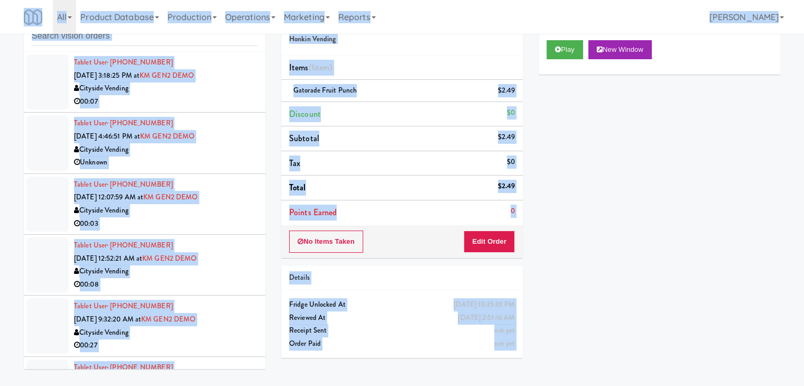
scroll to position [9554, 0]
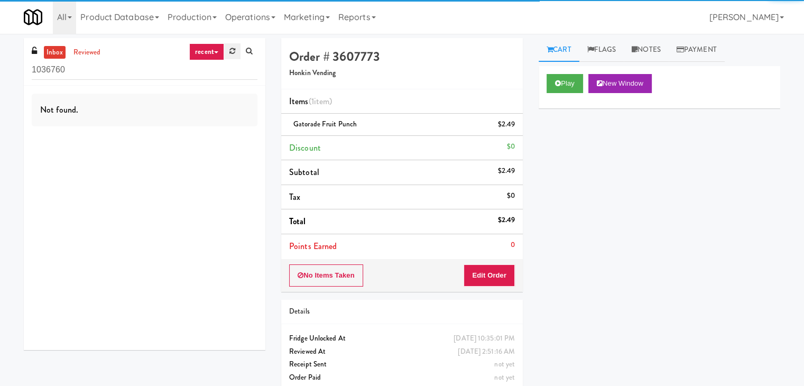
click at [231, 53] on icon at bounding box center [232, 51] width 6 height 7
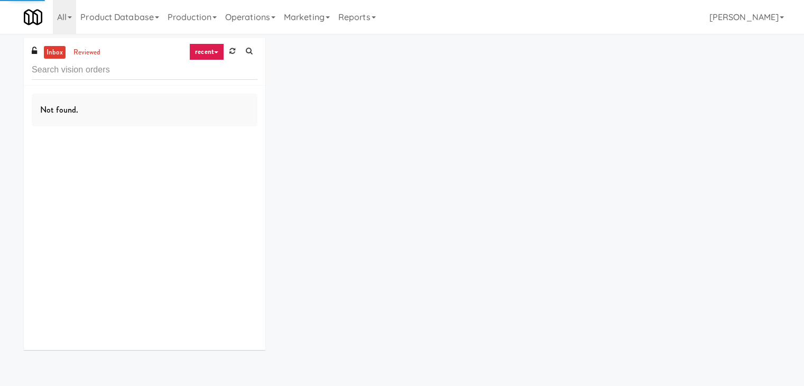
click at [209, 53] on link "recent" at bounding box center [206, 51] width 35 height 17
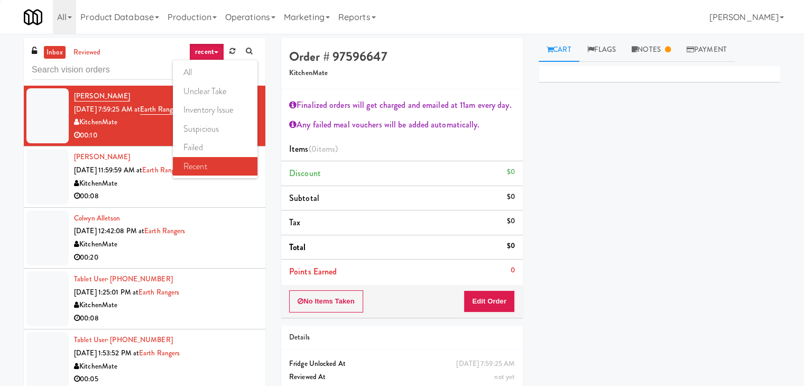
click at [208, 72] on link "all" at bounding box center [215, 72] width 85 height 19
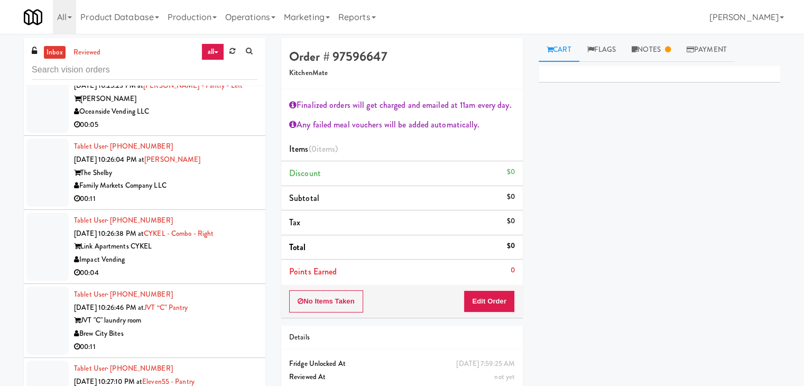
scroll to position [3028, 0]
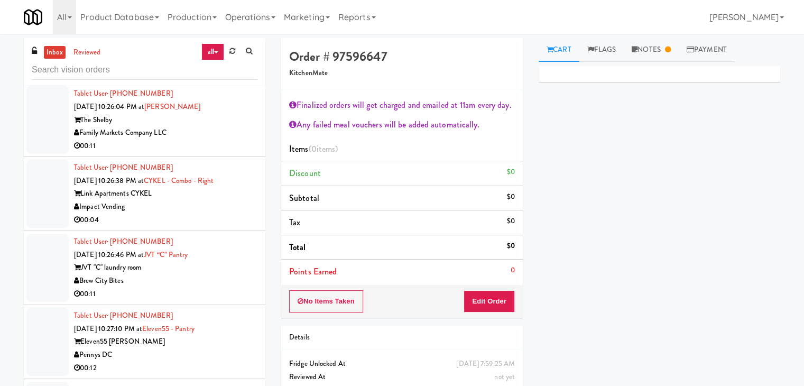
click at [210, 200] on div "Impact Vending" at bounding box center [165, 206] width 183 height 13
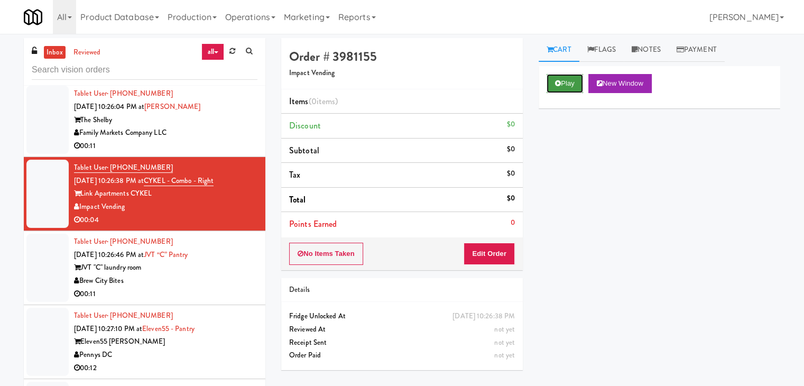
click at [574, 80] on button "Play" at bounding box center [564, 83] width 36 height 19
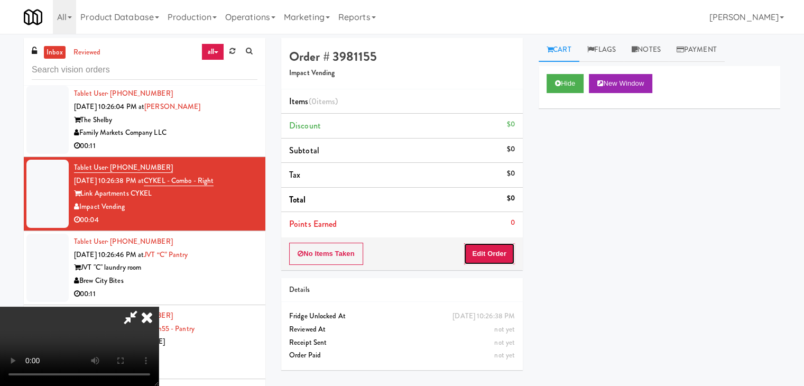
click at [479, 250] on button "Edit Order" at bounding box center [488, 254] width 51 height 22
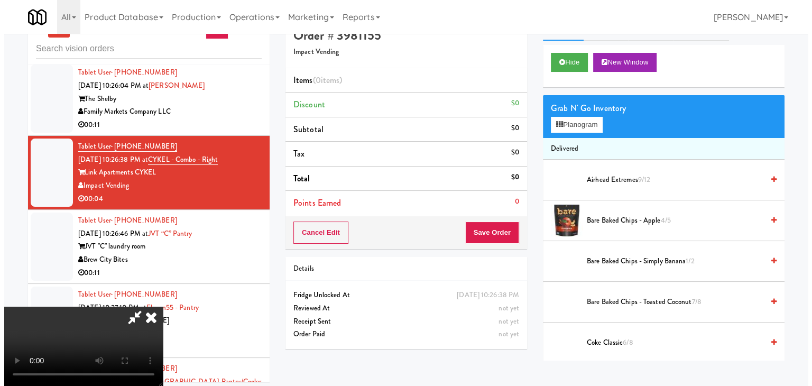
scroll to position [34, 0]
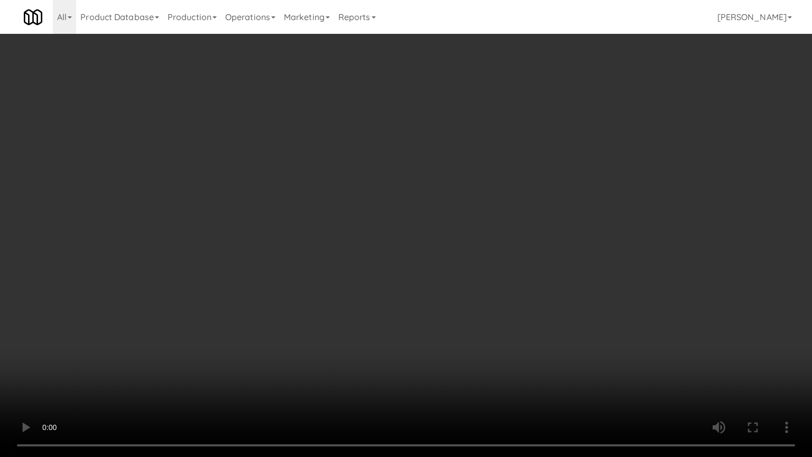
click at [438, 287] on video at bounding box center [406, 228] width 812 height 457
click at [415, 293] on video at bounding box center [406, 228] width 812 height 457
click at [415, 292] on video at bounding box center [406, 228] width 812 height 457
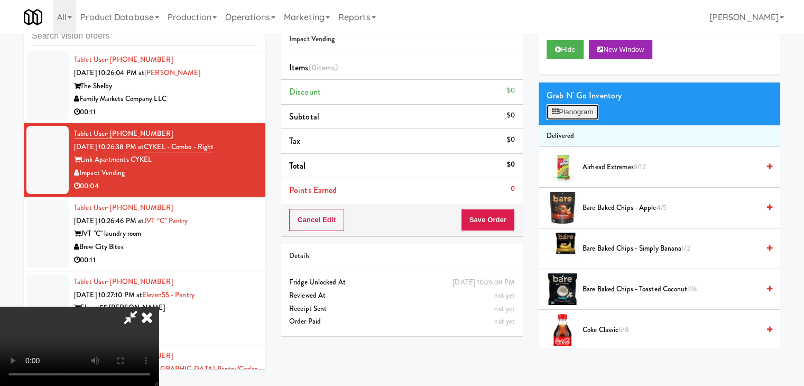
click at [581, 110] on button "Planogram" at bounding box center [572, 112] width 52 height 16
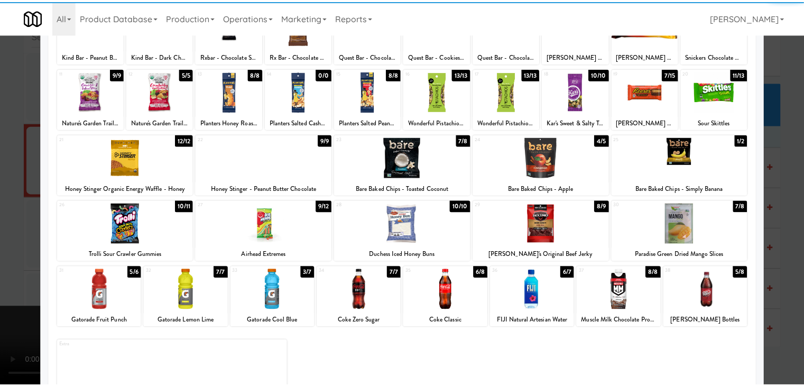
scroll to position [106, 0]
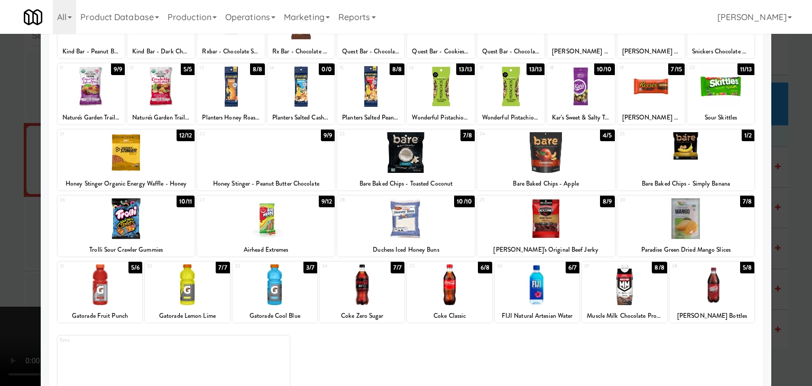
click at [252, 218] on div at bounding box center [265, 218] width 137 height 41
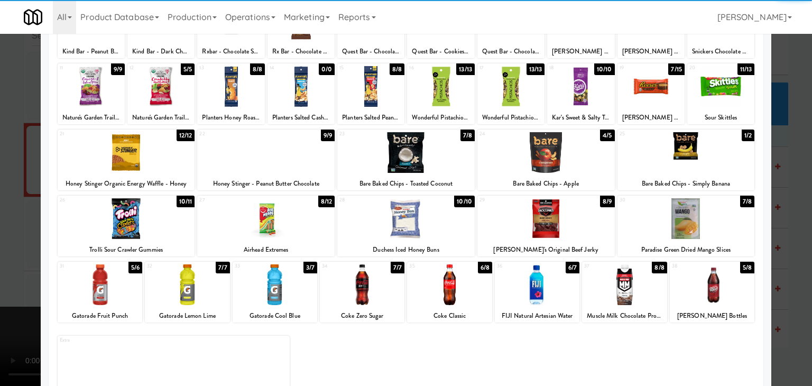
drag, startPoint x: 0, startPoint y: 233, endPoint x: 110, endPoint y: 230, distance: 110.0
click at [16, 230] on div at bounding box center [406, 193] width 812 height 386
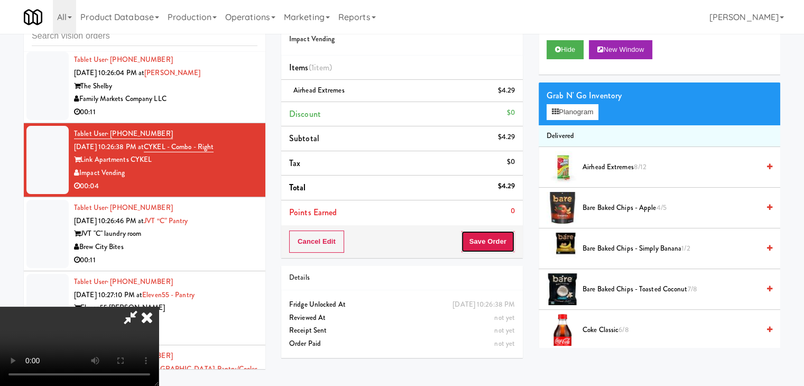
click at [494, 243] on button "Save Order" at bounding box center [488, 241] width 54 height 22
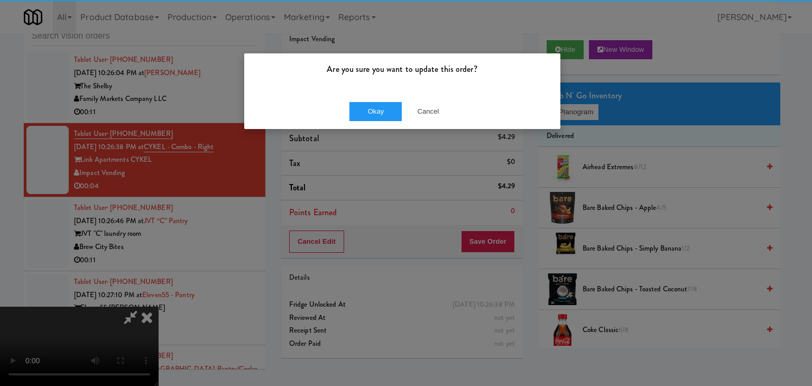
click at [386, 115] on div "Okay Cancel" at bounding box center [402, 111] width 316 height 35
click at [391, 114] on button "Okay" at bounding box center [375, 111] width 53 height 19
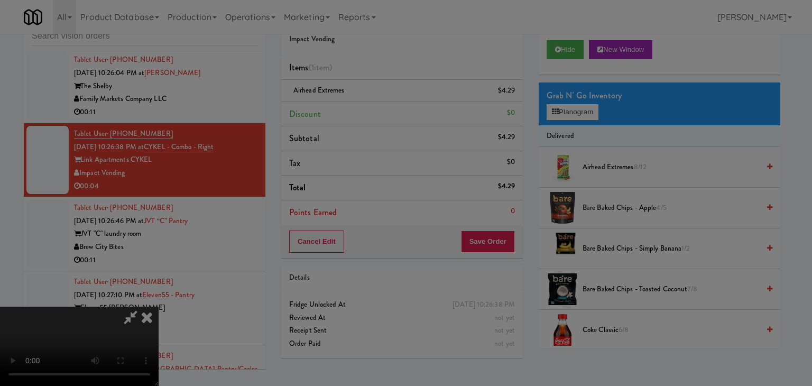
click at [391, 109] on div "Okay Cancel" at bounding box center [402, 91] width 316 height 35
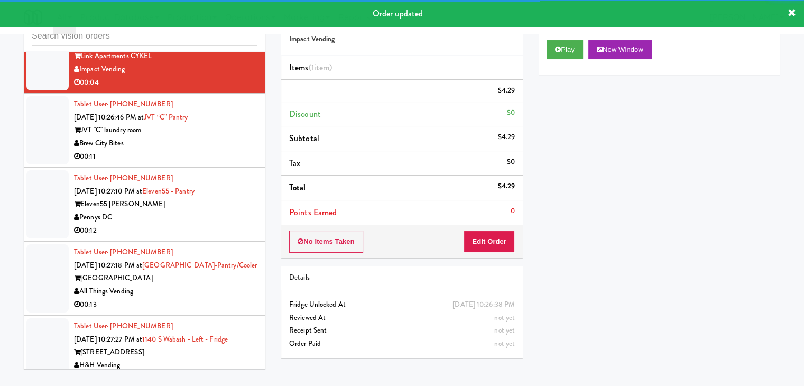
scroll to position [3134, 0]
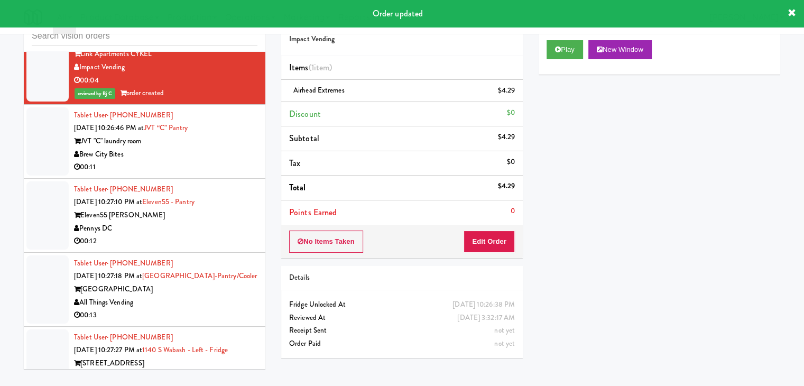
click at [229, 117] on div "Tablet User · (248) 392-5869 [DATE] 10:26:46 PM at JVT “C” pantry JVT "C" laund…" at bounding box center [165, 141] width 183 height 65
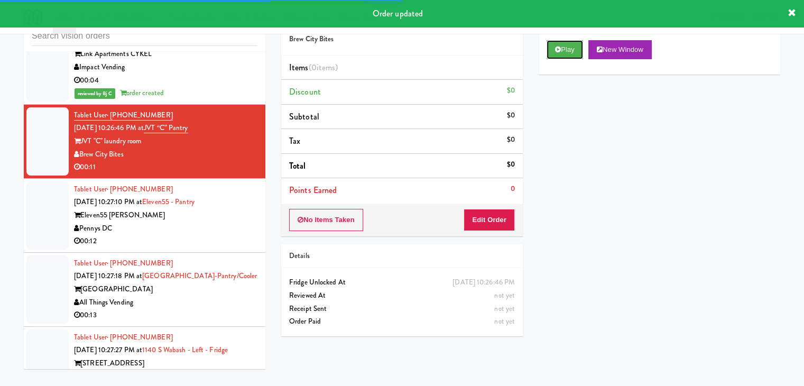
drag, startPoint x: 568, startPoint y: 56, endPoint x: 559, endPoint y: 82, distance: 28.1
click at [568, 55] on button "Play" at bounding box center [564, 49] width 36 height 19
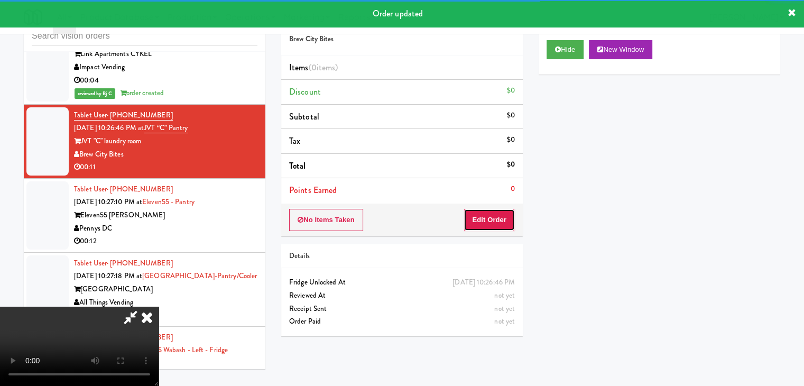
click at [484, 219] on button "Edit Order" at bounding box center [488, 220] width 51 height 22
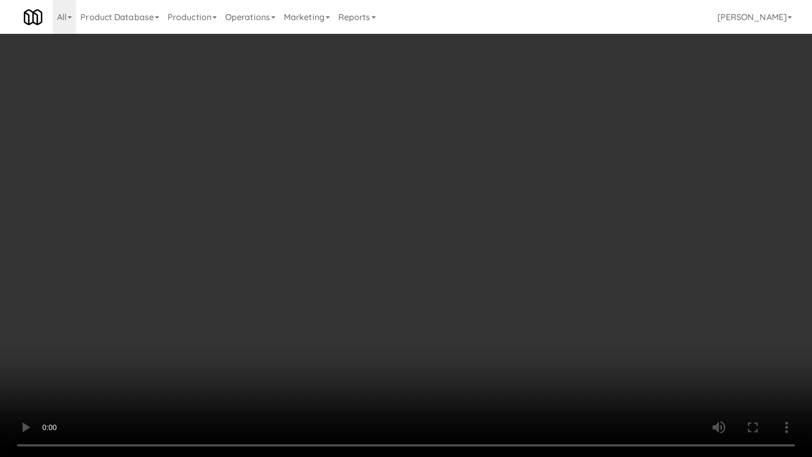
click at [492, 277] on video at bounding box center [406, 228] width 812 height 457
click at [490, 279] on video at bounding box center [406, 228] width 812 height 457
click at [488, 271] on video at bounding box center [406, 228] width 812 height 457
click at [447, 280] on video at bounding box center [406, 228] width 812 height 457
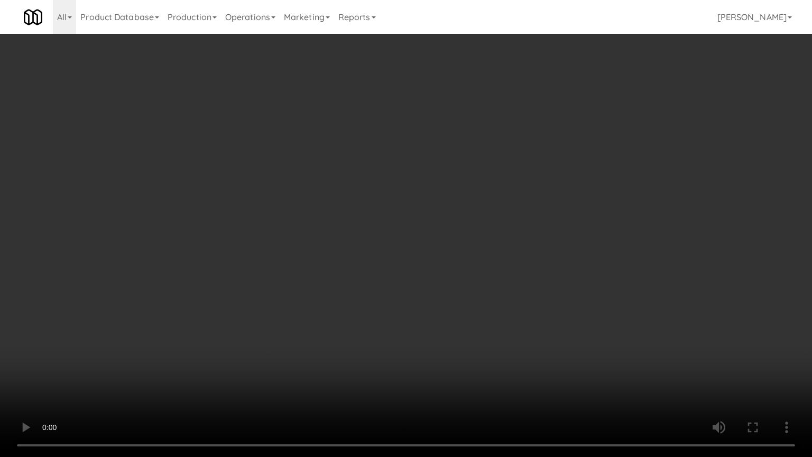
click at [448, 280] on video at bounding box center [406, 228] width 812 height 457
click at [448, 275] on video at bounding box center [406, 228] width 812 height 457
drag, startPoint x: 442, startPoint y: 275, endPoint x: 448, endPoint y: 275, distance: 5.8
click at [446, 275] on video at bounding box center [406, 228] width 812 height 457
click at [450, 267] on video at bounding box center [406, 228] width 812 height 457
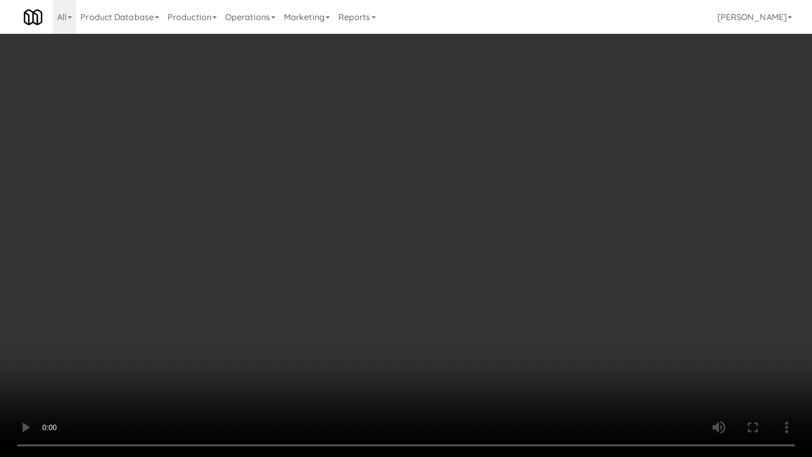
drag, startPoint x: 450, startPoint y: 267, endPoint x: 483, endPoint y: 180, distance: 93.1
click at [453, 264] on video at bounding box center [406, 228] width 812 height 457
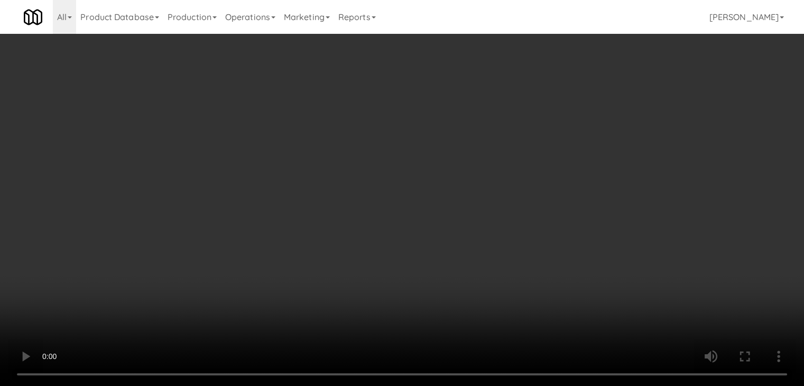
click at [591, 101] on div "Grab N' Go Inventory" at bounding box center [659, 96] width 226 height 16
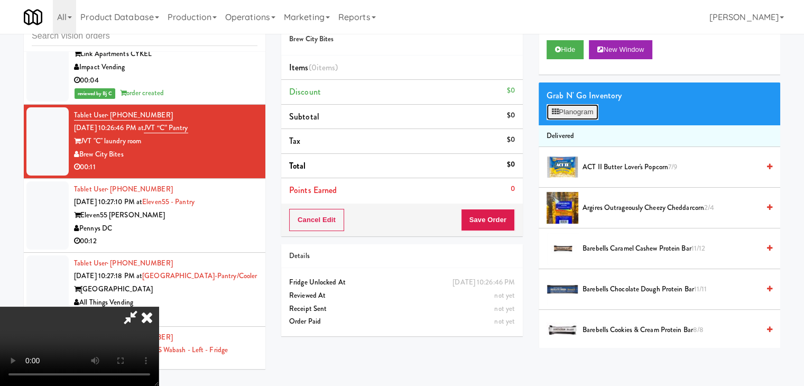
click at [588, 106] on button "Planogram" at bounding box center [572, 112] width 52 height 16
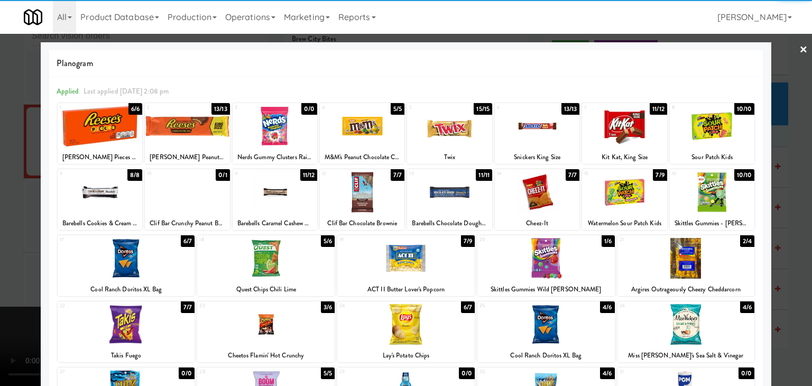
click at [113, 122] on div at bounding box center [100, 126] width 85 height 41
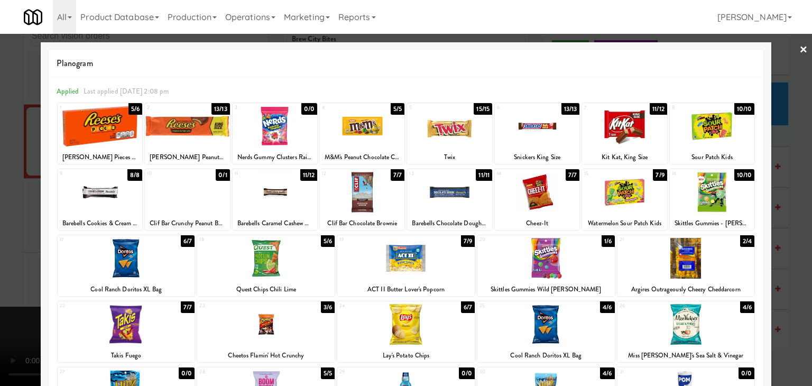
click at [726, 121] on div at bounding box center [712, 126] width 85 height 41
click at [792, 163] on div at bounding box center [406, 193] width 812 height 386
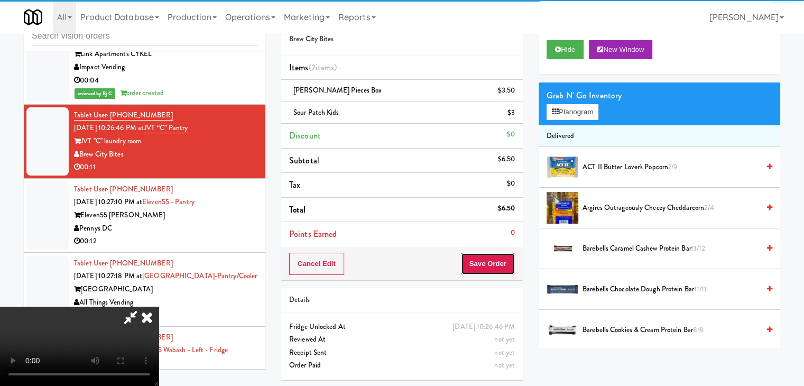
click at [494, 256] on button "Save Order" at bounding box center [488, 264] width 54 height 22
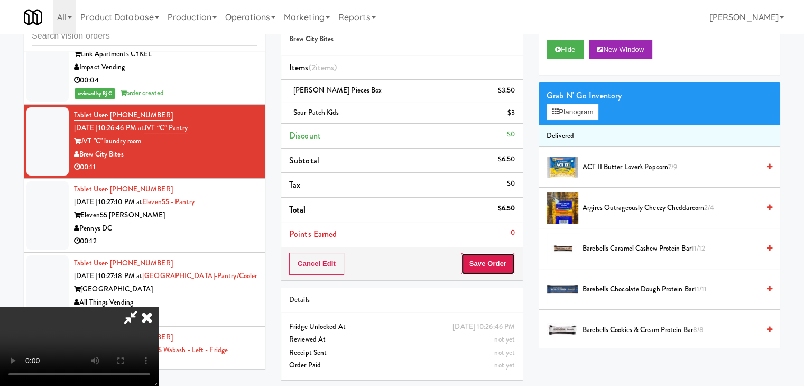
click at [494, 256] on button "Save Order" at bounding box center [488, 264] width 54 height 22
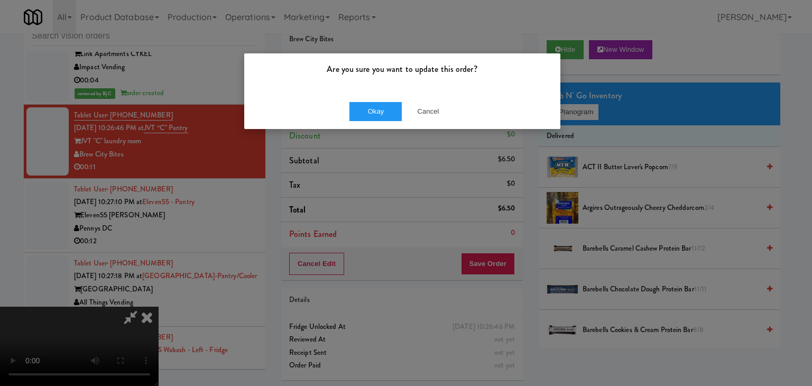
click at [370, 126] on div "Okay Cancel" at bounding box center [402, 111] width 316 height 35
click at [373, 118] on button "Okay" at bounding box center [375, 111] width 53 height 19
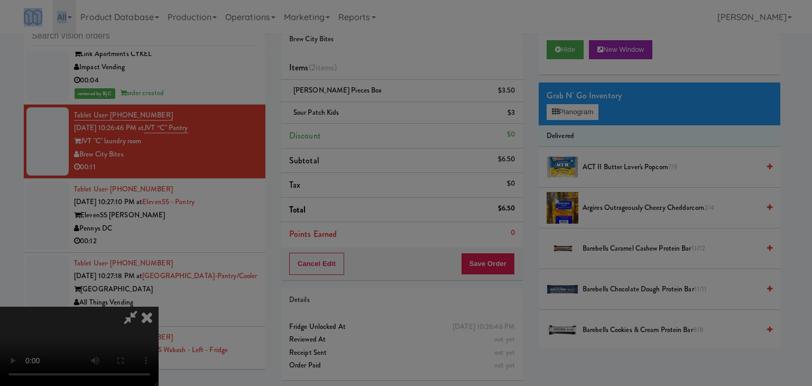
click at [373, 118] on div "Are you sure you want to update this order? Okay Cancel" at bounding box center [406, 193] width 812 height 386
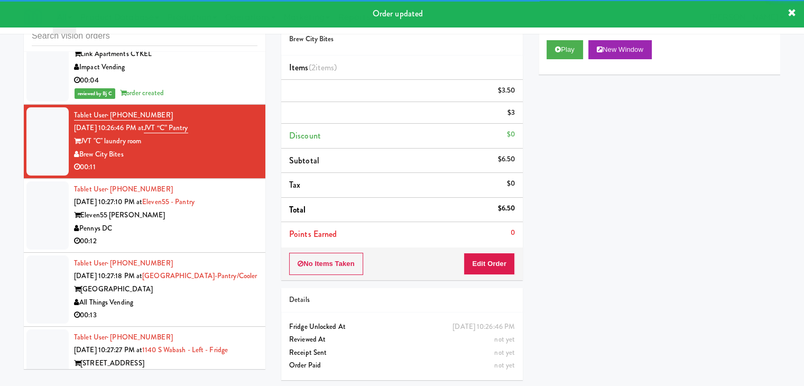
scroll to position [3239, 0]
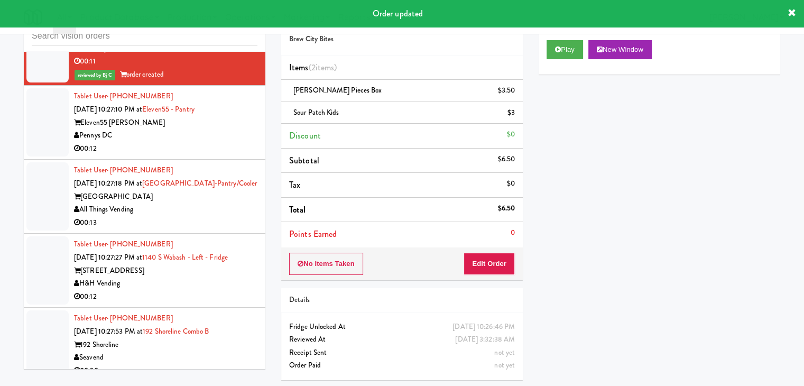
drag, startPoint x: 209, startPoint y: 132, endPoint x: 206, endPoint y: 140, distance: 8.5
click at [209, 142] on div "00:12" at bounding box center [165, 148] width 183 height 13
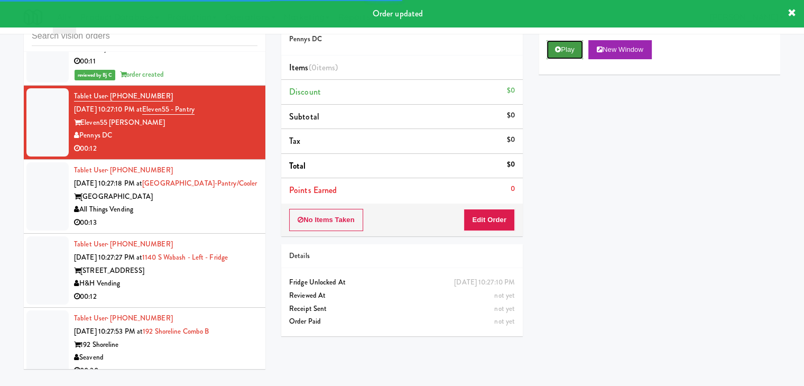
click at [574, 49] on button "Play" at bounding box center [564, 49] width 36 height 19
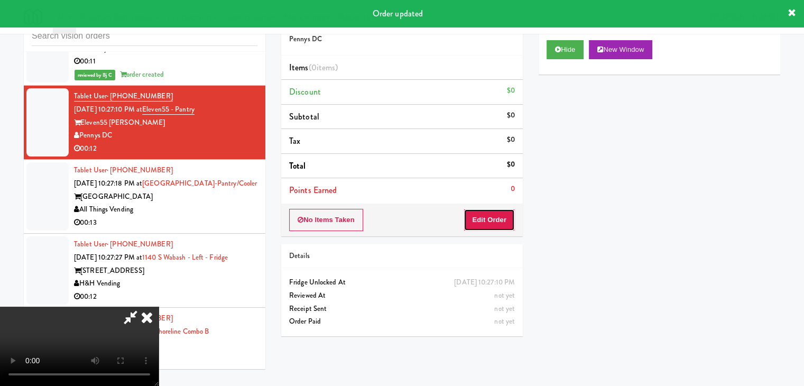
click at [498, 219] on button "Edit Order" at bounding box center [488, 220] width 51 height 22
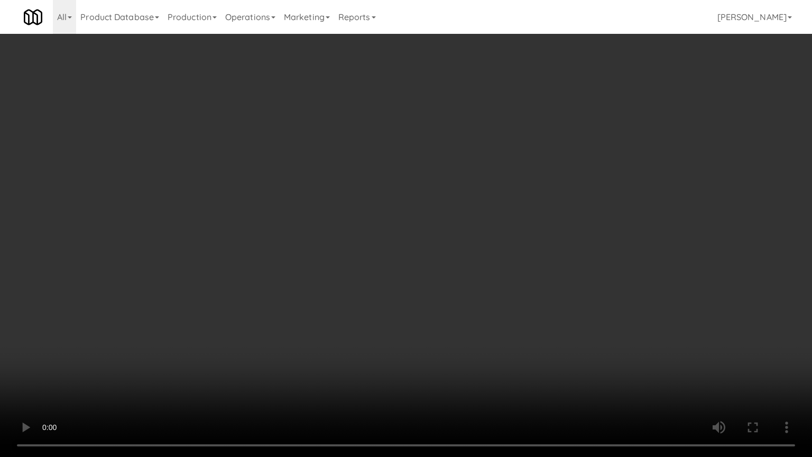
click at [420, 284] on video at bounding box center [406, 228] width 812 height 457
drag, startPoint x: 419, startPoint y: 287, endPoint x: 418, endPoint y: 250, distance: 37.5
click at [419, 291] on video at bounding box center [406, 228] width 812 height 457
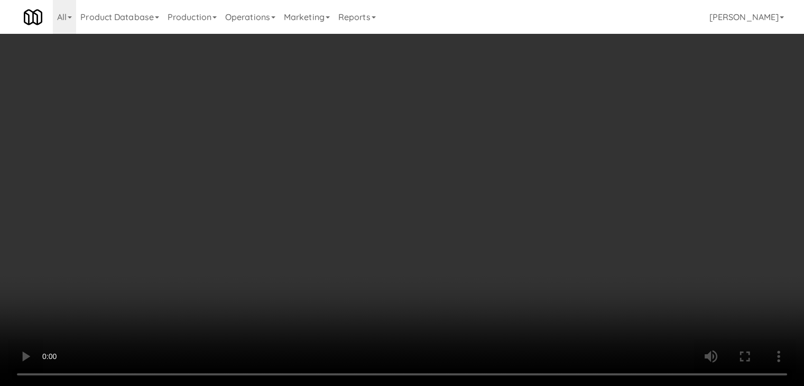
click at [366, 182] on video at bounding box center [402, 193] width 804 height 386
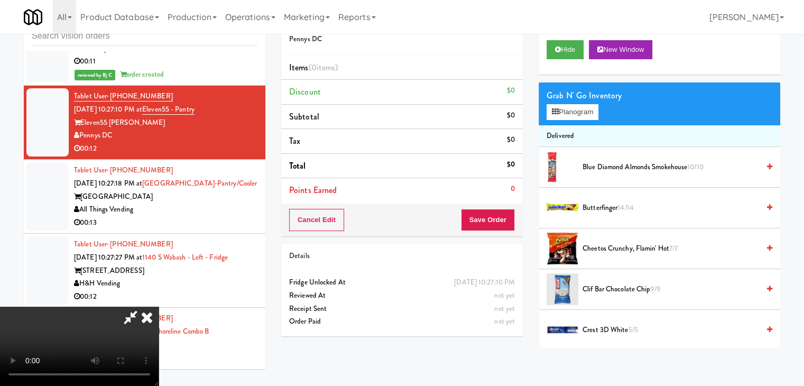
click at [159, 306] on video at bounding box center [79, 345] width 159 height 79
drag, startPoint x: 389, startPoint y: 255, endPoint x: 373, endPoint y: 261, distance: 16.9
click at [159, 306] on video at bounding box center [79, 345] width 159 height 79
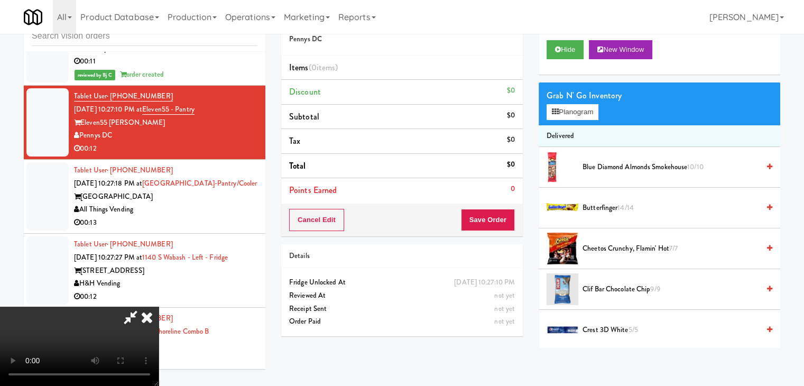
click at [159, 306] on video at bounding box center [79, 345] width 159 height 79
click at [606, 104] on div "Grab N' Go Inventory Planogram" at bounding box center [658, 103] width 241 height 43
click at [596, 107] on button "Planogram" at bounding box center [572, 112] width 52 height 16
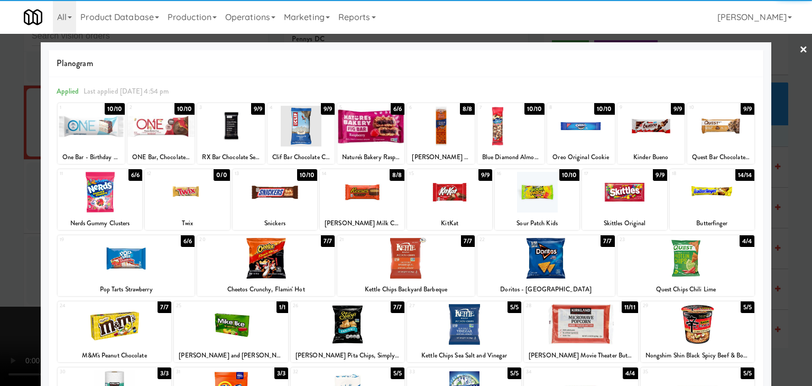
click at [352, 190] on div at bounding box center [362, 192] width 85 height 41
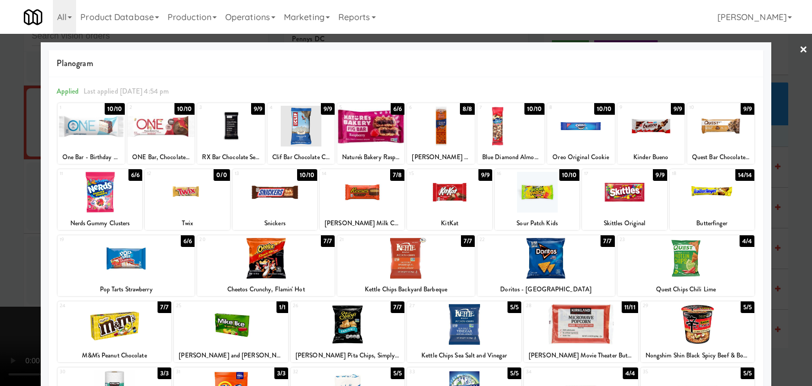
click at [170, 201] on div at bounding box center [187, 192] width 85 height 41
drag, startPoint x: 95, startPoint y: 205, endPoint x: 89, endPoint y: 206, distance: 6.4
click at [94, 205] on div at bounding box center [100, 192] width 85 height 41
drag, startPoint x: 0, startPoint y: 214, endPoint x: 393, endPoint y: 241, distance: 393.6
click at [9, 213] on div at bounding box center [406, 193] width 812 height 386
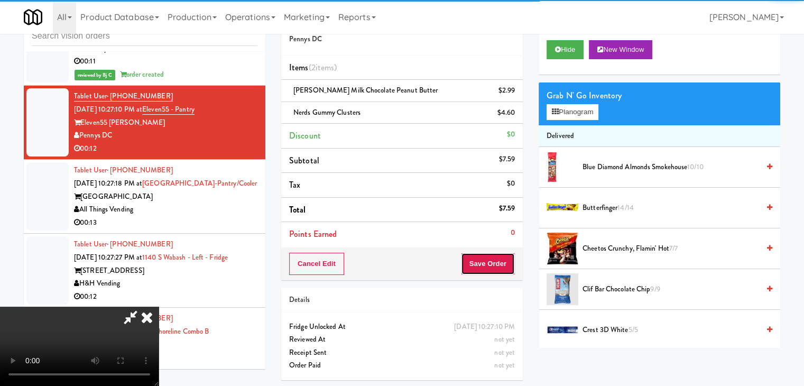
click at [492, 257] on button "Save Order" at bounding box center [488, 264] width 54 height 22
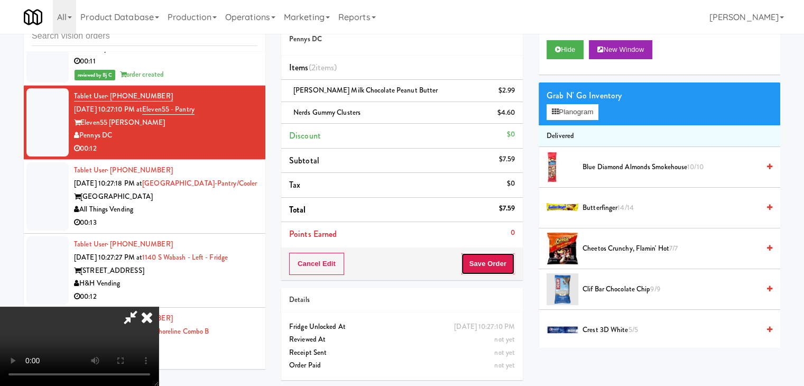
click at [491, 257] on button "Save Order" at bounding box center [488, 264] width 54 height 22
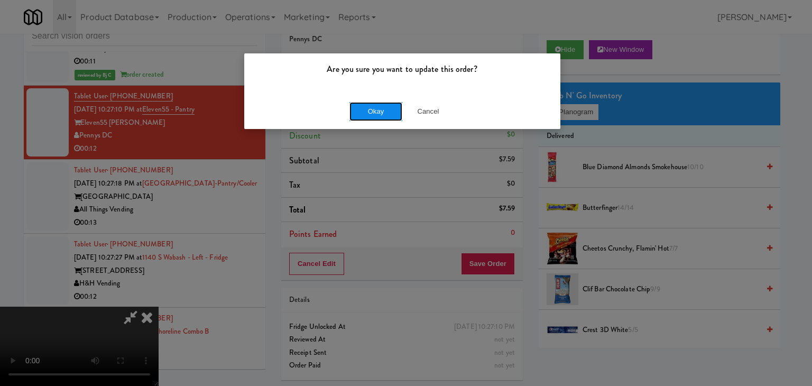
click at [377, 113] on button "Okay" at bounding box center [375, 111] width 53 height 19
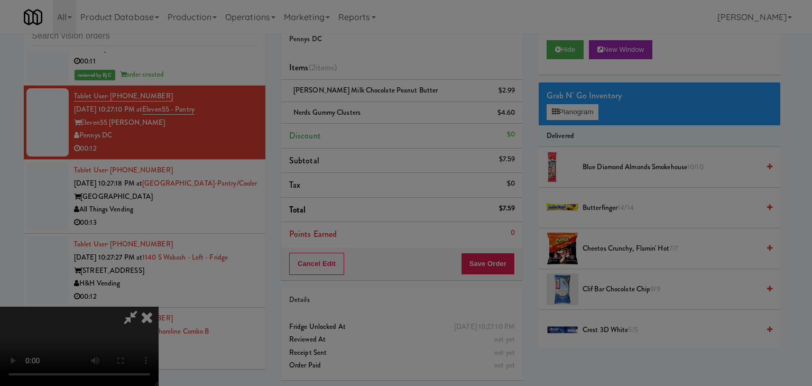
click at [377, 111] on body "Are you sure you want to update this order? Okay Cancel Okay Are you sure you w…" at bounding box center [406, 193] width 812 height 386
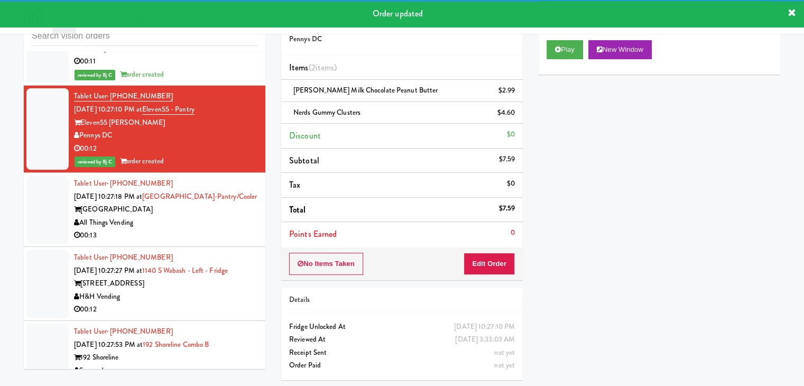
scroll to position [3292, 0]
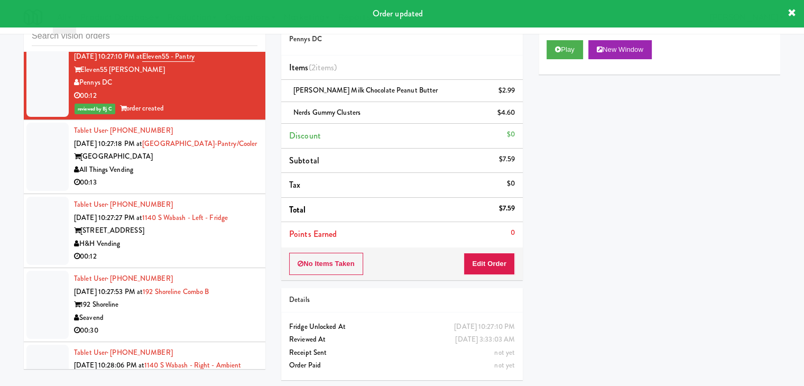
click at [188, 163] on div "All Things Vending" at bounding box center [165, 169] width 183 height 13
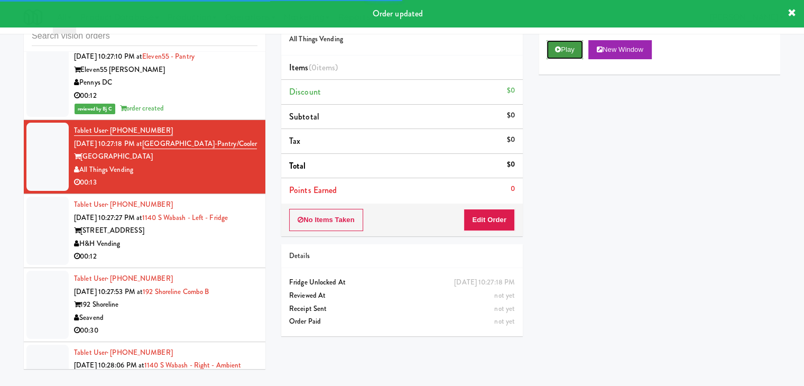
click at [574, 47] on button "Play" at bounding box center [564, 49] width 36 height 19
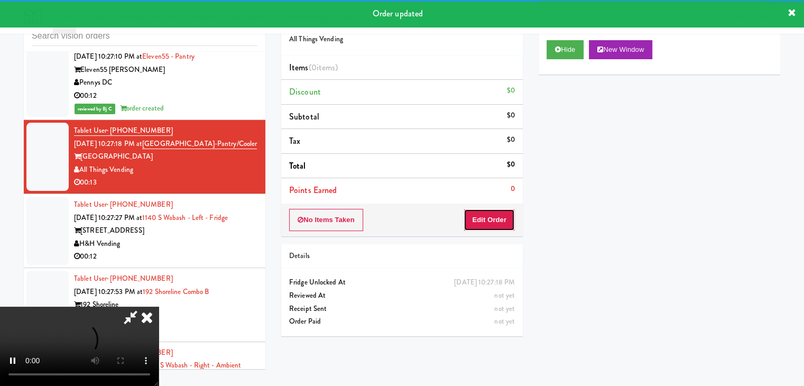
click at [496, 215] on button "Edit Order" at bounding box center [488, 220] width 51 height 22
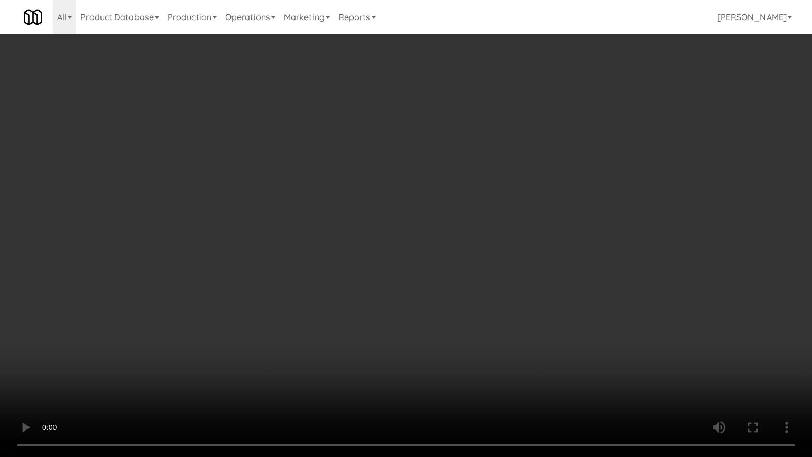
click at [457, 228] on video at bounding box center [406, 228] width 812 height 457
click at [458, 227] on video at bounding box center [406, 228] width 812 height 457
click at [459, 224] on video at bounding box center [406, 228] width 812 height 457
drag, startPoint x: 459, startPoint y: 222, endPoint x: 462, endPoint y: 171, distance: 51.4
click at [460, 221] on video at bounding box center [406, 228] width 812 height 457
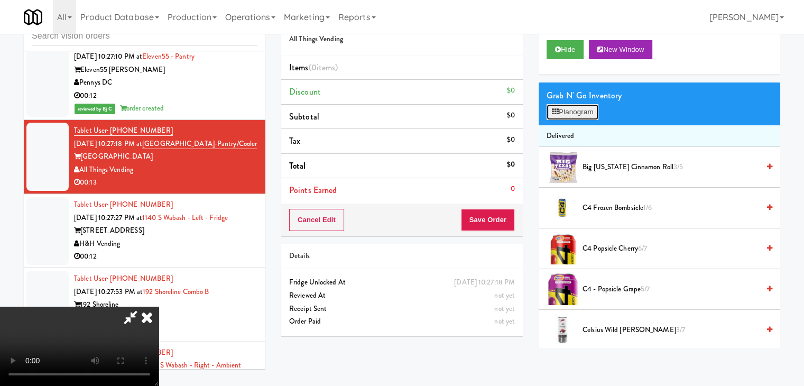
click at [569, 110] on button "Planogram" at bounding box center [572, 112] width 52 height 16
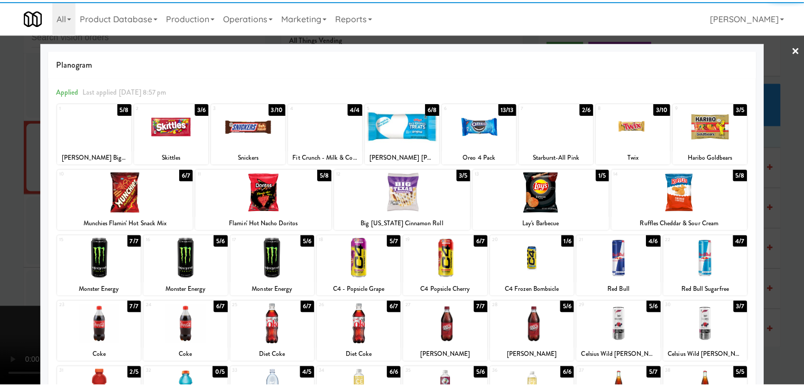
scroll to position [133, 0]
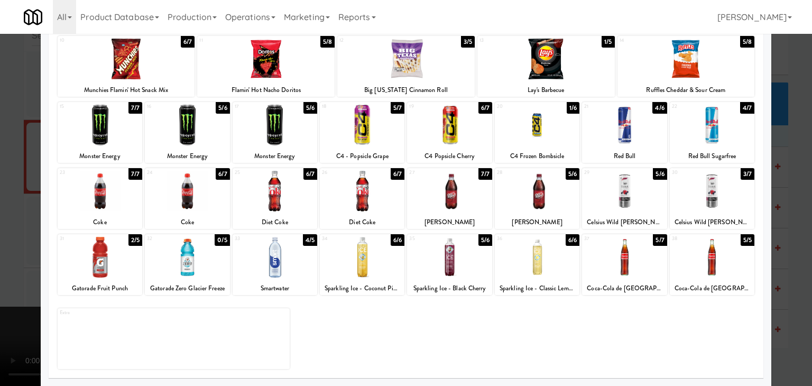
click at [630, 263] on div at bounding box center [624, 257] width 85 height 41
drag, startPoint x: 0, startPoint y: 254, endPoint x: 42, endPoint y: 255, distance: 41.7
click at [1, 254] on div at bounding box center [406, 193] width 812 height 386
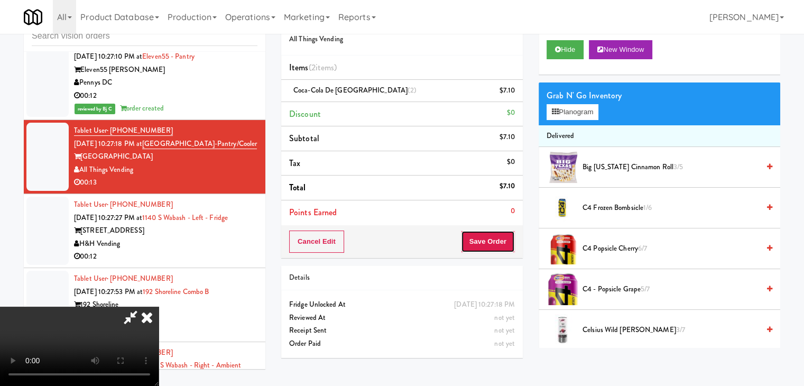
click at [504, 235] on button "Save Order" at bounding box center [488, 241] width 54 height 22
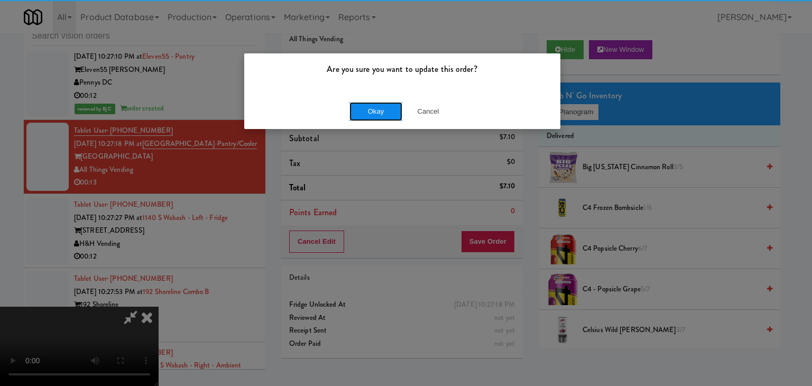
click at [365, 116] on button "Okay" at bounding box center [375, 111] width 53 height 19
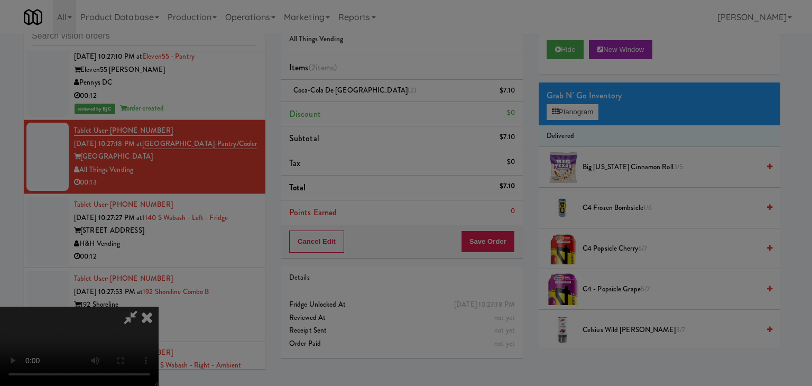
click at [366, 109] on div "Okay Cancel" at bounding box center [402, 91] width 316 height 35
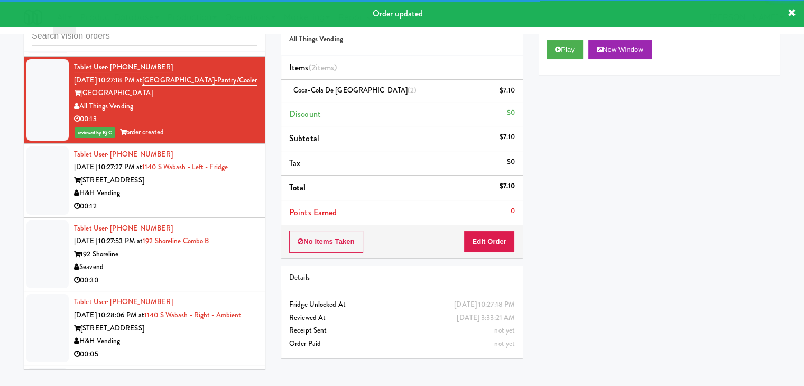
scroll to position [3398, 0]
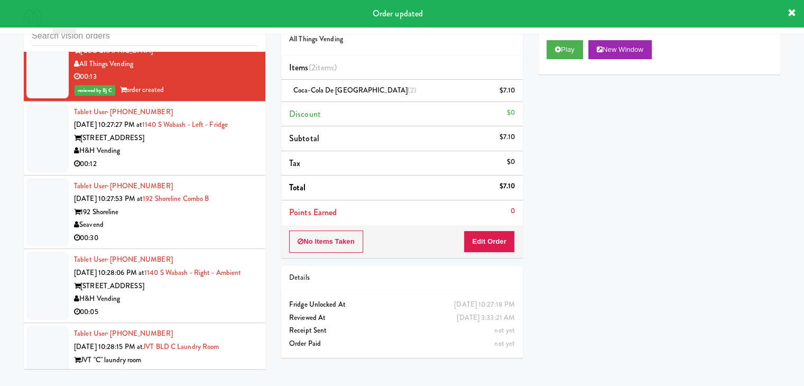
click at [199, 157] on div "00:12" at bounding box center [165, 163] width 183 height 13
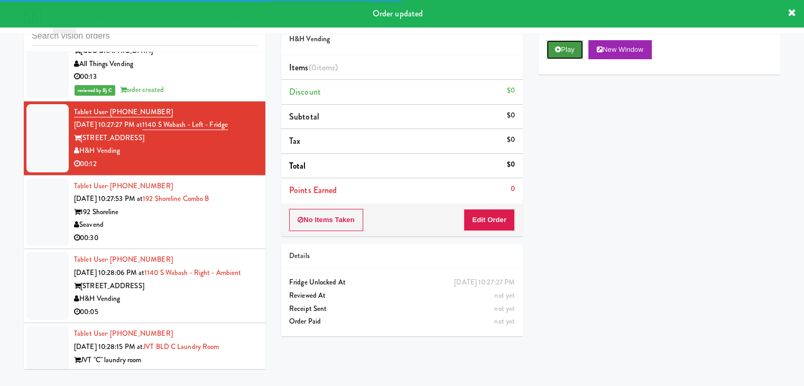
click at [569, 43] on button "Play" at bounding box center [564, 49] width 36 height 19
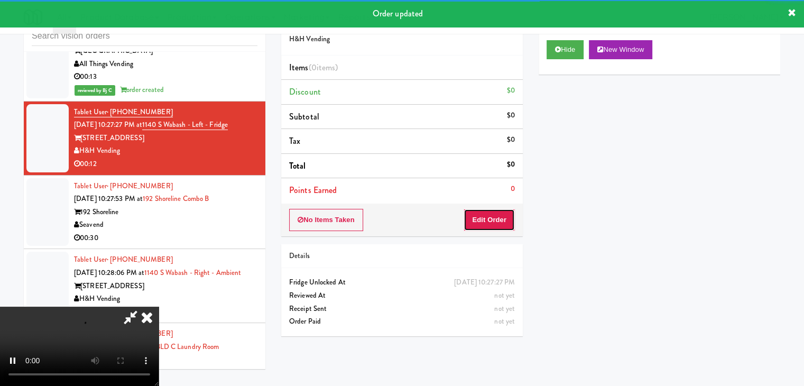
click at [508, 221] on button "Edit Order" at bounding box center [488, 220] width 51 height 22
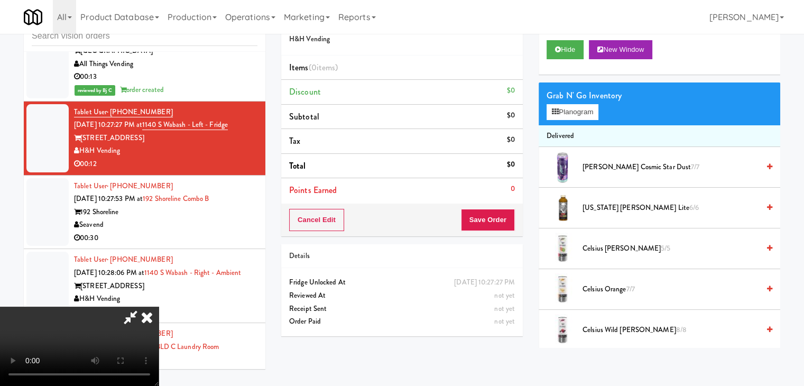
click at [159, 347] on video at bounding box center [79, 345] width 159 height 79
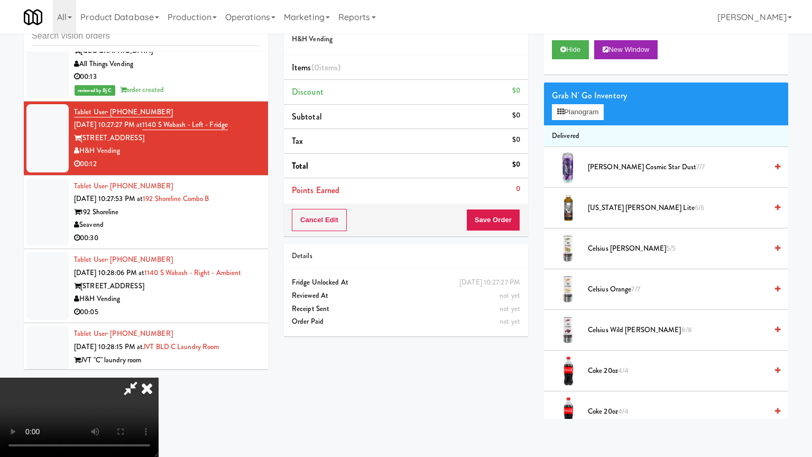
click at [159, 377] on video at bounding box center [79, 416] width 159 height 79
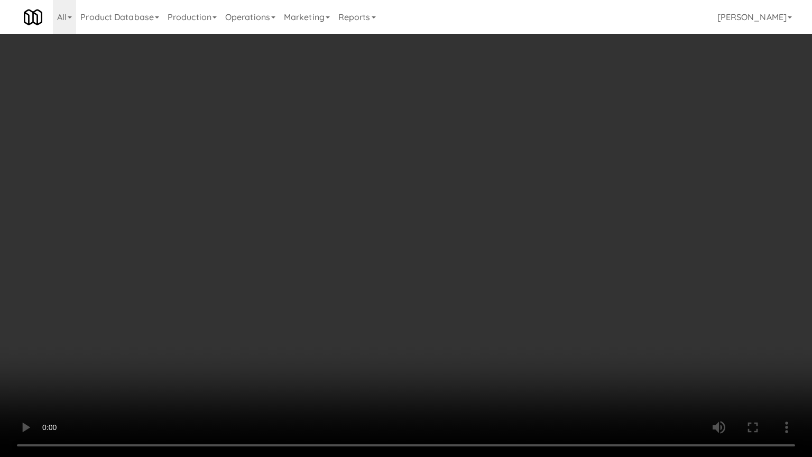
click at [499, 266] on video at bounding box center [406, 228] width 812 height 457
drag, startPoint x: 499, startPoint y: 266, endPoint x: 489, endPoint y: 266, distance: 10.0
click at [498, 267] on video at bounding box center [406, 228] width 812 height 457
click at [496, 250] on video at bounding box center [406, 228] width 812 height 457
click at [497, 249] on video at bounding box center [406, 228] width 812 height 457
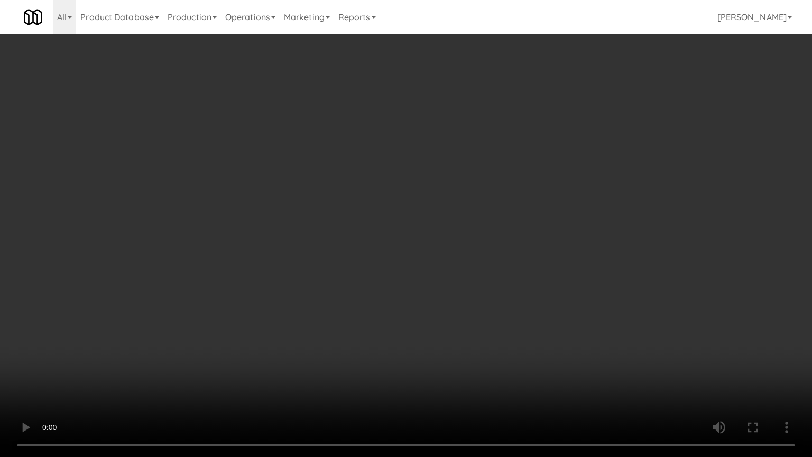
click at [484, 247] on video at bounding box center [406, 228] width 812 height 457
click at [486, 246] on video at bounding box center [406, 228] width 812 height 457
click at [490, 245] on video at bounding box center [406, 228] width 812 height 457
click at [495, 239] on video at bounding box center [406, 228] width 812 height 457
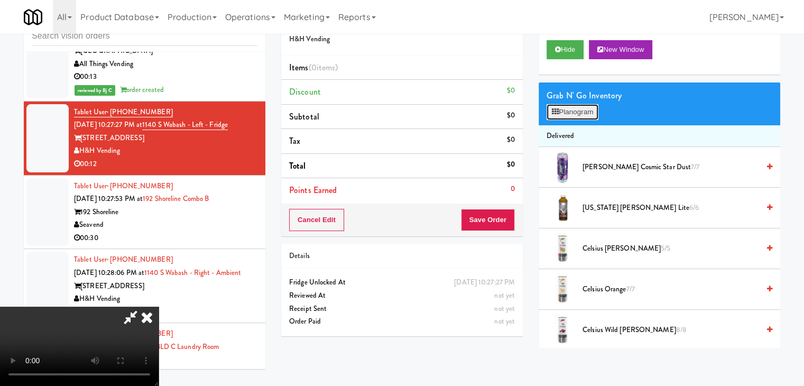
click at [564, 117] on button "Planogram" at bounding box center [572, 112] width 52 height 16
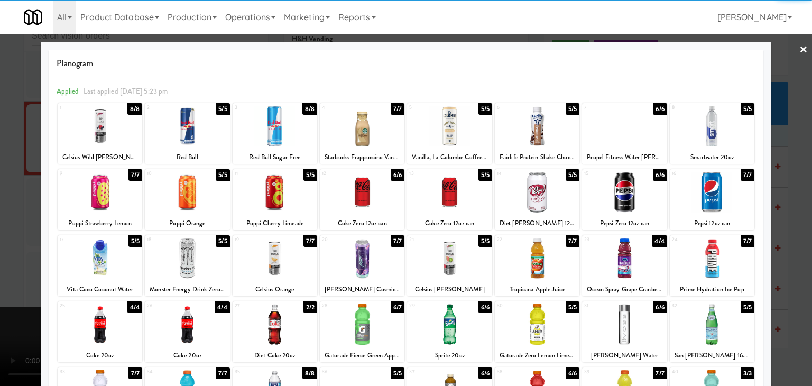
click at [702, 197] on div at bounding box center [712, 192] width 85 height 41
click at [194, 320] on div at bounding box center [187, 324] width 85 height 41
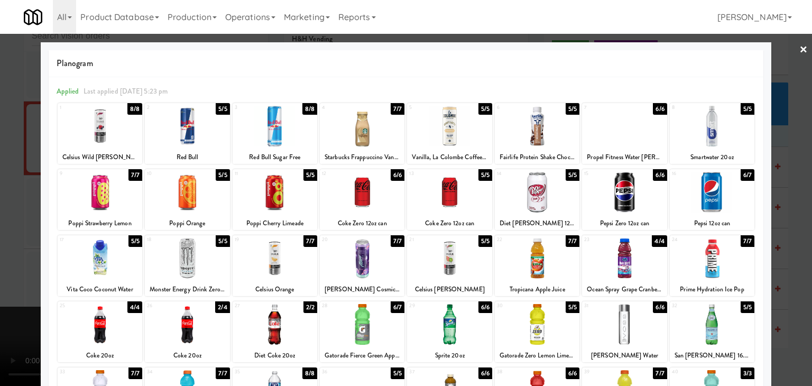
drag, startPoint x: 1, startPoint y: 304, endPoint x: 268, endPoint y: 273, distance: 269.7
click at [10, 299] on div at bounding box center [406, 193] width 812 height 386
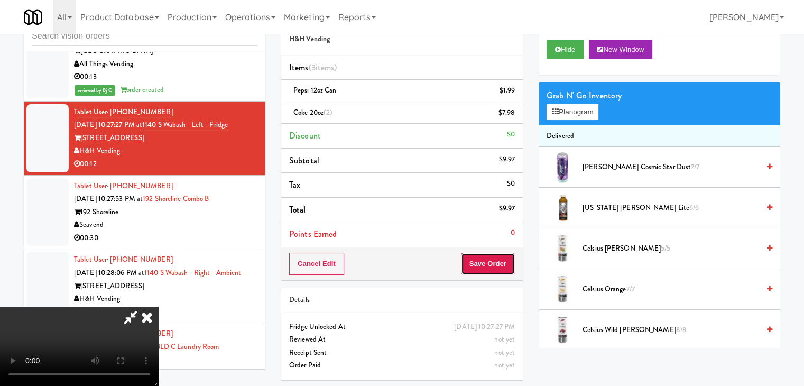
click at [506, 267] on button "Save Order" at bounding box center [488, 264] width 54 height 22
click at [505, 265] on button "Save Order" at bounding box center [488, 264] width 54 height 22
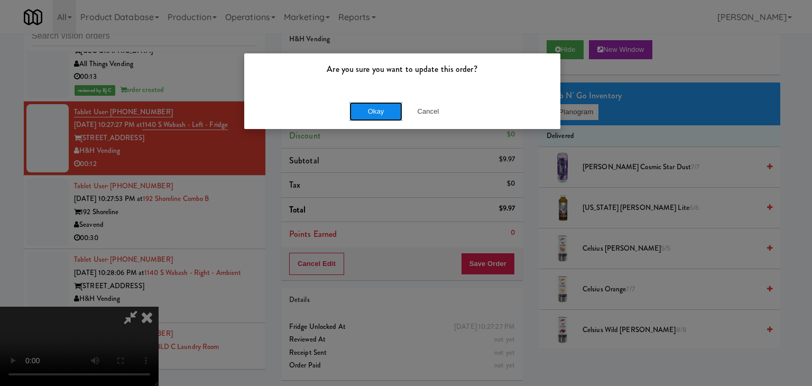
click at [379, 117] on button "Okay" at bounding box center [375, 111] width 53 height 19
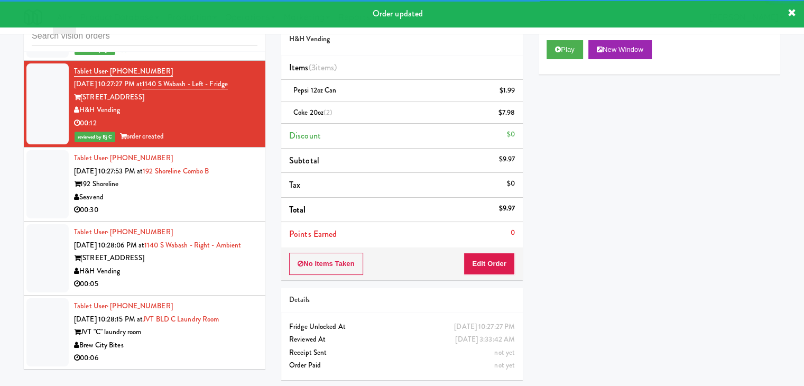
scroll to position [3503, 0]
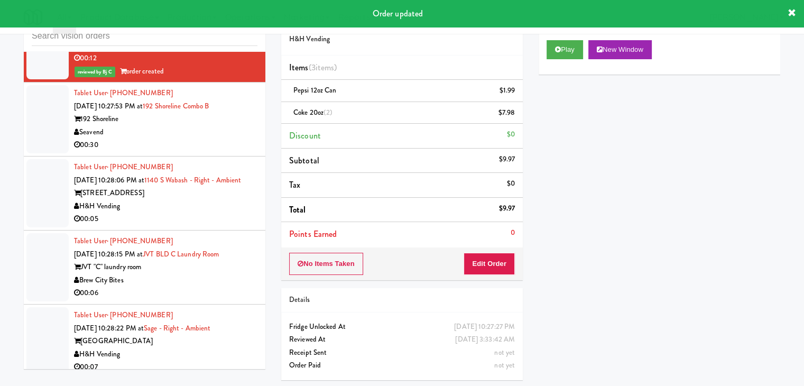
click at [197, 126] on div "Seavend" at bounding box center [165, 132] width 183 height 13
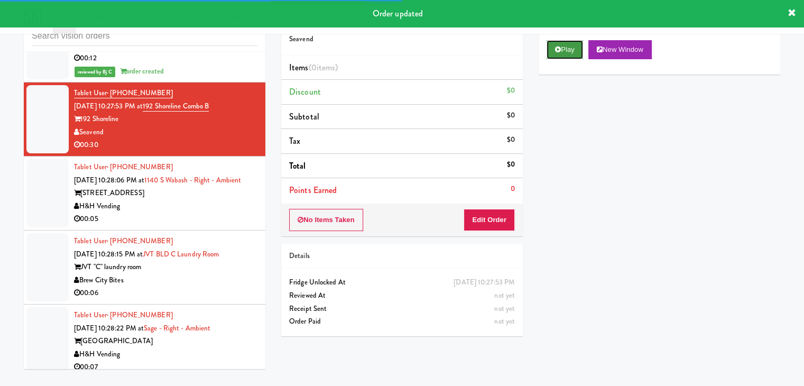
click at [581, 45] on button "Play" at bounding box center [564, 49] width 36 height 19
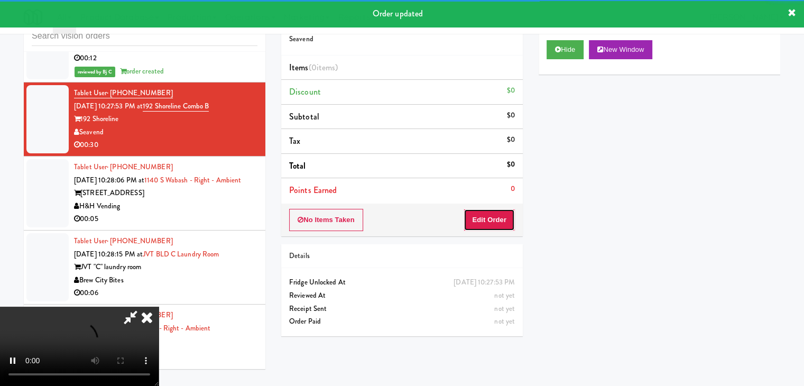
click at [487, 219] on button "Edit Order" at bounding box center [488, 220] width 51 height 22
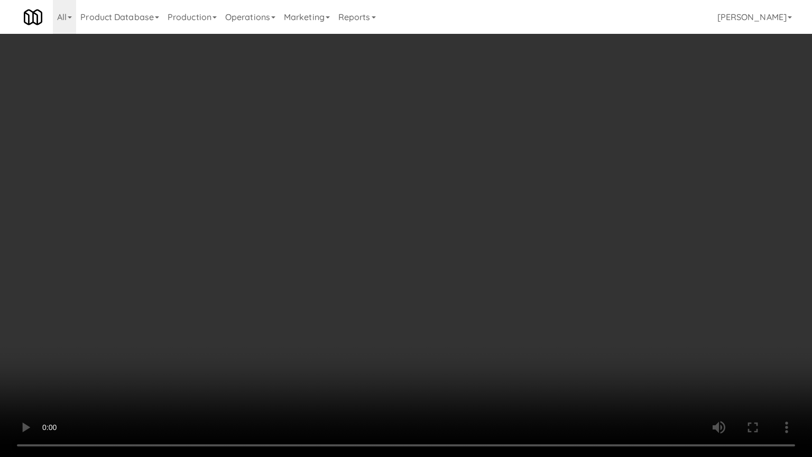
click at [587, 224] on video at bounding box center [406, 228] width 812 height 457
click at [585, 224] on video at bounding box center [406, 228] width 812 height 457
click at [577, 222] on video at bounding box center [406, 228] width 812 height 457
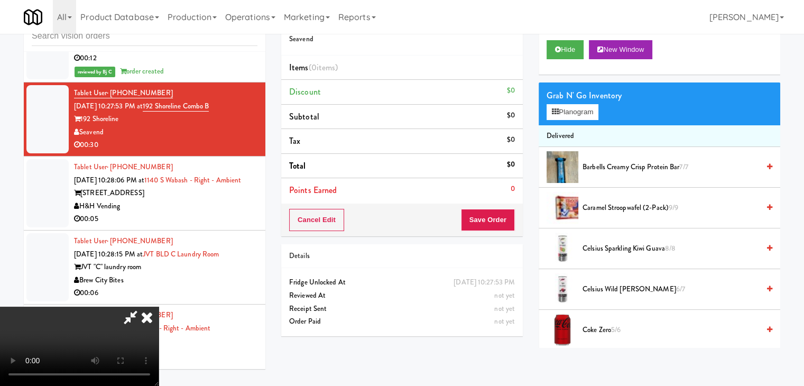
click at [159, 306] on video at bounding box center [79, 345] width 159 height 79
drag, startPoint x: 435, startPoint y: 141, endPoint x: 522, endPoint y: 117, distance: 89.9
click at [159, 306] on video at bounding box center [79, 345] width 159 height 79
click at [573, 110] on button "Planogram" at bounding box center [572, 112] width 52 height 16
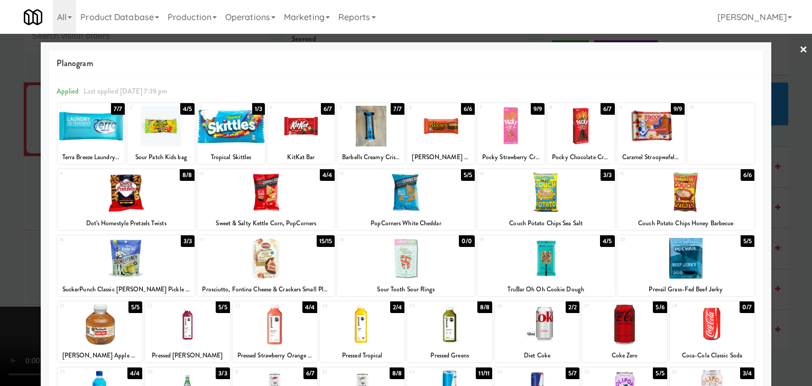
scroll to position [53, 0]
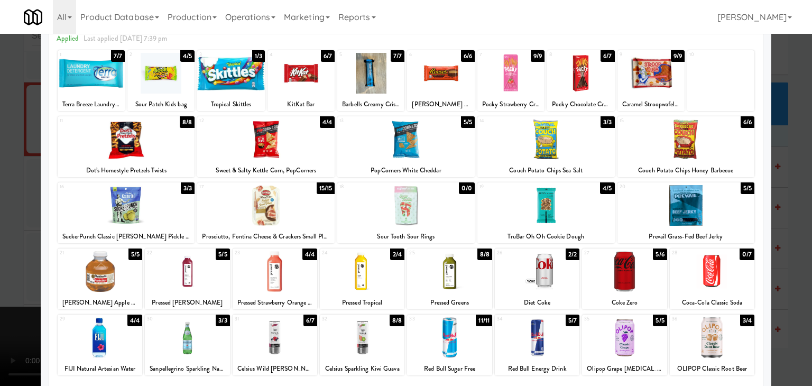
click at [266, 215] on div at bounding box center [265, 205] width 137 height 41
click at [137, 216] on div at bounding box center [126, 205] width 137 height 41
click at [420, 151] on div at bounding box center [405, 139] width 137 height 41
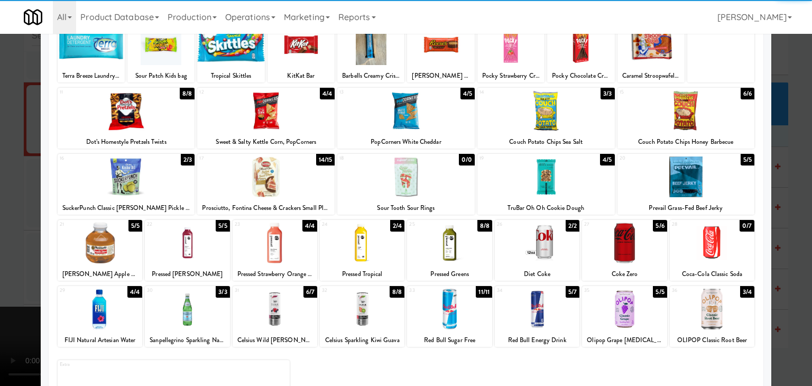
scroll to position [133, 0]
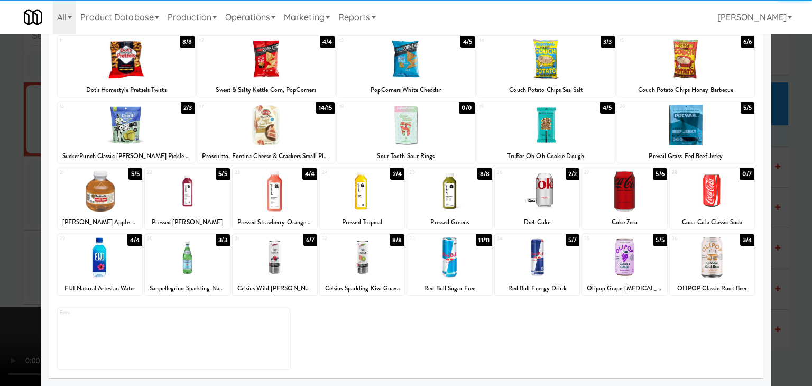
drag, startPoint x: 190, startPoint y: 272, endPoint x: 18, endPoint y: 269, distance: 171.8
click at [188, 271] on div at bounding box center [187, 257] width 85 height 41
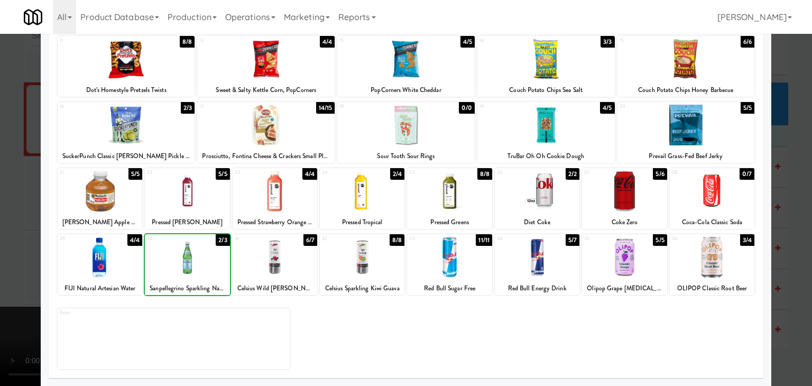
click at [2, 270] on div at bounding box center [406, 193] width 812 height 386
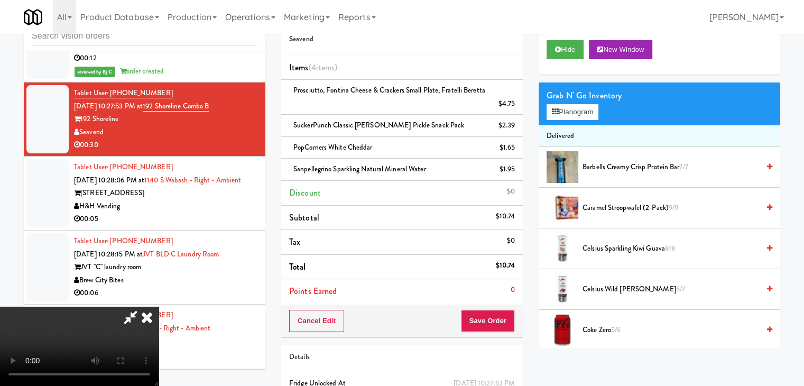
click at [159, 306] on video at bounding box center [79, 345] width 159 height 79
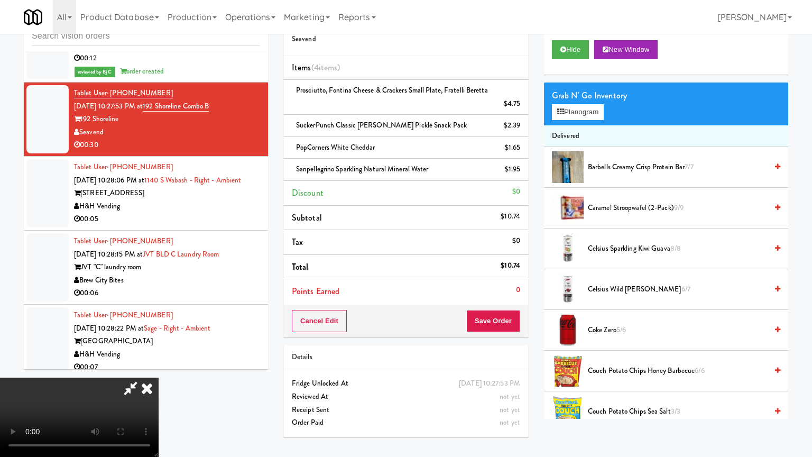
click at [159, 377] on video at bounding box center [79, 416] width 159 height 79
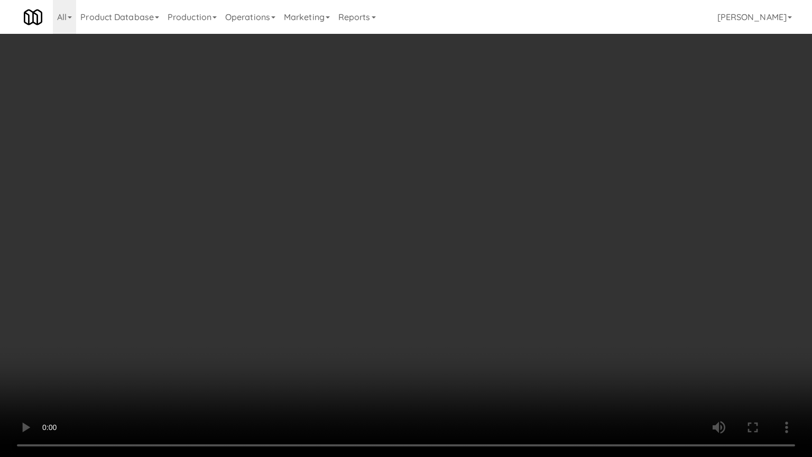
click at [460, 232] on video at bounding box center [406, 228] width 812 height 457
click at [463, 229] on video at bounding box center [406, 228] width 812 height 457
click at [463, 228] on video at bounding box center [406, 228] width 812 height 457
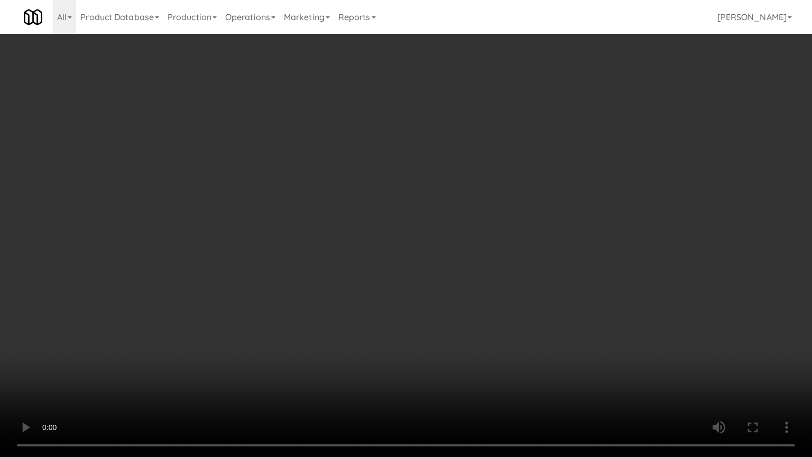
click at [463, 228] on video at bounding box center [406, 228] width 812 height 457
click at [463, 226] on video at bounding box center [406, 228] width 812 height 457
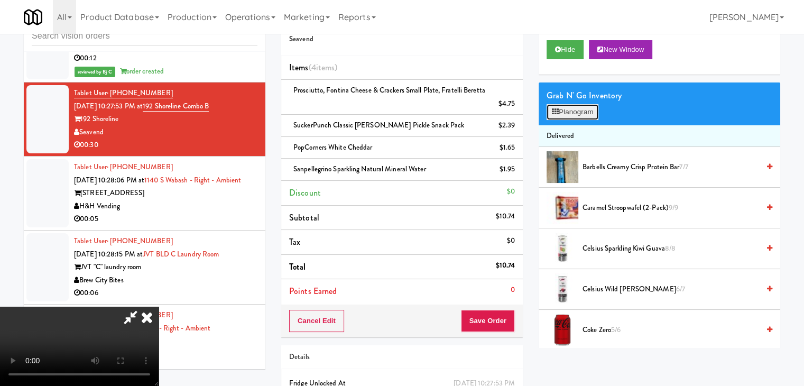
click at [573, 106] on button "Planogram" at bounding box center [572, 112] width 52 height 16
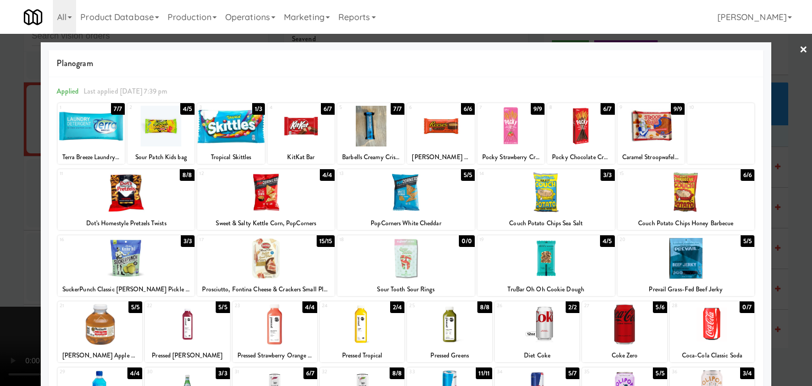
drag, startPoint x: 0, startPoint y: 277, endPoint x: 71, endPoint y: 267, distance: 72.0
click at [2, 276] on div at bounding box center [406, 193] width 812 height 386
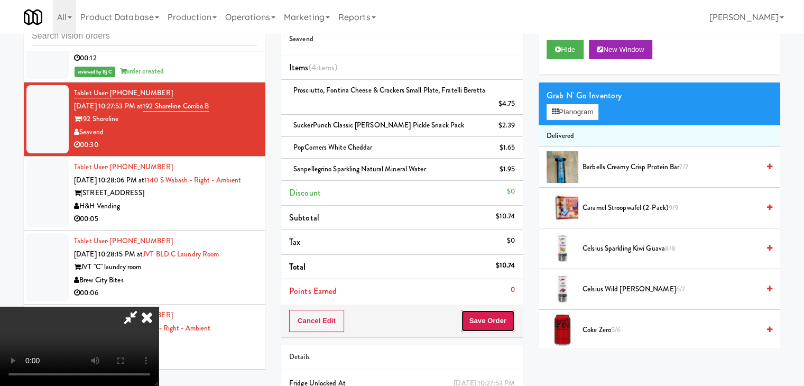
click at [517, 322] on div "Cancel Edit Save Order" at bounding box center [401, 320] width 241 height 33
click at [517, 326] on div "Cancel Edit Save Order" at bounding box center [401, 320] width 241 height 33
click at [510, 326] on div "Cancel Edit Save Order" at bounding box center [401, 320] width 241 height 33
click at [510, 326] on button "Save Order" at bounding box center [488, 321] width 54 height 22
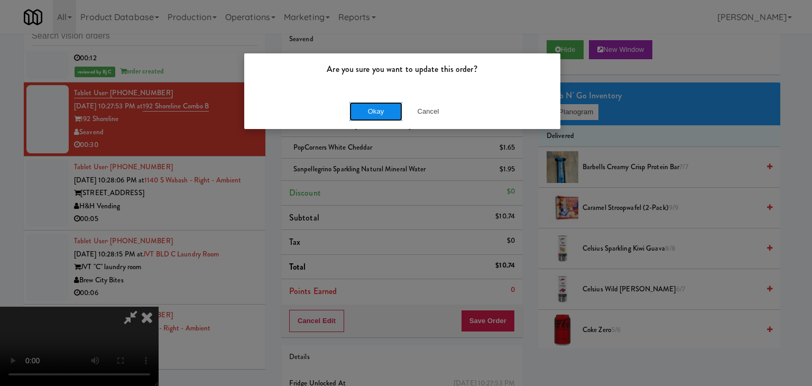
click at [382, 115] on button "Okay" at bounding box center [375, 111] width 53 height 19
click at [383, 114] on div "Okay Cancel" at bounding box center [402, 111] width 316 height 35
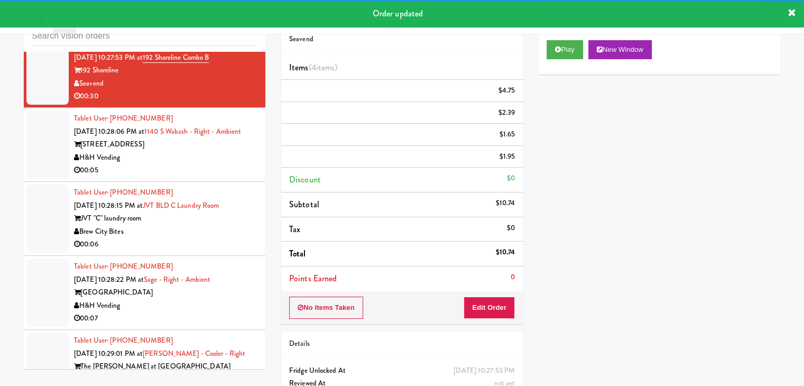
scroll to position [3609, 0]
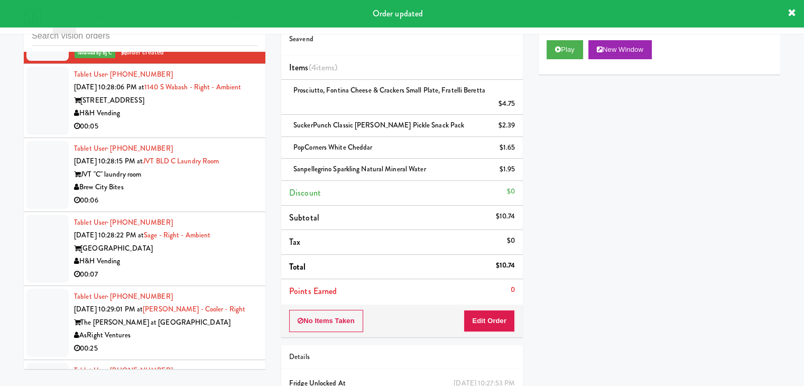
click at [212, 112] on div "H&H Vending" at bounding box center [165, 113] width 183 height 13
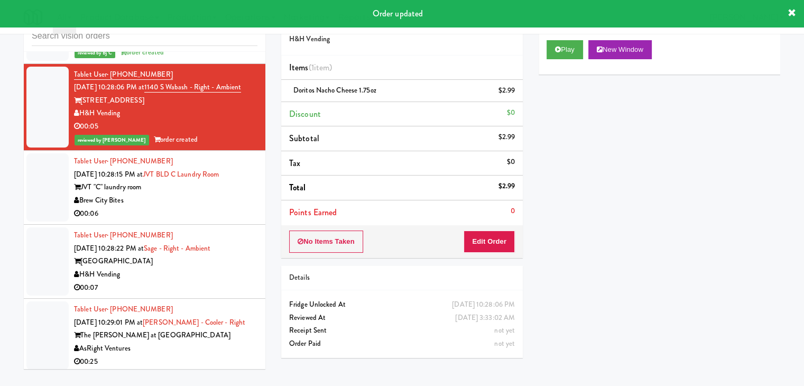
click at [205, 212] on div "00:06" at bounding box center [165, 213] width 183 height 13
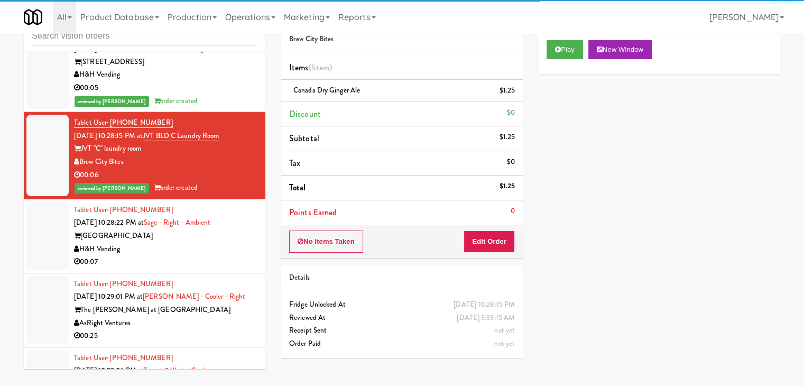
scroll to position [3715, 0]
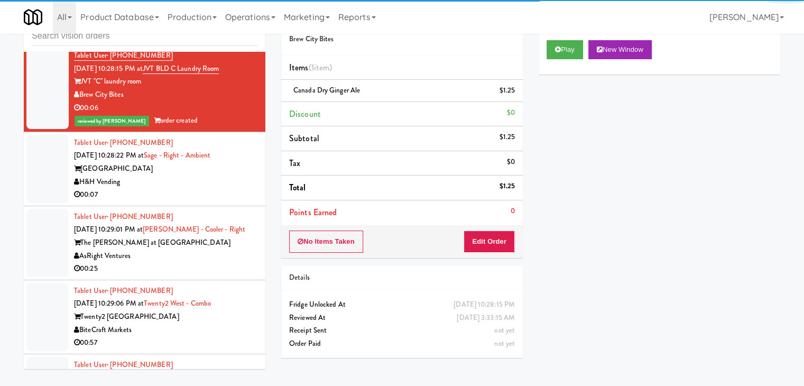
click at [187, 193] on div "00:07" at bounding box center [165, 194] width 183 height 13
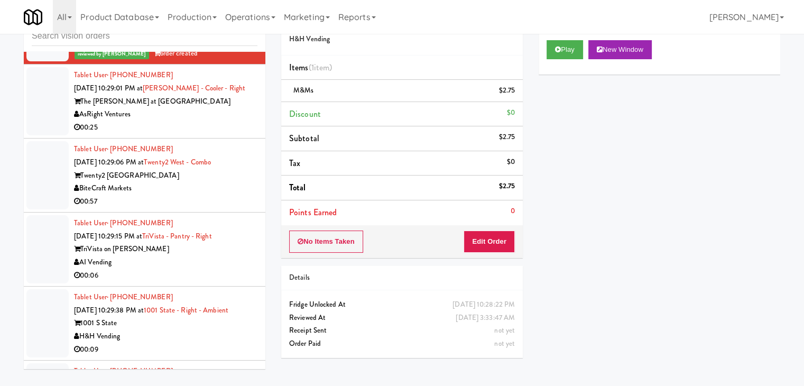
scroll to position [3873, 0]
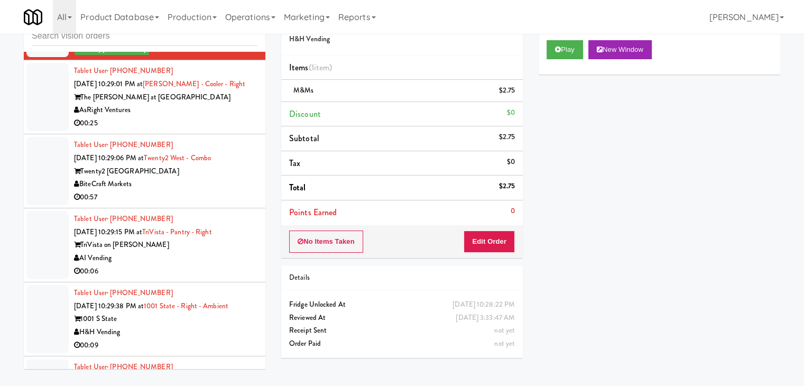
click at [197, 122] on div "00:25" at bounding box center [165, 123] width 183 height 13
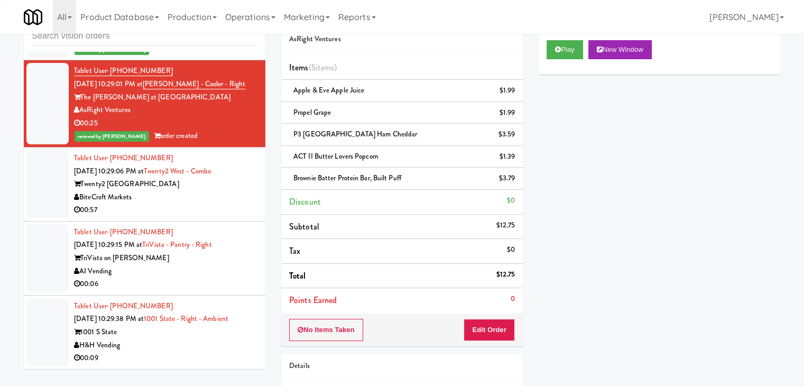
click at [209, 196] on div "BiteCraft Markets" at bounding box center [165, 197] width 183 height 13
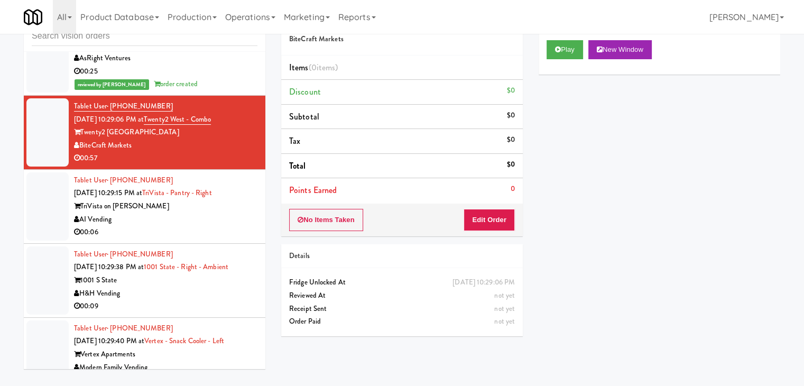
scroll to position [3979, 0]
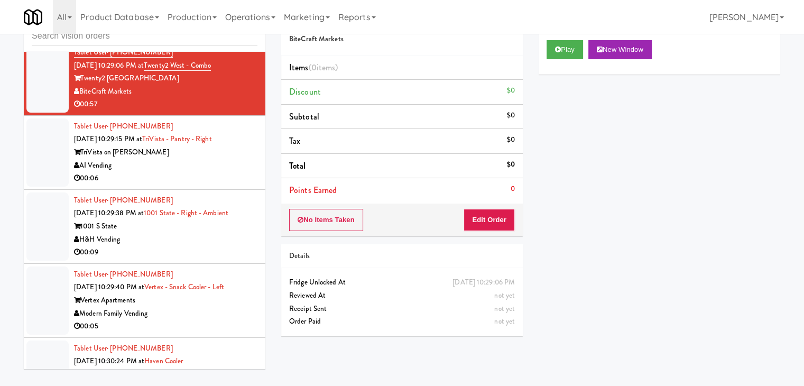
drag, startPoint x: 193, startPoint y: 168, endPoint x: 193, endPoint y: 174, distance: 6.4
click at [193, 168] on div "Tablet User · (980) 465-9985 [DATE] 10:29:15 PM at TriVista - Pantry - Right Tr…" at bounding box center [165, 152] width 183 height 65
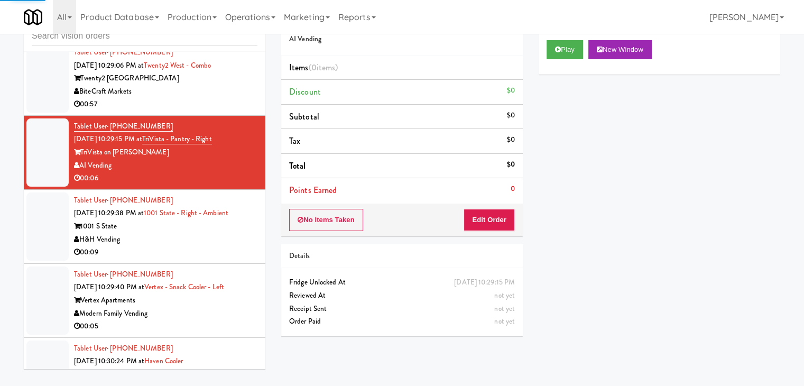
click at [568, 60] on div "Play New Window" at bounding box center [658, 53] width 241 height 42
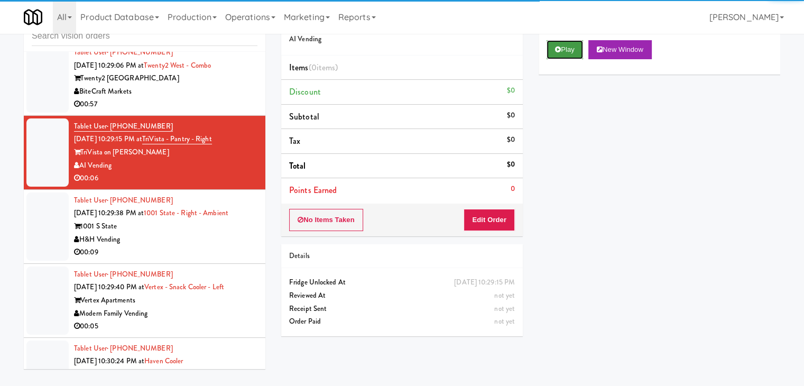
click at [560, 53] on button "Play" at bounding box center [564, 49] width 36 height 19
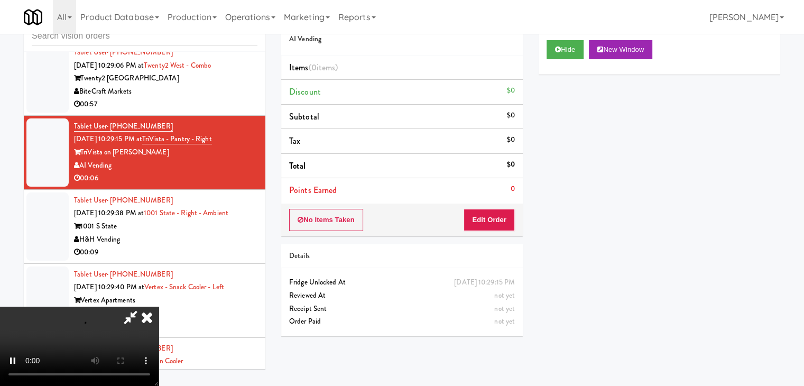
click at [496, 208] on div "No Items Taken Edit Order" at bounding box center [401, 219] width 241 height 33
click at [495, 209] on button "Edit Order" at bounding box center [488, 220] width 51 height 22
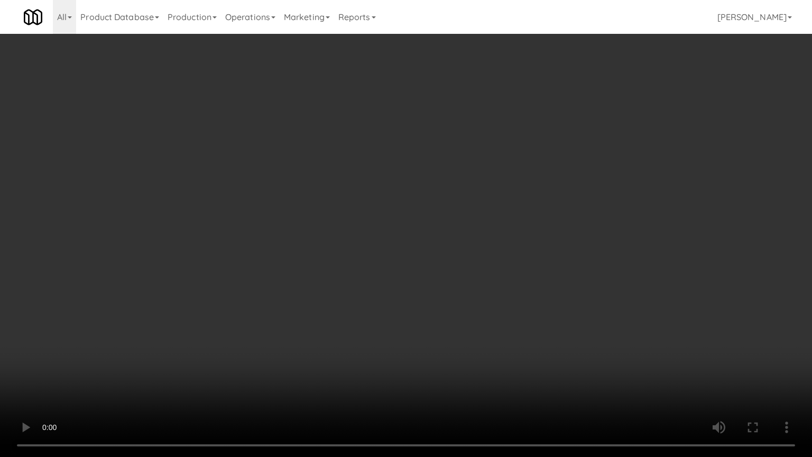
click at [536, 263] on video at bounding box center [406, 228] width 812 height 457
click at [541, 264] on video at bounding box center [406, 228] width 812 height 457
click at [553, 264] on video at bounding box center [406, 228] width 812 height 457
drag, startPoint x: 554, startPoint y: 264, endPoint x: 541, endPoint y: 267, distance: 13.2
click at [554, 264] on video at bounding box center [406, 228] width 812 height 457
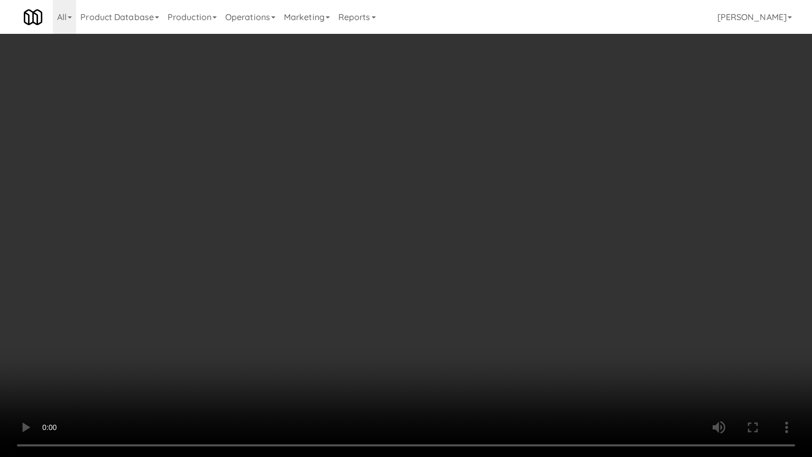
click at [537, 265] on video at bounding box center [406, 228] width 812 height 457
click at [541, 262] on video at bounding box center [406, 228] width 812 height 457
drag, startPoint x: 541, startPoint y: 262, endPoint x: 550, endPoint y: 205, distance: 57.7
click at [542, 262] on video at bounding box center [406, 228] width 812 height 457
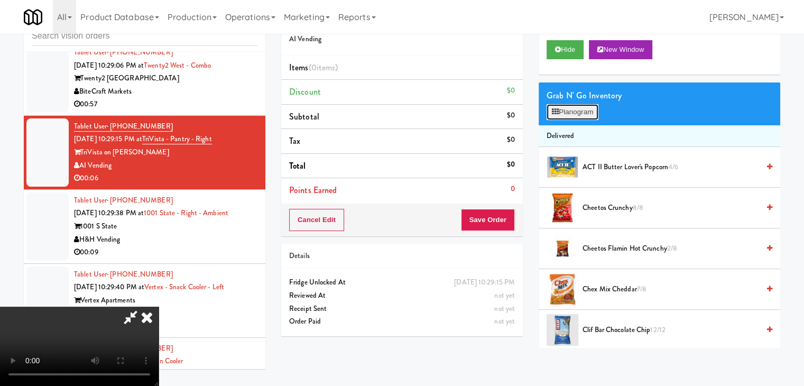
click at [588, 108] on button "Planogram" at bounding box center [572, 112] width 52 height 16
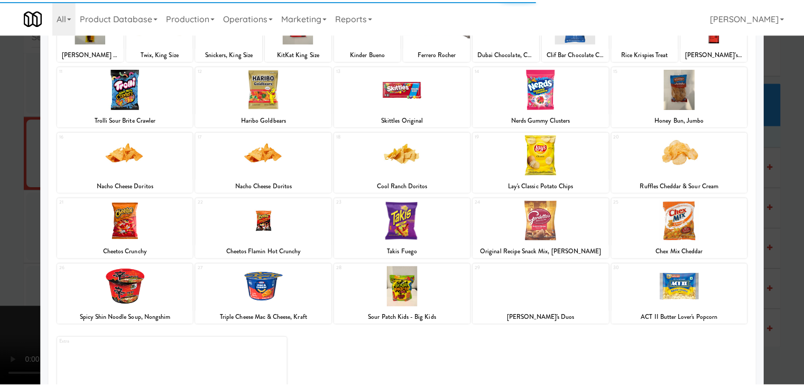
scroll to position [106, 0]
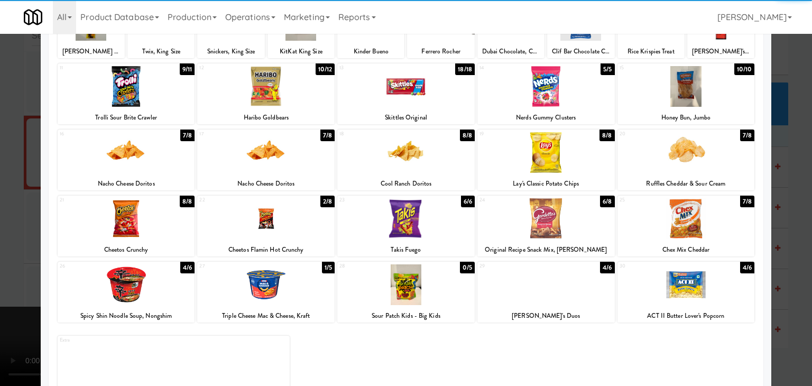
click at [152, 157] on div at bounding box center [126, 152] width 137 height 41
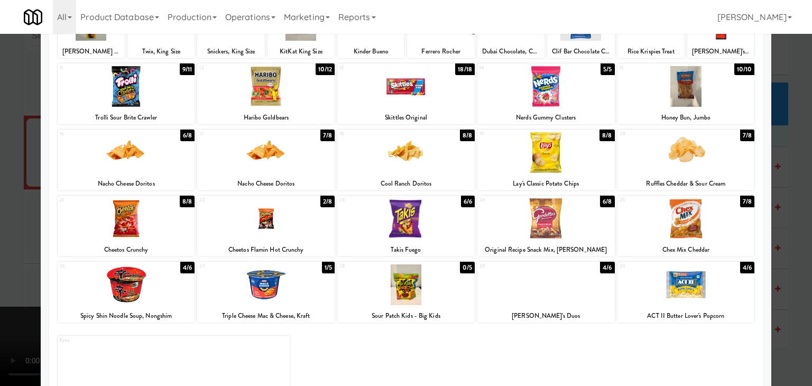
click at [144, 209] on div at bounding box center [126, 218] width 137 height 41
drag, startPoint x: 0, startPoint y: 216, endPoint x: 51, endPoint y: 208, distance: 51.4
click at [3, 214] on div at bounding box center [406, 193] width 812 height 386
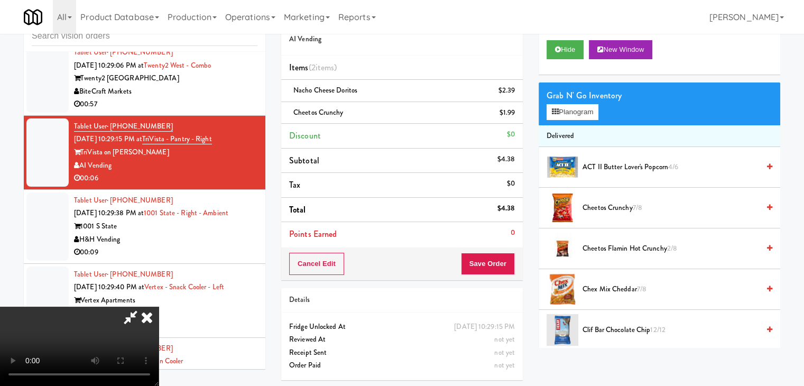
click at [497, 266] on div "Cancel Edit Save Order" at bounding box center [401, 263] width 241 height 33
click at [497, 266] on button "Save Order" at bounding box center [488, 264] width 54 height 22
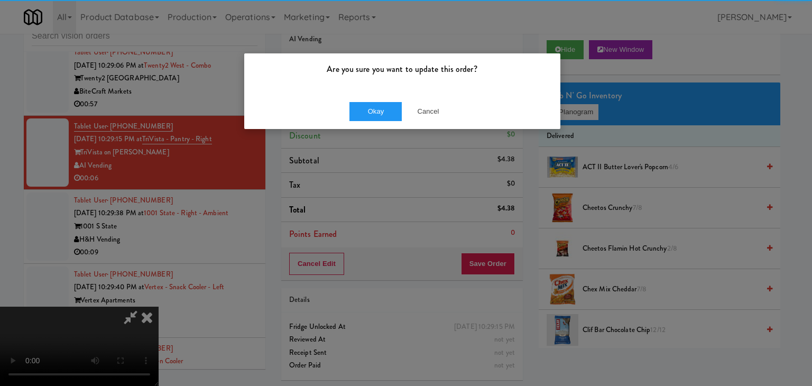
click at [368, 121] on div "Okay Cancel" at bounding box center [402, 111] width 316 height 35
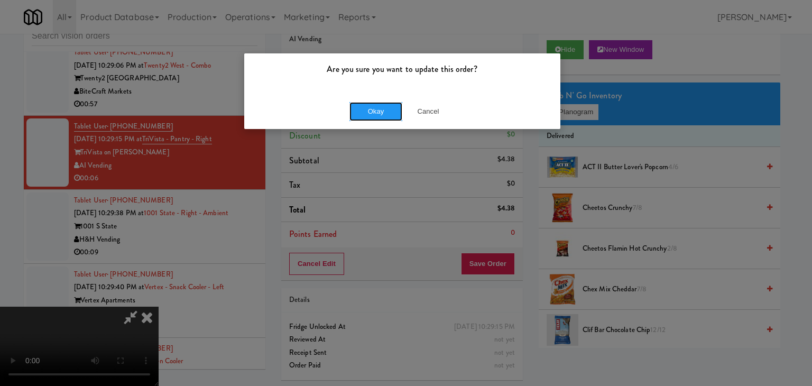
drag, startPoint x: 370, startPoint y: 119, endPoint x: 374, endPoint y: 115, distance: 6.4
click at [371, 118] on button "Okay" at bounding box center [375, 111] width 53 height 19
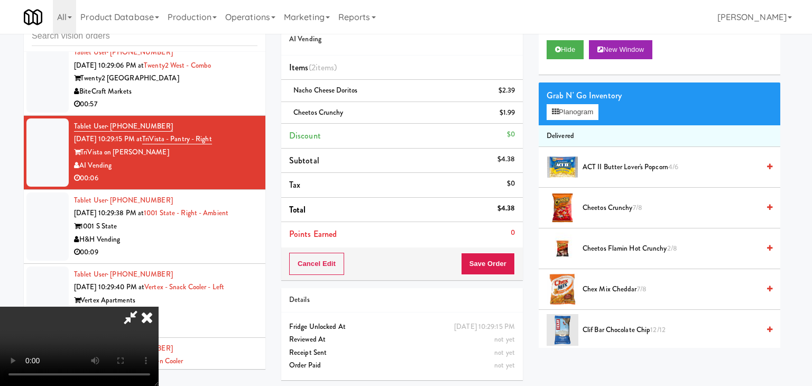
click at [376, 113] on body "Are you sure you want to update this order? Okay Cancel Okay Are you sure you w…" at bounding box center [406, 193] width 812 height 386
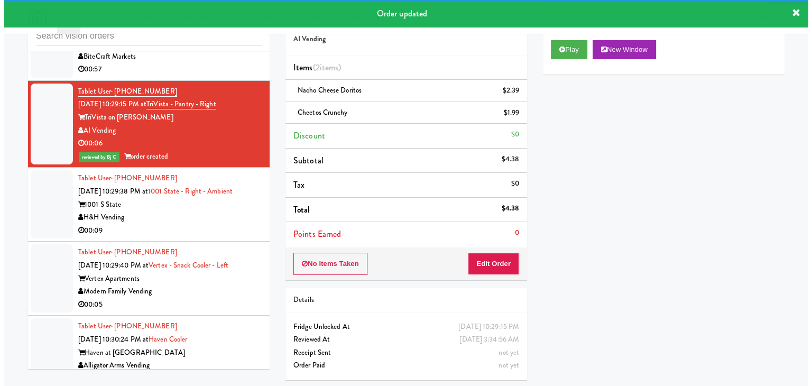
scroll to position [4085, 0]
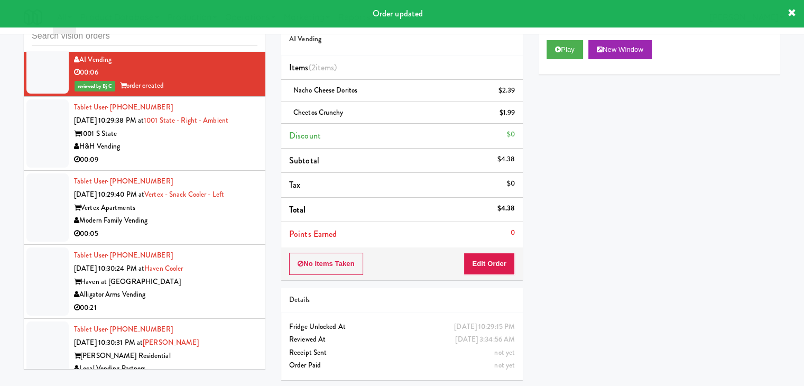
drag, startPoint x: 178, startPoint y: 153, endPoint x: 319, endPoint y: 132, distance: 142.7
click at [179, 153] on div "00:09" at bounding box center [165, 159] width 183 height 13
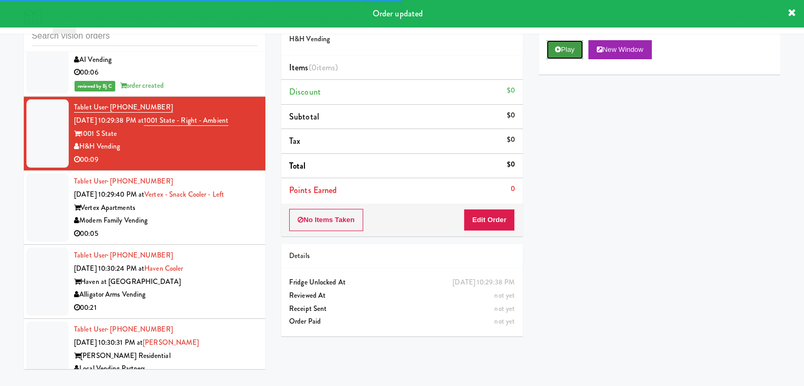
click at [564, 49] on button "Play" at bounding box center [564, 49] width 36 height 19
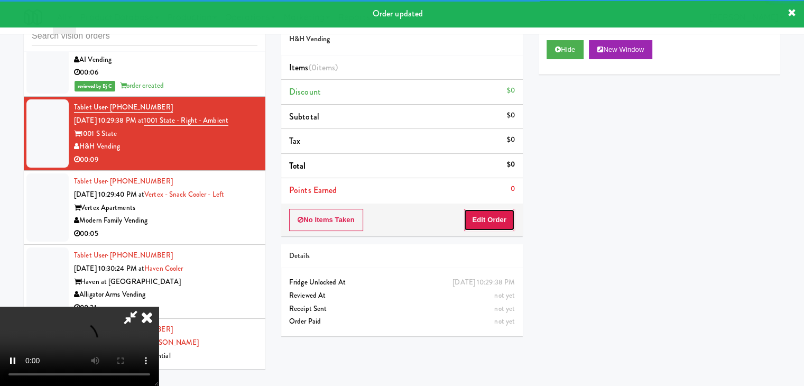
click at [489, 223] on button "Edit Order" at bounding box center [488, 220] width 51 height 22
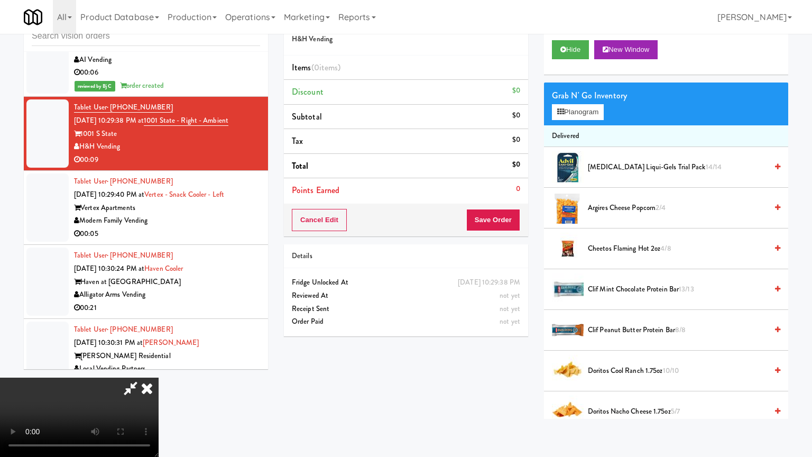
click at [159, 377] on video at bounding box center [79, 416] width 159 height 79
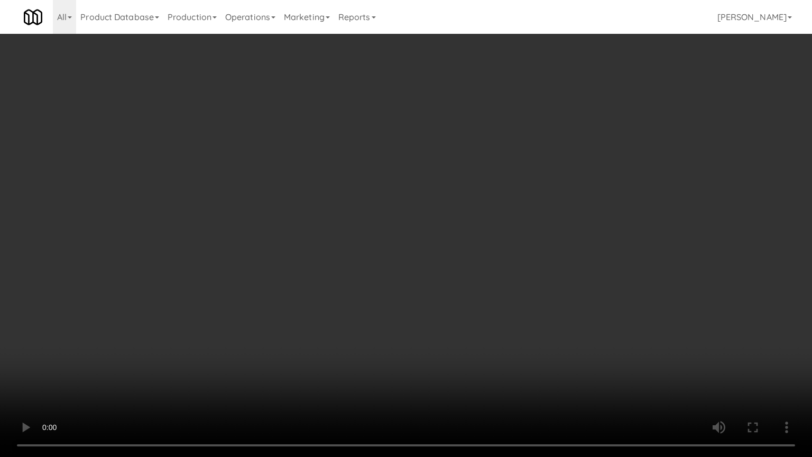
click at [492, 289] on video at bounding box center [406, 228] width 812 height 457
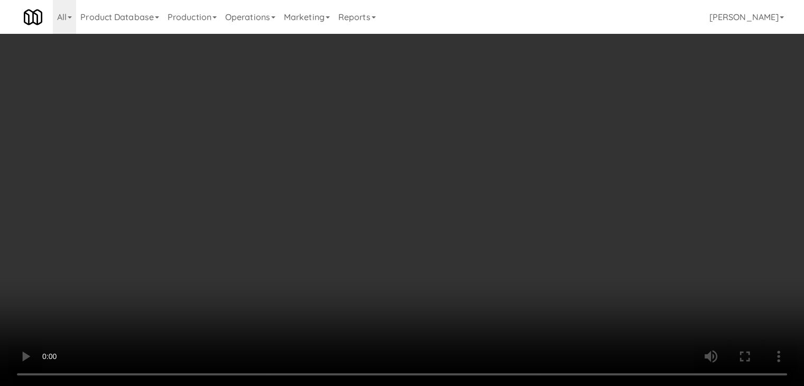
click at [580, 113] on button "Planogram" at bounding box center [572, 112] width 52 height 16
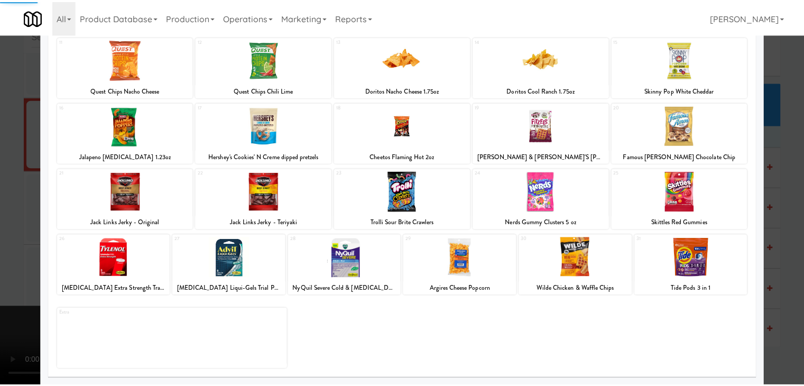
scroll to position [133, 0]
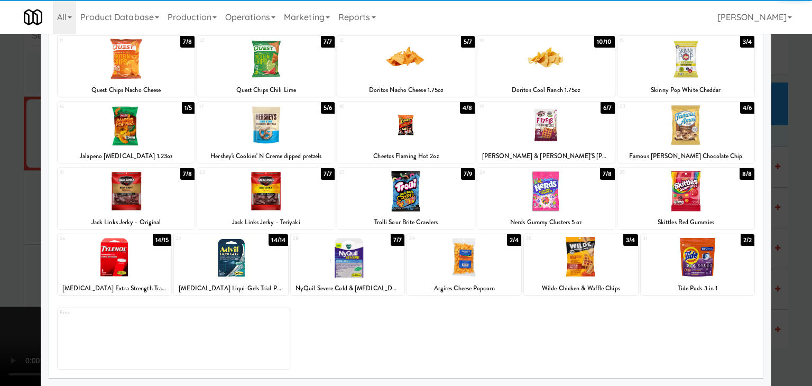
click at [547, 183] on div at bounding box center [545, 191] width 137 height 41
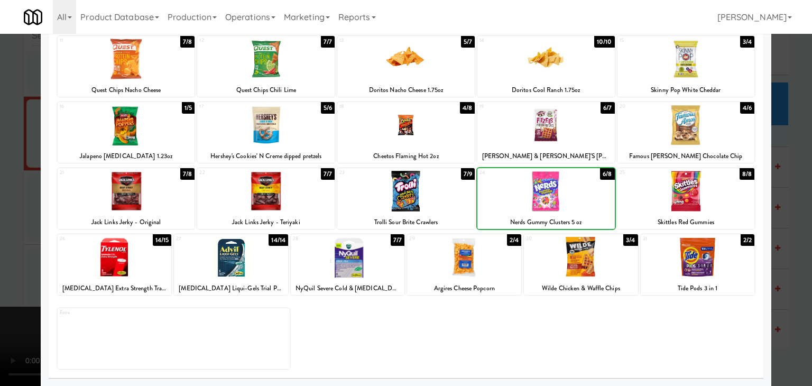
drag, startPoint x: 0, startPoint y: 209, endPoint x: 77, endPoint y: 208, distance: 77.2
click at [3, 210] on div at bounding box center [406, 193] width 812 height 386
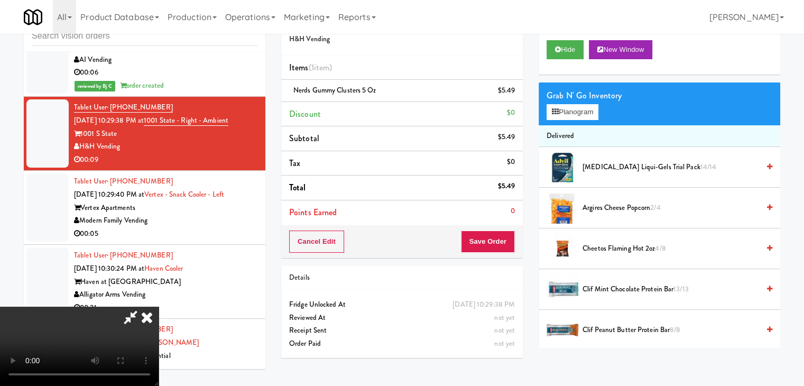
drag, startPoint x: 476, startPoint y: 229, endPoint x: 480, endPoint y: 237, distance: 9.2
click at [159, 306] on video at bounding box center [79, 345] width 159 height 79
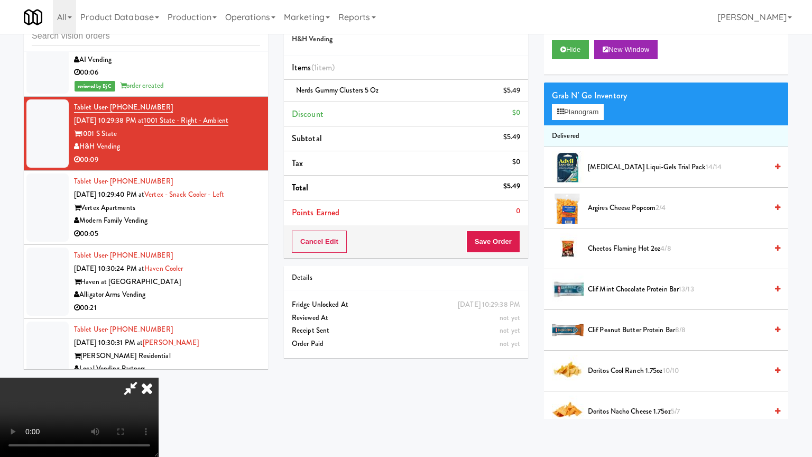
click at [159, 377] on video at bounding box center [79, 416] width 159 height 79
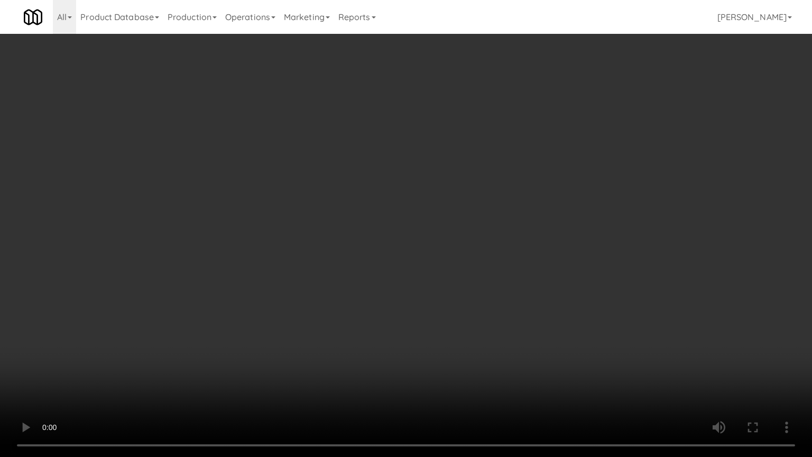
click at [595, 160] on video at bounding box center [406, 228] width 812 height 457
click at [594, 161] on video at bounding box center [406, 228] width 812 height 457
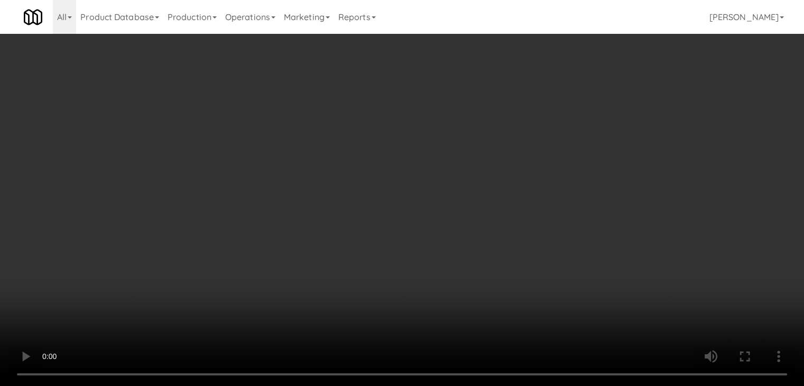
click at [506, 246] on button "Save Order" at bounding box center [488, 241] width 54 height 22
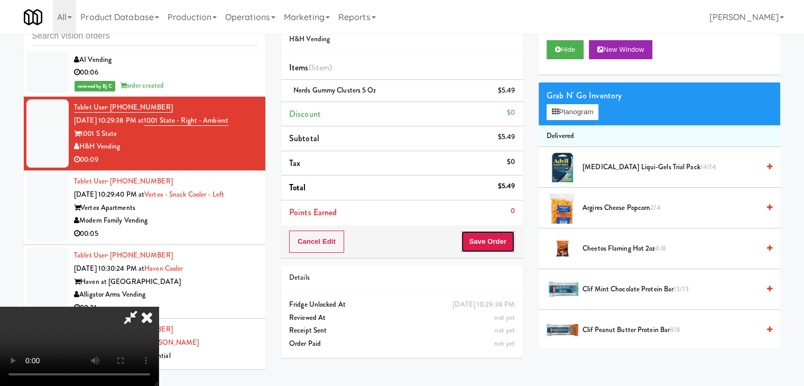
click at [506, 246] on button "Save Order" at bounding box center [488, 241] width 54 height 22
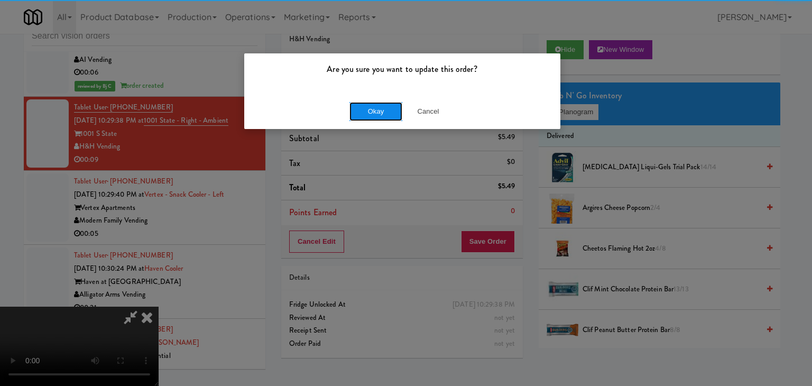
click at [349, 109] on button "Okay" at bounding box center [375, 111] width 53 height 19
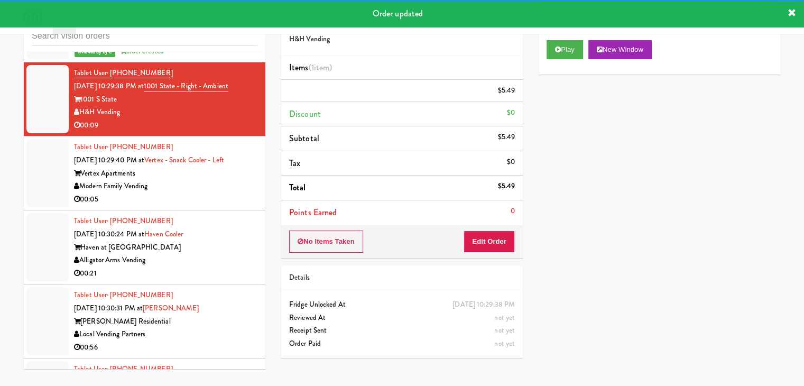
scroll to position [4138, 0]
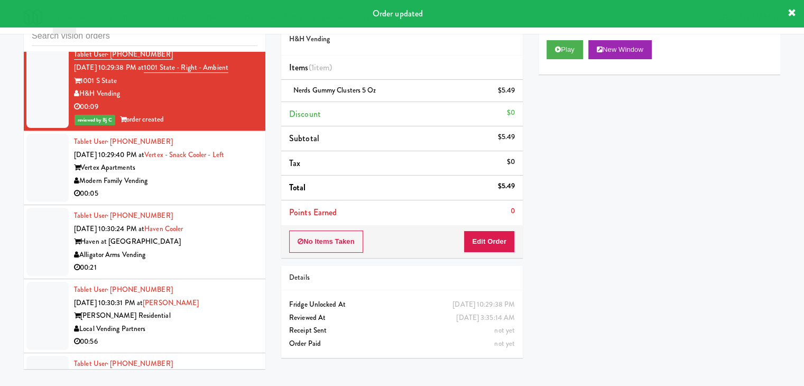
drag, startPoint x: 212, startPoint y: 182, endPoint x: 211, endPoint y: 188, distance: 6.0
click at [213, 184] on div "Tablet User · (602) 691-8111 [DATE] 10:29:40 PM at Vertex - Snack Cooler - Left…" at bounding box center [165, 167] width 183 height 65
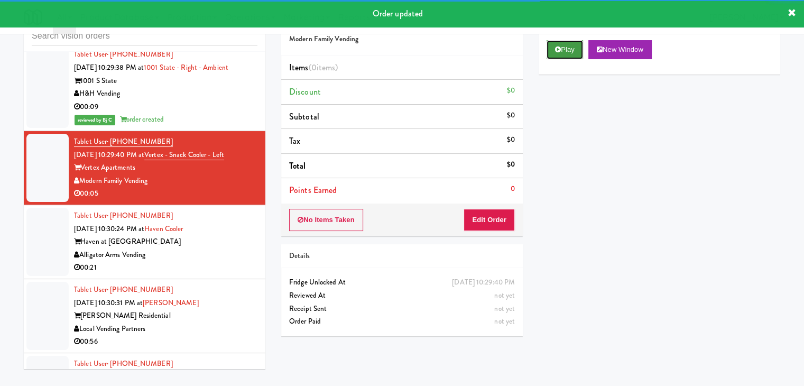
click at [571, 49] on button "Play" at bounding box center [564, 49] width 36 height 19
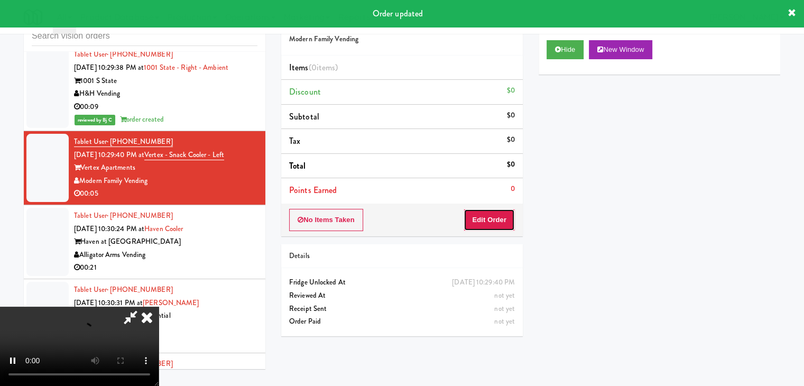
click at [486, 222] on button "Edit Order" at bounding box center [488, 220] width 51 height 22
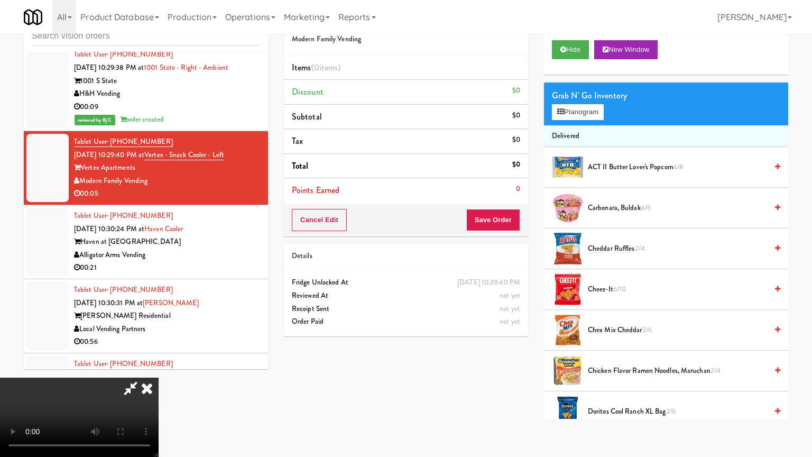
click at [159, 377] on video at bounding box center [79, 416] width 159 height 79
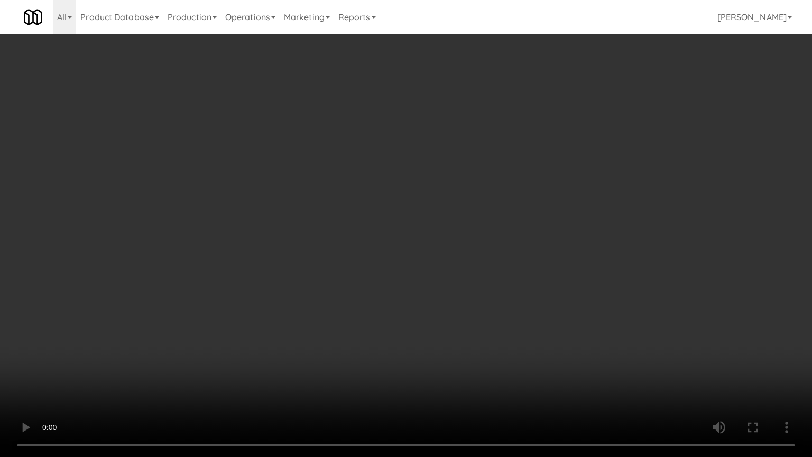
drag, startPoint x: 482, startPoint y: 336, endPoint x: 477, endPoint y: 339, distance: 6.2
click at [482, 338] on video at bounding box center [406, 228] width 812 height 457
click at [482, 331] on video at bounding box center [406, 228] width 812 height 457
click at [483, 331] on video at bounding box center [406, 228] width 812 height 457
click at [488, 321] on video at bounding box center [406, 228] width 812 height 457
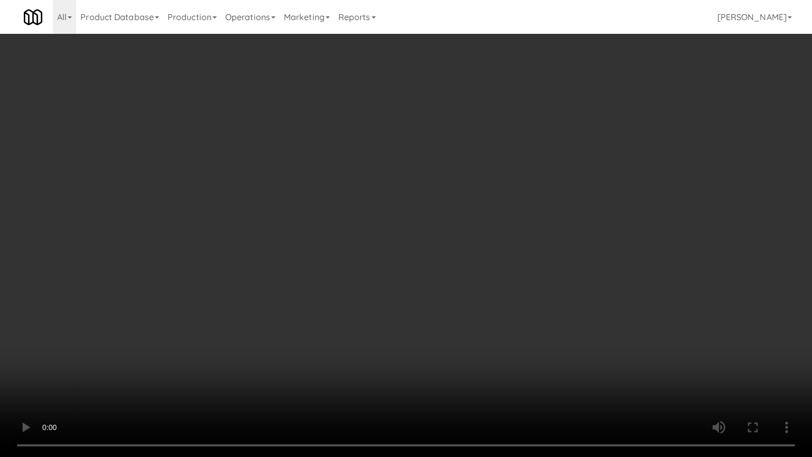
drag, startPoint x: 488, startPoint y: 321, endPoint x: 528, endPoint y: 220, distance: 108.8
click at [489, 316] on video at bounding box center [406, 228] width 812 height 457
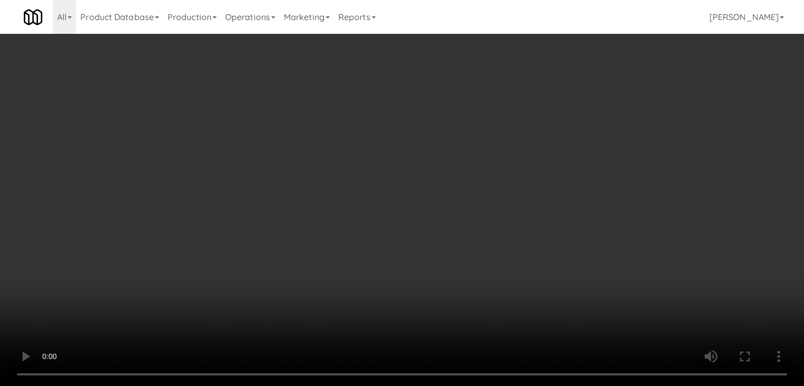
click at [579, 104] on button "Planogram" at bounding box center [572, 112] width 52 height 16
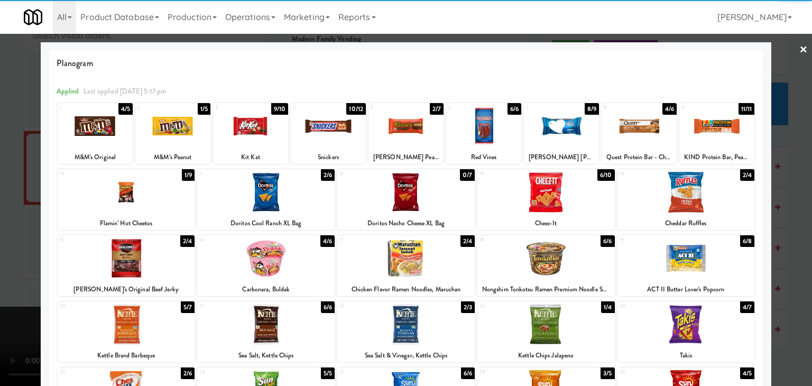
click at [322, 137] on div at bounding box center [328, 126] width 75 height 41
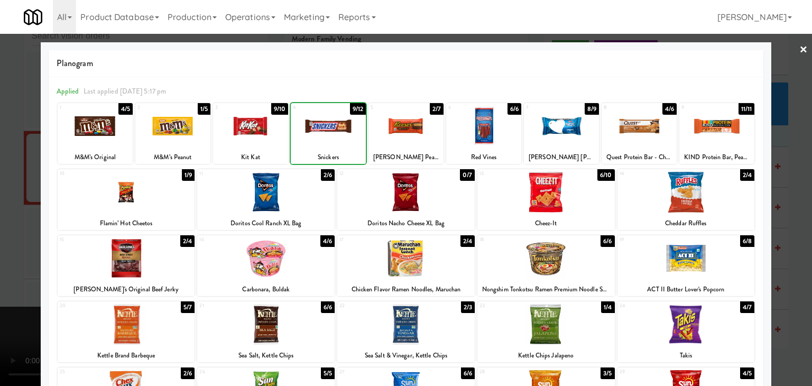
drag, startPoint x: 0, startPoint y: 230, endPoint x: 117, endPoint y: 229, distance: 116.8
click at [3, 229] on div at bounding box center [406, 193] width 812 height 386
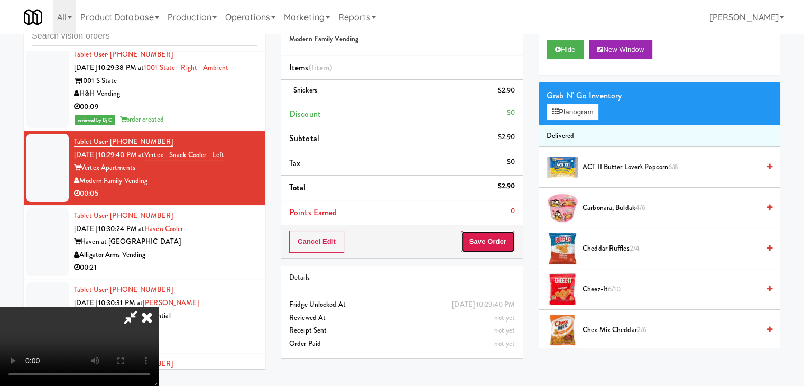
click at [505, 247] on button "Save Order" at bounding box center [488, 241] width 54 height 22
drag, startPoint x: 504, startPoint y: 246, endPoint x: 486, endPoint y: 226, distance: 27.3
click at [504, 246] on button "Save Order" at bounding box center [488, 241] width 54 height 22
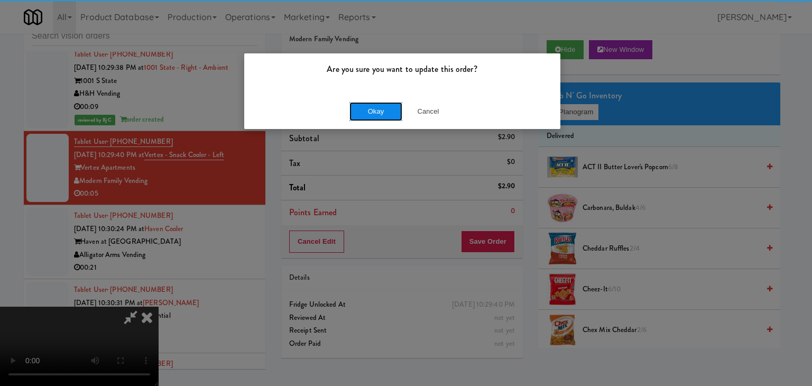
click at [383, 110] on button "Okay" at bounding box center [375, 111] width 53 height 19
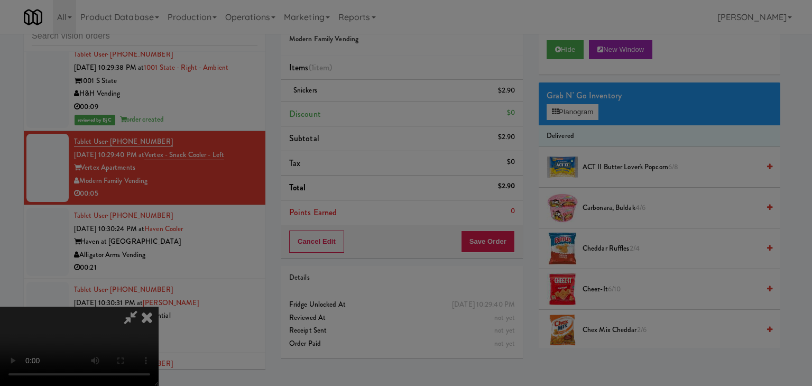
click at [383, 109] on div "Okay Cancel" at bounding box center [402, 91] width 316 height 35
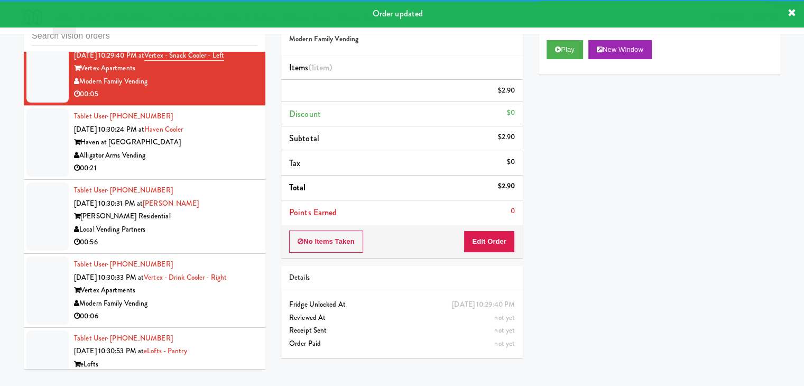
scroll to position [4243, 0]
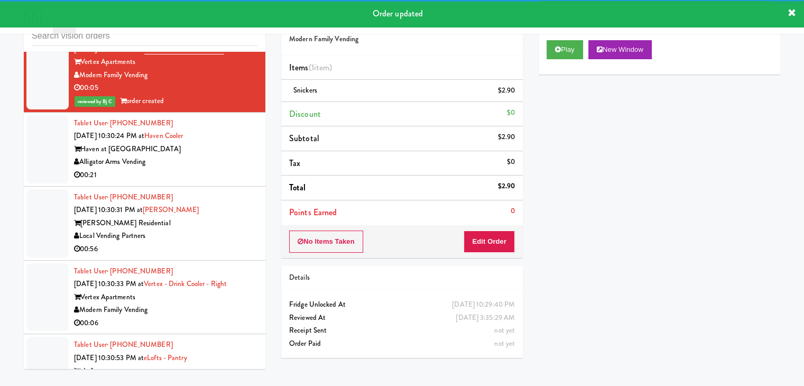
click at [233, 163] on div "Alligator Arms Vending" at bounding box center [165, 161] width 183 height 13
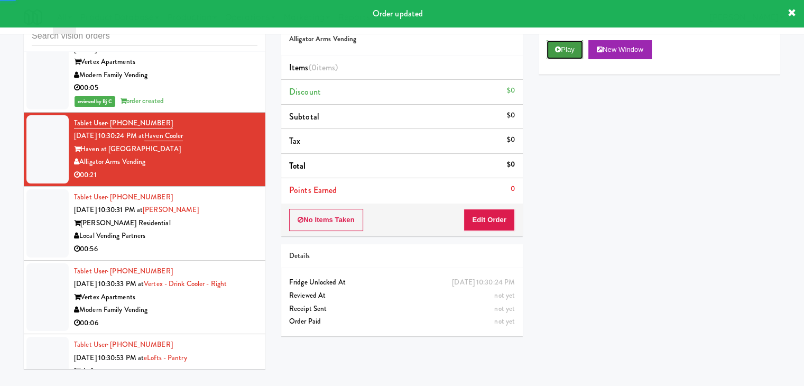
click at [572, 50] on button "Play" at bounding box center [564, 49] width 36 height 19
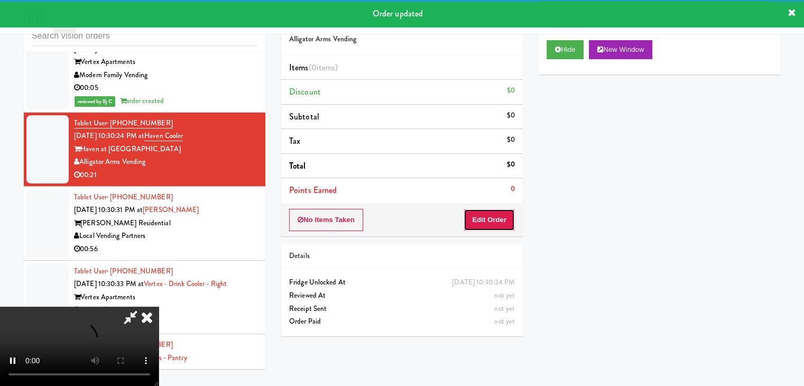
click at [504, 216] on button "Edit Order" at bounding box center [488, 220] width 51 height 22
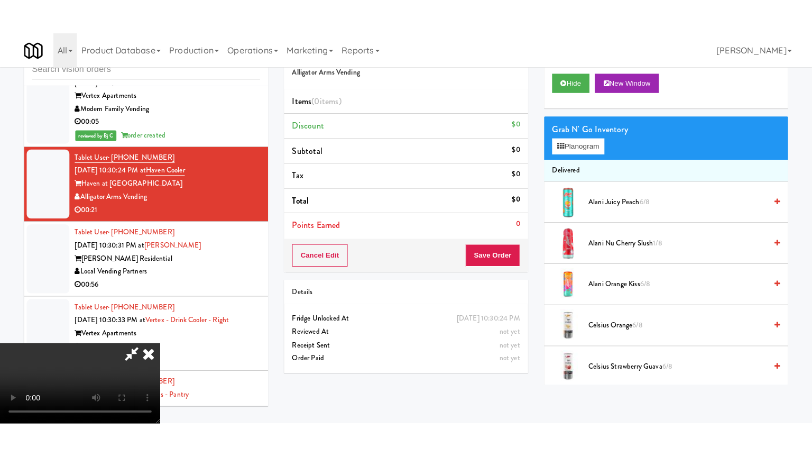
scroll to position [148, 0]
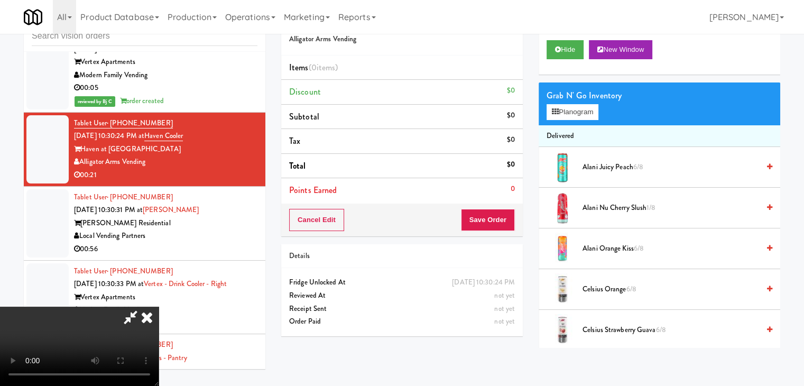
click at [159, 306] on video at bounding box center [79, 345] width 159 height 79
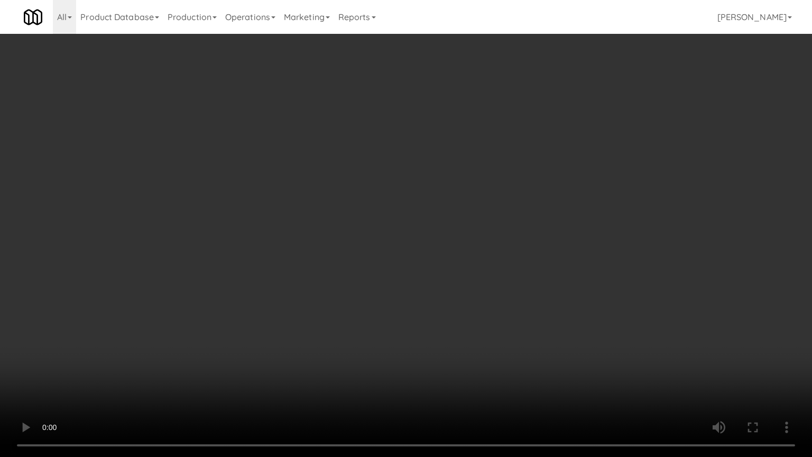
click at [683, 360] on video at bounding box center [406, 228] width 812 height 457
click at [684, 367] on video at bounding box center [406, 228] width 812 height 457
click at [594, 298] on video at bounding box center [406, 228] width 812 height 457
click at [528, 347] on video at bounding box center [406, 228] width 812 height 457
click at [541, 328] on video at bounding box center [406, 228] width 812 height 457
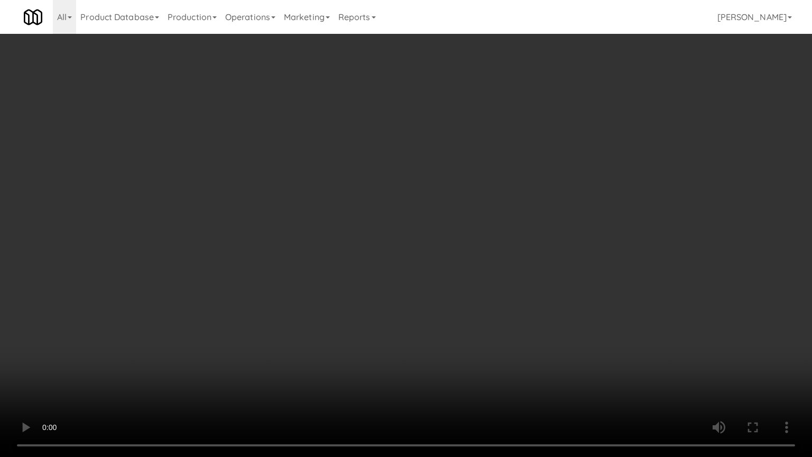
click at [540, 328] on video at bounding box center [406, 228] width 812 height 457
click at [498, 237] on video at bounding box center [406, 228] width 812 height 457
click at [498, 236] on video at bounding box center [406, 228] width 812 height 457
click at [497, 218] on video at bounding box center [406, 228] width 812 height 457
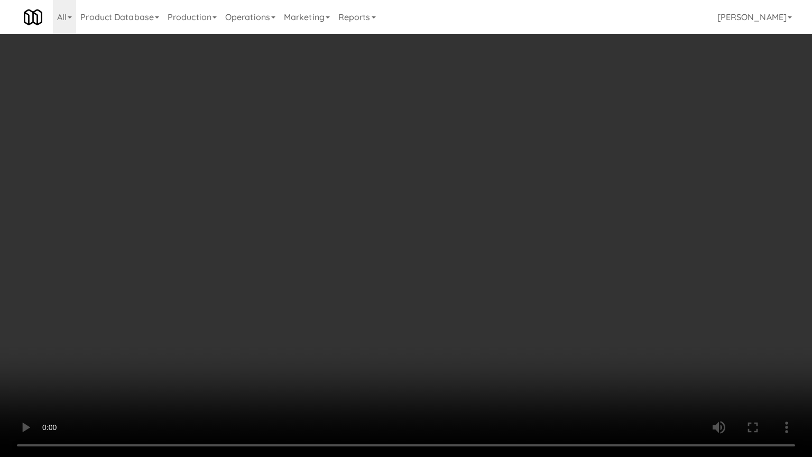
click at [501, 219] on video at bounding box center [406, 228] width 812 height 457
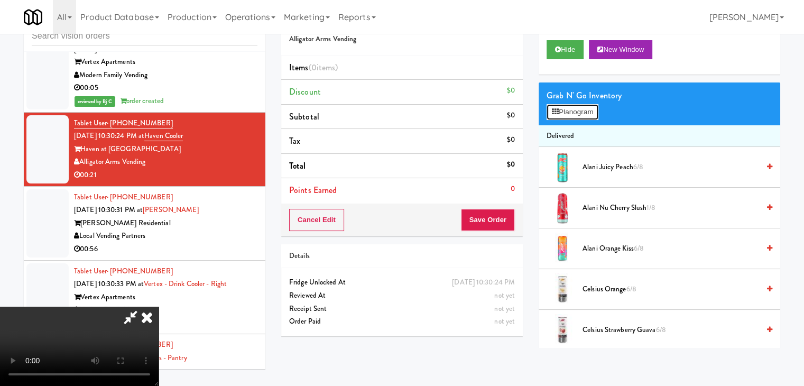
click at [582, 115] on button "Planogram" at bounding box center [572, 112] width 52 height 16
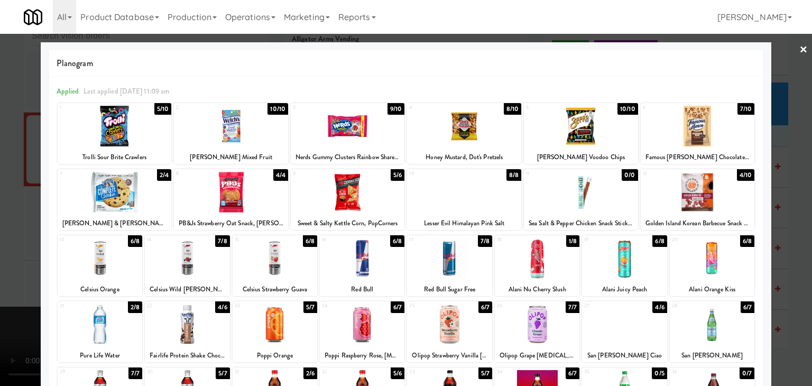
click at [353, 201] on div at bounding box center [348, 192] width 114 height 41
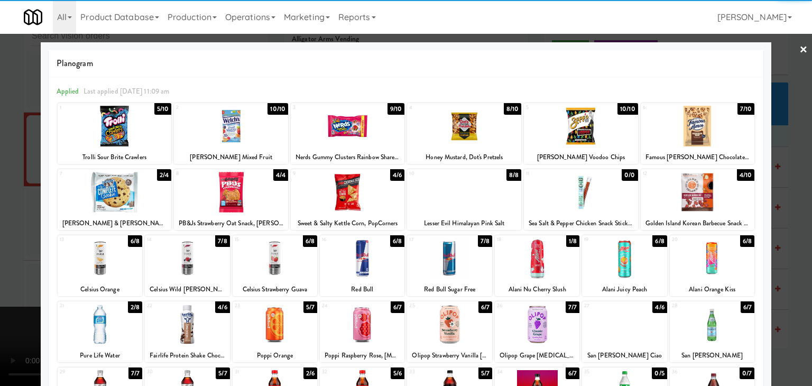
click at [571, 128] on div at bounding box center [581, 126] width 114 height 41
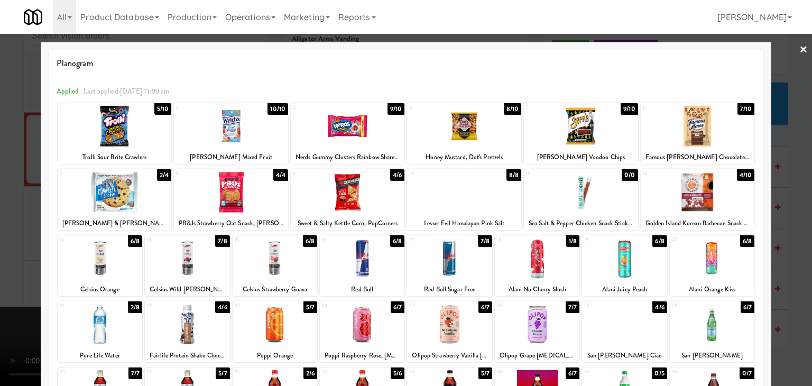
drag, startPoint x: 0, startPoint y: 221, endPoint x: 36, endPoint y: 217, distance: 36.2
click at [1, 218] on div at bounding box center [406, 193] width 812 height 386
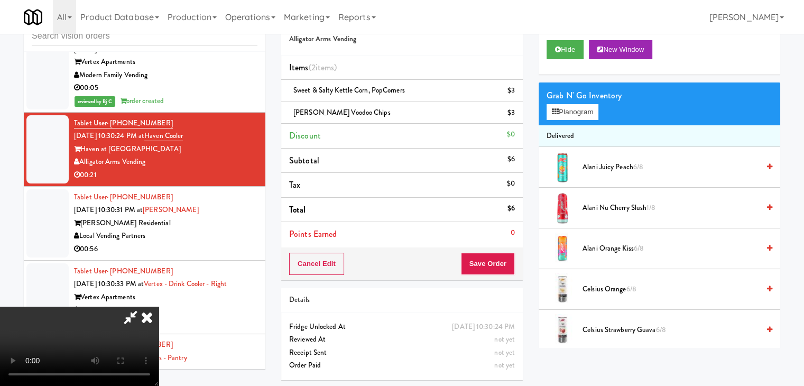
click at [159, 306] on video at bounding box center [79, 345] width 159 height 79
click at [563, 117] on button "Planogram" at bounding box center [572, 112] width 52 height 16
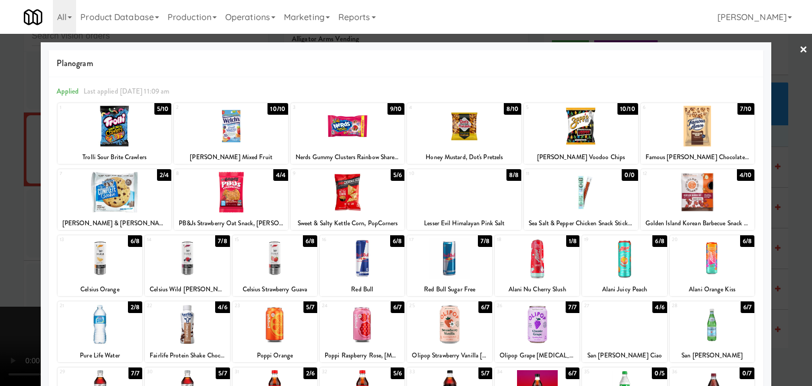
drag, startPoint x: 0, startPoint y: 264, endPoint x: 25, endPoint y: 260, distance: 25.6
click at [0, 263] on div at bounding box center [406, 193] width 812 height 386
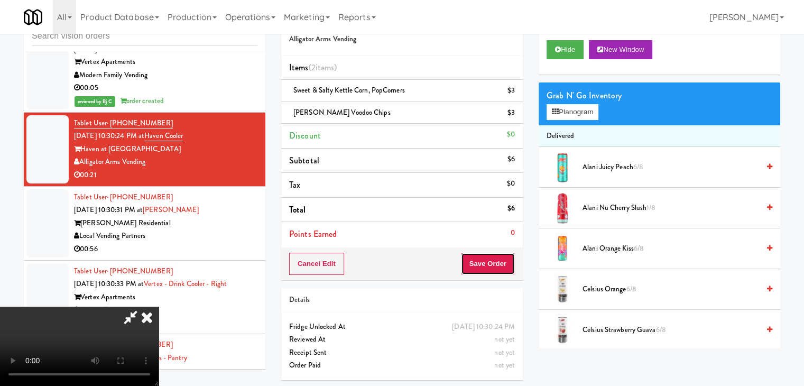
click at [497, 267] on button "Save Order" at bounding box center [488, 264] width 54 height 22
click at [503, 264] on button "Save Order" at bounding box center [488, 264] width 54 height 22
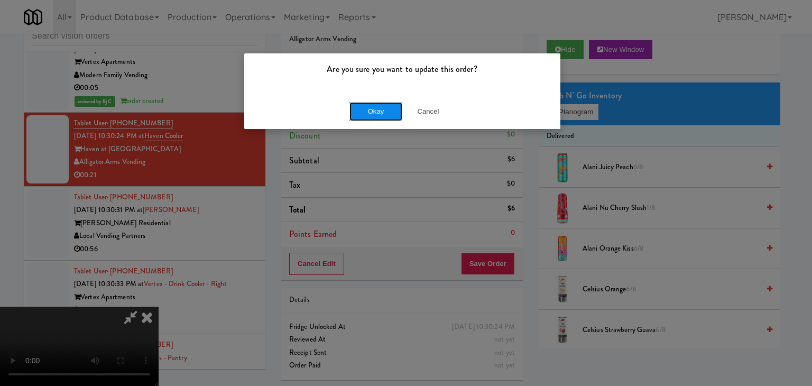
click at [380, 110] on button "Okay" at bounding box center [375, 111] width 53 height 19
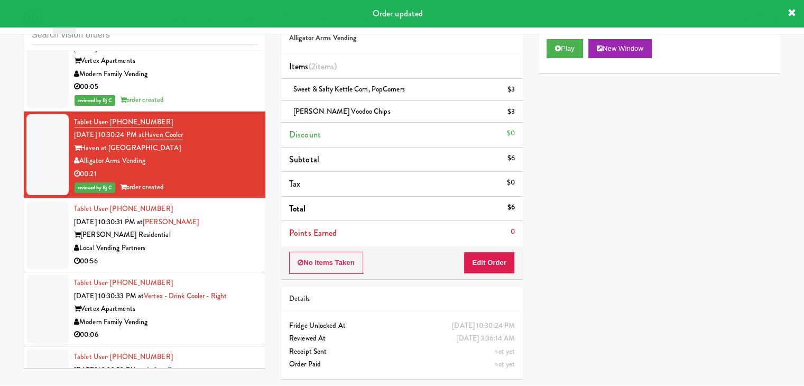
click at [222, 236] on div "[PERSON_NAME] Residential" at bounding box center [165, 234] width 183 height 13
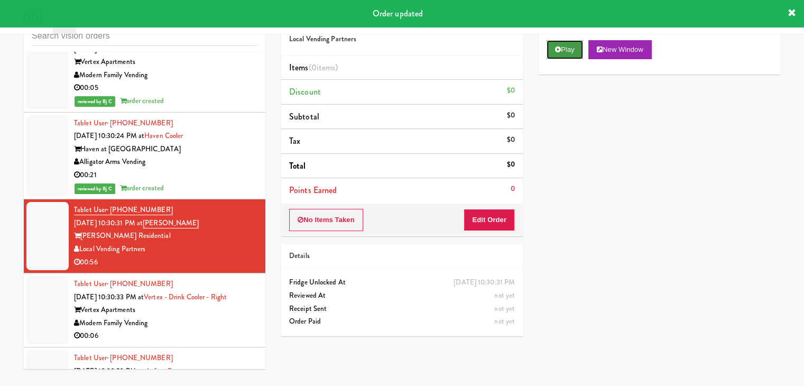
click at [570, 43] on button "Play" at bounding box center [564, 49] width 36 height 19
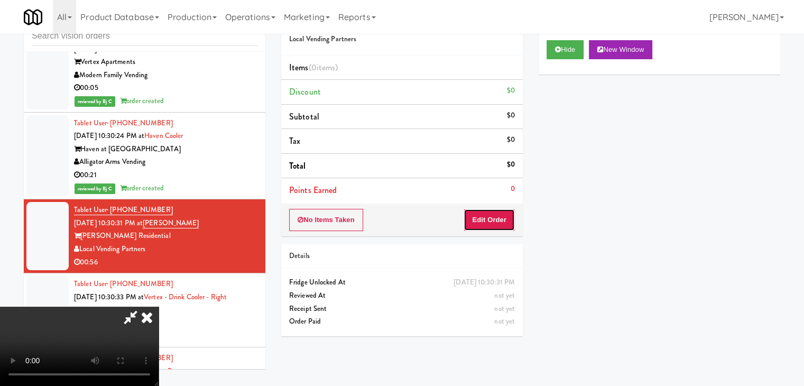
click at [497, 222] on button "Edit Order" at bounding box center [488, 220] width 51 height 22
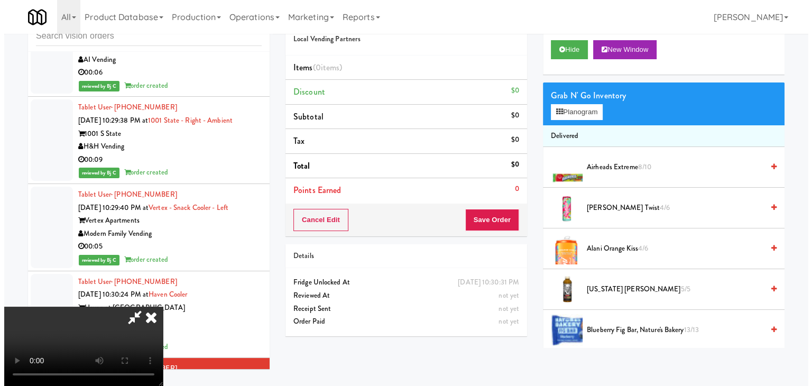
scroll to position [4190, 0]
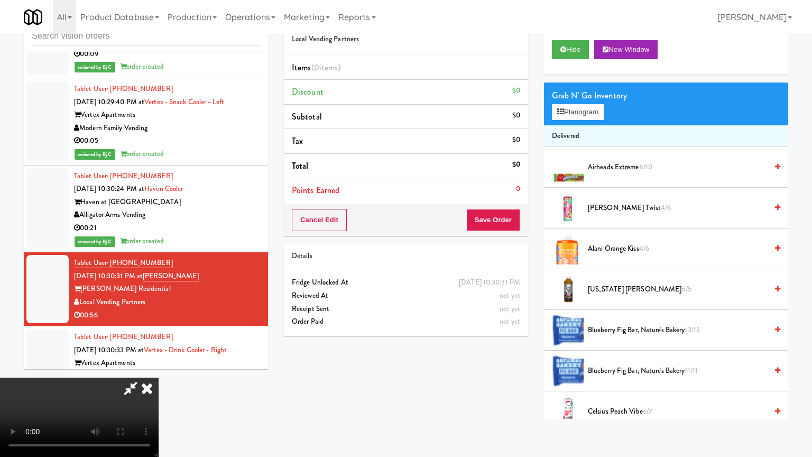
click at [159, 377] on video at bounding box center [79, 416] width 159 height 79
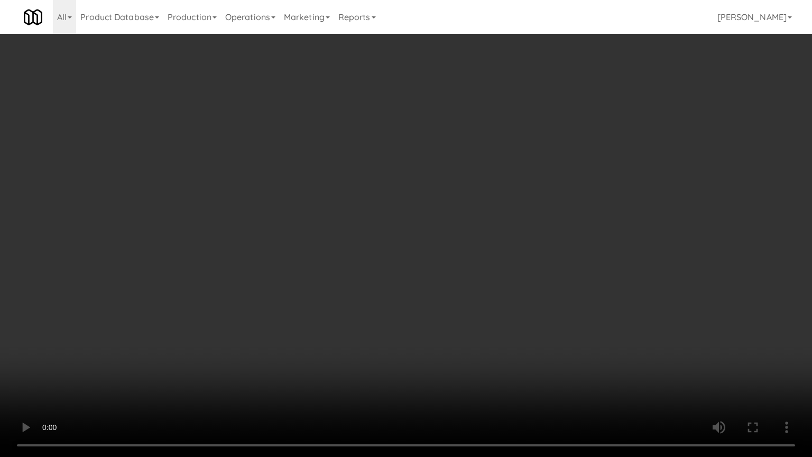
drag, startPoint x: 507, startPoint y: 247, endPoint x: 516, endPoint y: 245, distance: 8.7
click at [514, 245] on video at bounding box center [406, 228] width 812 height 457
click at [522, 242] on video at bounding box center [406, 228] width 812 height 457
click at [350, 332] on video at bounding box center [406, 228] width 812 height 457
click at [351, 328] on video at bounding box center [406, 228] width 812 height 457
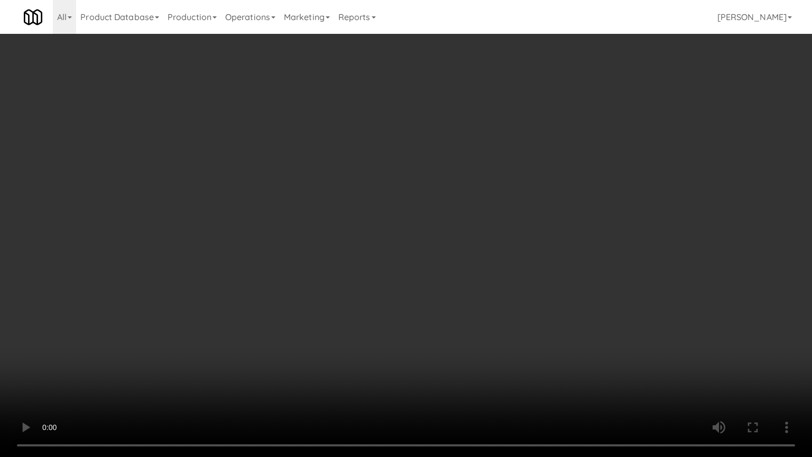
click at [338, 298] on video at bounding box center [406, 228] width 812 height 457
click at [340, 292] on video at bounding box center [406, 228] width 812 height 457
click at [341, 292] on video at bounding box center [406, 228] width 812 height 457
drag, startPoint x: 341, startPoint y: 292, endPoint x: 340, endPoint y: 298, distance: 6.4
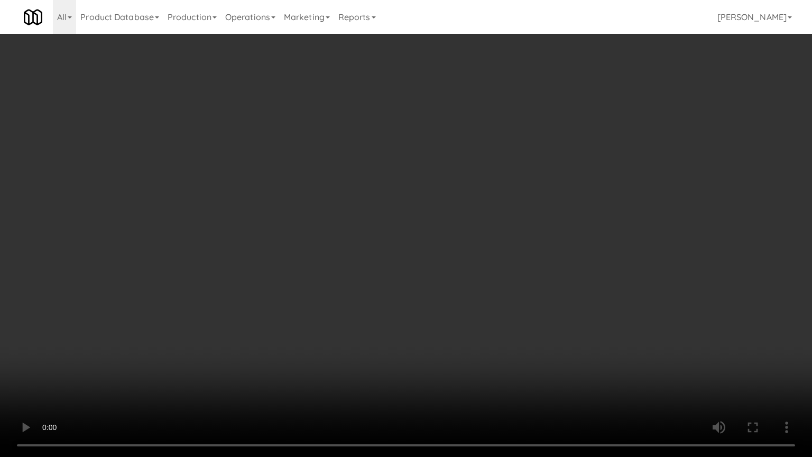
click at [341, 292] on video at bounding box center [406, 228] width 812 height 457
click at [340, 292] on video at bounding box center [406, 228] width 812 height 457
click at [334, 252] on video at bounding box center [406, 228] width 812 height 457
click at [330, 253] on video at bounding box center [406, 228] width 812 height 457
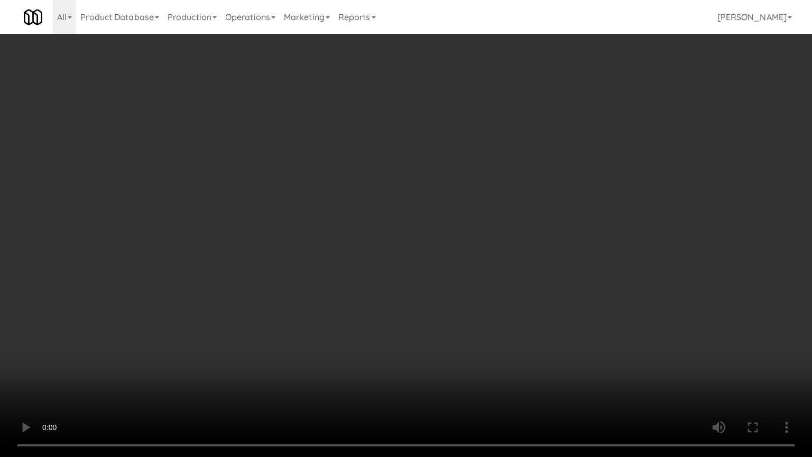
click at [525, 228] on video at bounding box center [406, 228] width 812 height 457
click at [526, 227] on video at bounding box center [406, 228] width 812 height 457
click at [527, 227] on video at bounding box center [406, 228] width 812 height 457
click at [528, 227] on video at bounding box center [406, 228] width 812 height 457
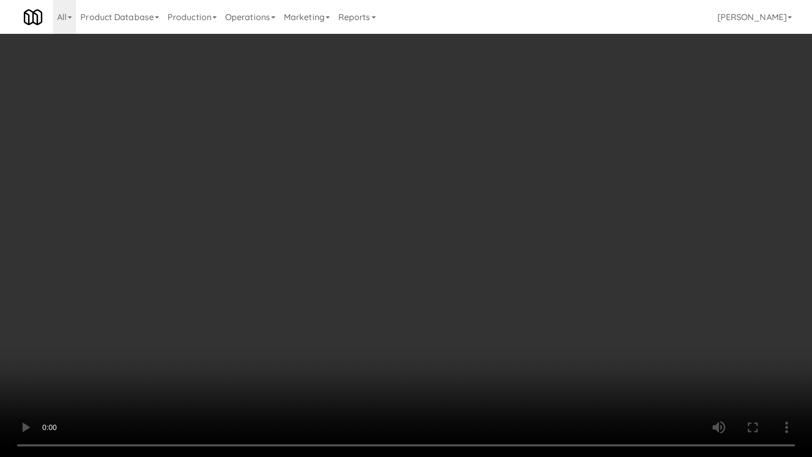
click at [528, 227] on video at bounding box center [406, 228] width 812 height 457
click at [528, 224] on video at bounding box center [406, 228] width 812 height 457
drag, startPoint x: 526, startPoint y: 225, endPoint x: 534, endPoint y: 171, distance: 55.0
click at [526, 225] on video at bounding box center [406, 228] width 812 height 457
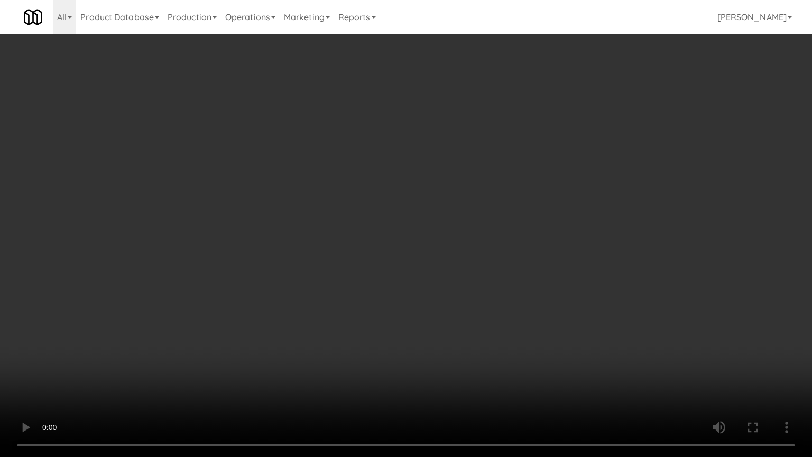
click at [527, 223] on video at bounding box center [406, 228] width 812 height 457
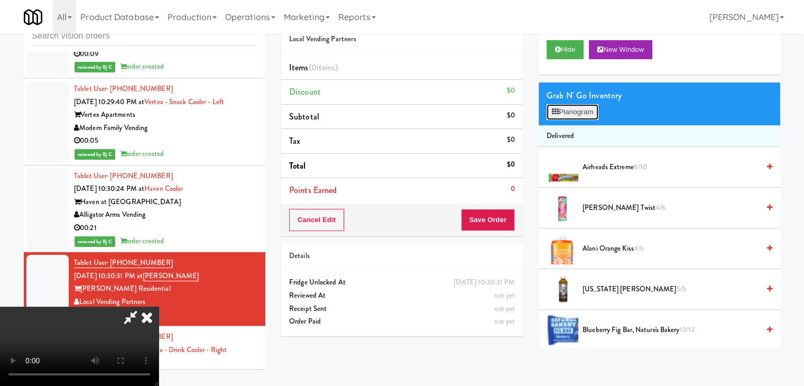
click at [593, 113] on button "Planogram" at bounding box center [572, 112] width 52 height 16
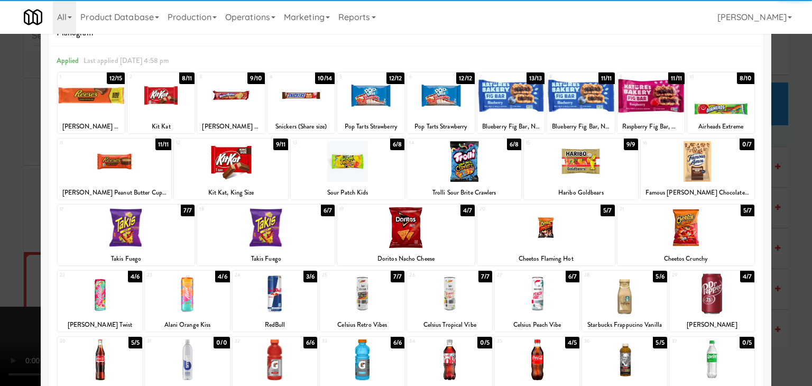
scroll to position [106, 0]
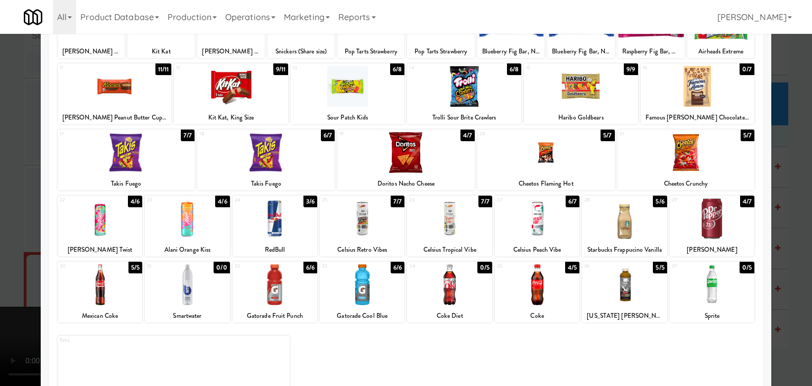
click at [701, 290] on div at bounding box center [712, 284] width 85 height 41
click at [549, 152] on div at bounding box center [545, 152] width 137 height 41
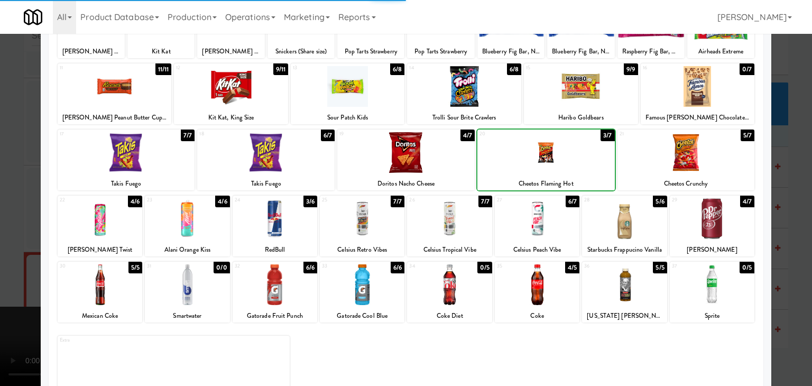
click at [691, 97] on div at bounding box center [697, 86] width 114 height 41
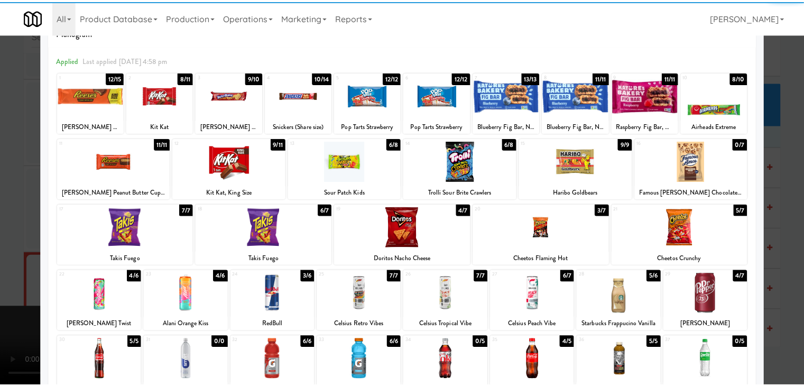
scroll to position [0, 0]
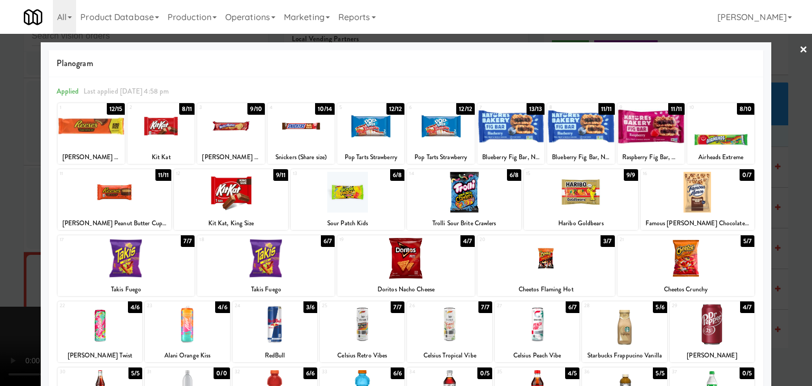
click at [156, 138] on div at bounding box center [160, 126] width 67 height 41
drag, startPoint x: 0, startPoint y: 160, endPoint x: 181, endPoint y: 160, distance: 181.3
click at [4, 157] on div at bounding box center [406, 193] width 812 height 386
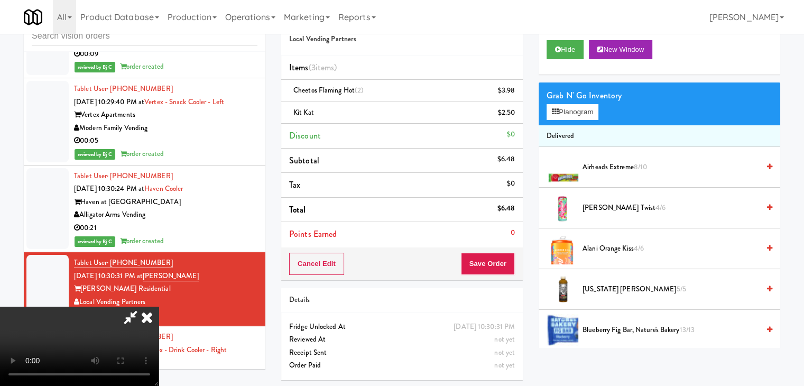
drag, startPoint x: 534, startPoint y: 257, endPoint x: 517, endPoint y: 257, distance: 16.9
click at [522, 257] on div "Order # 2225734 Local Vending Partners Items (3 items ) Cheetos Flaming Hot (2)…" at bounding box center [530, 196] width 515 height 384
drag, startPoint x: 517, startPoint y: 257, endPoint x: 505, endPoint y: 261, distance: 13.4
click at [513, 258] on div "Cancel Edit Save Order" at bounding box center [401, 263] width 241 height 33
click at [505, 261] on button "Save Order" at bounding box center [488, 264] width 54 height 22
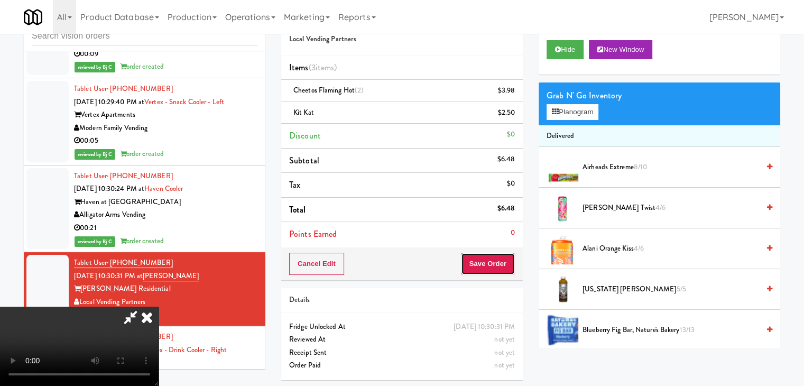
click at [505, 261] on button "Save Order" at bounding box center [488, 264] width 54 height 22
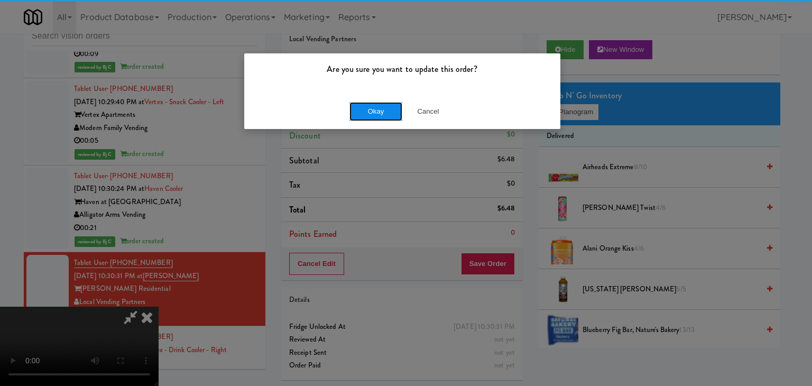
click at [385, 107] on button "Okay" at bounding box center [375, 111] width 53 height 19
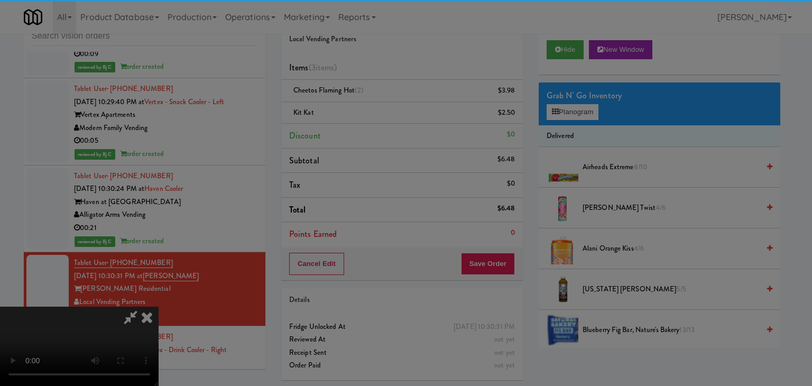
click at [385, 101] on button "Okay" at bounding box center [375, 91] width 53 height 19
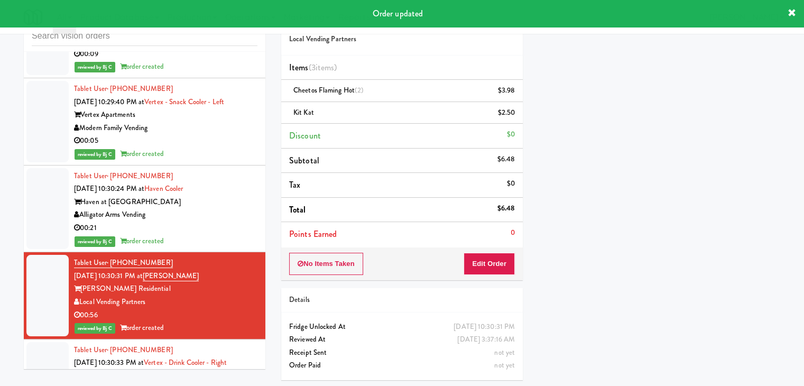
scroll to position [35, 0]
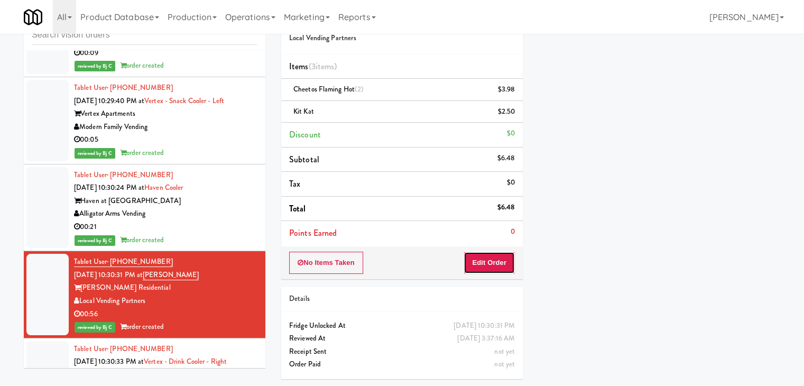
click at [498, 256] on button "Edit Order" at bounding box center [488, 263] width 51 height 22
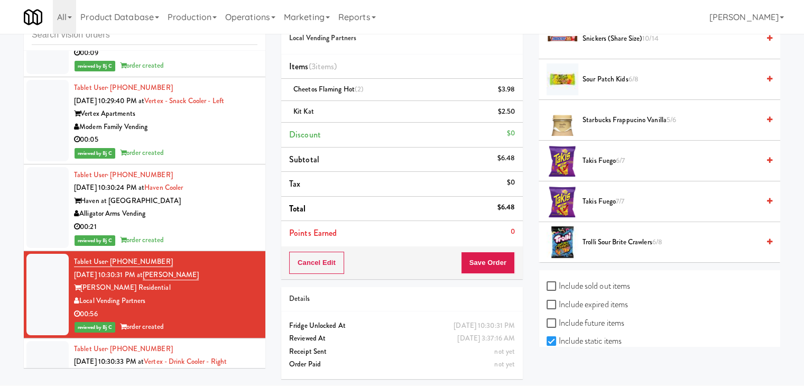
scroll to position [1260, 0]
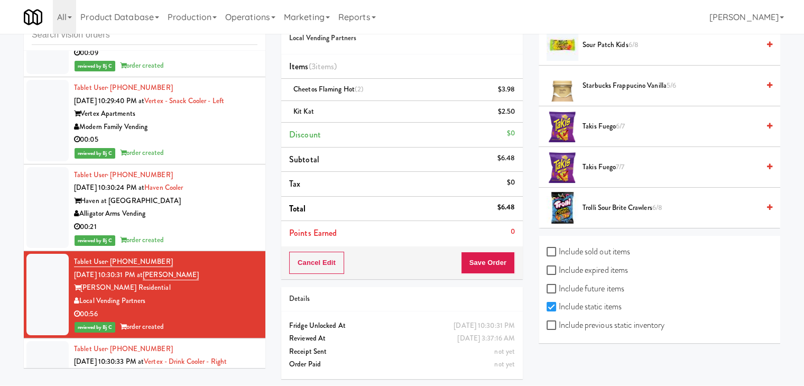
click at [620, 325] on label "Include previous static inventory" at bounding box center [605, 325] width 118 height 16
click at [559, 325] on input "Include previous static inventory" at bounding box center [552, 325] width 12 height 8
checkbox input "true"
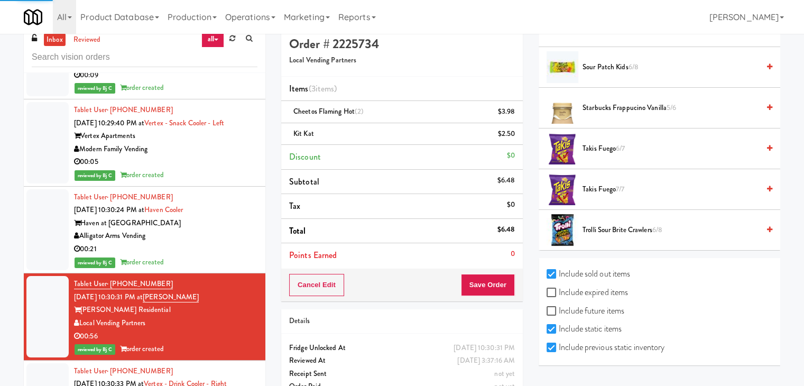
scroll to position [0, 0]
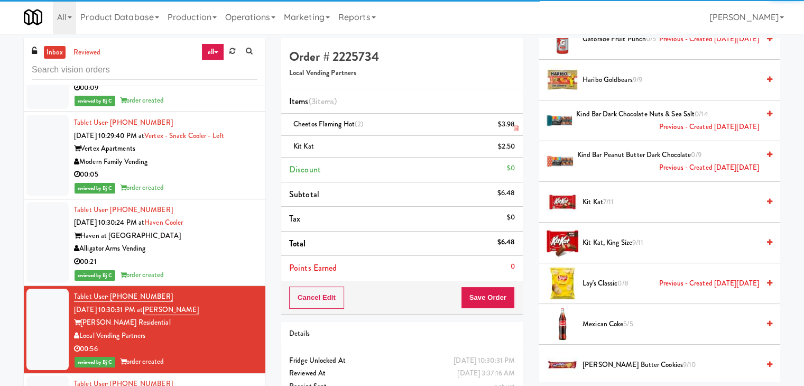
click at [514, 122] on link at bounding box center [514, 128] width 10 height 13
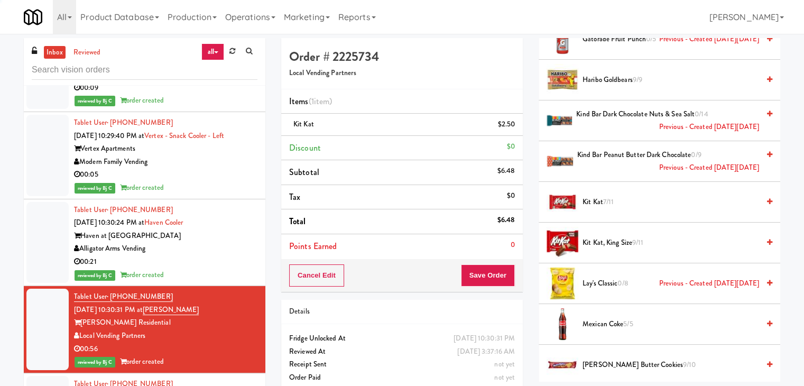
click at [514, 122] on link at bounding box center [514, 128] width 10 height 13
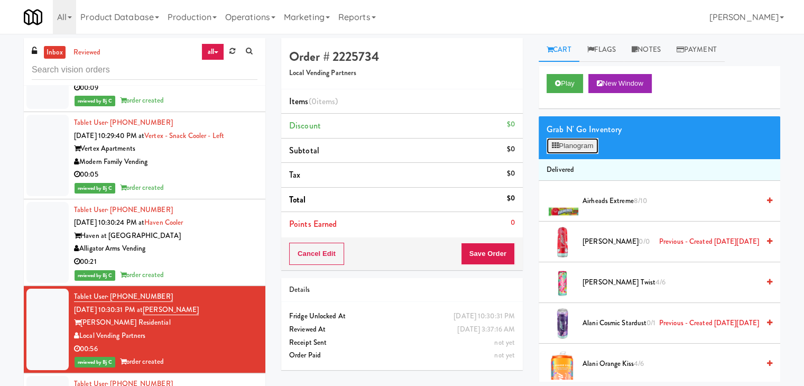
click at [598, 143] on button "Planogram" at bounding box center [572, 146] width 52 height 16
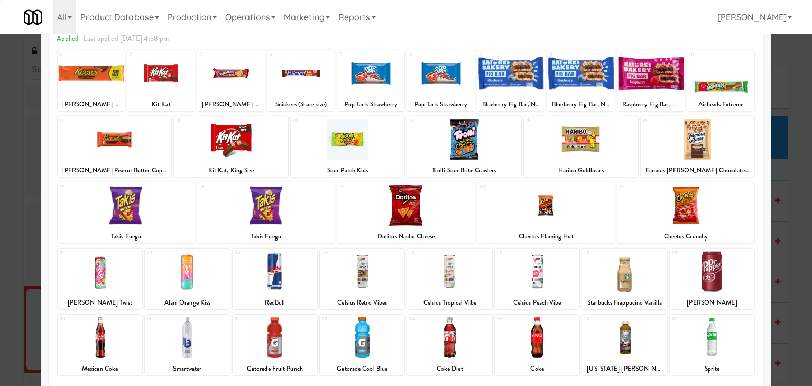
scroll to position [133, 0]
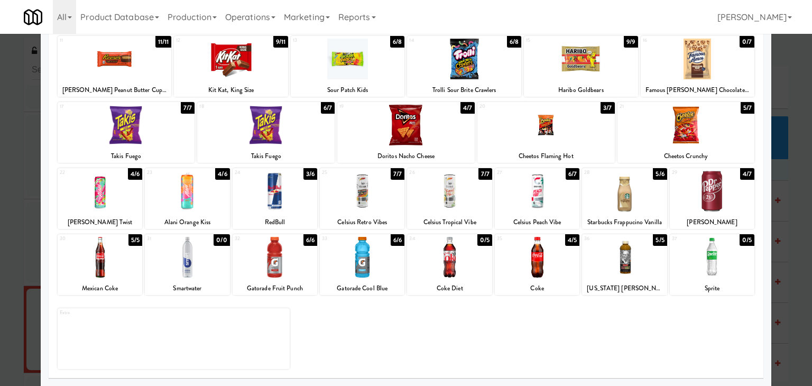
click at [619, 262] on div at bounding box center [624, 257] width 85 height 41
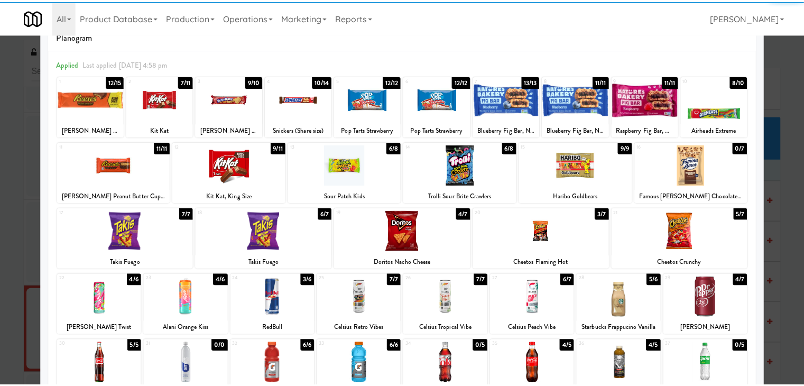
scroll to position [27, 0]
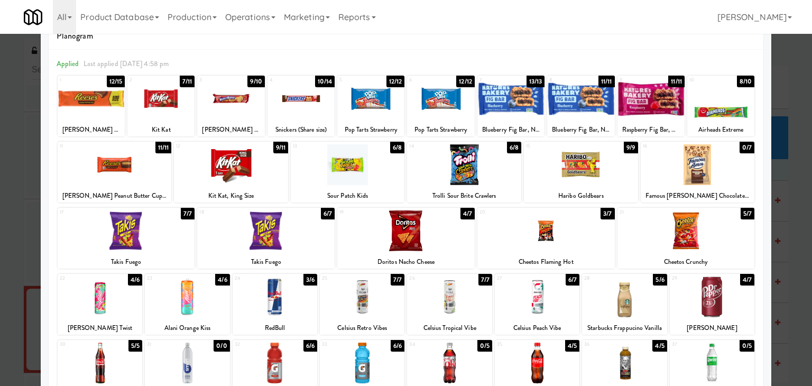
click at [566, 239] on div at bounding box center [545, 230] width 137 height 41
drag, startPoint x: 566, startPoint y: 239, endPoint x: 640, endPoint y: 199, distance: 84.0
click at [566, 239] on div at bounding box center [545, 230] width 137 height 41
click at [702, 170] on div at bounding box center [697, 164] width 114 height 41
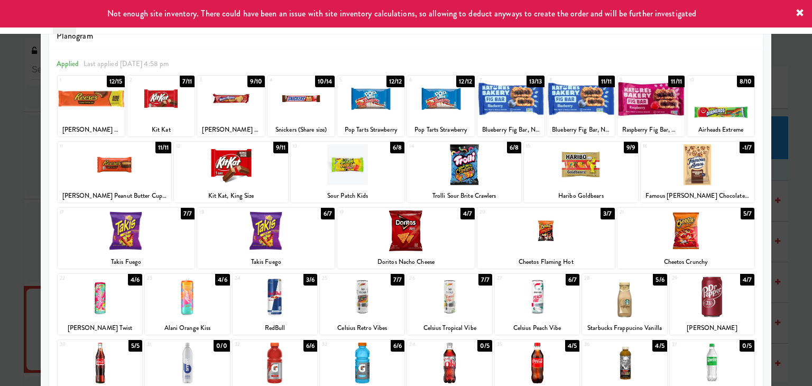
click at [173, 101] on div at bounding box center [160, 98] width 67 height 41
click at [5, 156] on div at bounding box center [406, 193] width 812 height 386
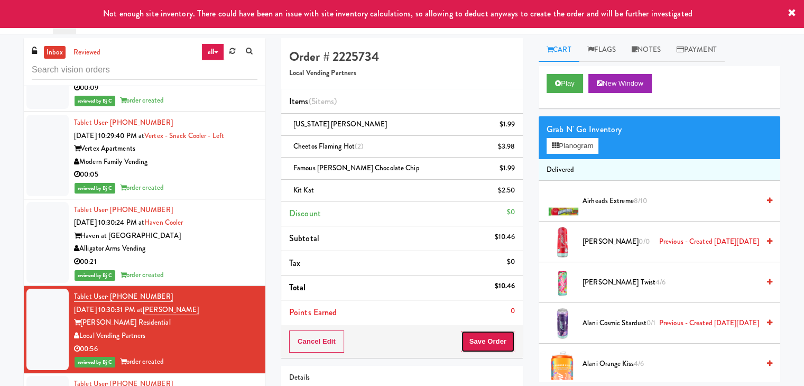
click at [486, 348] on button "Save Order" at bounding box center [488, 341] width 54 height 22
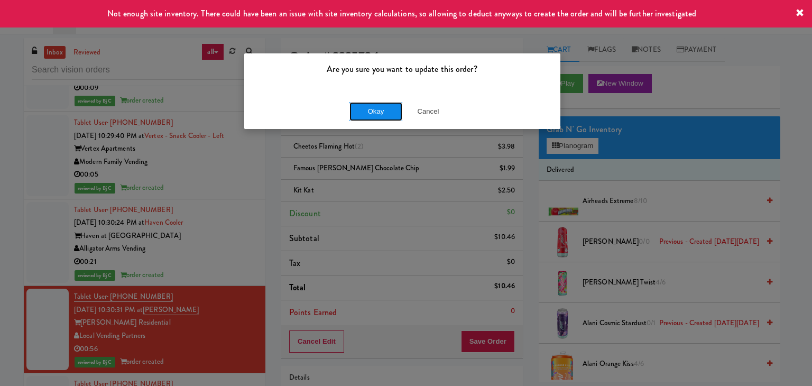
click at [369, 117] on button "Okay" at bounding box center [375, 111] width 53 height 19
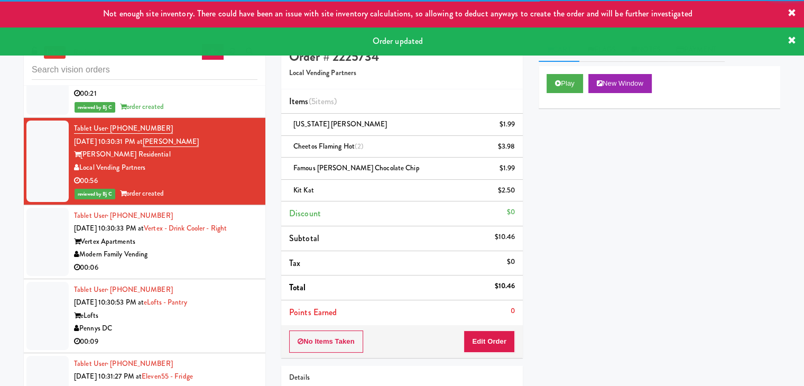
scroll to position [4402, 0]
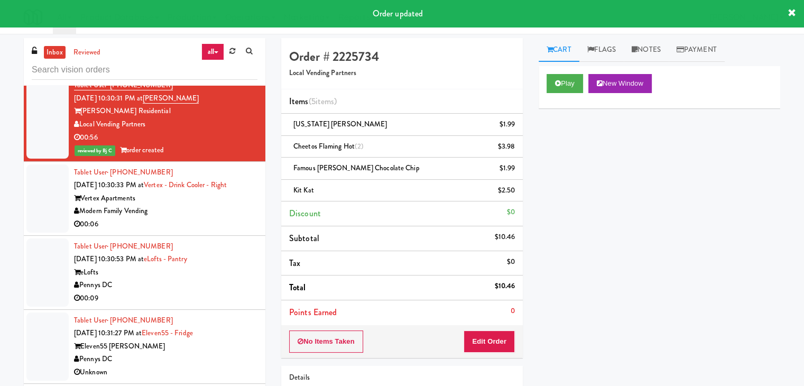
click at [220, 218] on div "00:06" at bounding box center [165, 224] width 183 height 13
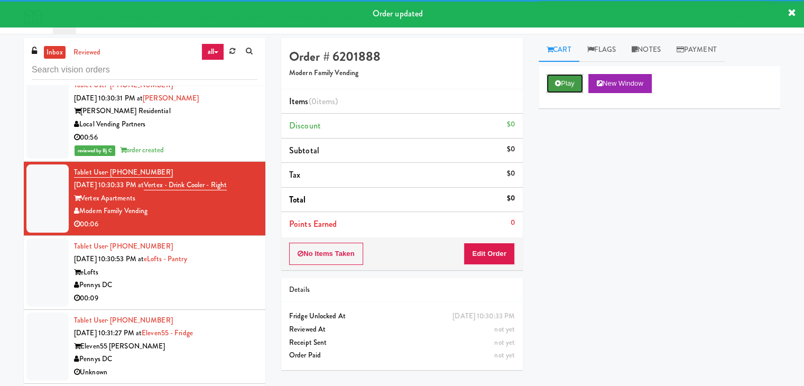
click at [568, 84] on button "Play" at bounding box center [564, 83] width 36 height 19
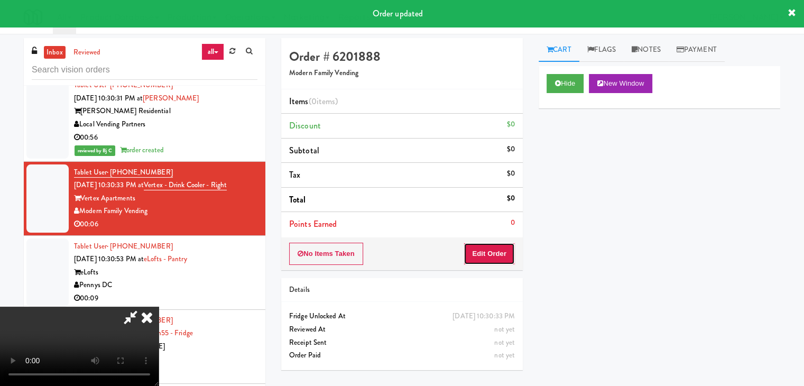
click at [492, 258] on button "Edit Order" at bounding box center [488, 254] width 51 height 22
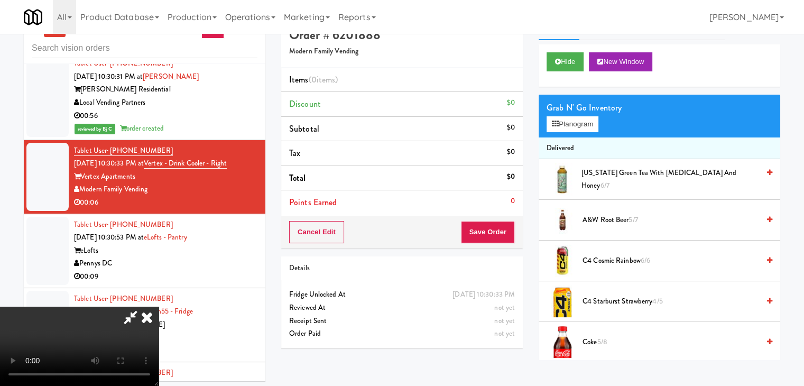
scroll to position [34, 0]
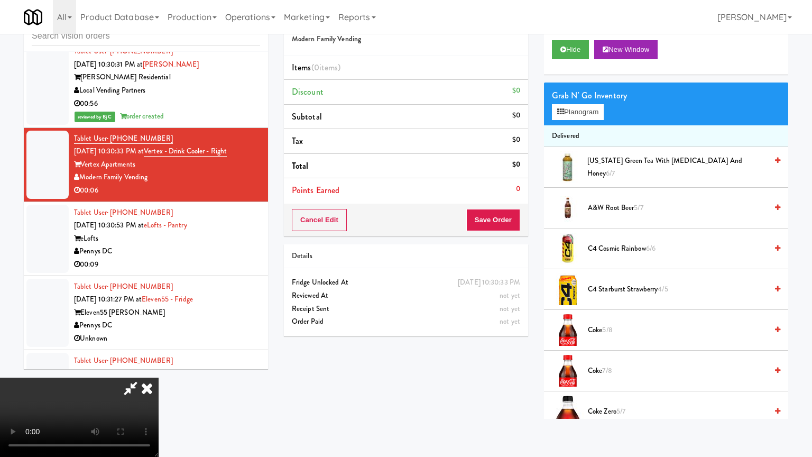
click at [159, 377] on video at bounding box center [79, 416] width 159 height 79
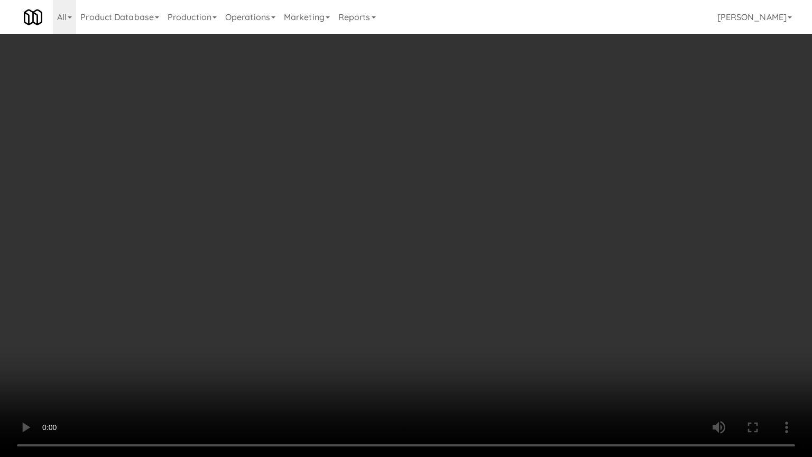
click at [530, 256] on video at bounding box center [406, 228] width 812 height 457
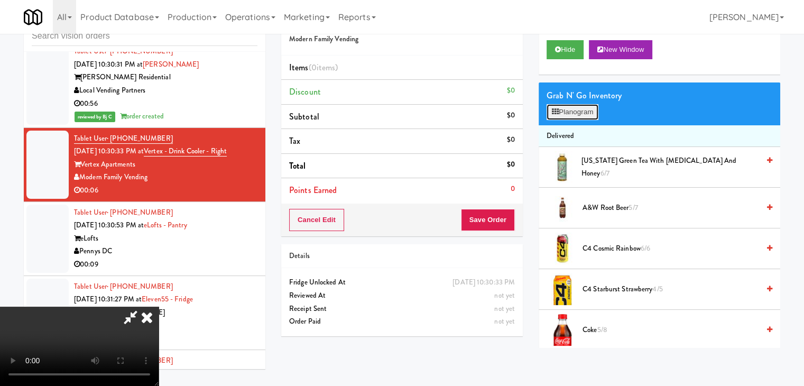
click at [569, 107] on button "Planogram" at bounding box center [572, 112] width 52 height 16
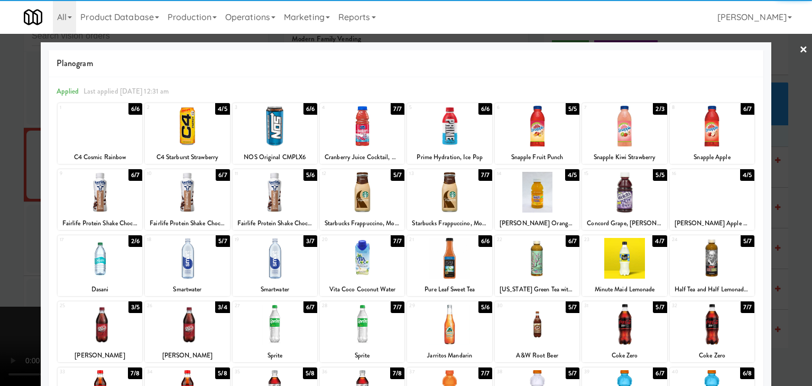
click at [719, 195] on div at bounding box center [712, 192] width 85 height 41
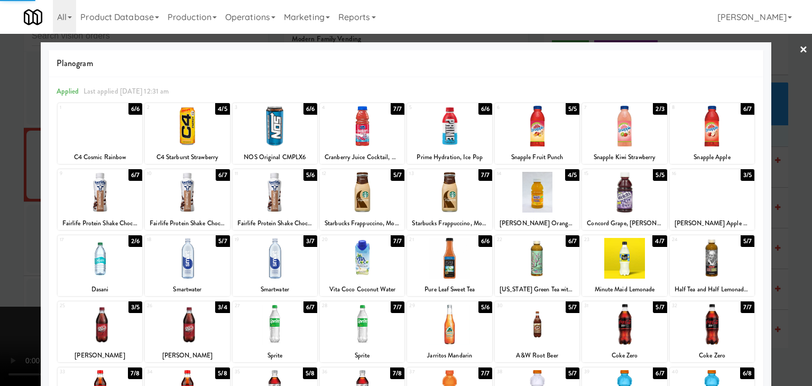
drag, startPoint x: 791, startPoint y: 218, endPoint x: 599, endPoint y: 237, distance: 192.3
click at [790, 218] on div at bounding box center [406, 193] width 812 height 386
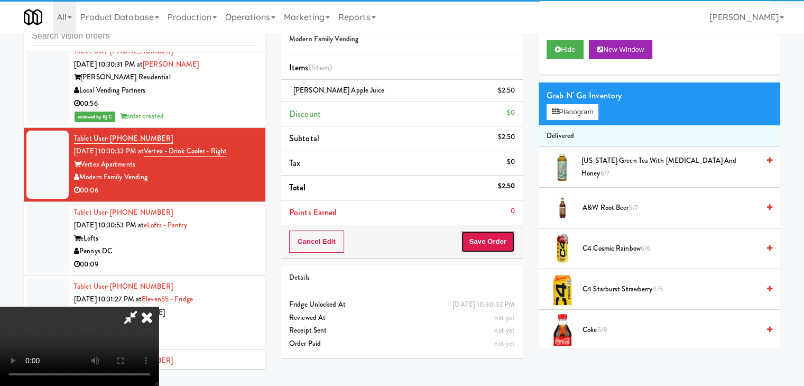
click at [497, 247] on button "Save Order" at bounding box center [488, 241] width 54 height 22
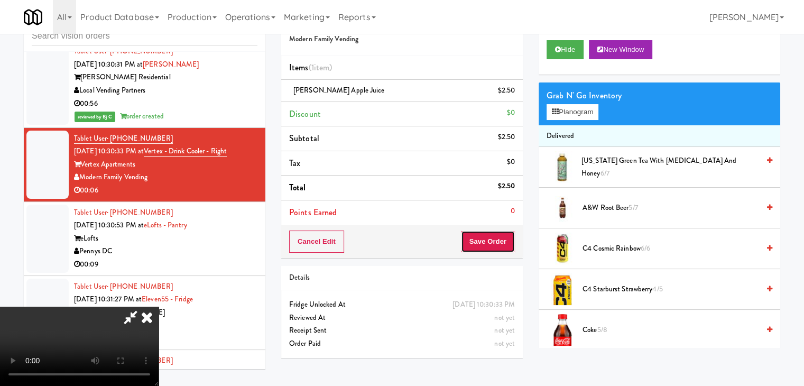
click at [497, 247] on button "Save Order" at bounding box center [488, 241] width 54 height 22
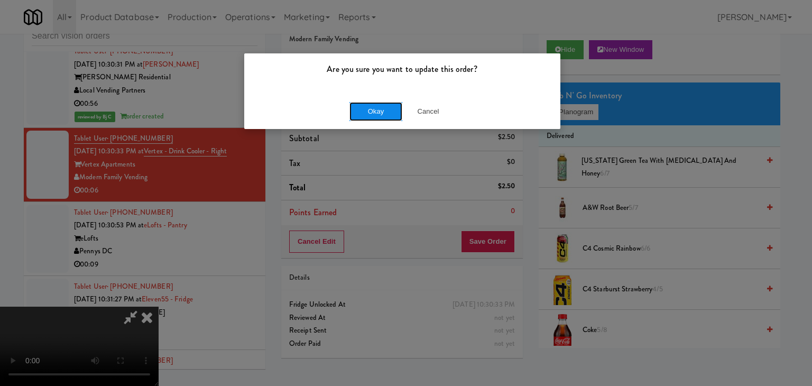
click at [391, 113] on button "Okay" at bounding box center [375, 111] width 53 height 19
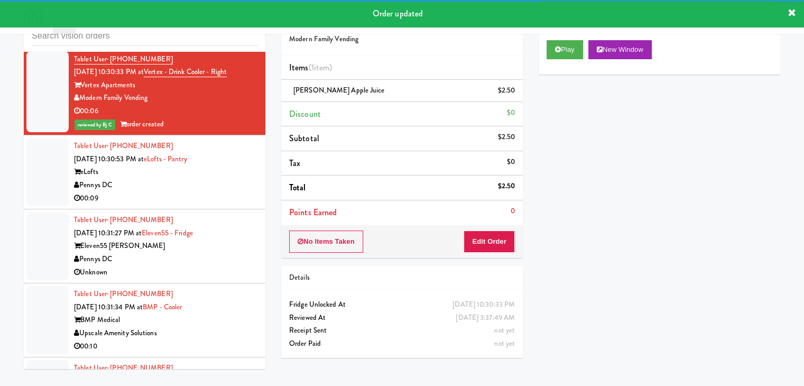
scroll to position [4507, 0]
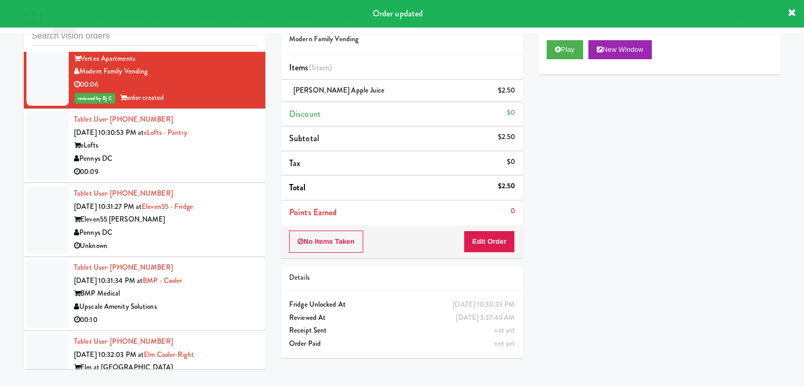
drag, startPoint x: 220, startPoint y: 151, endPoint x: 219, endPoint y: 162, distance: 11.7
click at [222, 153] on div "Pennys DC" at bounding box center [165, 158] width 183 height 13
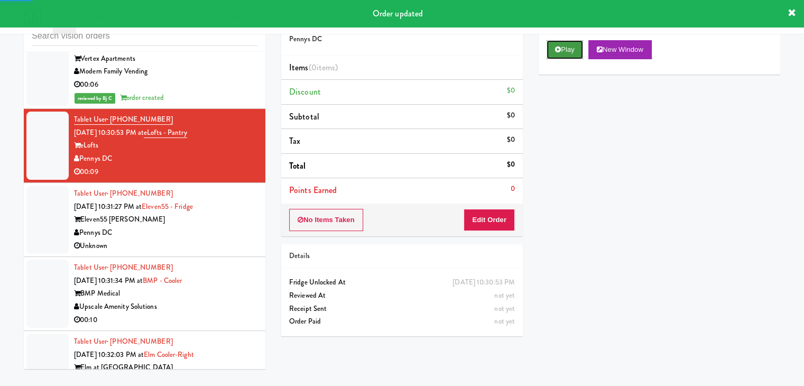
click at [567, 52] on button "Play" at bounding box center [564, 49] width 36 height 19
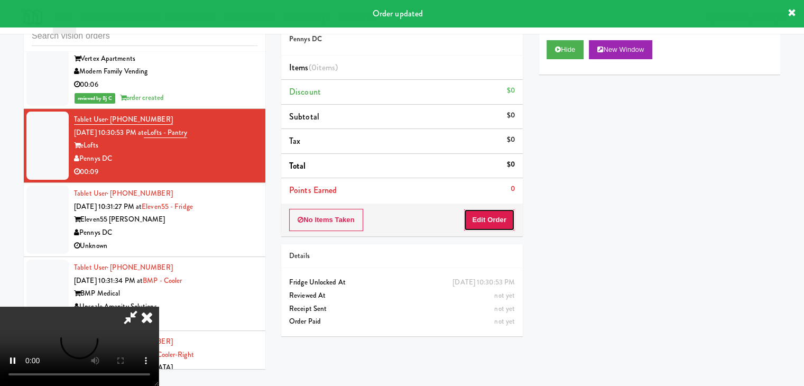
click at [505, 222] on button "Edit Order" at bounding box center [488, 220] width 51 height 22
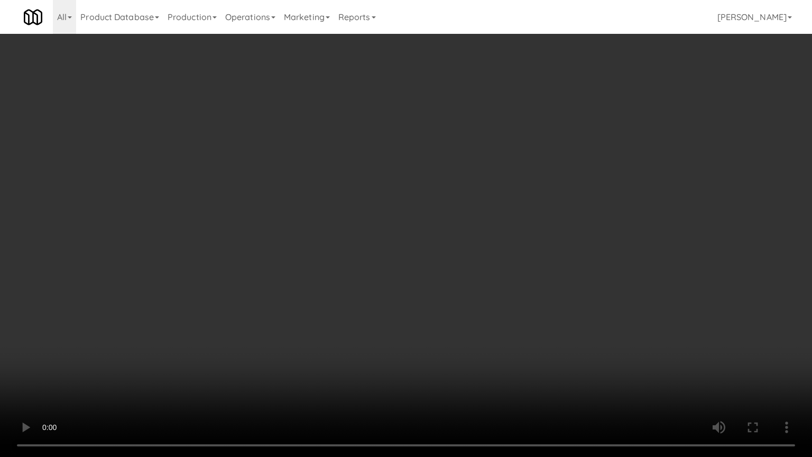
click at [483, 277] on video at bounding box center [406, 228] width 812 height 457
click at [489, 283] on video at bounding box center [406, 228] width 812 height 457
click at [489, 287] on video at bounding box center [406, 228] width 812 height 457
click at [490, 287] on video at bounding box center [406, 228] width 812 height 457
click at [490, 290] on video at bounding box center [406, 228] width 812 height 457
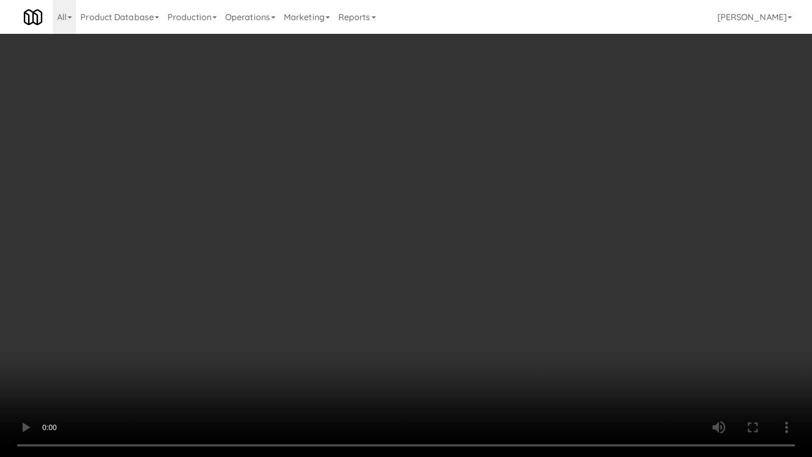
click at [490, 289] on video at bounding box center [406, 228] width 812 height 457
click at [485, 273] on video at bounding box center [406, 228] width 812 height 457
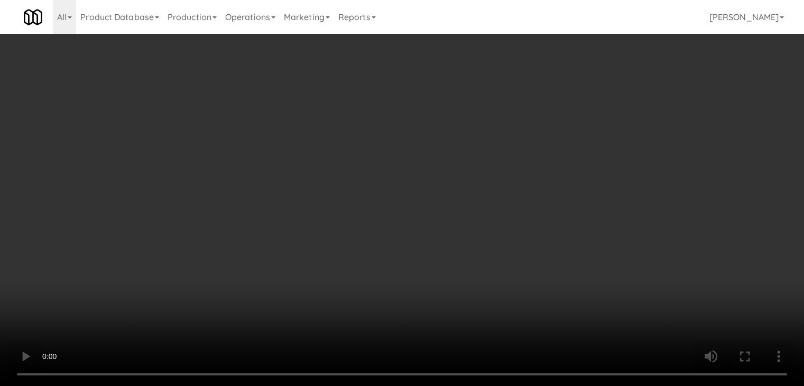
click at [587, 111] on button "Planogram" at bounding box center [572, 112] width 52 height 16
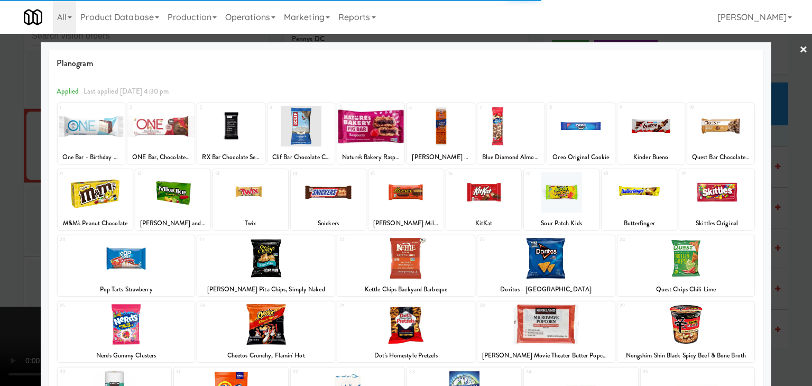
click at [524, 267] on div at bounding box center [545, 258] width 137 height 41
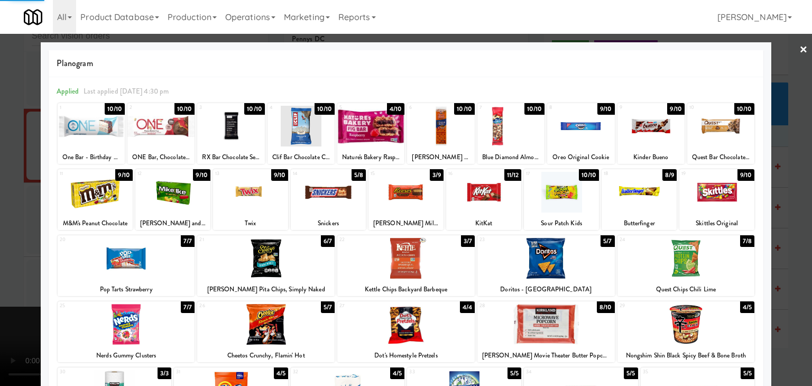
click at [538, 318] on div at bounding box center [545, 324] width 137 height 41
drag, startPoint x: 0, startPoint y: 309, endPoint x: 147, endPoint y: 305, distance: 146.9
click at [0, 308] on div at bounding box center [406, 193] width 812 height 386
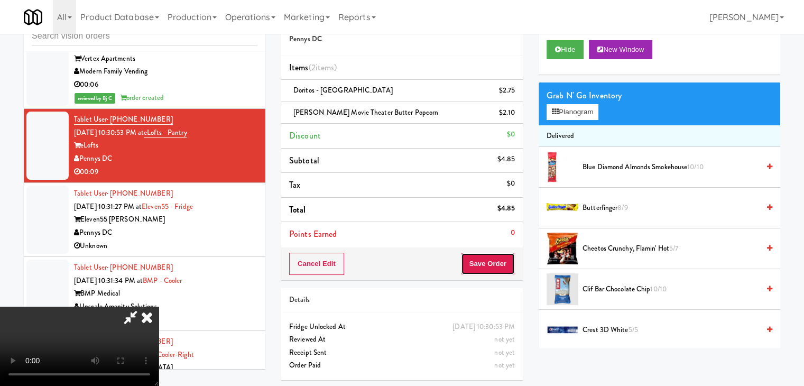
click at [499, 267] on button "Save Order" at bounding box center [488, 264] width 54 height 22
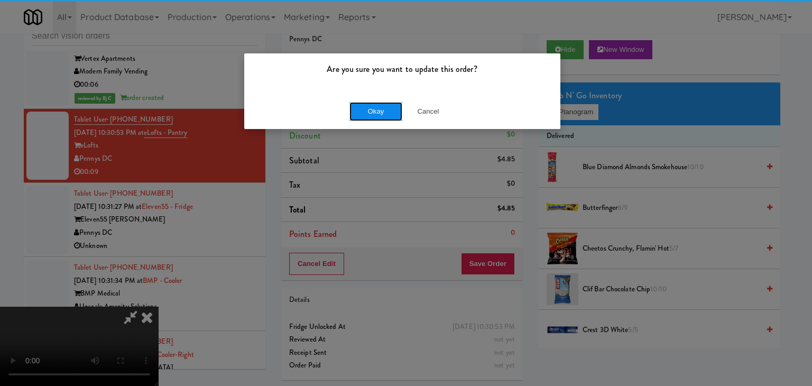
click at [360, 108] on button "Okay" at bounding box center [375, 111] width 53 height 19
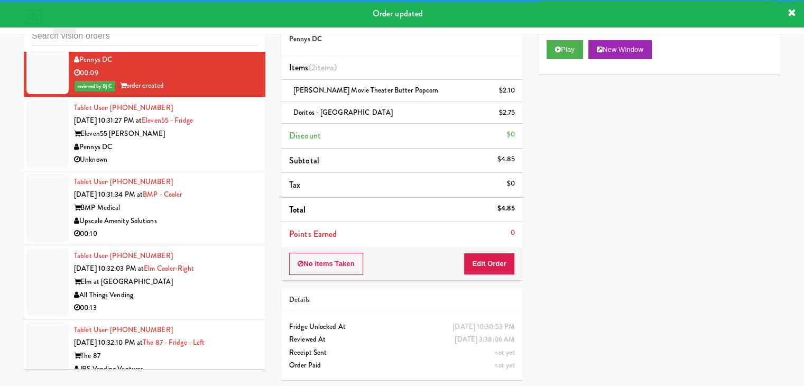
scroll to position [4613, 0]
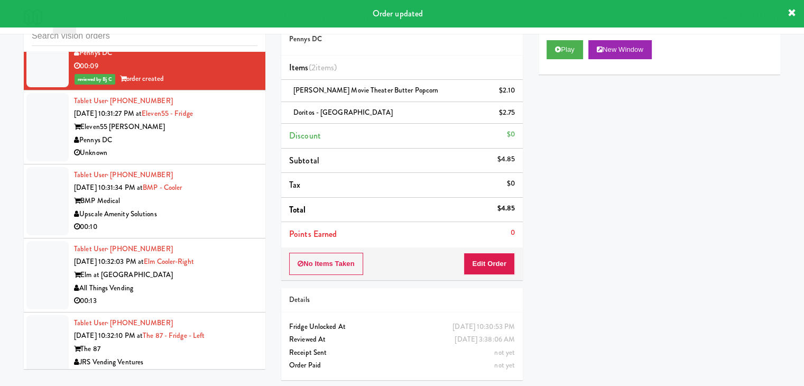
drag, startPoint x: 197, startPoint y: 134, endPoint x: 199, endPoint y: 147, distance: 13.3
click at [199, 135] on div "Pennys DC" at bounding box center [165, 140] width 183 height 13
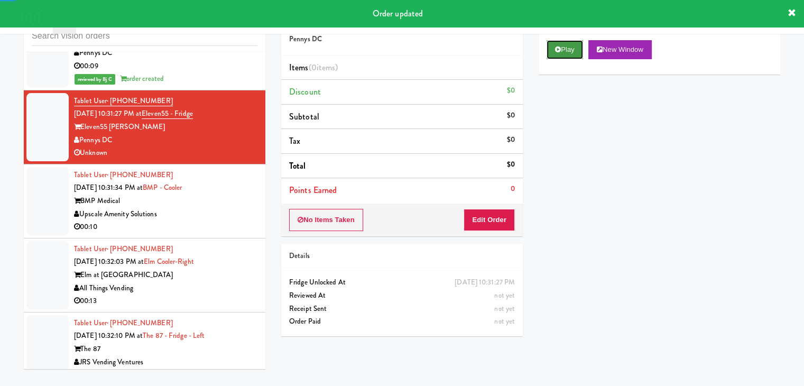
click at [569, 53] on button "Play" at bounding box center [564, 49] width 36 height 19
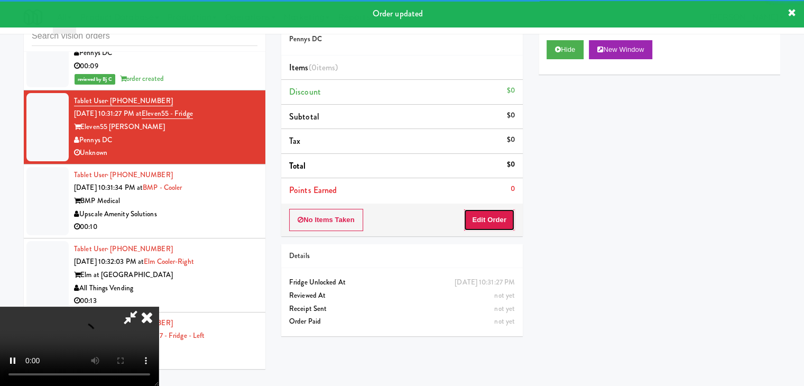
click at [496, 222] on button "Edit Order" at bounding box center [488, 220] width 51 height 22
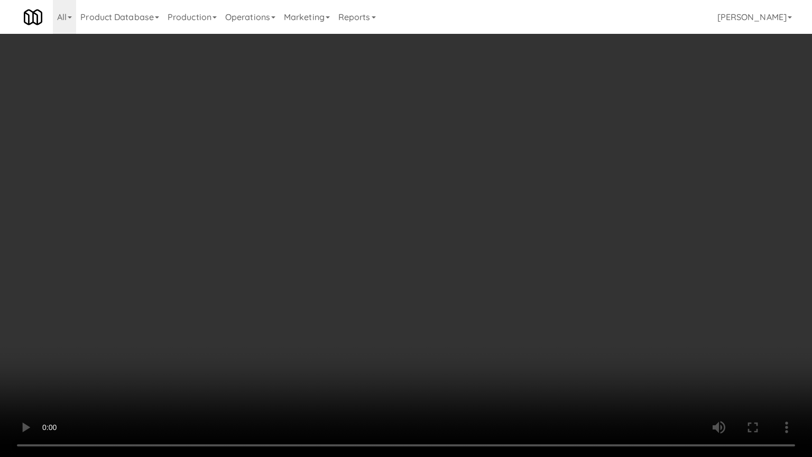
click at [463, 271] on video at bounding box center [406, 228] width 812 height 457
drag, startPoint x: 441, startPoint y: 279, endPoint x: 427, endPoint y: 289, distance: 17.4
click at [440, 281] on video at bounding box center [406, 228] width 812 height 457
click at [430, 284] on video at bounding box center [406, 228] width 812 height 457
click at [433, 283] on video at bounding box center [406, 228] width 812 height 457
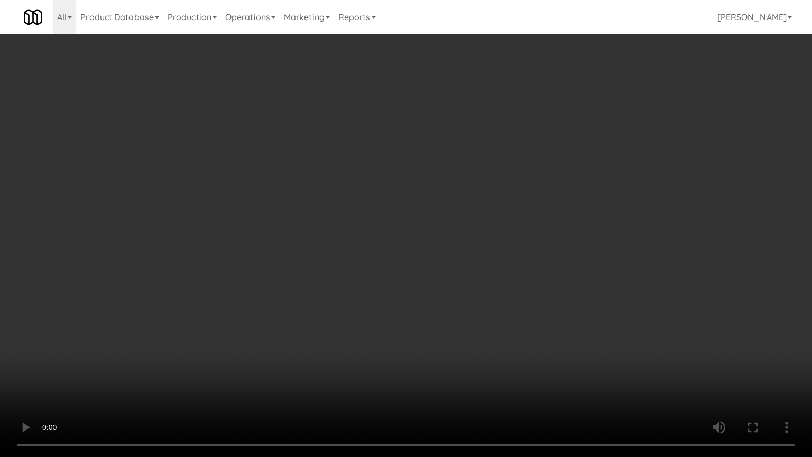
click at [439, 273] on video at bounding box center [406, 228] width 812 height 457
click at [435, 275] on video at bounding box center [406, 228] width 812 height 457
click at [443, 248] on video at bounding box center [406, 228] width 812 height 457
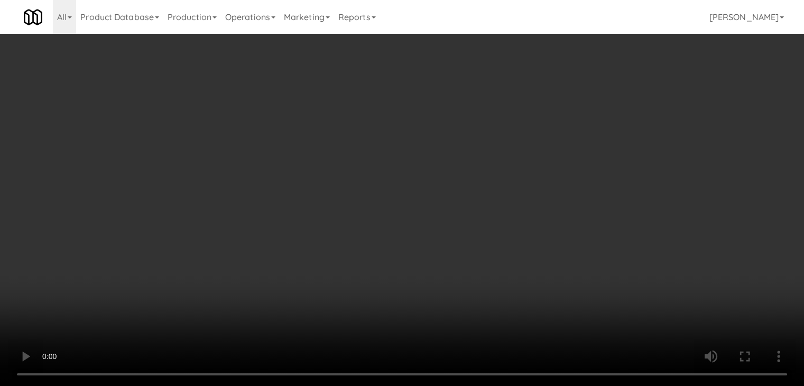
click at [563, 113] on button "Planogram" at bounding box center [572, 112] width 52 height 16
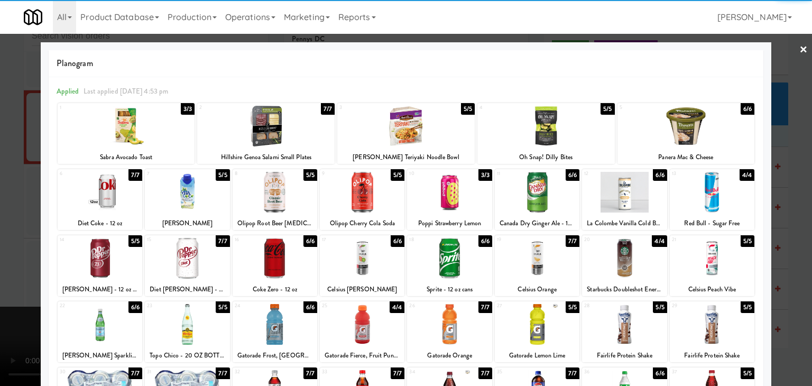
click at [450, 194] on div at bounding box center [449, 192] width 85 height 41
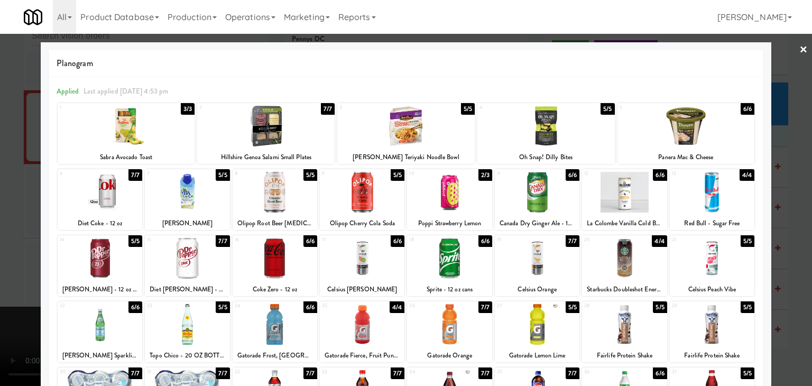
click at [181, 201] on div at bounding box center [187, 192] width 85 height 41
click at [0, 202] on div at bounding box center [406, 193] width 812 height 386
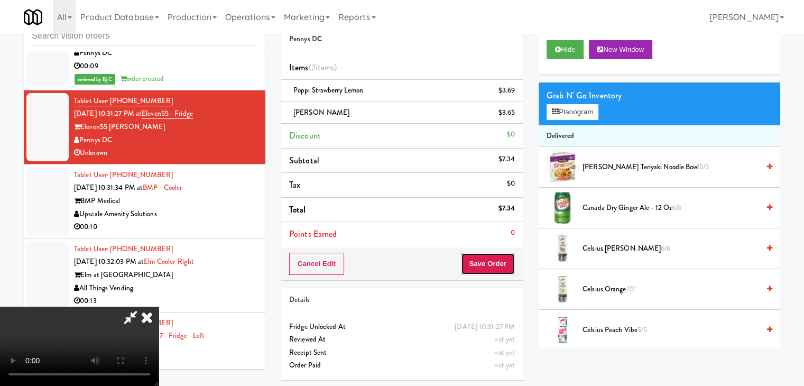
click at [507, 263] on button "Save Order" at bounding box center [488, 264] width 54 height 22
drag, startPoint x: 507, startPoint y: 263, endPoint x: 479, endPoint y: 239, distance: 36.4
click at [507, 263] on button "Save Order" at bounding box center [488, 264] width 54 height 22
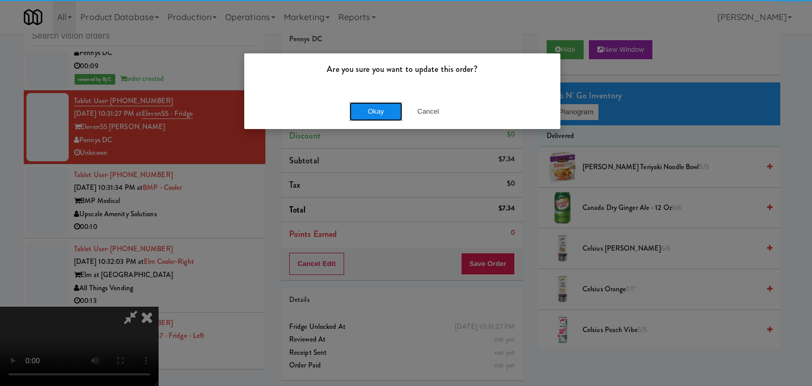
click at [389, 112] on button "Okay" at bounding box center [375, 111] width 53 height 19
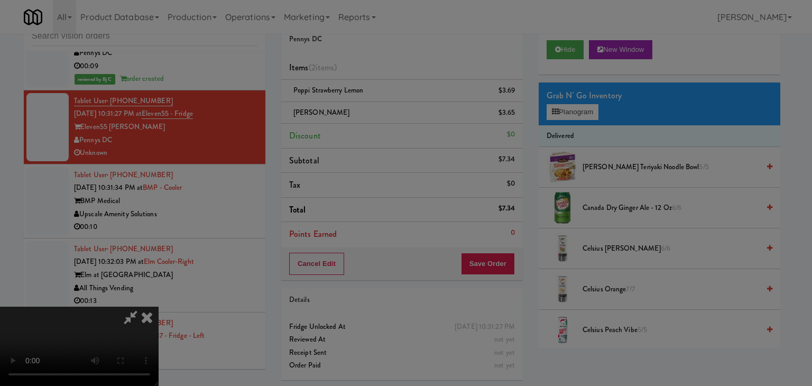
click at [390, 112] on body "Are you sure you want to update this order? Okay Cancel Okay Are you sure you w…" at bounding box center [406, 193] width 812 height 386
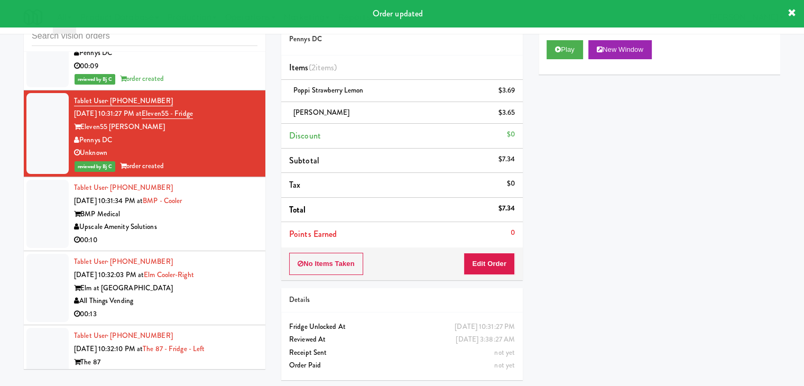
click at [212, 222] on div "Upscale Amenity Solutions" at bounding box center [165, 226] width 183 height 13
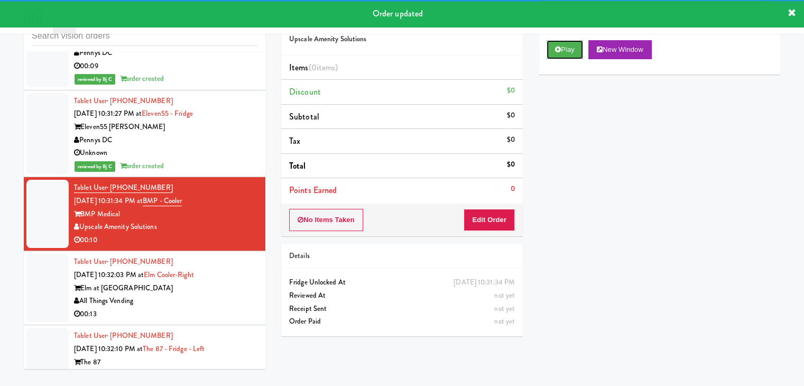
click at [563, 44] on button "Play" at bounding box center [564, 49] width 36 height 19
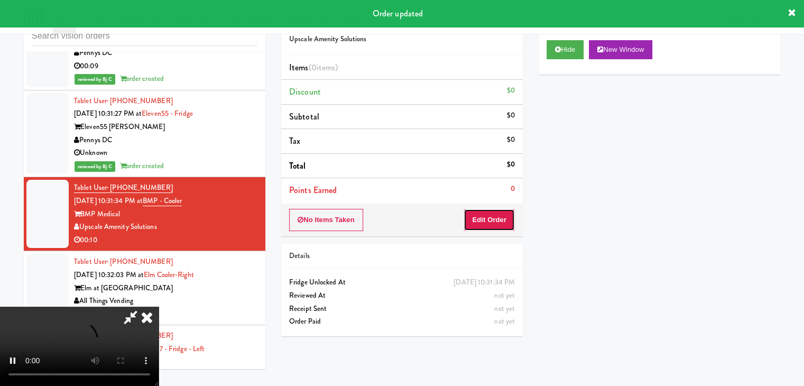
click at [486, 220] on button "Edit Order" at bounding box center [488, 220] width 51 height 22
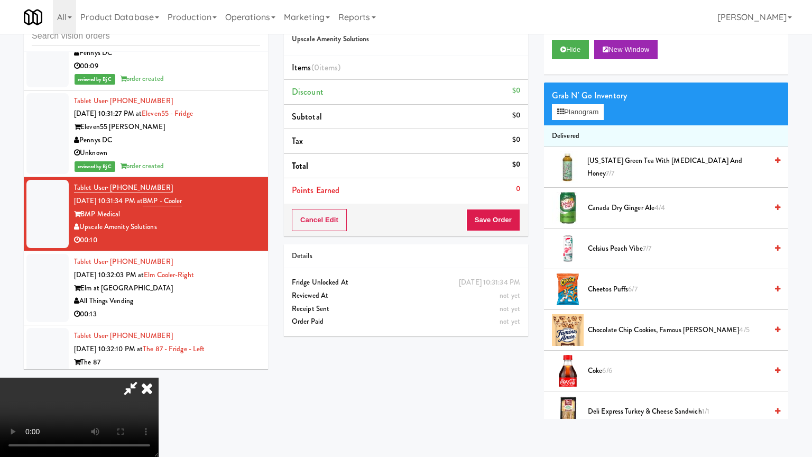
click at [159, 377] on video at bounding box center [79, 416] width 159 height 79
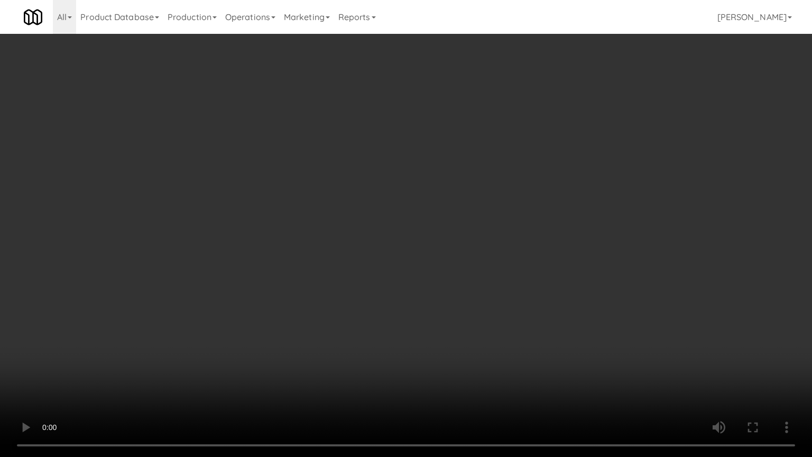
click at [505, 255] on video at bounding box center [406, 228] width 812 height 457
click at [506, 249] on video at bounding box center [406, 228] width 812 height 457
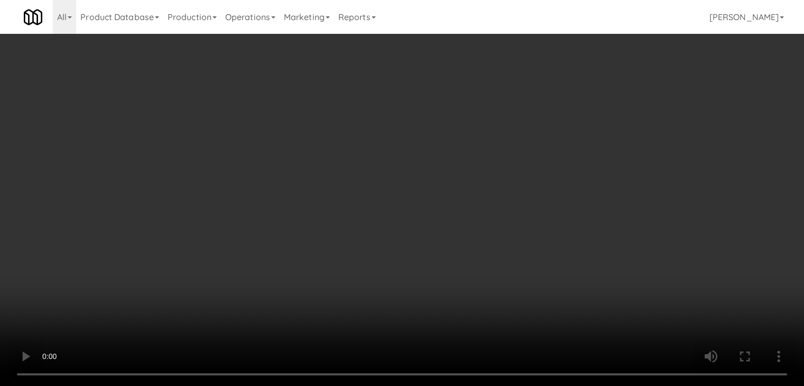
click at [561, 107] on button "Planogram" at bounding box center [572, 112] width 52 height 16
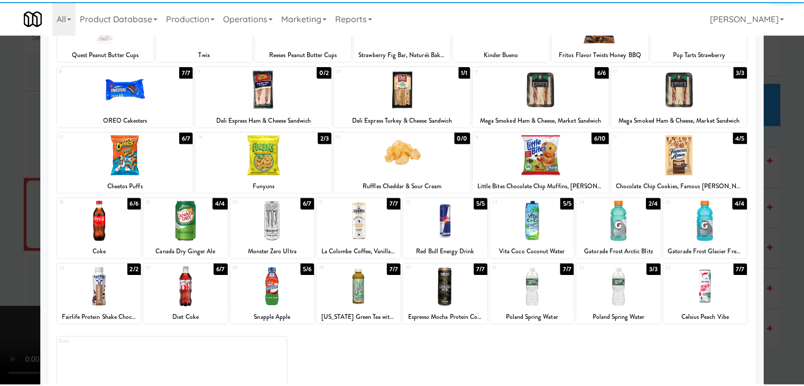
scroll to position [106, 0]
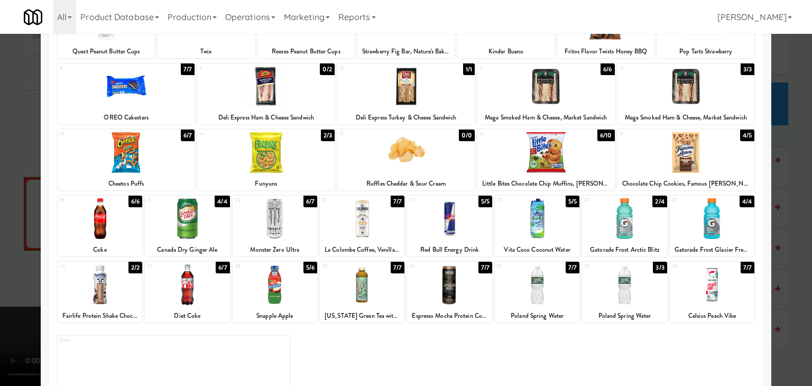
click at [625, 227] on div at bounding box center [624, 218] width 85 height 41
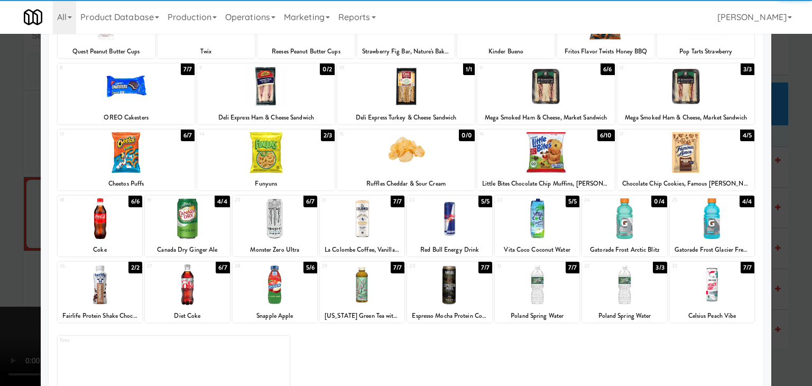
drag, startPoint x: 0, startPoint y: 211, endPoint x: 241, endPoint y: 207, distance: 241.0
click at [2, 209] on div at bounding box center [406, 193] width 812 height 386
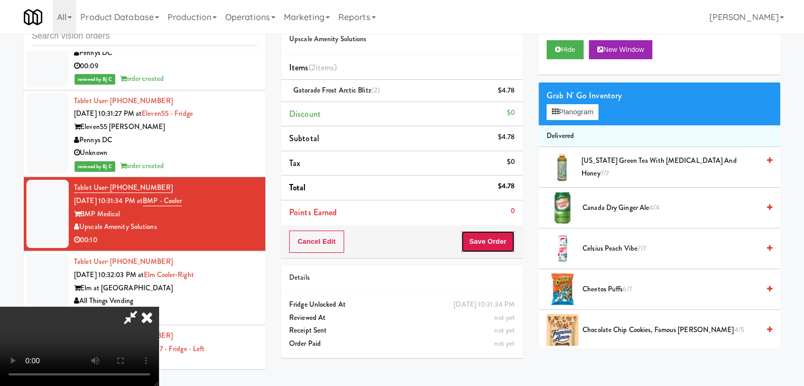
click at [510, 240] on button "Save Order" at bounding box center [488, 241] width 54 height 22
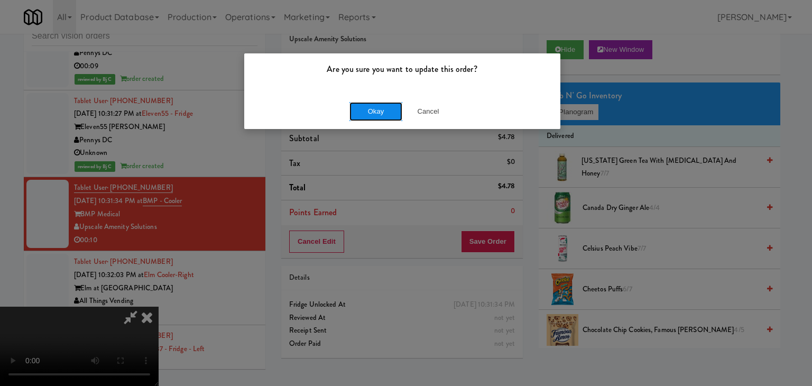
click at [383, 110] on button "Okay" at bounding box center [375, 111] width 53 height 19
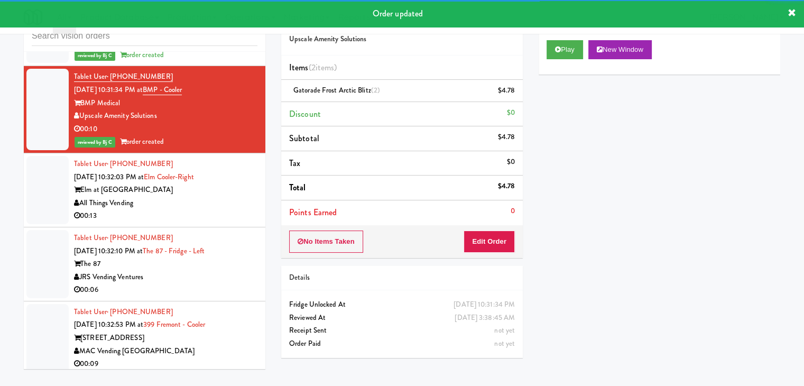
scroll to position [4772, 0]
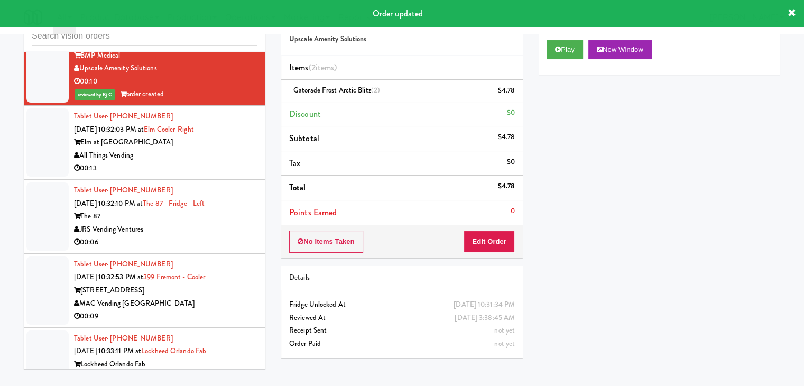
click at [224, 163] on div "00:13" at bounding box center [165, 168] width 183 height 13
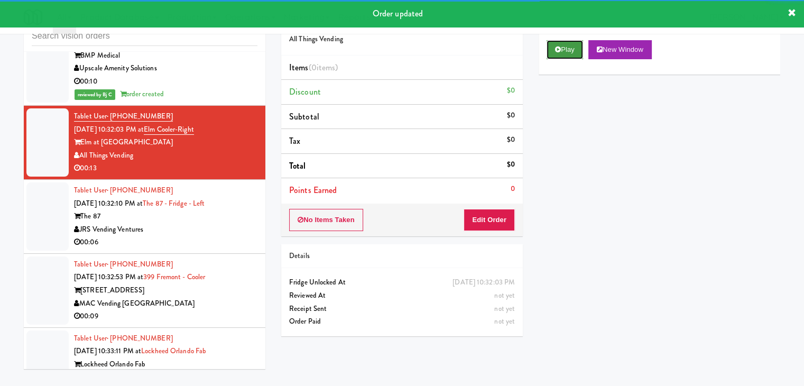
click at [559, 51] on icon at bounding box center [558, 49] width 6 height 7
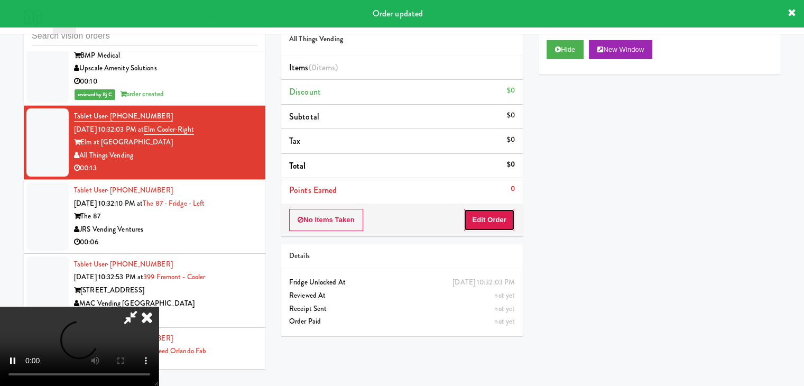
click at [506, 209] on button "Edit Order" at bounding box center [488, 220] width 51 height 22
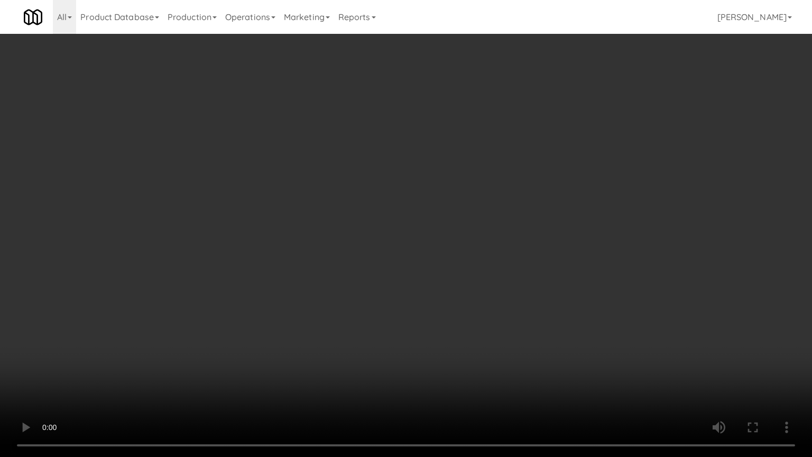
click at [451, 326] on video at bounding box center [406, 228] width 812 height 457
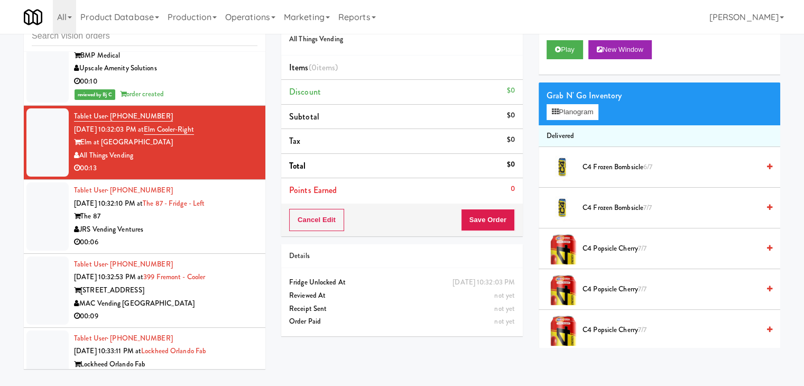
click at [200, 223] on div "JRS Vending Ventures" at bounding box center [165, 229] width 183 height 13
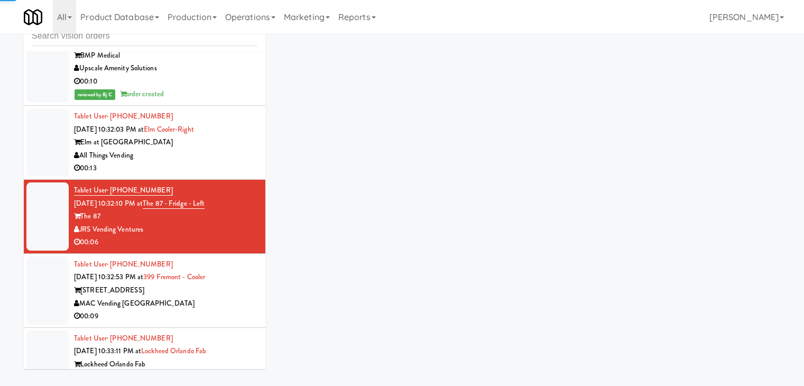
click at [202, 162] on div "00:13" at bounding box center [165, 168] width 183 height 13
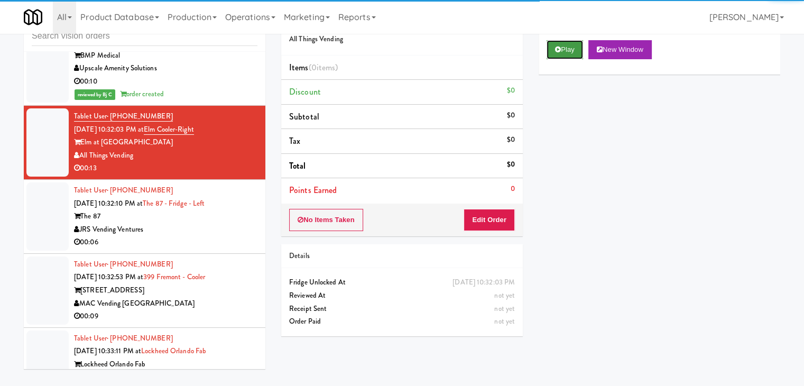
click at [556, 46] on icon at bounding box center [558, 49] width 6 height 7
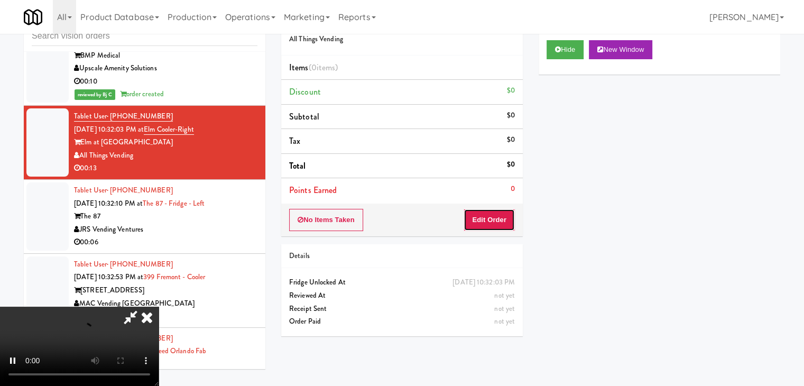
click at [488, 216] on button "Edit Order" at bounding box center [488, 220] width 51 height 22
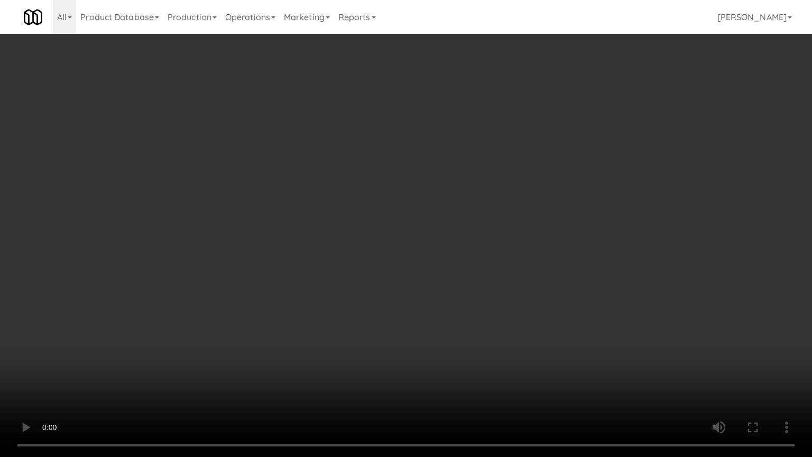
click at [525, 263] on video at bounding box center [406, 228] width 812 height 457
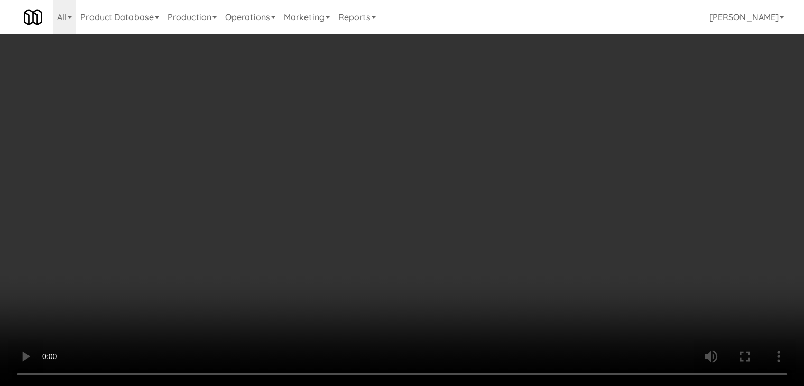
click at [584, 105] on button "Planogram" at bounding box center [572, 112] width 52 height 16
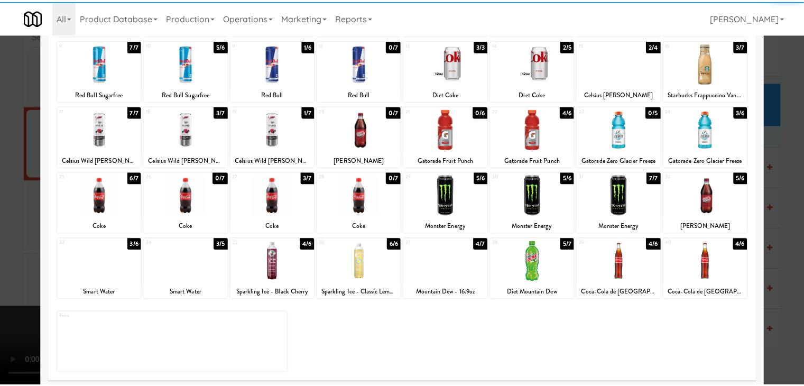
scroll to position [133, 0]
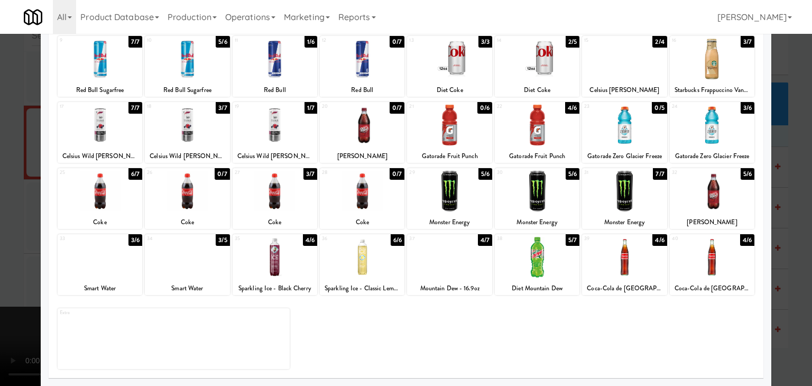
click at [278, 196] on div at bounding box center [275, 191] width 85 height 41
click at [202, 200] on div at bounding box center [187, 191] width 85 height 41
click at [181, 201] on div at bounding box center [187, 191] width 85 height 41
click at [121, 201] on div at bounding box center [100, 191] width 85 height 41
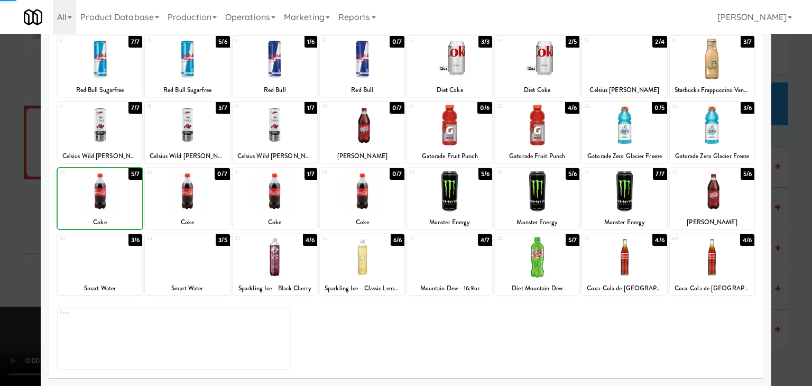
click at [121, 201] on div at bounding box center [100, 191] width 85 height 41
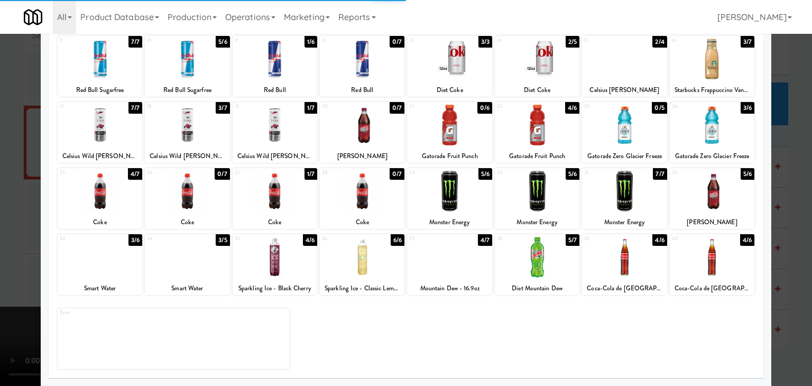
drag, startPoint x: 0, startPoint y: 198, endPoint x: 107, endPoint y: 184, distance: 107.6
click at [5, 194] on div at bounding box center [406, 193] width 812 height 386
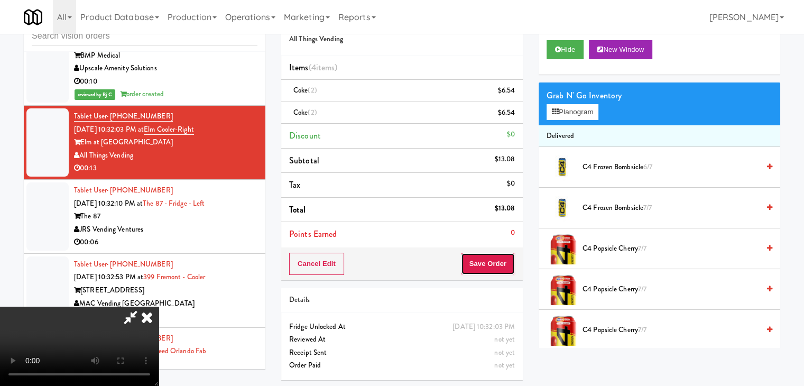
click at [497, 255] on button "Save Order" at bounding box center [488, 264] width 54 height 22
drag, startPoint x: 495, startPoint y: 259, endPoint x: 494, endPoint y: 266, distance: 7.1
click at [494, 266] on button "Save Order" at bounding box center [488, 264] width 54 height 22
click at [494, 267] on button "Save Order" at bounding box center [488, 264] width 54 height 22
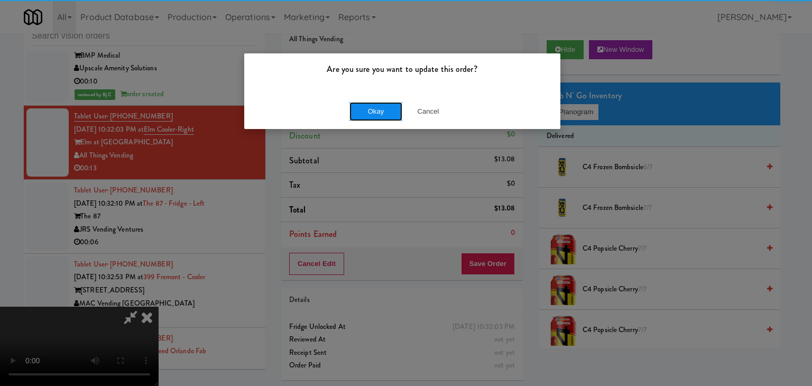
click at [359, 102] on button "Okay" at bounding box center [375, 111] width 53 height 19
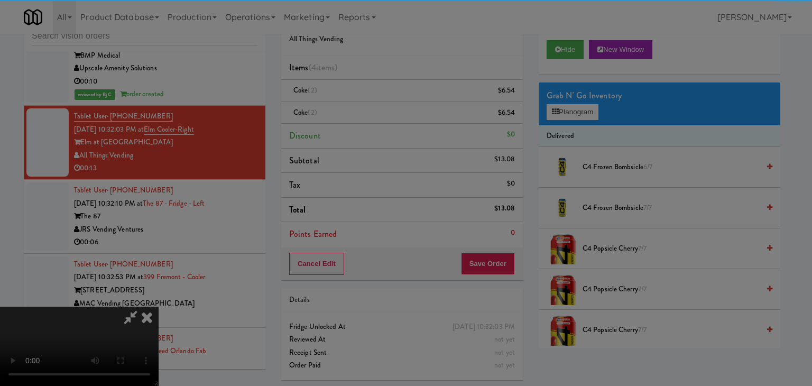
click at [359, 101] on button "Okay" at bounding box center [375, 91] width 53 height 19
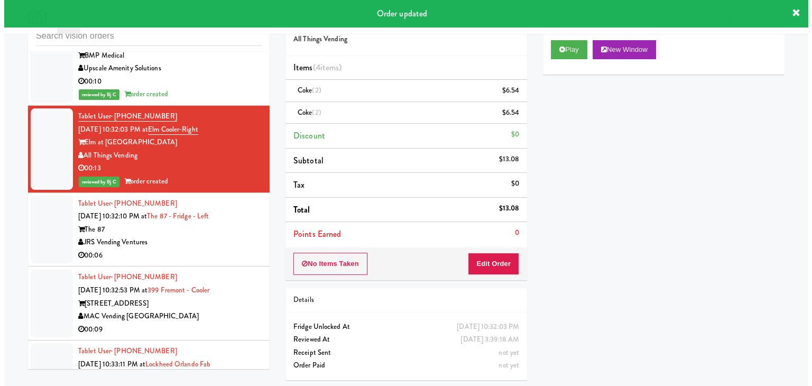
scroll to position [4877, 0]
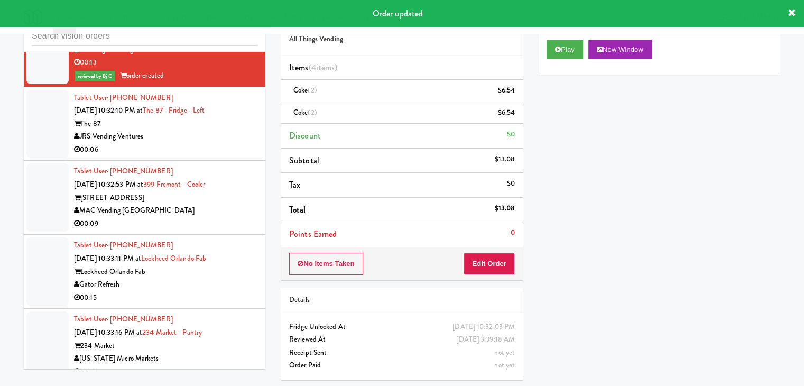
click at [184, 150] on div "00:06" at bounding box center [165, 149] width 183 height 13
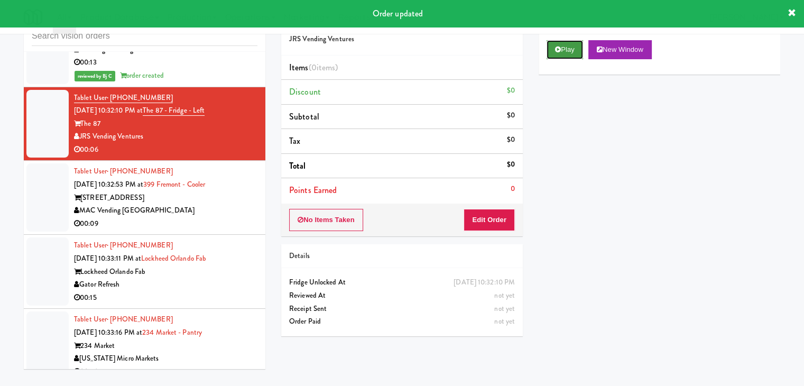
click at [571, 47] on button "Play" at bounding box center [564, 49] width 36 height 19
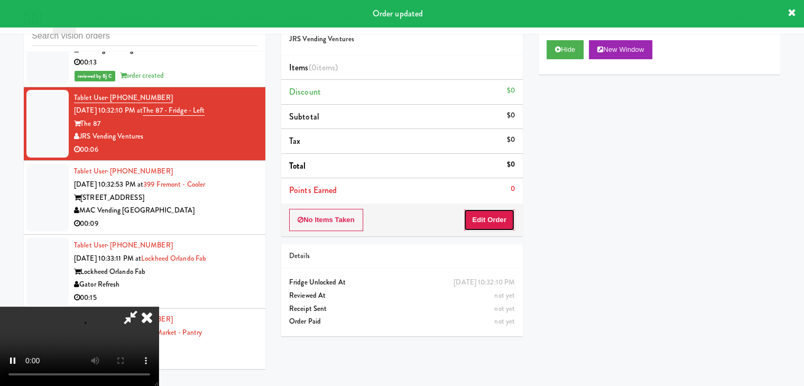
click at [484, 227] on button "Edit Order" at bounding box center [488, 220] width 51 height 22
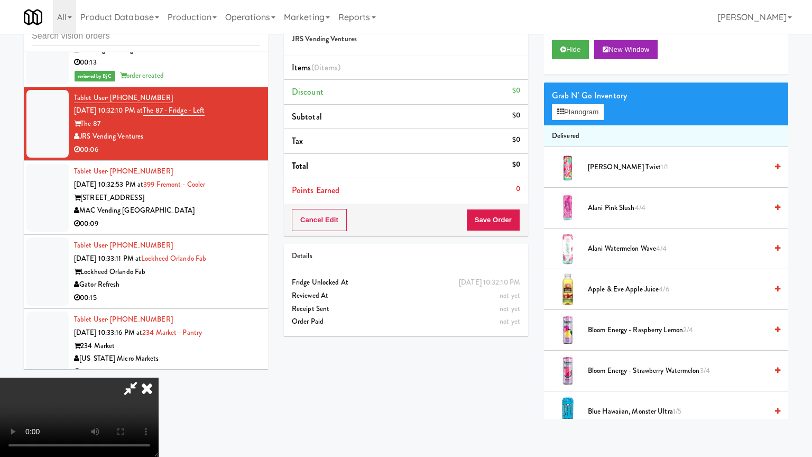
click at [159, 377] on video at bounding box center [79, 416] width 159 height 79
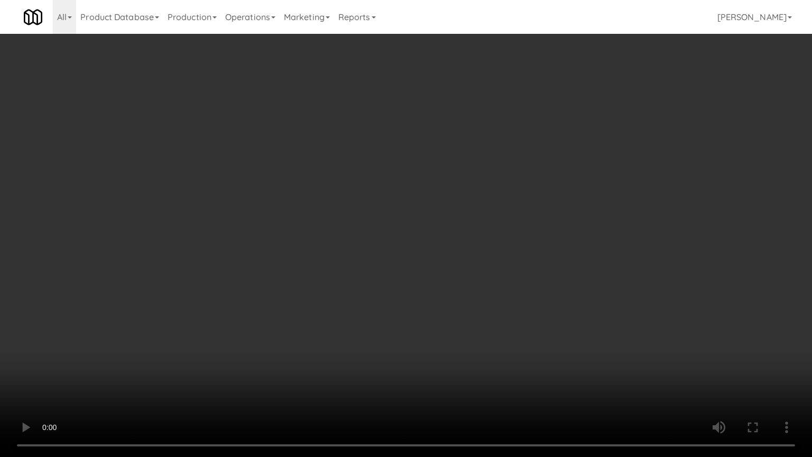
drag, startPoint x: 509, startPoint y: 269, endPoint x: 509, endPoint y: 275, distance: 5.8
click at [509, 271] on video at bounding box center [406, 228] width 812 height 457
click at [525, 266] on video at bounding box center [406, 228] width 812 height 457
drag, startPoint x: 526, startPoint y: 263, endPoint x: 565, endPoint y: 151, distance: 118.2
click at [528, 258] on video at bounding box center [406, 228] width 812 height 457
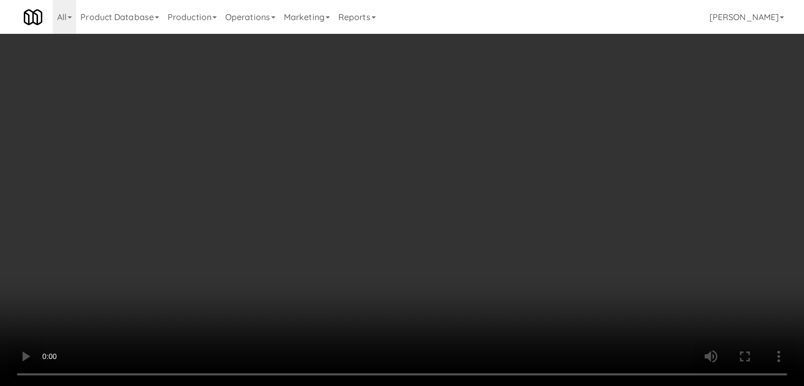
click at [572, 115] on button "Planogram" at bounding box center [572, 112] width 52 height 16
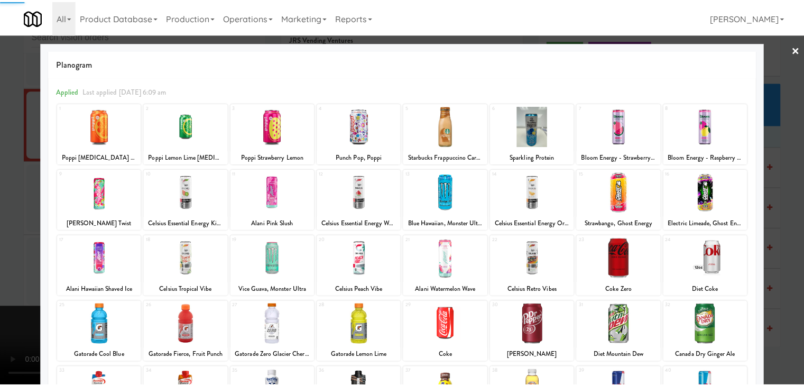
scroll to position [106, 0]
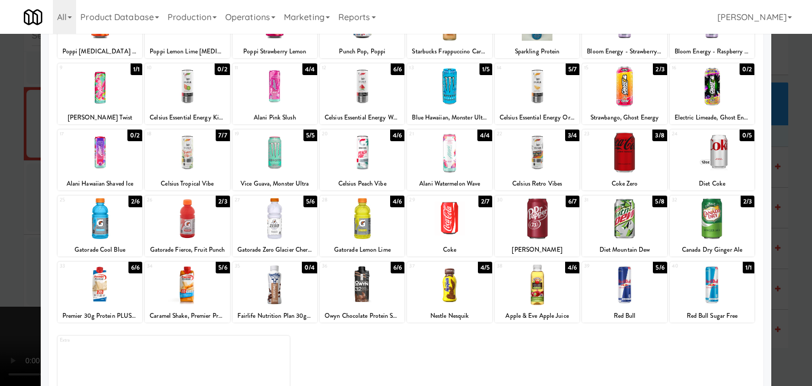
click at [450, 222] on div at bounding box center [449, 218] width 85 height 41
drag, startPoint x: 0, startPoint y: 241, endPoint x: 205, endPoint y: 224, distance: 205.8
click at [17, 236] on div at bounding box center [406, 193] width 812 height 386
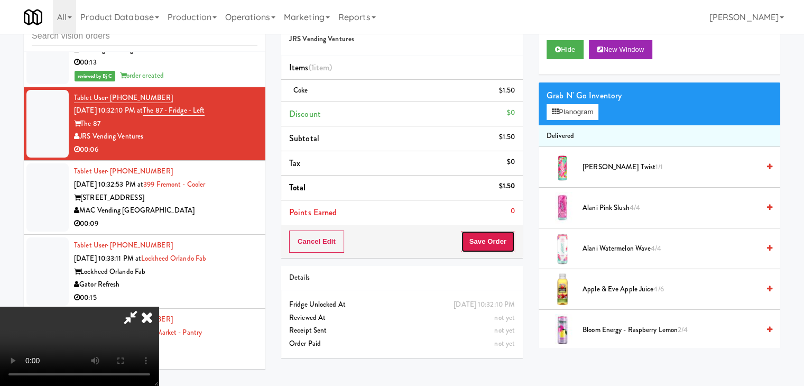
click at [492, 240] on button "Save Order" at bounding box center [488, 241] width 54 height 22
click at [493, 241] on button "Save Order" at bounding box center [488, 241] width 54 height 22
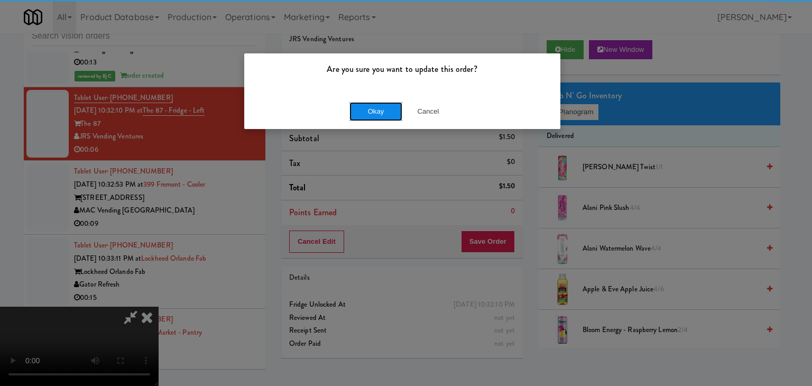
click at [385, 115] on button "Okay" at bounding box center [375, 111] width 53 height 19
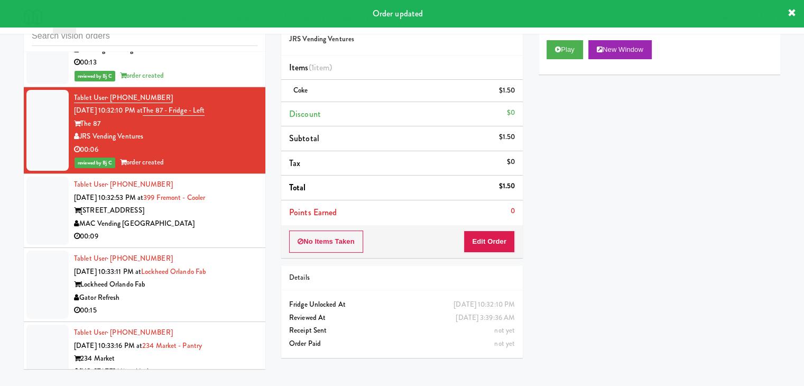
click at [203, 233] on div "00:09" at bounding box center [165, 236] width 183 height 13
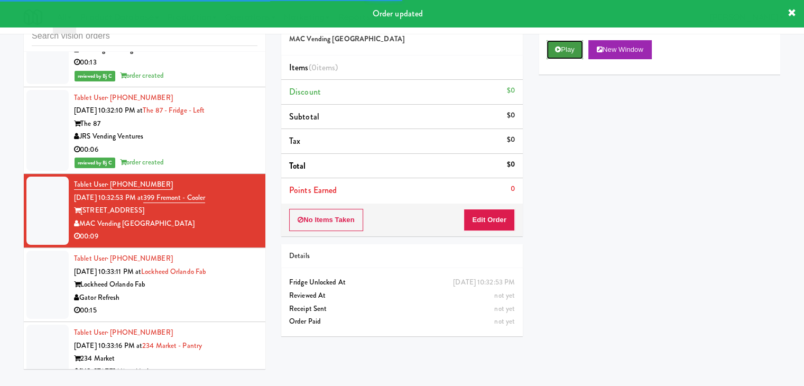
click at [562, 45] on button "Play" at bounding box center [564, 49] width 36 height 19
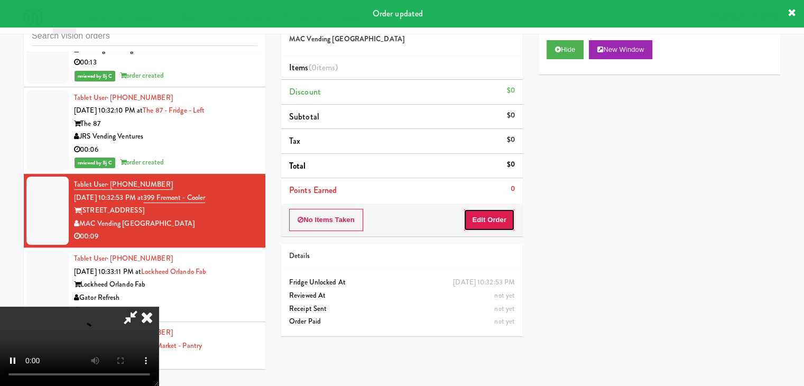
click at [486, 225] on button "Edit Order" at bounding box center [488, 220] width 51 height 22
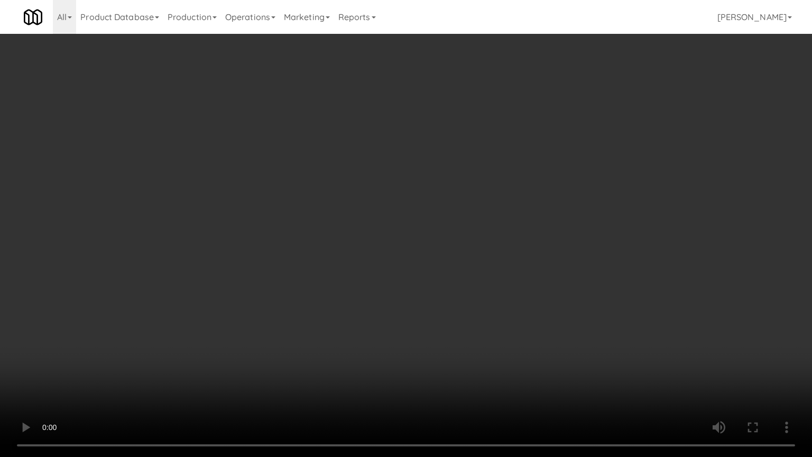
click at [496, 277] on video at bounding box center [406, 228] width 812 height 457
click at [486, 283] on video at bounding box center [406, 228] width 812 height 457
click at [488, 281] on video at bounding box center [406, 228] width 812 height 457
click at [484, 281] on video at bounding box center [406, 228] width 812 height 457
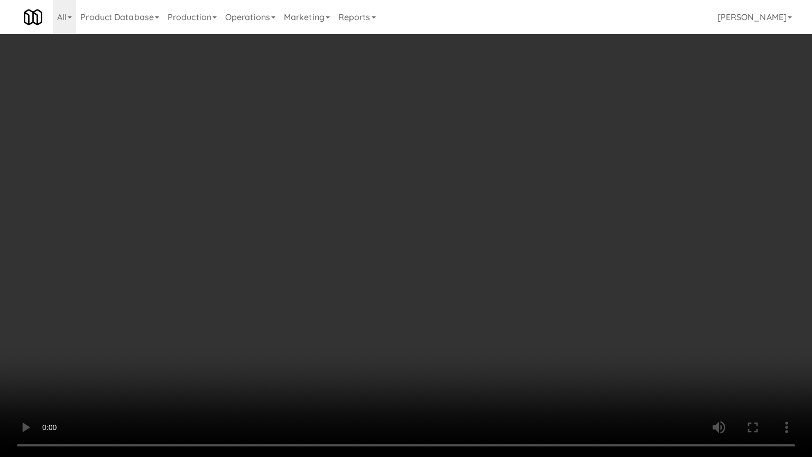
click at [485, 281] on video at bounding box center [406, 228] width 812 height 457
click at [486, 284] on video at bounding box center [406, 228] width 812 height 457
drag, startPoint x: 486, startPoint y: 284, endPoint x: 538, endPoint y: 200, distance: 98.2
click at [488, 282] on video at bounding box center [406, 228] width 812 height 457
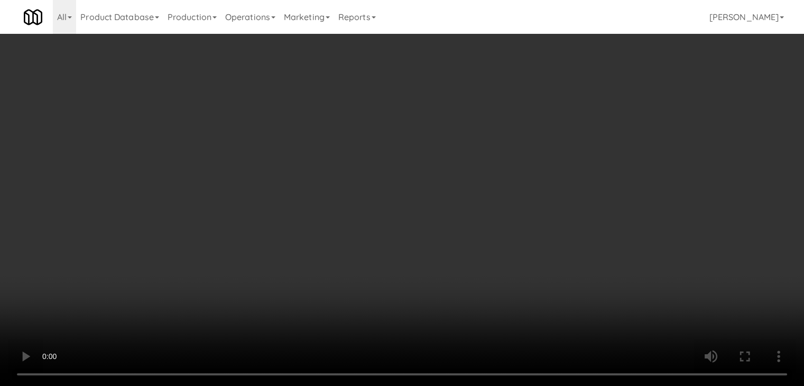
click at [587, 106] on button "Planogram" at bounding box center [572, 112] width 52 height 16
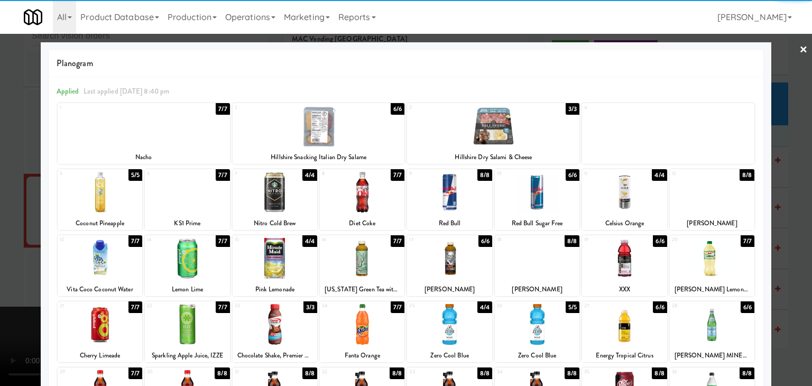
click at [452, 191] on div at bounding box center [449, 192] width 85 height 41
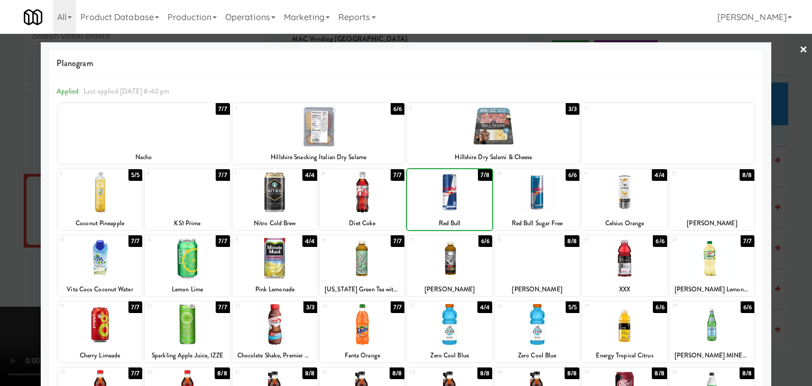
click at [452, 191] on div at bounding box center [449, 192] width 85 height 41
drag, startPoint x: 264, startPoint y: 327, endPoint x: 163, endPoint y: 318, distance: 101.3
click at [264, 326] on div at bounding box center [275, 324] width 85 height 41
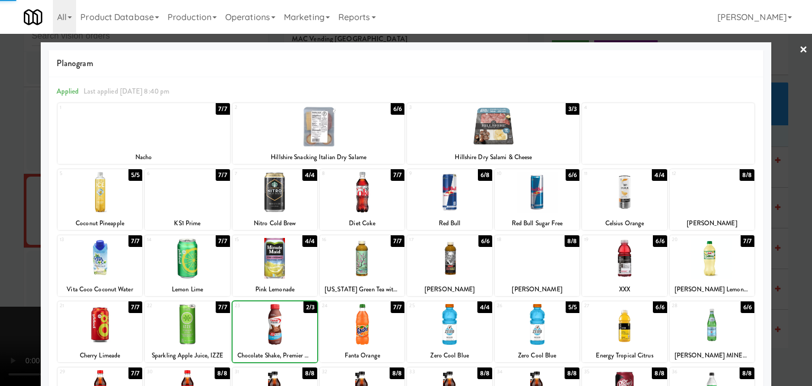
drag, startPoint x: 0, startPoint y: 305, endPoint x: 138, endPoint y: 294, distance: 138.4
click at [2, 303] on div at bounding box center [406, 193] width 812 height 386
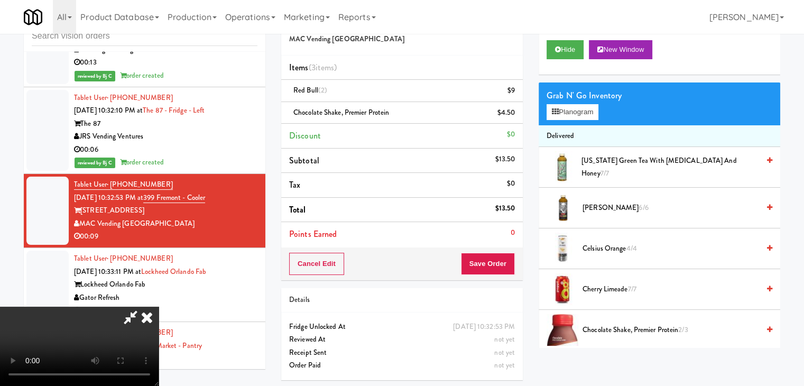
scroll to position [35, 0]
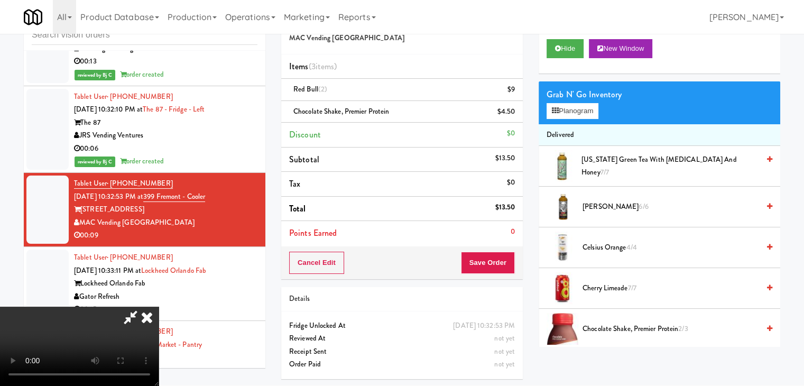
click at [159, 306] on video at bounding box center [79, 345] width 159 height 79
click at [508, 263] on button "Save Order" at bounding box center [488, 263] width 54 height 22
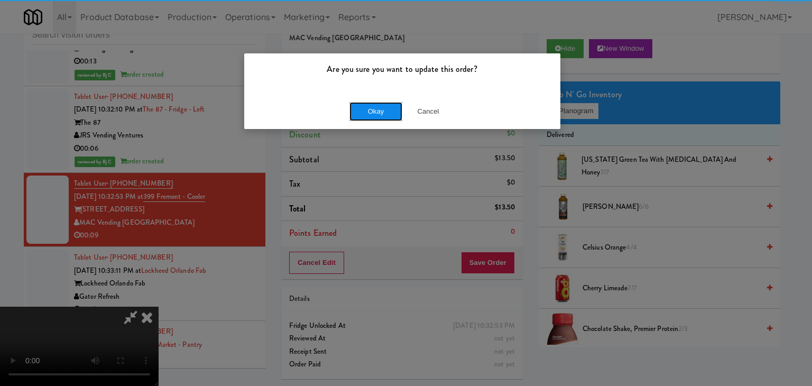
click at [383, 108] on button "Okay" at bounding box center [375, 111] width 53 height 19
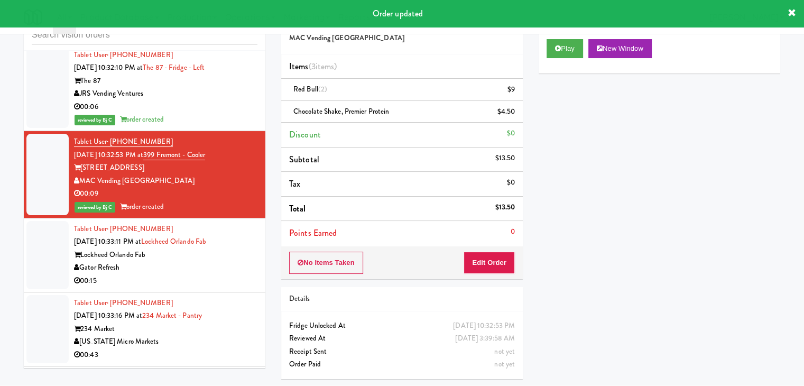
scroll to position [4983, 0]
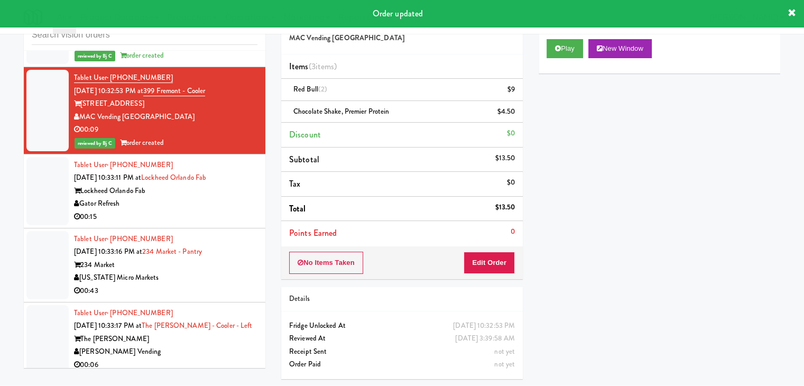
click at [190, 202] on div "Gator Refresh" at bounding box center [165, 203] width 183 height 13
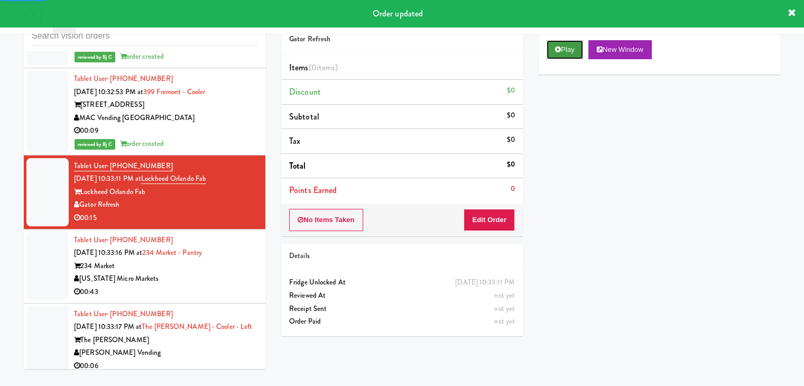
click at [553, 55] on button "Play" at bounding box center [564, 49] width 36 height 19
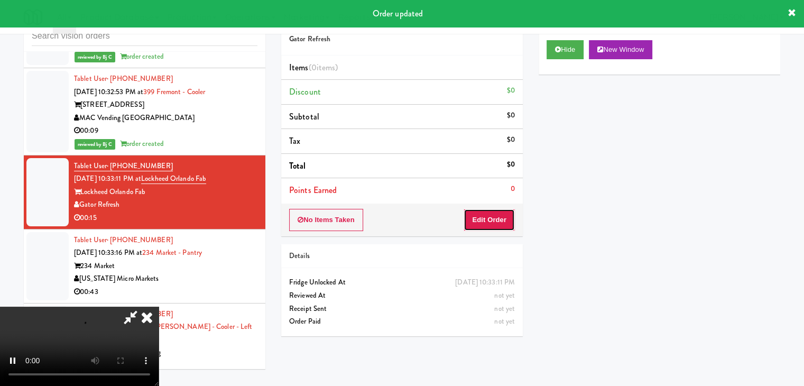
click at [500, 221] on button "Edit Order" at bounding box center [488, 220] width 51 height 22
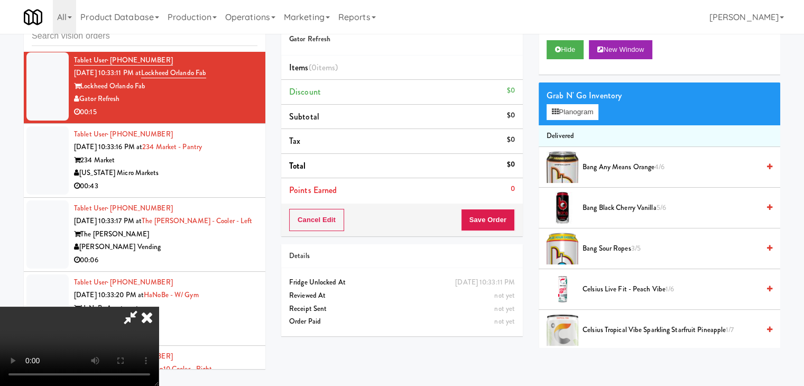
scroll to position [0, 0]
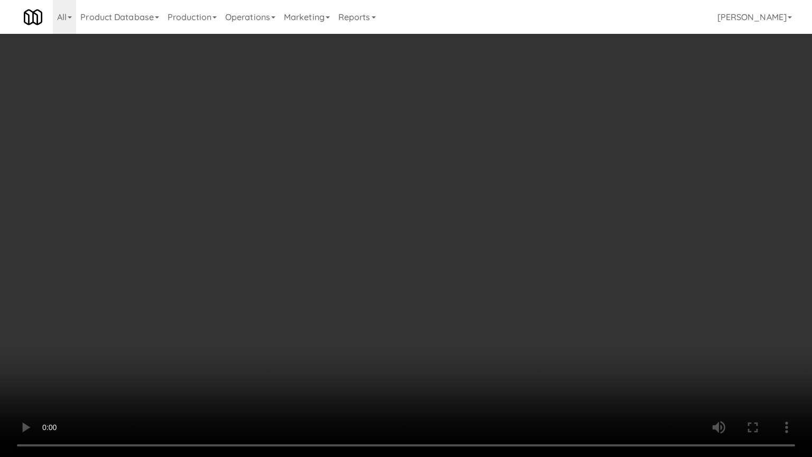
click at [544, 218] on video at bounding box center [406, 228] width 812 height 457
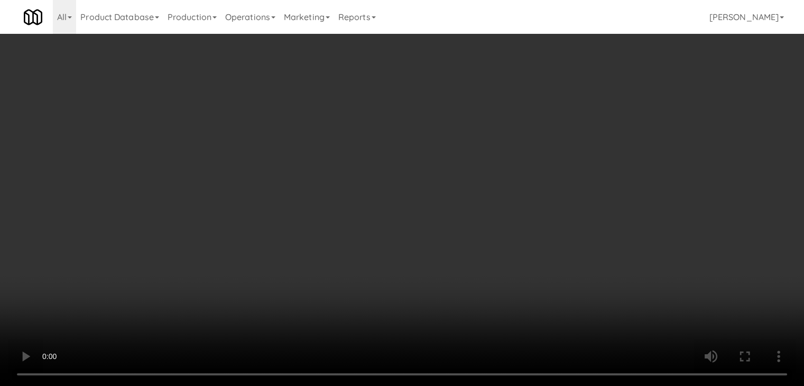
click at [575, 112] on button "Planogram" at bounding box center [572, 112] width 52 height 16
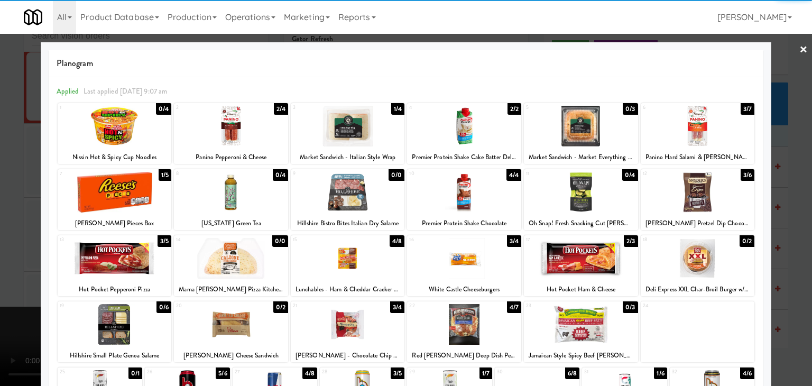
click at [459, 136] on div at bounding box center [464, 126] width 114 height 41
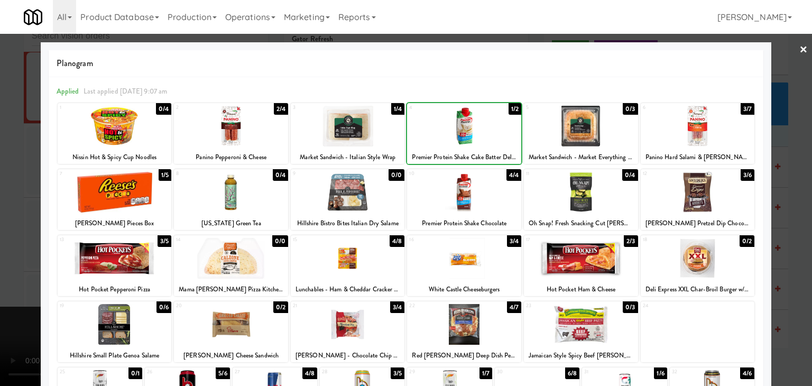
drag, startPoint x: 0, startPoint y: 229, endPoint x: 157, endPoint y: 228, distance: 156.9
click at [1, 229] on div at bounding box center [406, 193] width 812 height 386
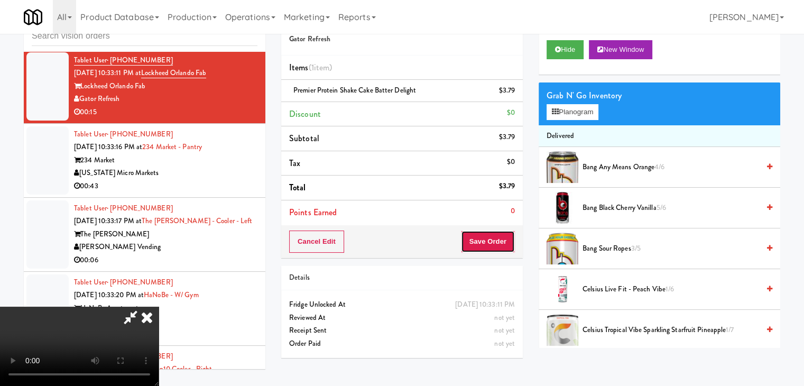
click at [506, 249] on button "Save Order" at bounding box center [488, 241] width 54 height 22
click at [505, 246] on body "Are you sure you want to update this order? Okay Cancel Okay Are you sure you w…" at bounding box center [402, 193] width 804 height 386
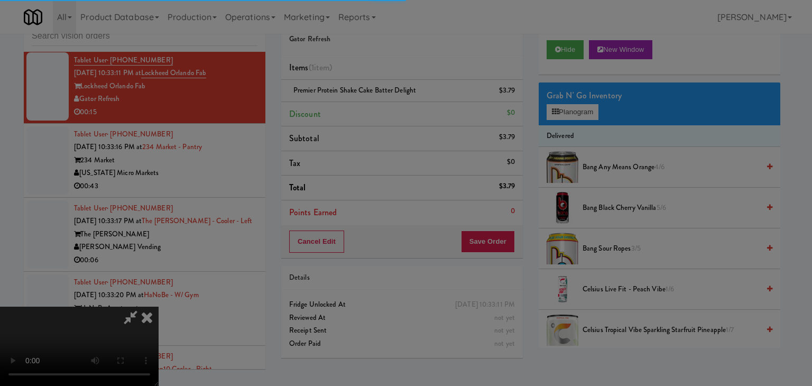
click at [505, 245] on body "Are you sure you want to update this order? Okay Cancel Okay Are you sure you w…" at bounding box center [406, 193] width 812 height 386
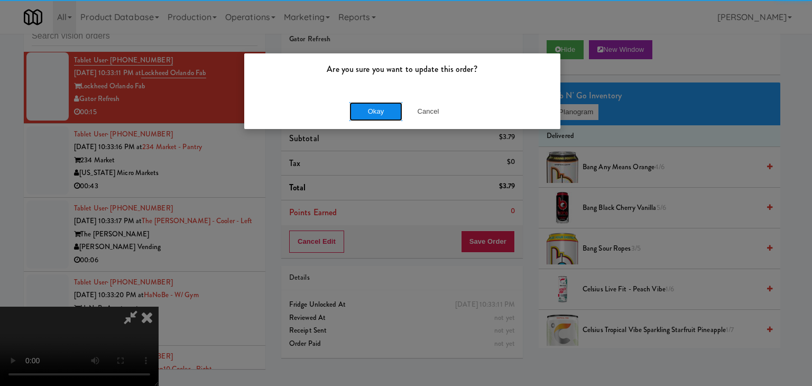
click at [382, 108] on button "Okay" at bounding box center [375, 111] width 53 height 19
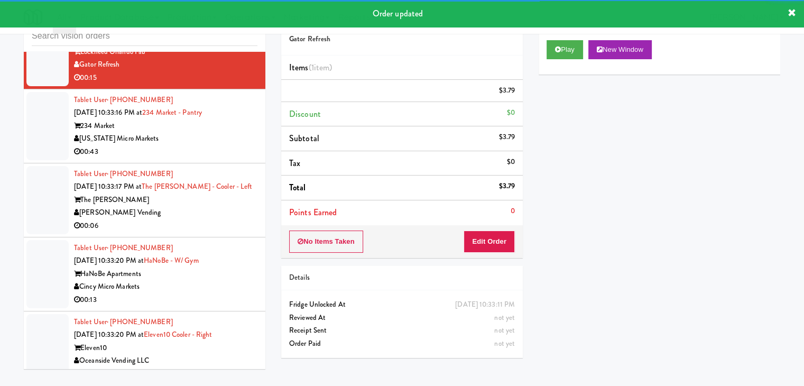
scroll to position [5142, 0]
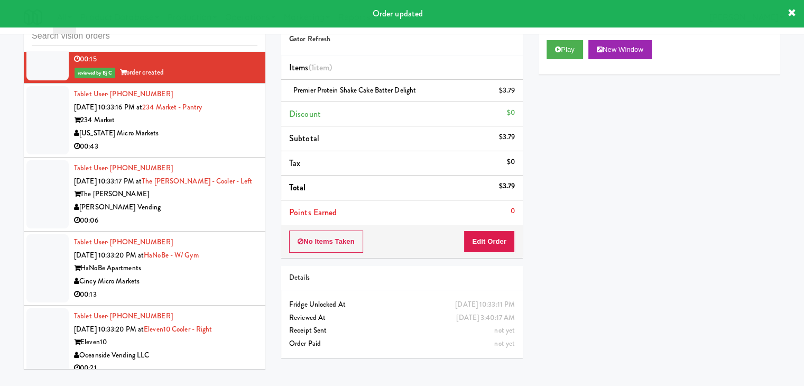
click at [208, 118] on div "234 Market" at bounding box center [165, 120] width 183 height 13
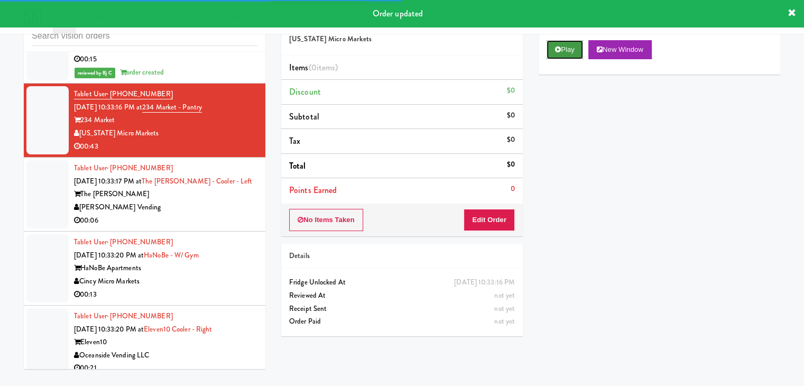
click at [570, 48] on button "Play" at bounding box center [564, 49] width 36 height 19
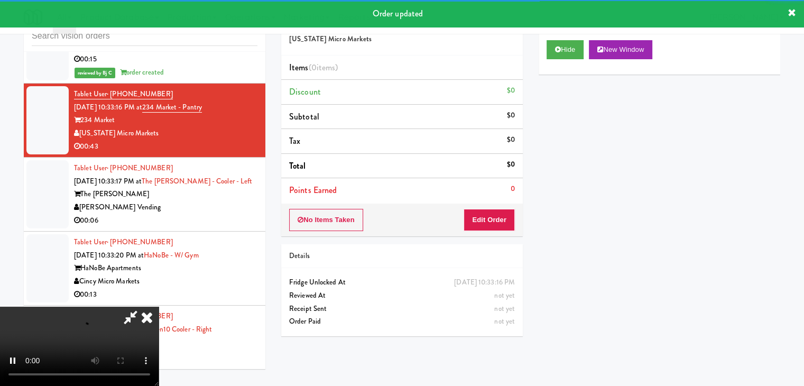
click at [492, 207] on div "No Items Taken Edit Order" at bounding box center [401, 219] width 241 height 33
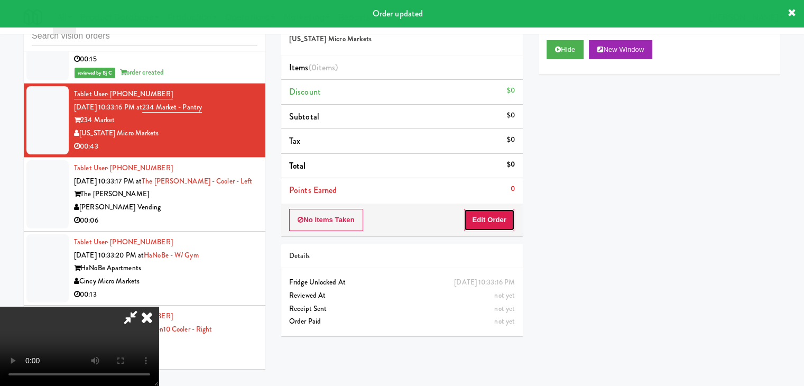
click at [491, 216] on button "Edit Order" at bounding box center [488, 220] width 51 height 22
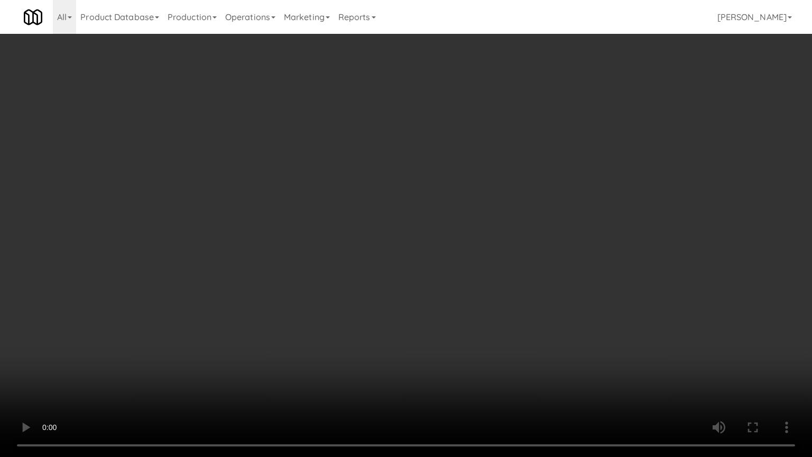
click at [467, 330] on video at bounding box center [406, 228] width 812 height 457
drag, startPoint x: 467, startPoint y: 330, endPoint x: 465, endPoint y: 291, distance: 38.6
click at [467, 330] on video at bounding box center [406, 228] width 812 height 457
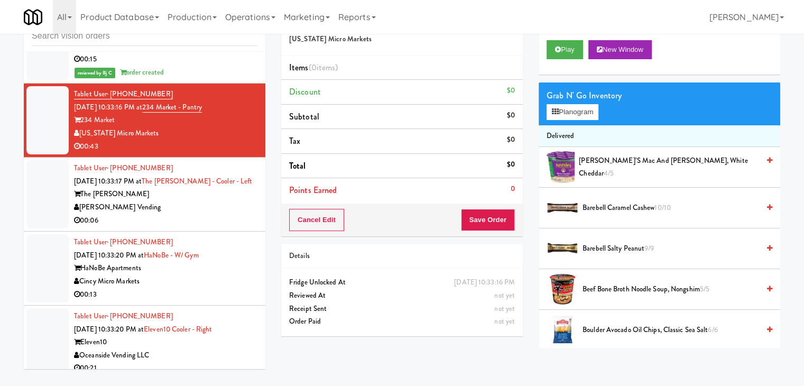
click at [162, 204] on div "[PERSON_NAME] Vending" at bounding box center [165, 207] width 183 height 13
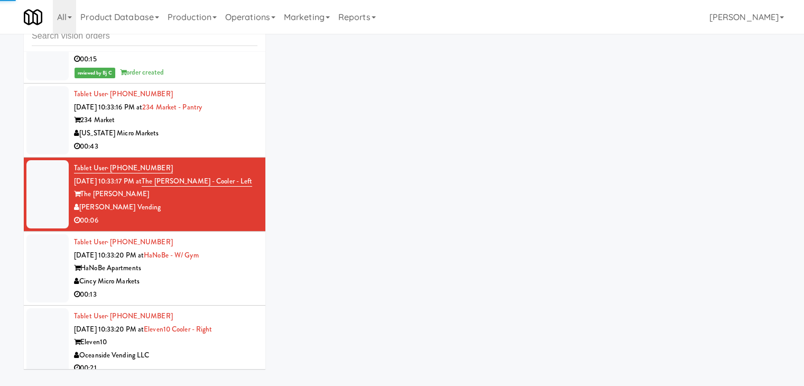
click at [209, 140] on div "00:43" at bounding box center [165, 146] width 183 height 13
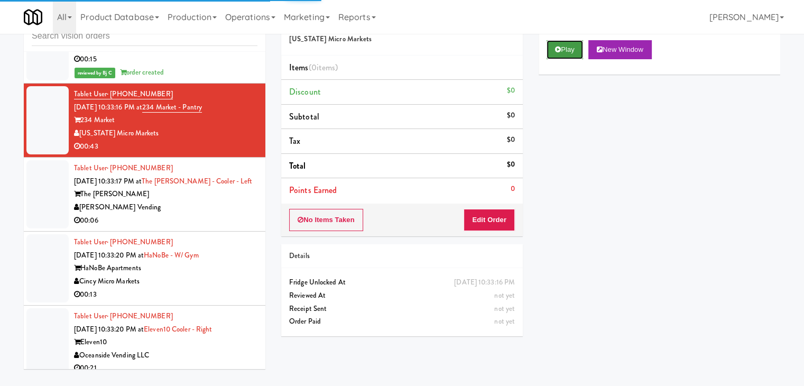
click at [553, 50] on button "Play" at bounding box center [564, 49] width 36 height 19
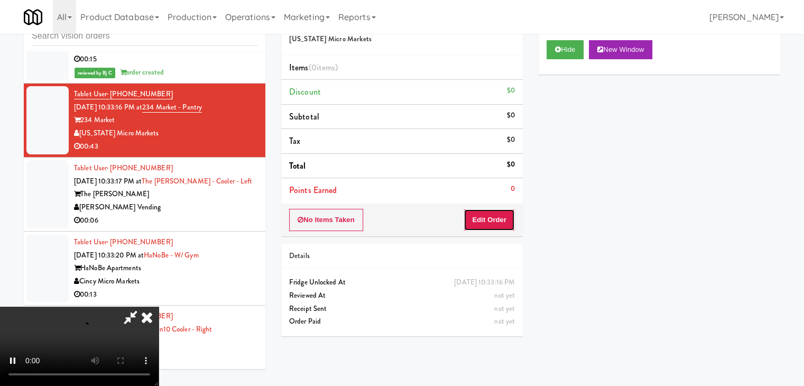
click at [488, 214] on button "Edit Order" at bounding box center [488, 220] width 51 height 22
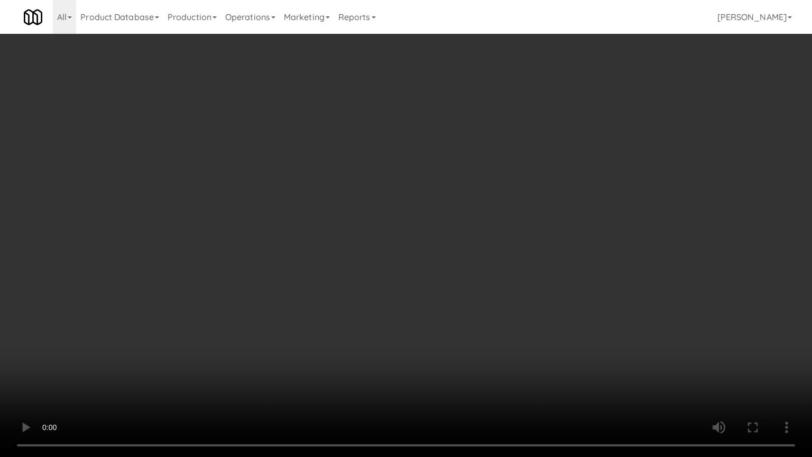
click at [543, 239] on video at bounding box center [406, 228] width 812 height 457
click at [542, 235] on video at bounding box center [406, 228] width 812 height 457
drag, startPoint x: 542, startPoint y: 235, endPoint x: 534, endPoint y: 239, distance: 9.0
click at [542, 235] on video at bounding box center [406, 228] width 812 height 457
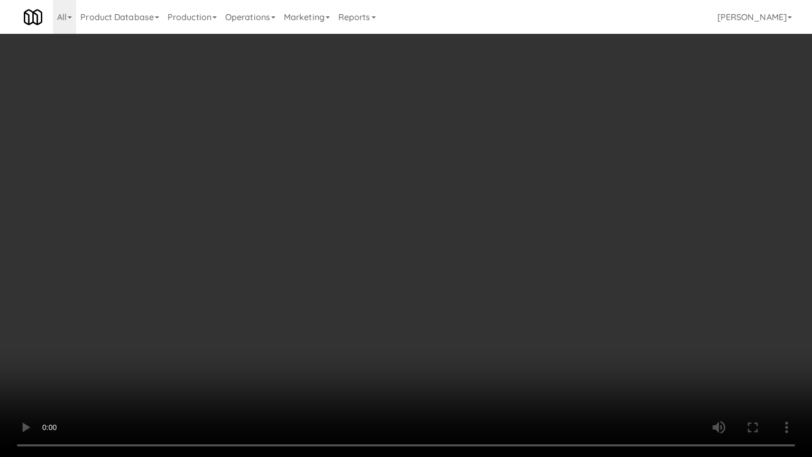
click at [536, 237] on video at bounding box center [406, 228] width 812 height 457
click at [537, 233] on video at bounding box center [406, 228] width 812 height 457
click at [536, 238] on video at bounding box center [406, 228] width 812 height 457
click at [535, 235] on video at bounding box center [406, 228] width 812 height 457
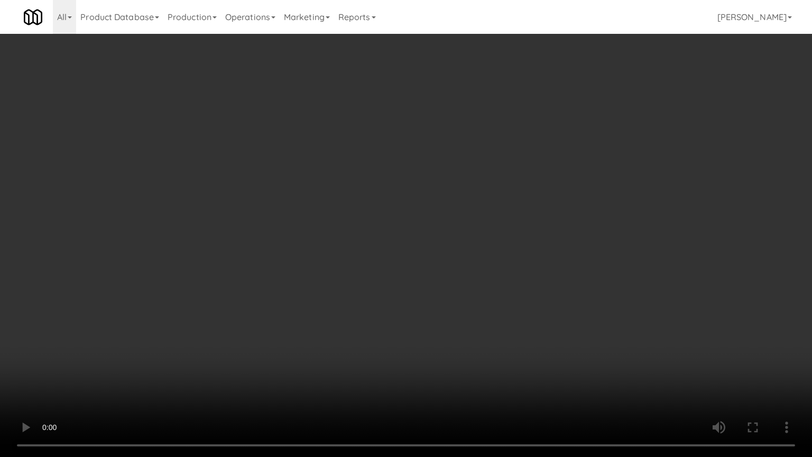
click at [535, 235] on video at bounding box center [406, 228] width 812 height 457
click at [554, 228] on video at bounding box center [406, 228] width 812 height 457
click at [594, 254] on video at bounding box center [406, 228] width 812 height 457
click at [572, 253] on video at bounding box center [406, 228] width 812 height 457
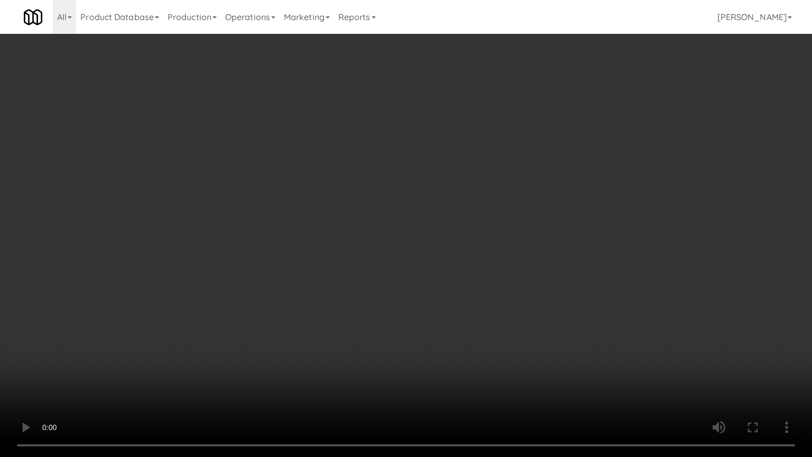
click at [567, 243] on video at bounding box center [406, 228] width 812 height 457
click at [568, 243] on video at bounding box center [406, 228] width 812 height 457
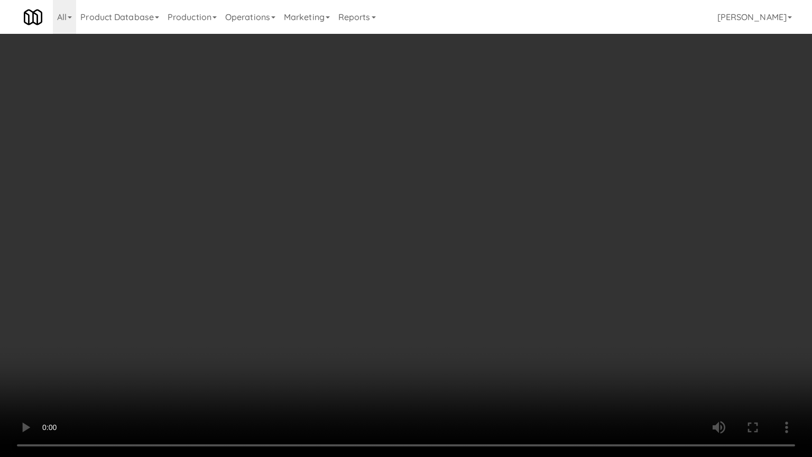
click at [568, 243] on video at bounding box center [406, 228] width 812 height 457
click at [565, 240] on video at bounding box center [406, 228] width 812 height 457
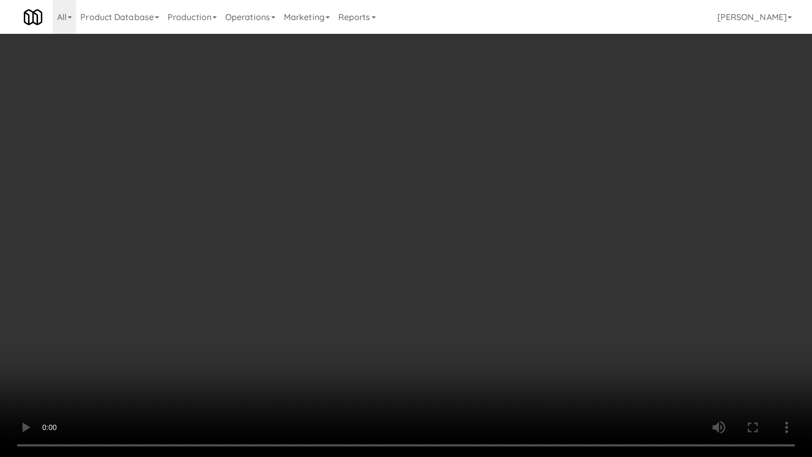
click at [564, 237] on video at bounding box center [406, 228] width 812 height 457
click at [562, 239] on video at bounding box center [406, 228] width 812 height 457
click at [558, 238] on video at bounding box center [406, 228] width 812 height 457
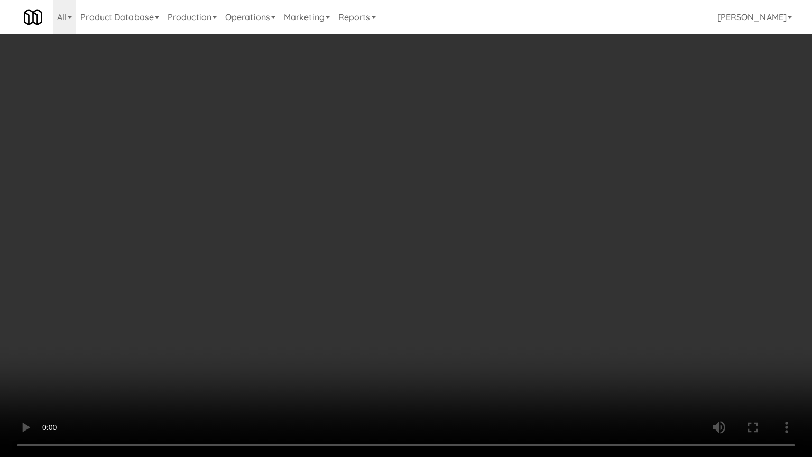
click at [556, 238] on video at bounding box center [406, 228] width 812 height 457
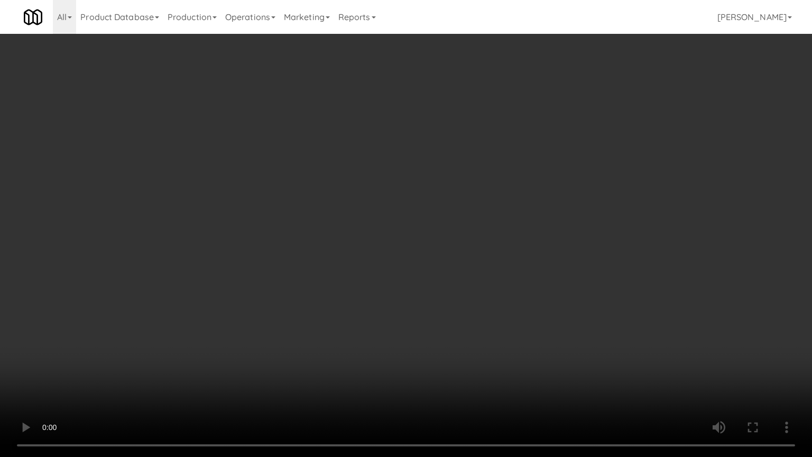
click at [556, 238] on video at bounding box center [406, 228] width 812 height 457
click at [575, 234] on video at bounding box center [406, 228] width 812 height 457
click at [575, 233] on video at bounding box center [406, 228] width 812 height 457
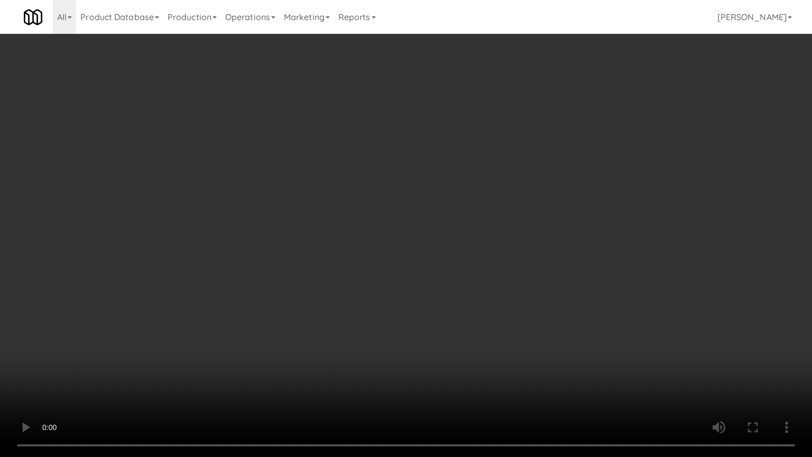
click at [575, 233] on video at bounding box center [406, 228] width 812 height 457
click at [566, 234] on video at bounding box center [406, 228] width 812 height 457
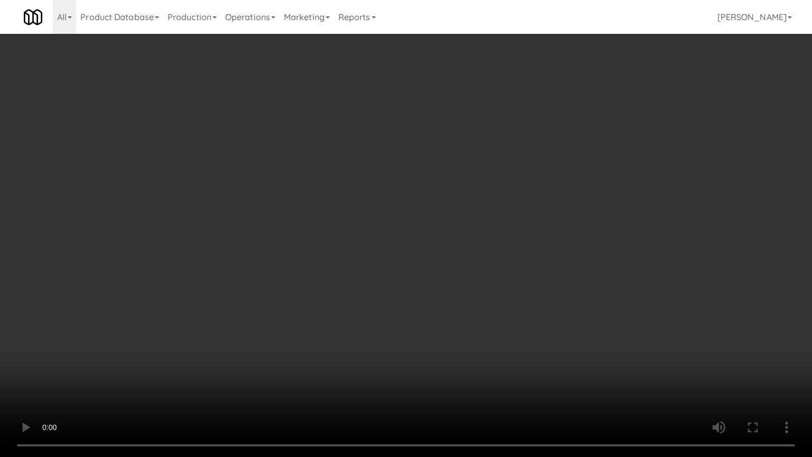
click at [567, 231] on video at bounding box center [406, 228] width 812 height 457
click at [554, 230] on video at bounding box center [406, 228] width 812 height 457
click at [562, 231] on video at bounding box center [406, 228] width 812 height 457
click at [563, 227] on video at bounding box center [406, 228] width 812 height 457
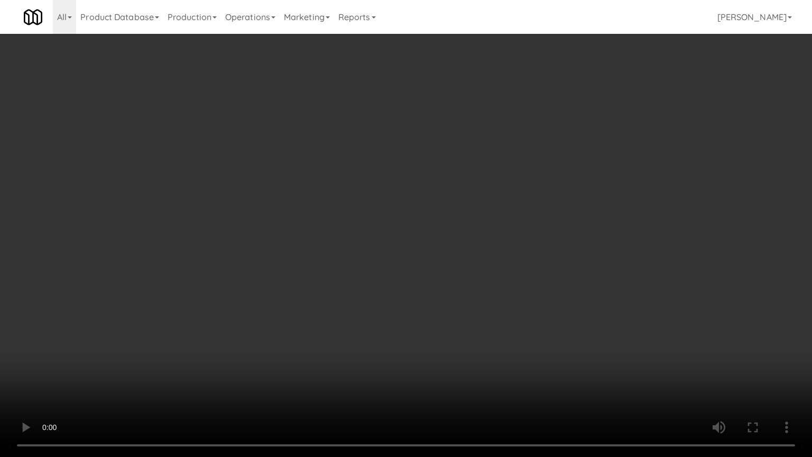
click at [559, 230] on video at bounding box center [406, 228] width 812 height 457
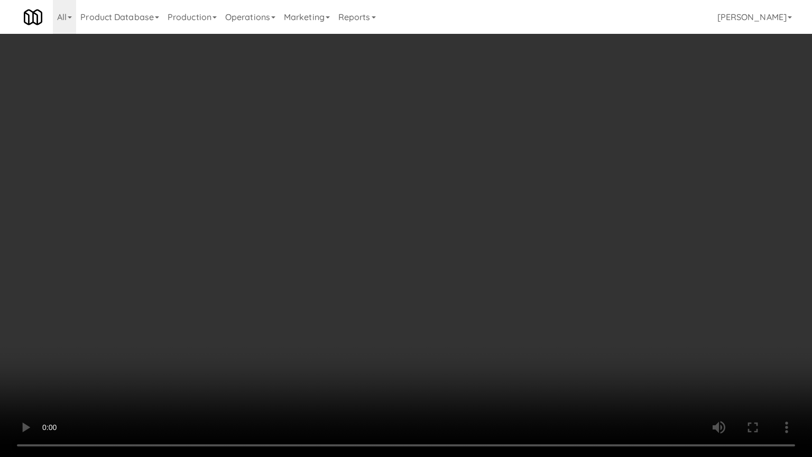
click at [559, 230] on video at bounding box center [406, 228] width 812 height 457
click at [481, 236] on video at bounding box center [406, 228] width 812 height 457
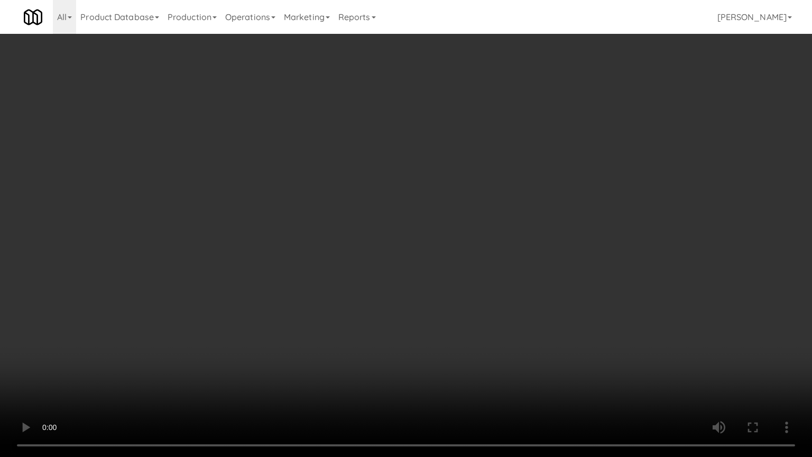
click at [481, 236] on video at bounding box center [406, 228] width 812 height 457
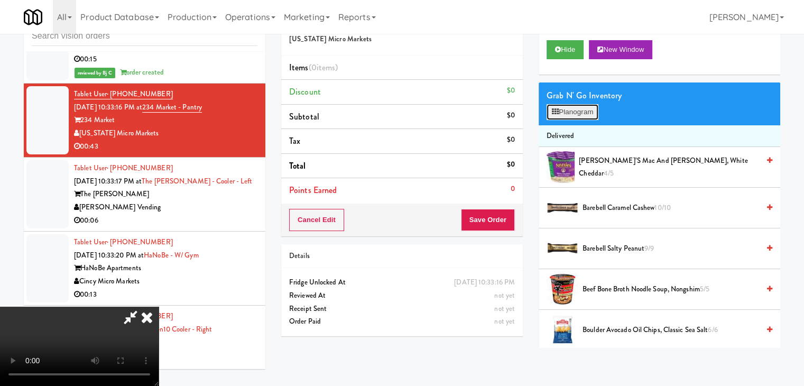
click at [579, 115] on button "Planogram" at bounding box center [572, 112] width 52 height 16
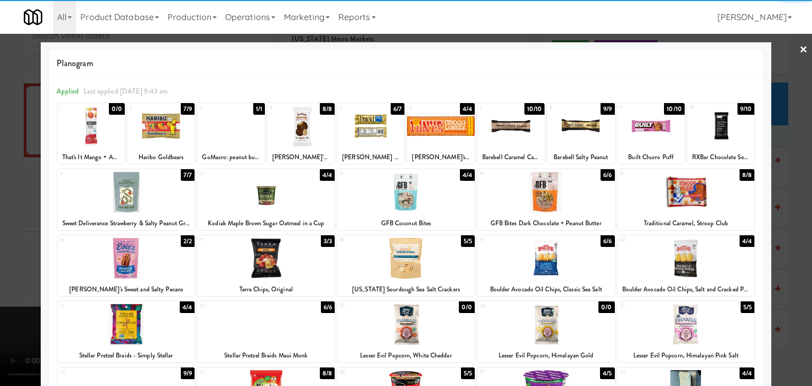
click at [171, 136] on div at bounding box center [160, 126] width 67 height 41
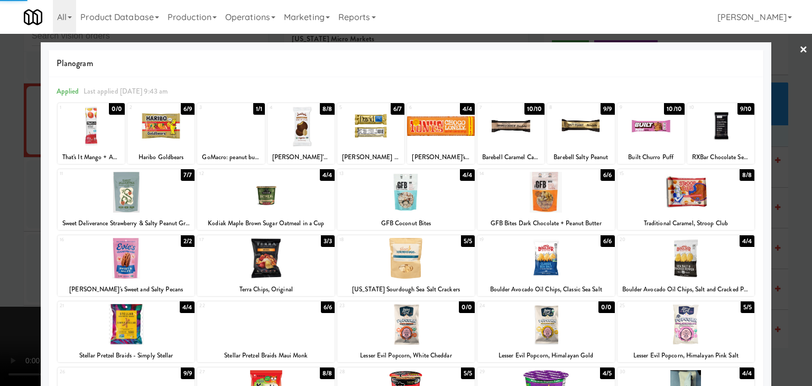
drag, startPoint x: 1, startPoint y: 189, endPoint x: 131, endPoint y: 196, distance: 130.2
click at [3, 189] on div at bounding box center [406, 193] width 812 height 386
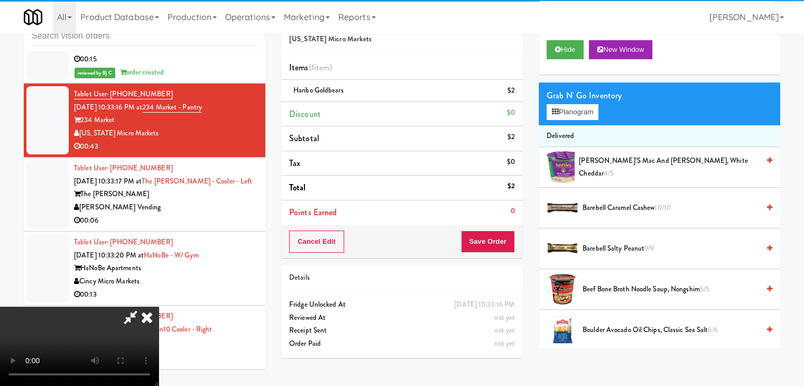
click at [501, 253] on div "Cancel Edit Save Order" at bounding box center [401, 241] width 241 height 33
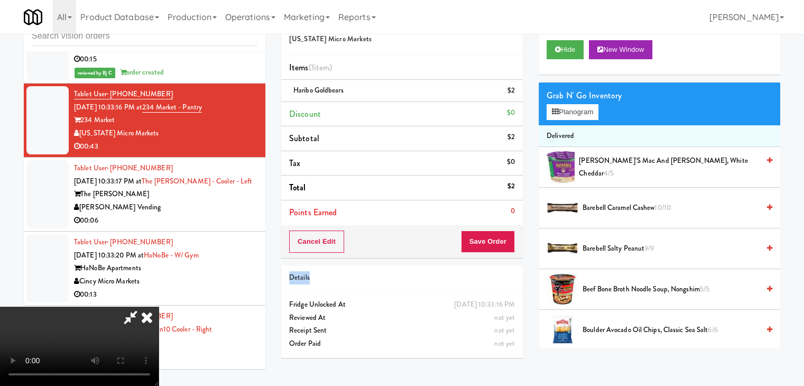
click at [501, 253] on div "Cancel Edit Save Order" at bounding box center [401, 241] width 241 height 33
click at [501, 247] on button "Save Order" at bounding box center [488, 241] width 54 height 22
click at [499, 245] on body "Are you sure you want to update this order? Okay Cancel Okay Are you sure you w…" at bounding box center [406, 193] width 812 height 386
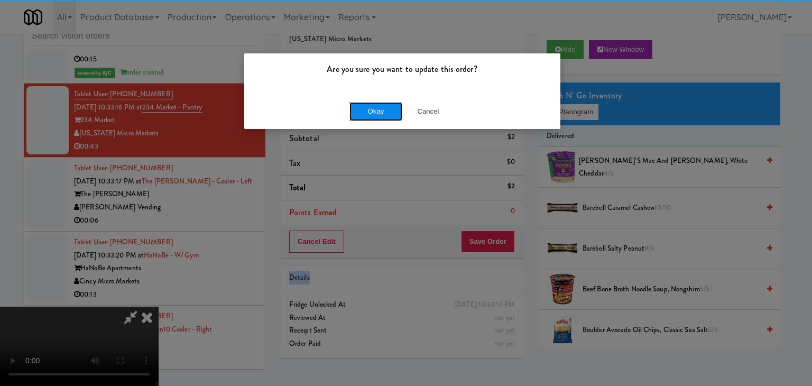
click at [368, 104] on button "Okay" at bounding box center [375, 111] width 53 height 19
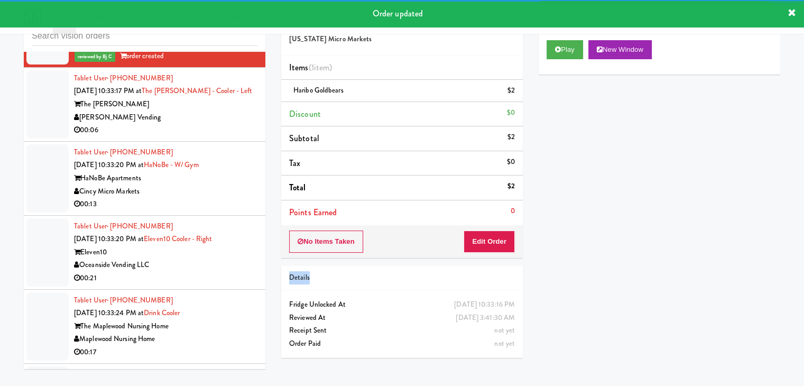
scroll to position [5247, 0]
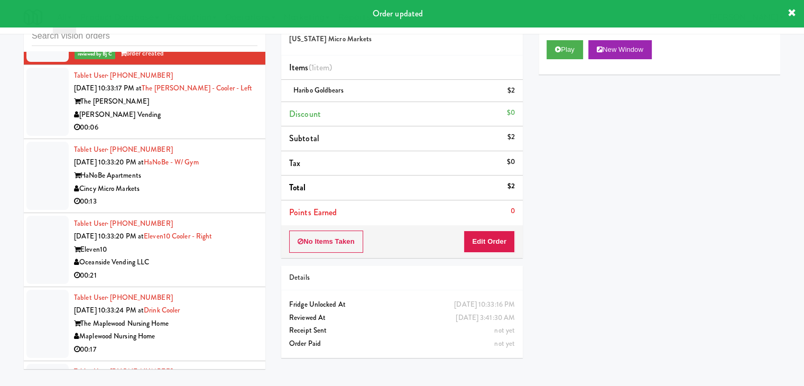
click at [181, 123] on div "00:06" at bounding box center [165, 127] width 183 height 13
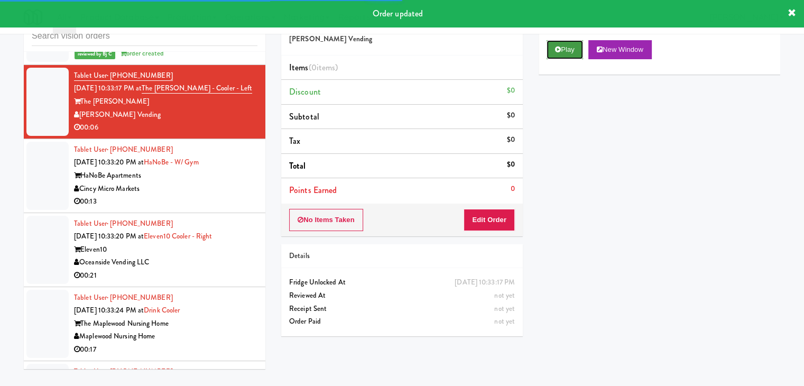
click at [557, 58] on button "Play" at bounding box center [564, 49] width 36 height 19
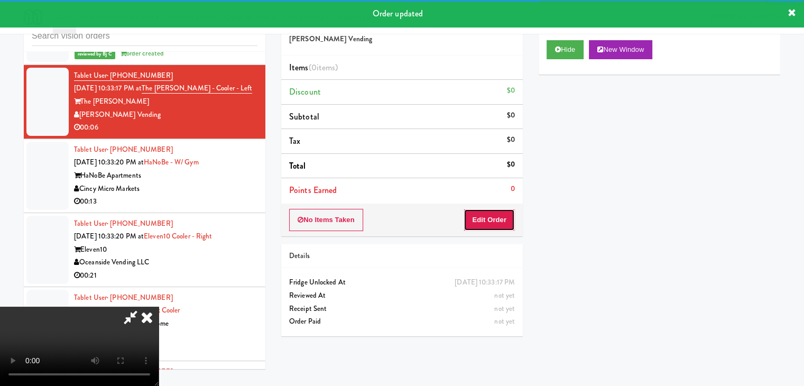
click at [494, 225] on button "Edit Order" at bounding box center [488, 220] width 51 height 22
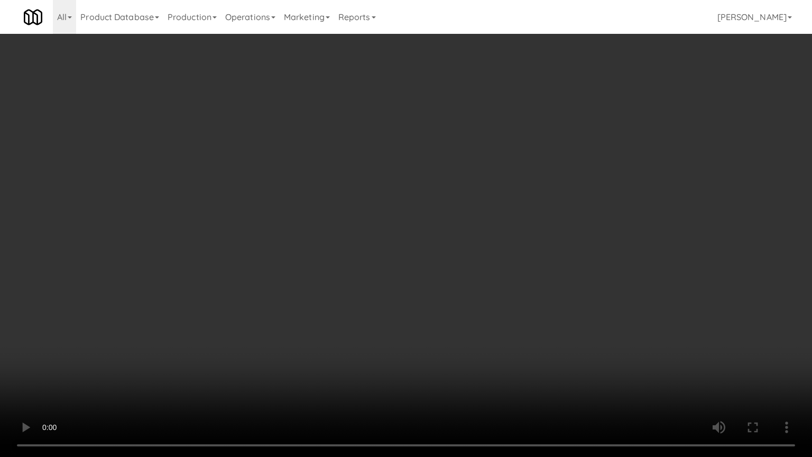
click at [451, 327] on video at bounding box center [406, 228] width 812 height 457
drag, startPoint x: 451, startPoint y: 327, endPoint x: 445, endPoint y: 280, distance: 47.4
click at [449, 326] on video at bounding box center [406, 228] width 812 height 457
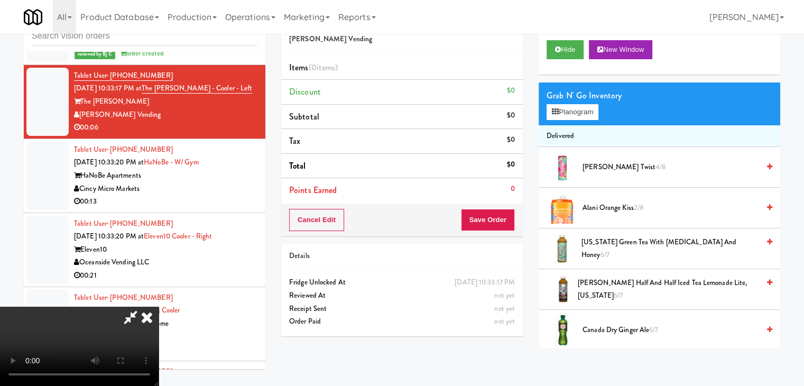
click at [159, 306] on icon at bounding box center [146, 316] width 23 height 21
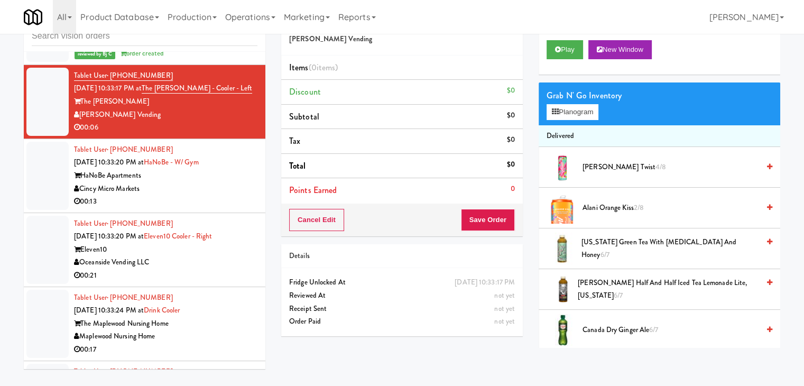
drag, startPoint x: 207, startPoint y: 184, endPoint x: 210, endPoint y: 136, distance: 48.8
click at [207, 182] on div "Cincy Micro Markets" at bounding box center [165, 188] width 183 height 13
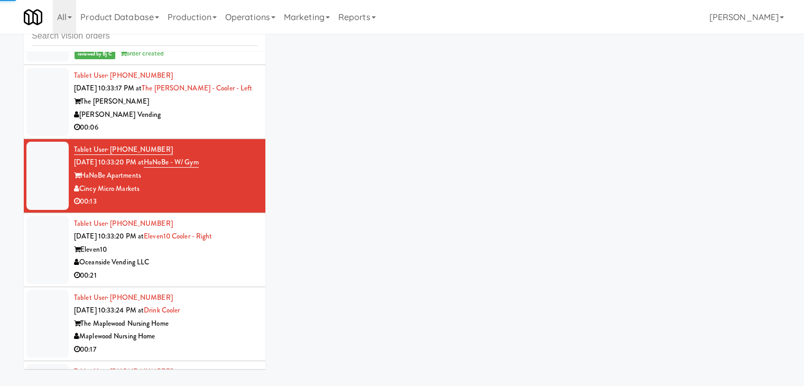
click at [209, 112] on div "[PERSON_NAME] Vending" at bounding box center [165, 114] width 183 height 13
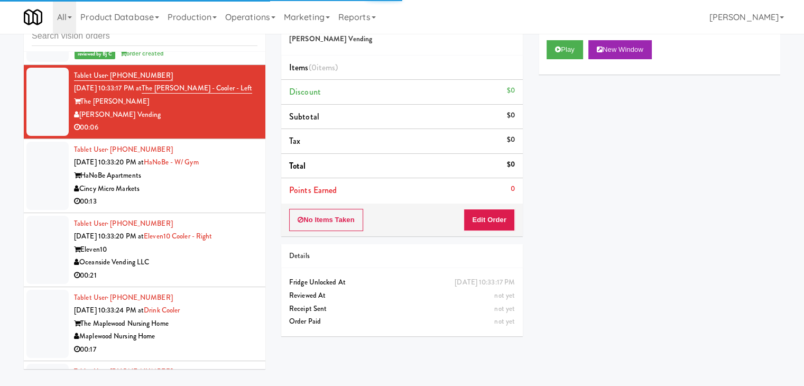
click at [562, 39] on div "Play New Window" at bounding box center [658, 53] width 241 height 42
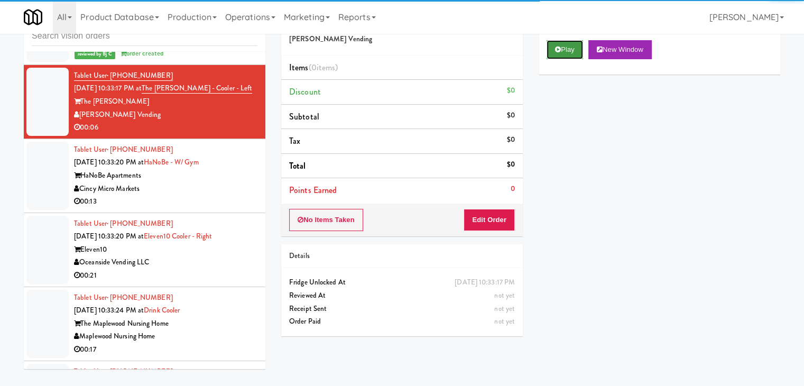
click at [560, 57] on button "Play" at bounding box center [564, 49] width 36 height 19
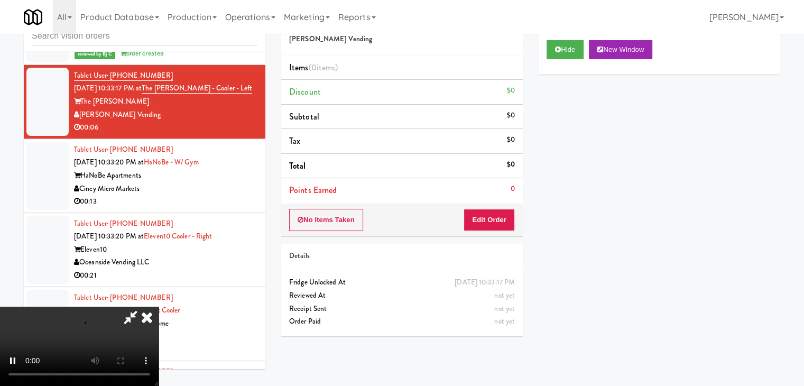
click at [481, 231] on div "No Items Taken Edit Order" at bounding box center [401, 219] width 241 height 33
click at [490, 220] on button "Edit Order" at bounding box center [488, 220] width 51 height 22
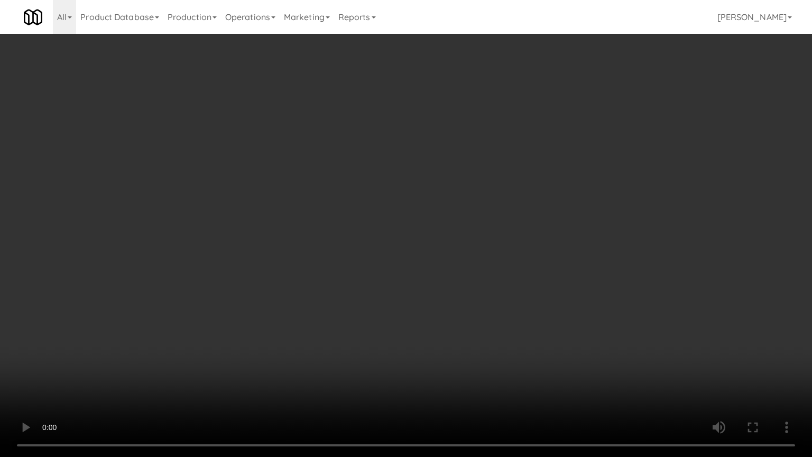
click at [500, 281] on video at bounding box center [406, 228] width 812 height 457
click at [492, 285] on video at bounding box center [406, 228] width 812 height 457
click at [482, 284] on video at bounding box center [406, 228] width 812 height 457
click at [471, 287] on video at bounding box center [406, 228] width 812 height 457
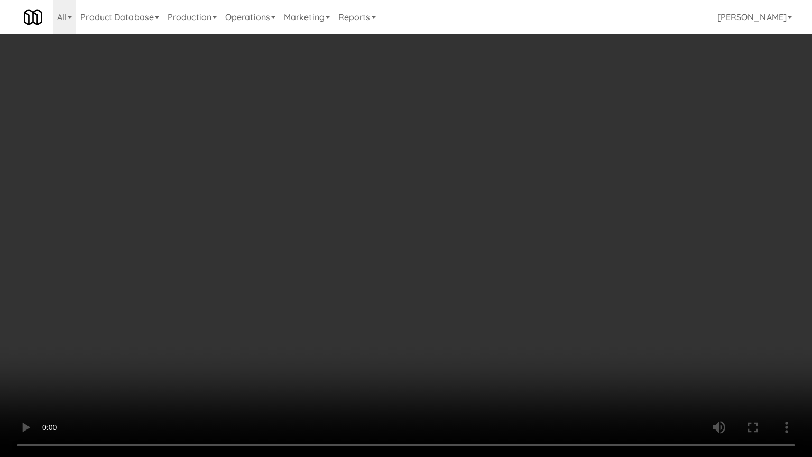
drag, startPoint x: 470, startPoint y: 289, endPoint x: 465, endPoint y: 295, distance: 8.4
click at [470, 290] on video at bounding box center [406, 228] width 812 height 457
click at [467, 289] on video at bounding box center [406, 228] width 812 height 457
drag, startPoint x: 467, startPoint y: 289, endPoint x: 482, endPoint y: 212, distance: 78.6
click at [467, 287] on video at bounding box center [406, 228] width 812 height 457
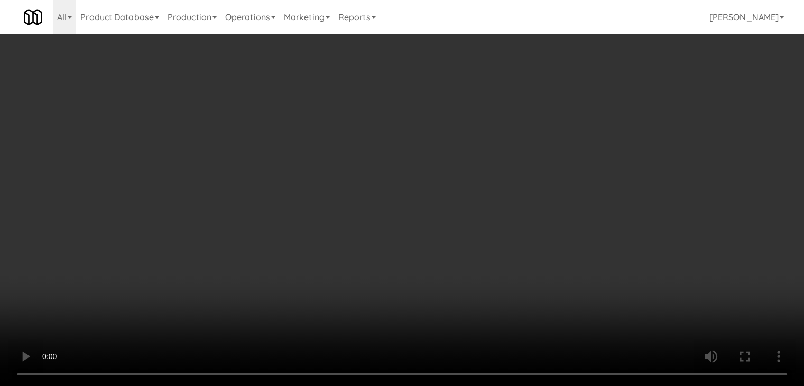
click at [591, 103] on div "Grab N' Go Inventory Planogram" at bounding box center [658, 103] width 241 height 43
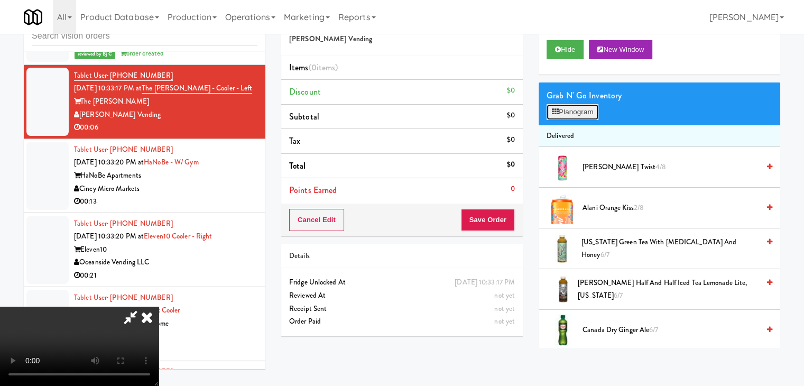
click at [588, 108] on button "Planogram" at bounding box center [572, 112] width 52 height 16
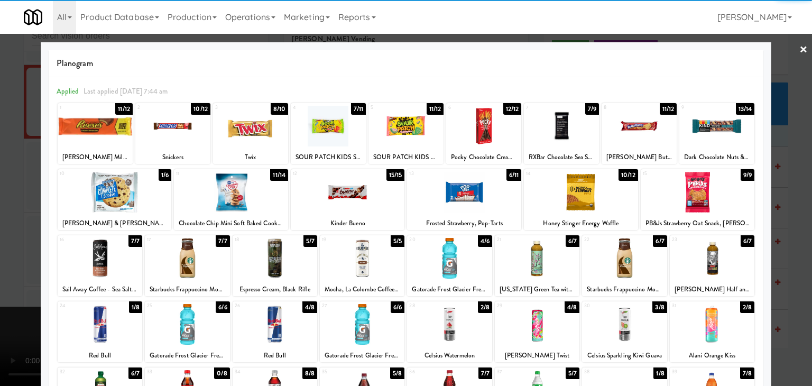
drag, startPoint x: 359, startPoint y: 200, endPoint x: 305, endPoint y: 212, distance: 54.7
click at [358, 199] on div at bounding box center [348, 192] width 114 height 41
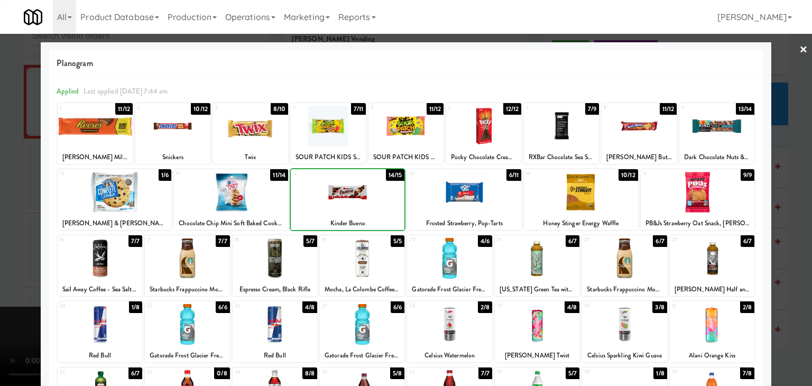
drag, startPoint x: 0, startPoint y: 285, endPoint x: 222, endPoint y: 281, distance: 222.5
click at [17, 283] on div at bounding box center [406, 193] width 812 height 386
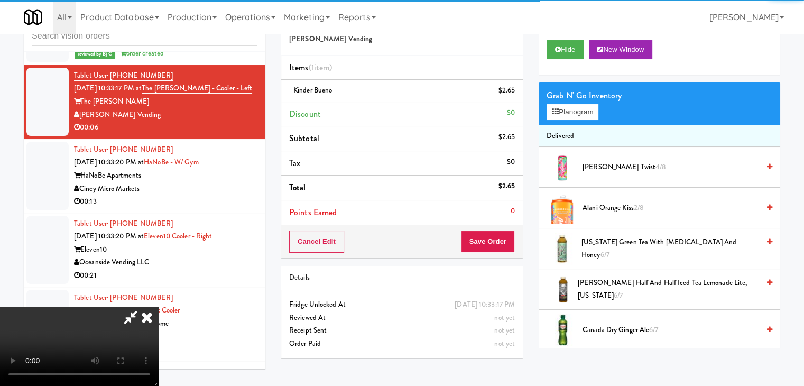
click at [526, 239] on div "Order # 8033020 [PERSON_NAME] Vending Items (1 item ) Kinder Bueno $2.65 Discou…" at bounding box center [401, 184] width 257 height 361
click at [503, 239] on button "Save Order" at bounding box center [488, 241] width 54 height 22
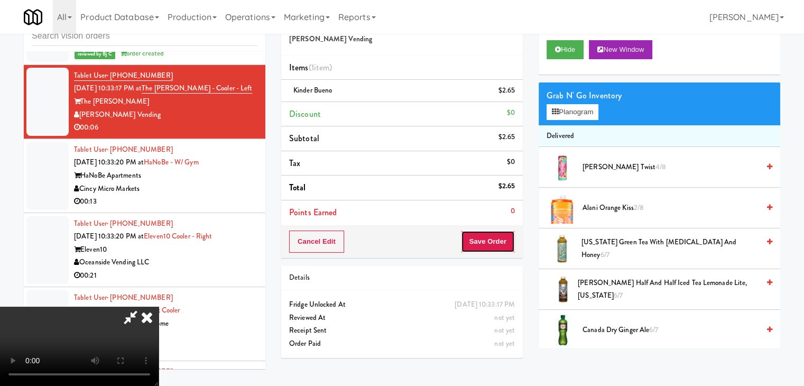
click at [503, 239] on button "Save Order" at bounding box center [488, 241] width 54 height 22
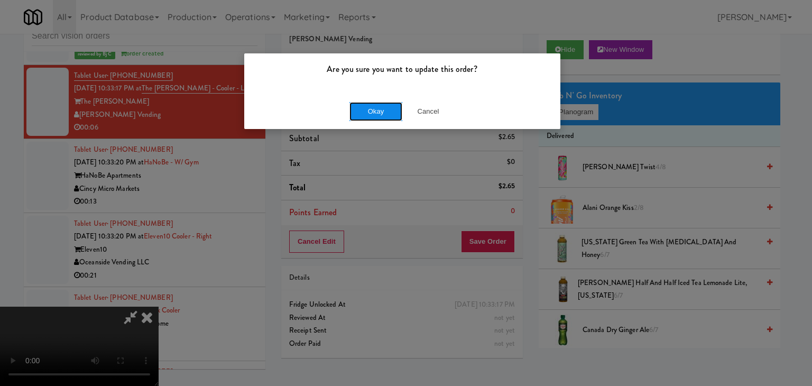
click at [371, 109] on button "Okay" at bounding box center [375, 111] width 53 height 19
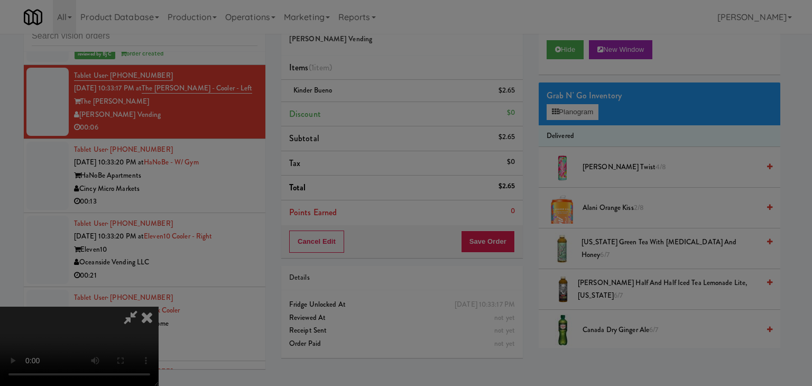
click at [372, 109] on div "Okay Cancel" at bounding box center [402, 91] width 316 height 35
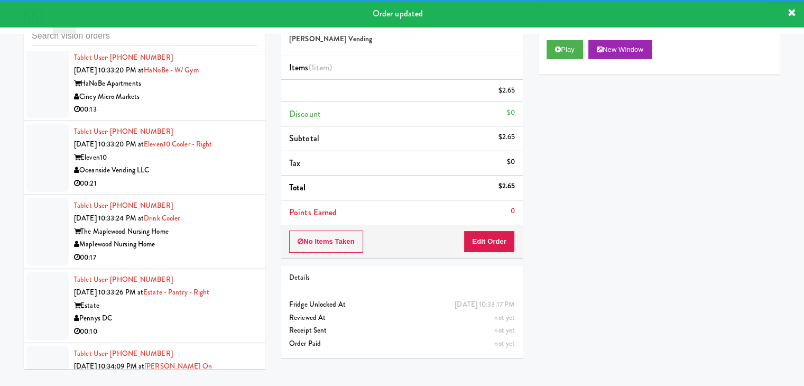
scroll to position [5366, 0]
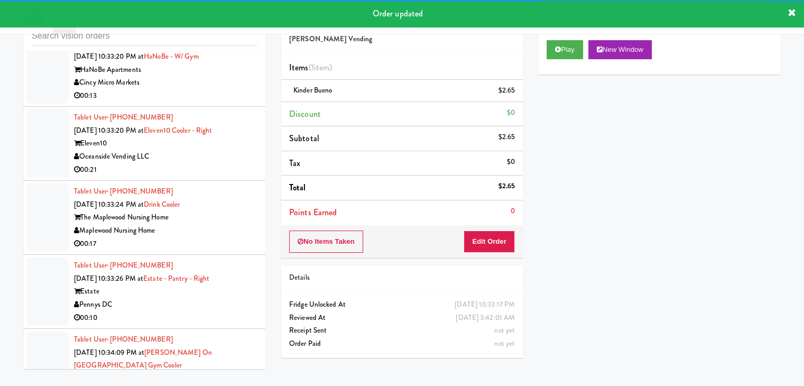
click at [206, 83] on div "Cincy Micro Markets" at bounding box center [165, 82] width 183 height 13
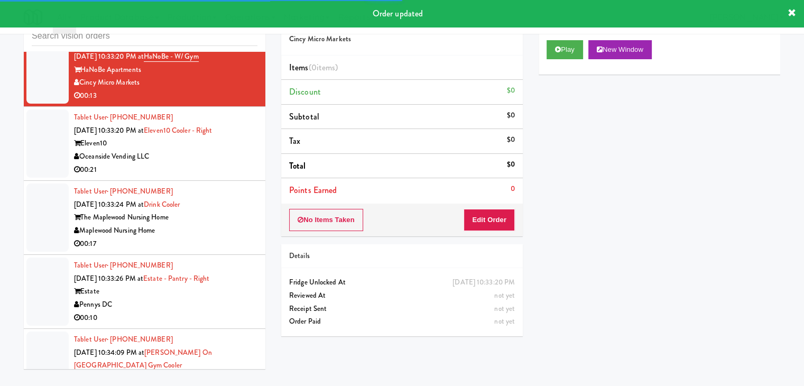
click at [561, 36] on div "Play New Window" at bounding box center [658, 53] width 241 height 42
click at [560, 47] on button "Play" at bounding box center [564, 49] width 36 height 19
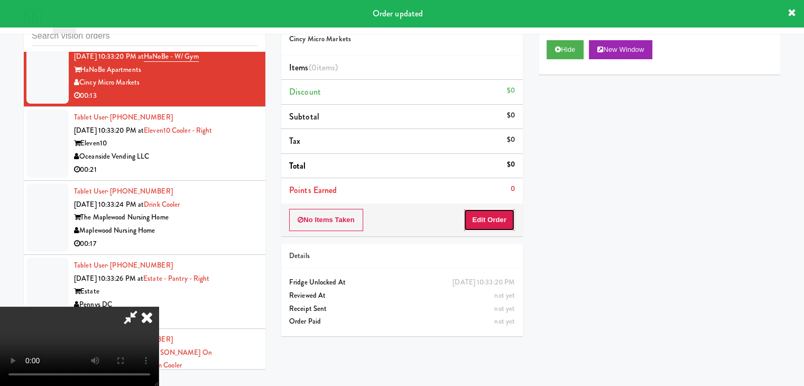
click at [501, 222] on button "Edit Order" at bounding box center [488, 220] width 51 height 22
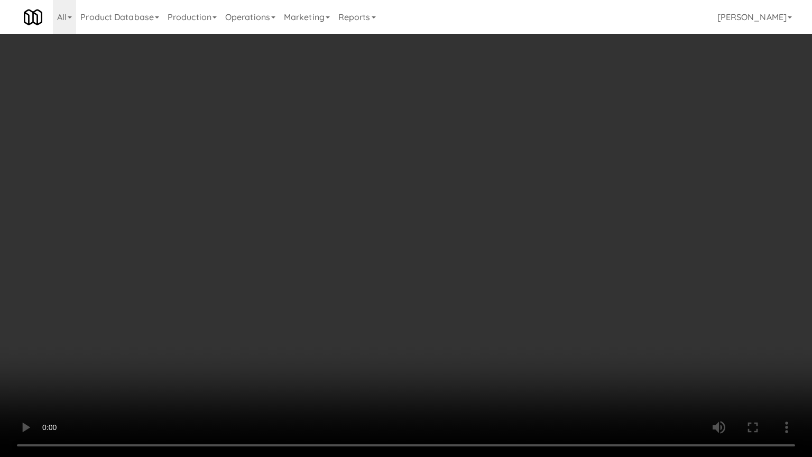
click at [495, 278] on video at bounding box center [406, 228] width 812 height 457
click at [493, 280] on video at bounding box center [406, 228] width 812 height 457
click at [492, 279] on video at bounding box center [406, 228] width 812 height 457
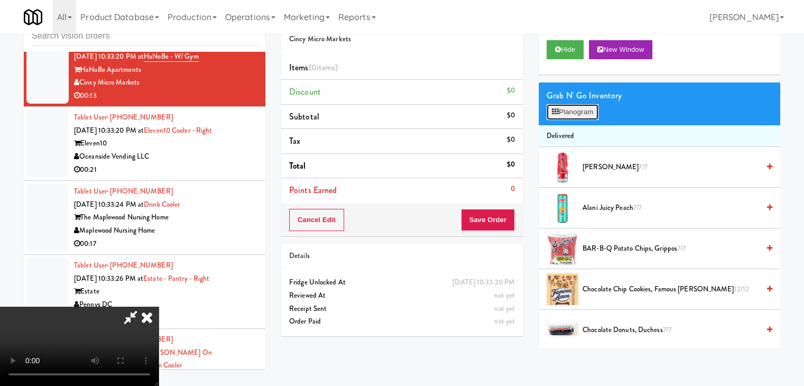
click at [579, 112] on button "Planogram" at bounding box center [572, 112] width 52 height 16
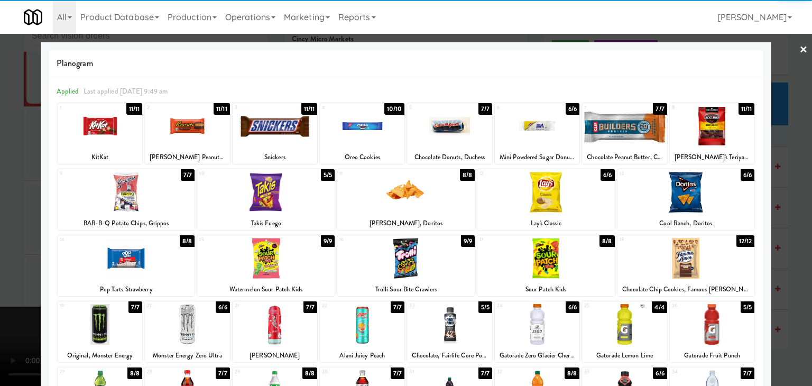
click at [462, 129] on div at bounding box center [449, 126] width 85 height 41
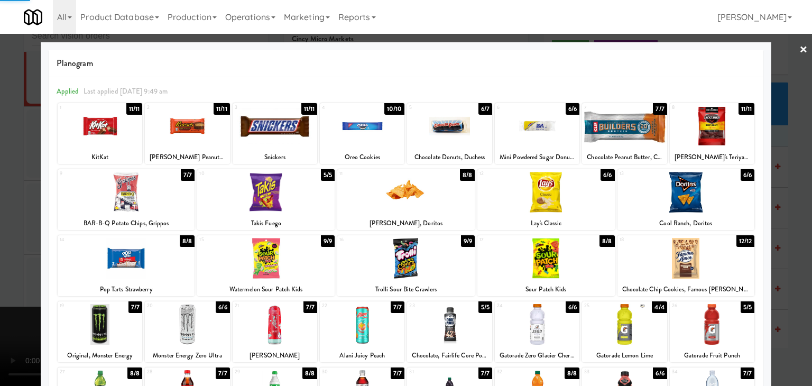
click at [0, 200] on div at bounding box center [406, 193] width 812 height 386
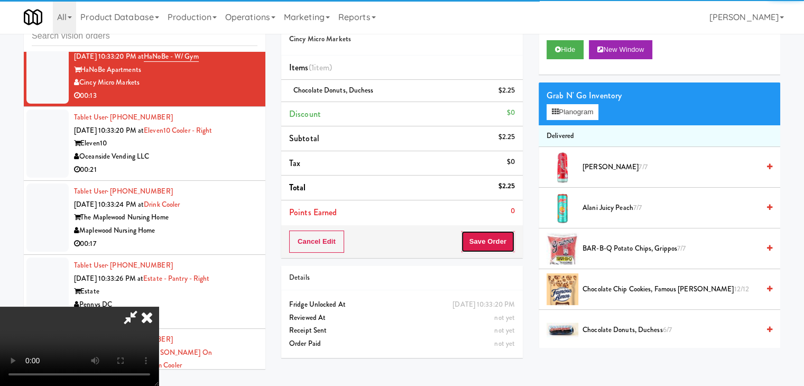
click at [495, 236] on button "Save Order" at bounding box center [488, 241] width 54 height 22
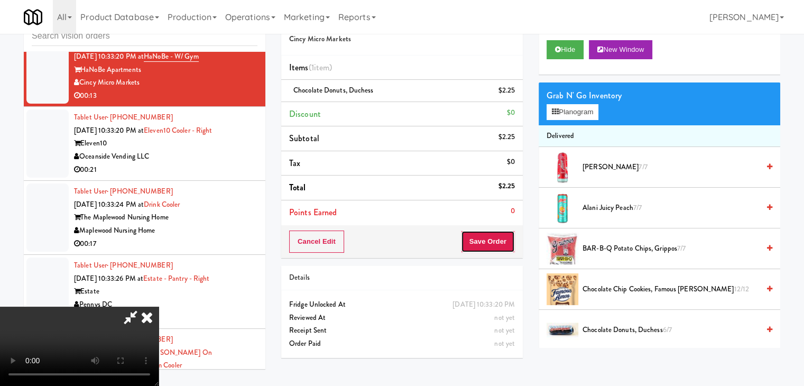
click at [490, 240] on button "Save Order" at bounding box center [488, 241] width 54 height 22
click at [489, 240] on body "Are you sure you want to update this order? Okay Cancel Okay Are you sure you w…" at bounding box center [402, 193] width 804 height 386
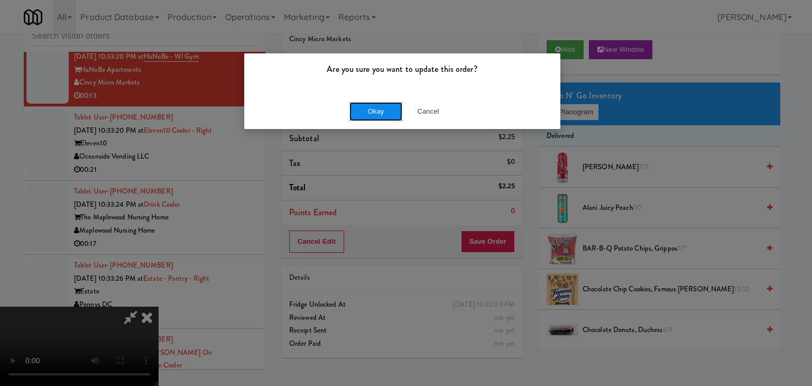
click at [388, 116] on button "Okay" at bounding box center [375, 111] width 53 height 19
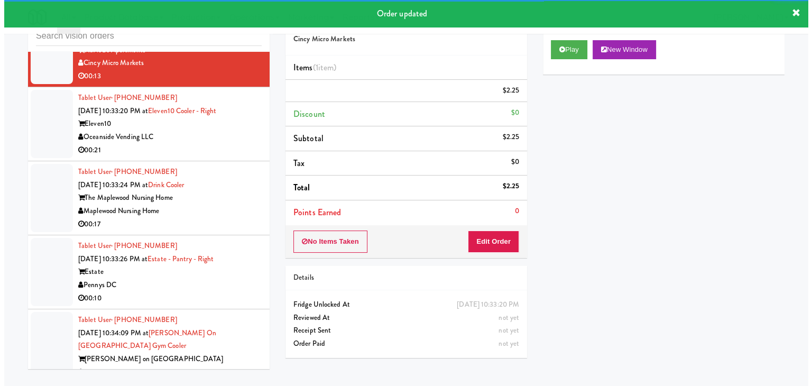
scroll to position [5419, 0]
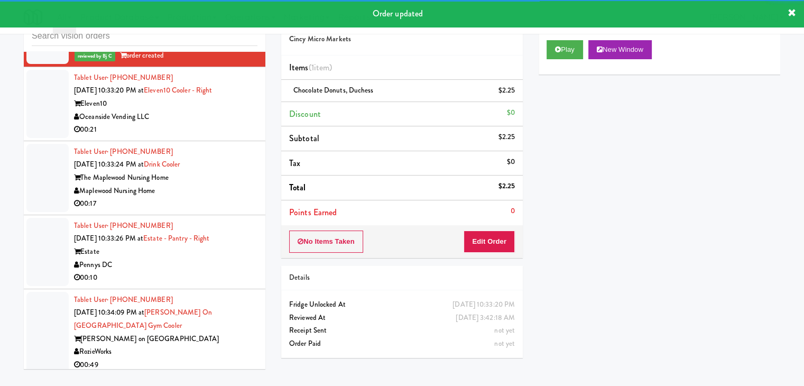
drag, startPoint x: 204, startPoint y: 119, endPoint x: 213, endPoint y: 123, distance: 9.5
click at [211, 123] on div "00:21" at bounding box center [165, 129] width 183 height 13
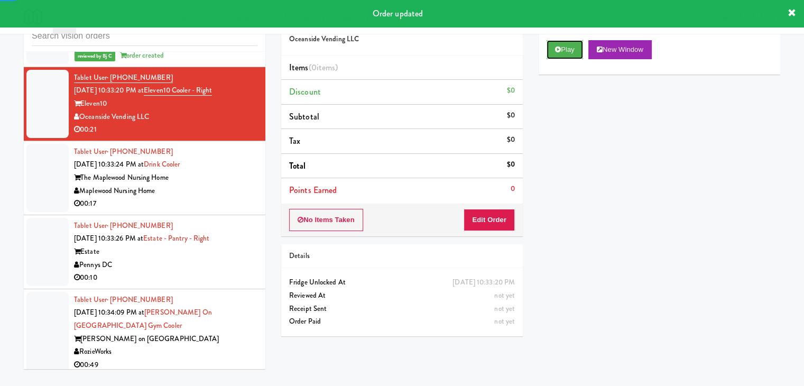
drag, startPoint x: 560, startPoint y: 47, endPoint x: 543, endPoint y: 105, distance: 60.4
click at [560, 48] on icon at bounding box center [558, 49] width 6 height 7
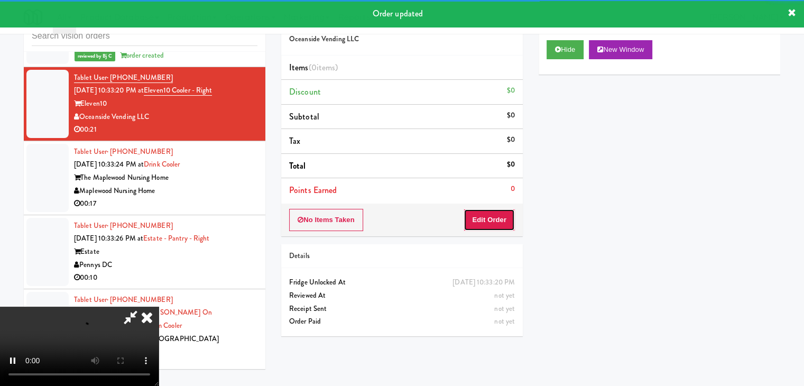
click at [494, 213] on button "Edit Order" at bounding box center [488, 220] width 51 height 22
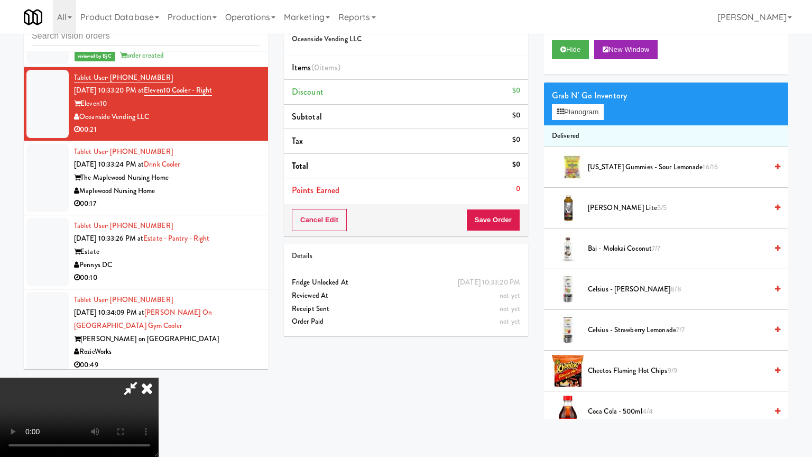
click at [159, 377] on video at bounding box center [79, 416] width 159 height 79
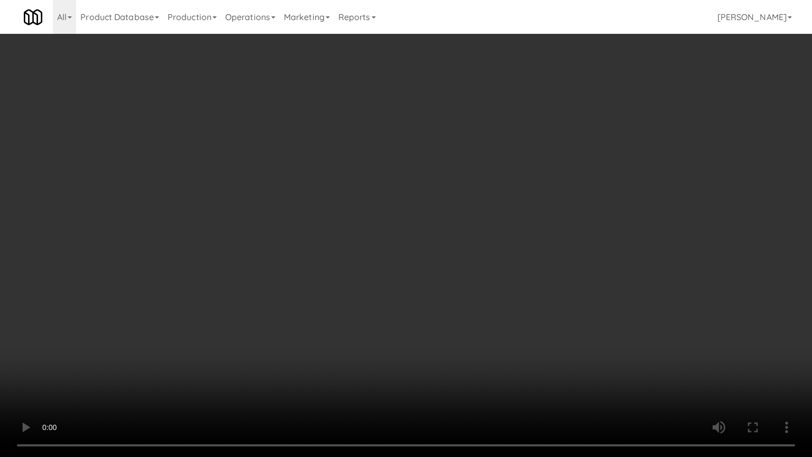
click at [480, 275] on video at bounding box center [406, 228] width 812 height 457
click at [461, 280] on video at bounding box center [406, 228] width 812 height 457
drag, startPoint x: 461, startPoint y: 280, endPoint x: 452, endPoint y: 283, distance: 9.0
click at [461, 280] on video at bounding box center [406, 228] width 812 height 457
click at [468, 261] on video at bounding box center [406, 228] width 812 height 457
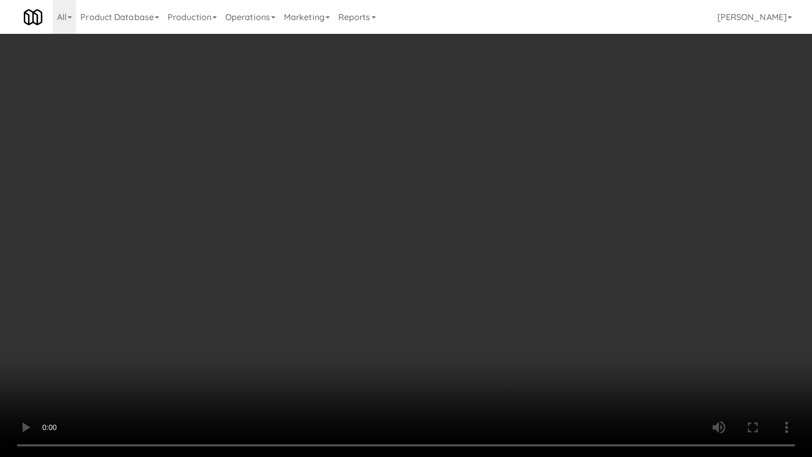
click at [468, 261] on video at bounding box center [406, 228] width 812 height 457
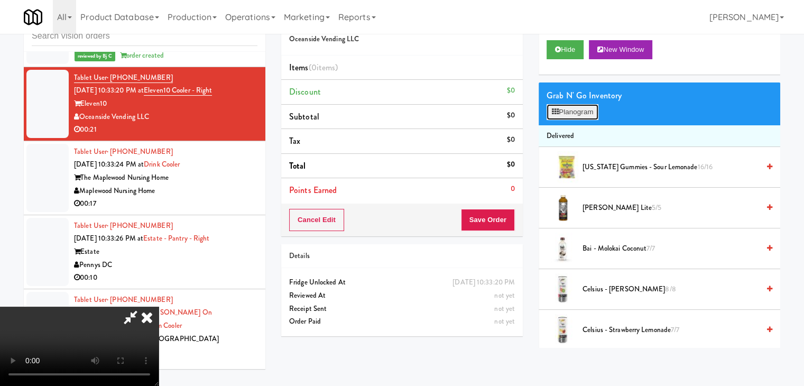
click at [591, 111] on button "Planogram" at bounding box center [572, 112] width 52 height 16
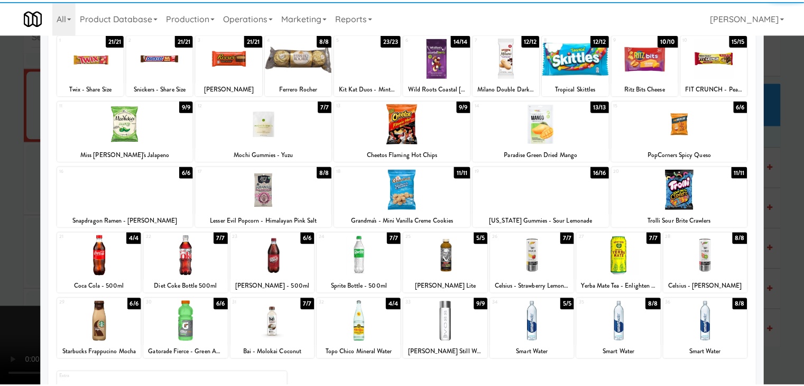
scroll to position [133, 0]
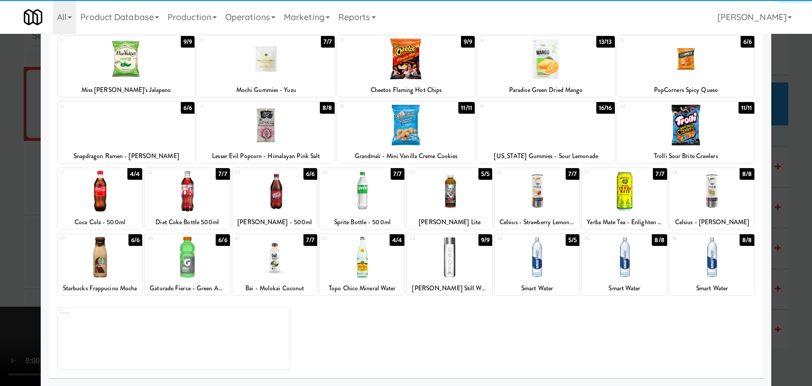
click at [452, 261] on div at bounding box center [449, 257] width 85 height 41
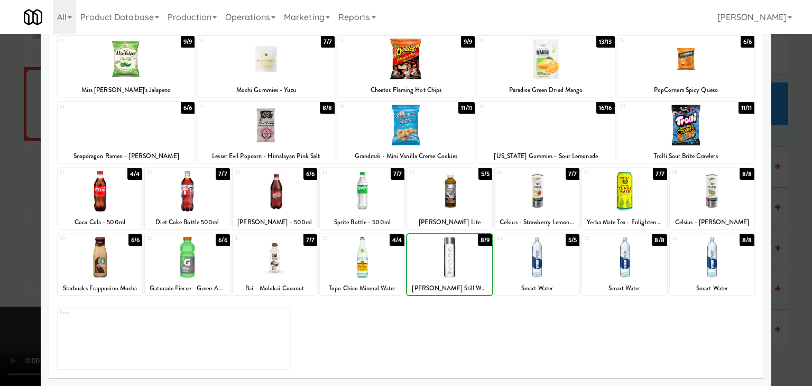
click at [452, 261] on div at bounding box center [449, 257] width 85 height 41
click at [0, 252] on div at bounding box center [406, 193] width 812 height 386
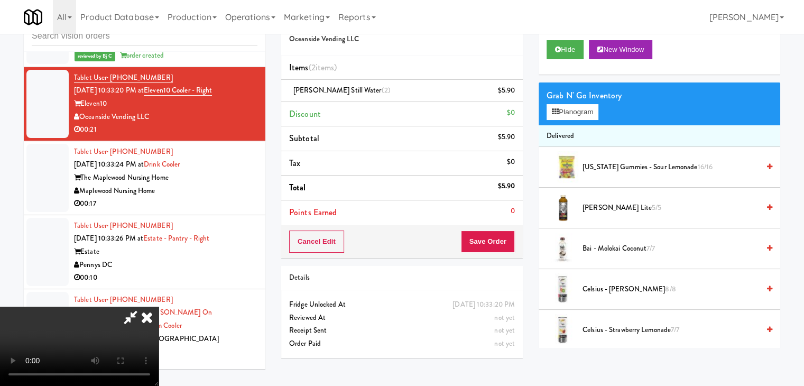
drag, startPoint x: 479, startPoint y: 238, endPoint x: 486, endPoint y: 237, distance: 6.9
click at [159, 306] on video at bounding box center [79, 345] width 159 height 79
click at [487, 237] on button "Save Order" at bounding box center [488, 241] width 54 height 22
click at [488, 237] on button "Save Order" at bounding box center [488, 241] width 54 height 22
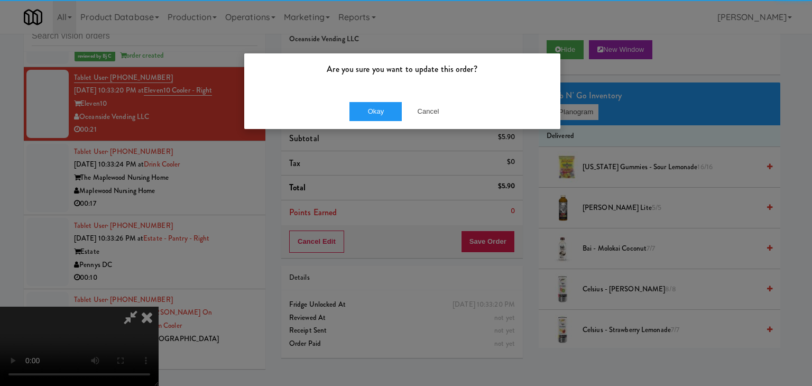
click at [384, 95] on div "Okay Cancel" at bounding box center [402, 111] width 316 height 35
click at [380, 106] on button "Okay" at bounding box center [375, 111] width 53 height 19
click at [379, 107] on button "Okay" at bounding box center [375, 111] width 53 height 19
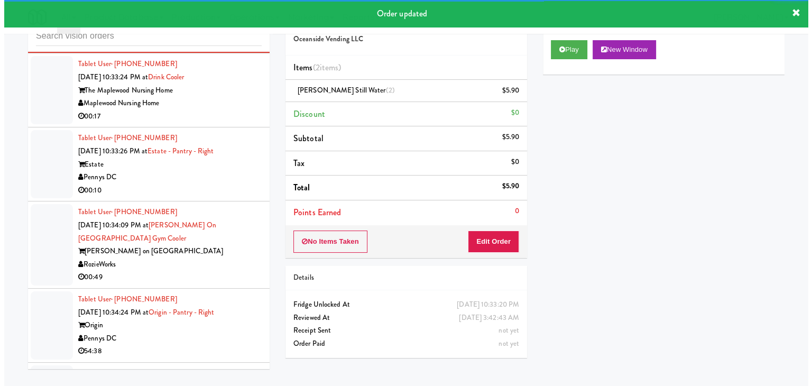
scroll to position [5525, 0]
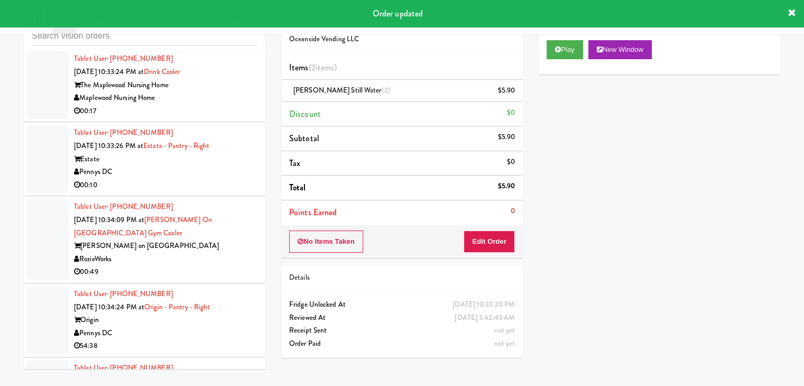
click at [224, 100] on div "Tablet User · (585) 747-6950 [DATE] 10:33:24 PM at Drink Cooler The Maplewood N…" at bounding box center [165, 84] width 183 height 65
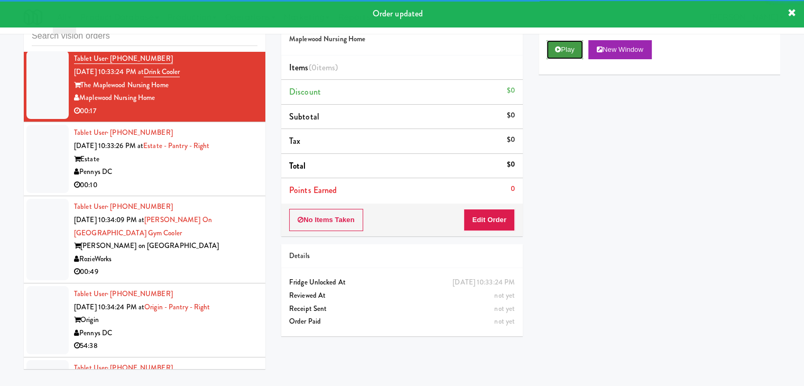
click at [560, 49] on icon at bounding box center [558, 49] width 6 height 7
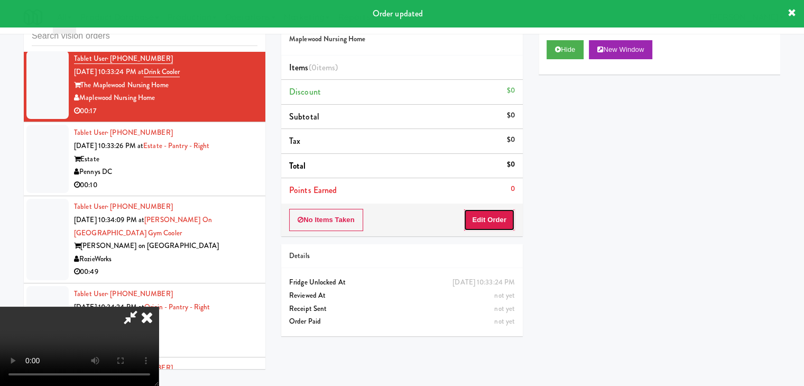
click at [495, 220] on button "Edit Order" at bounding box center [488, 220] width 51 height 22
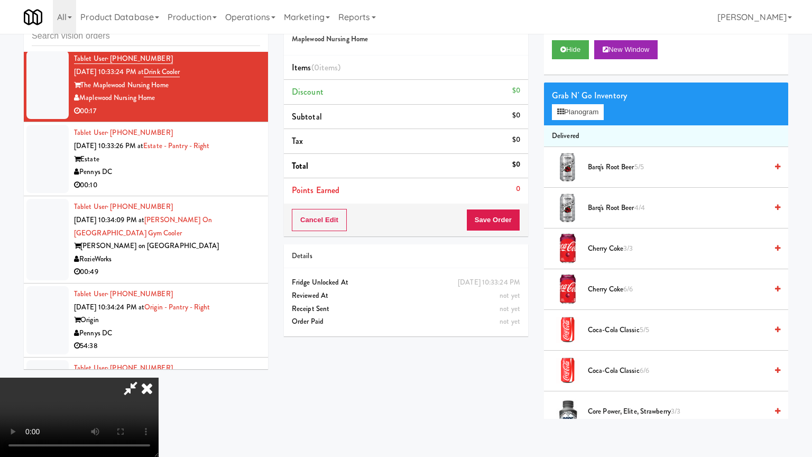
click at [159, 377] on video at bounding box center [79, 416] width 159 height 79
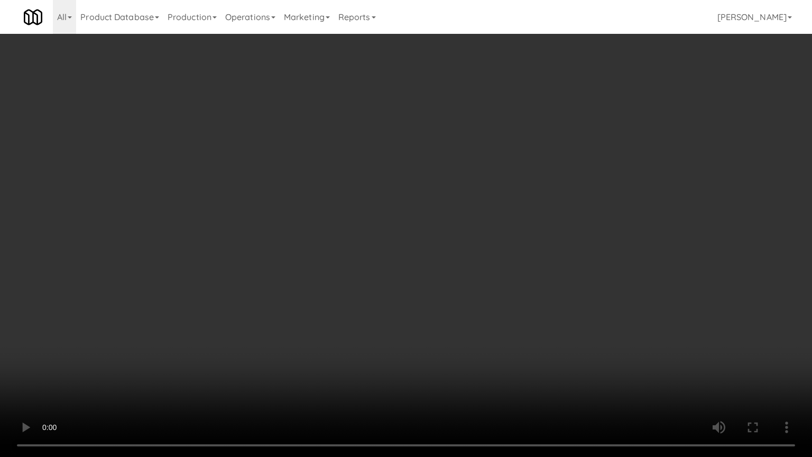
click at [501, 276] on video at bounding box center [406, 228] width 812 height 457
click at [498, 275] on video at bounding box center [406, 228] width 812 height 457
click at [489, 273] on video at bounding box center [406, 228] width 812 height 457
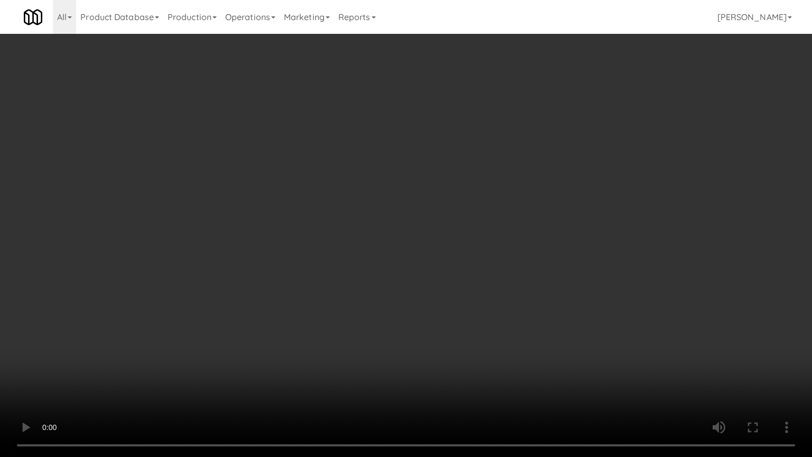
click at [507, 267] on video at bounding box center [406, 228] width 812 height 457
click at [508, 267] on video at bounding box center [406, 228] width 812 height 457
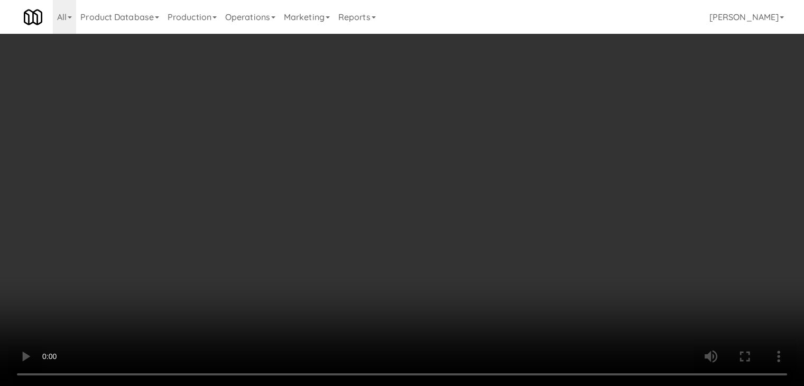
click at [396, 231] on video at bounding box center [402, 193] width 804 height 386
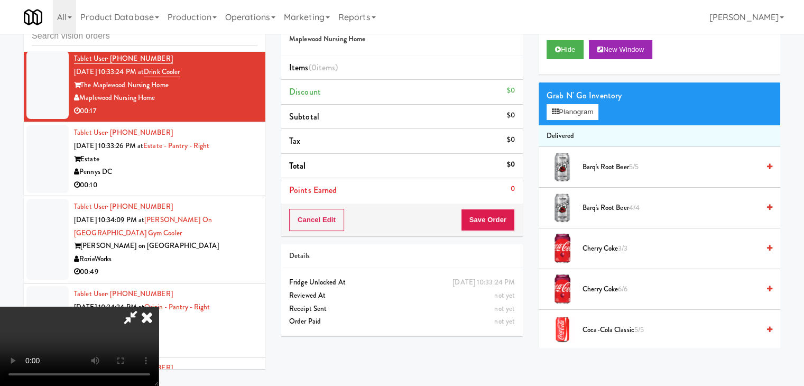
click at [159, 306] on video at bounding box center [79, 345] width 159 height 79
click at [590, 109] on button "Planogram" at bounding box center [572, 112] width 52 height 16
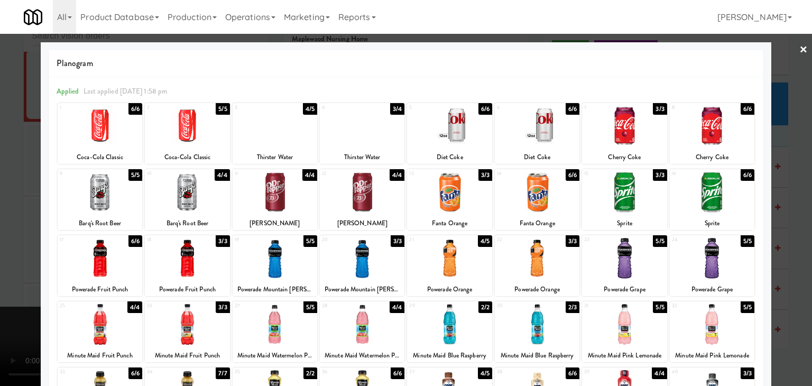
click at [526, 135] on div at bounding box center [537, 126] width 85 height 41
click at [275, 128] on div at bounding box center [275, 126] width 85 height 41
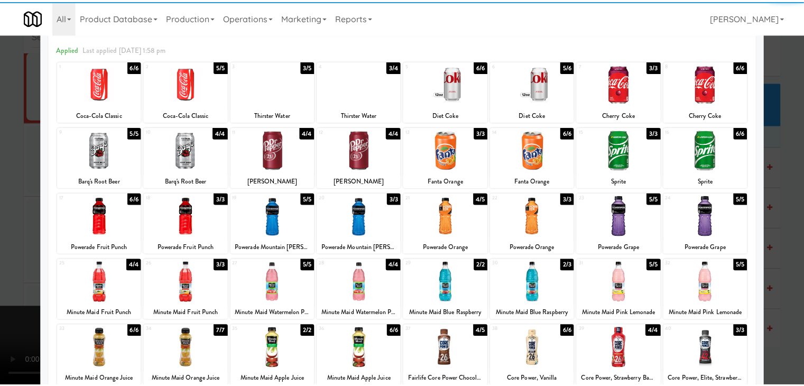
scroll to position [106, 0]
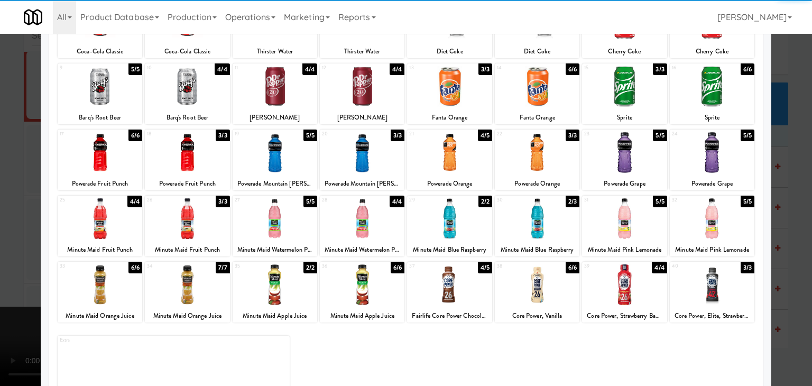
click at [460, 231] on div at bounding box center [449, 218] width 85 height 41
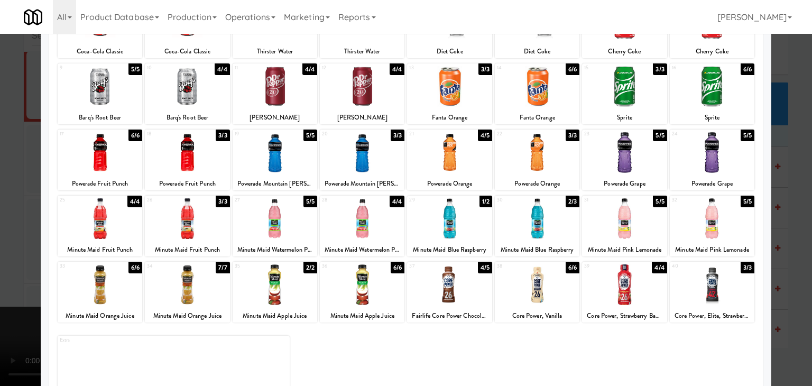
click at [0, 238] on div at bounding box center [406, 193] width 812 height 386
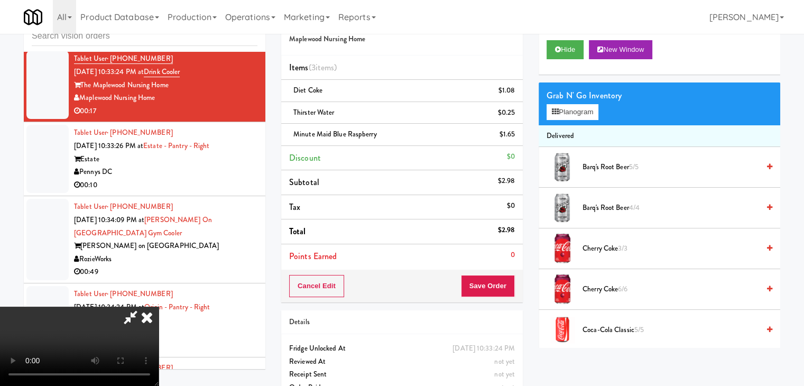
click at [497, 275] on div "Cancel Edit Save Order" at bounding box center [401, 285] width 241 height 33
click at [497, 276] on button "Save Order" at bounding box center [488, 286] width 54 height 22
click at [497, 278] on button "Save Order" at bounding box center [488, 286] width 54 height 22
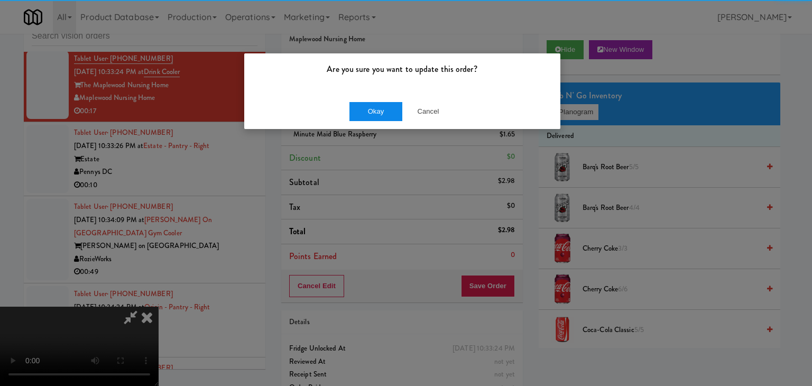
click at [373, 118] on div "Okay Cancel" at bounding box center [402, 111] width 316 height 35
click at [375, 116] on button "Okay" at bounding box center [375, 111] width 53 height 19
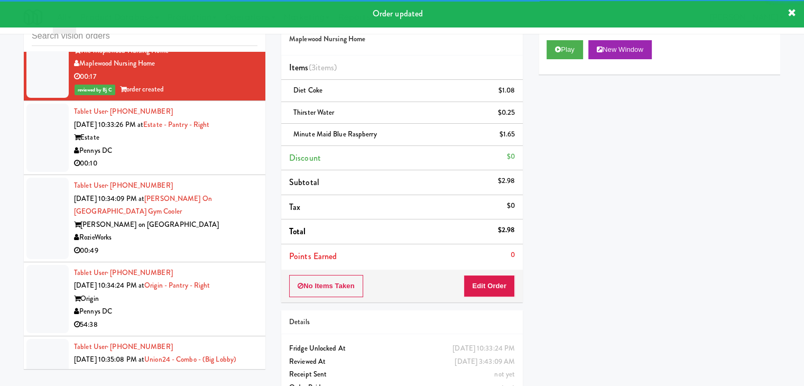
scroll to position [5578, 0]
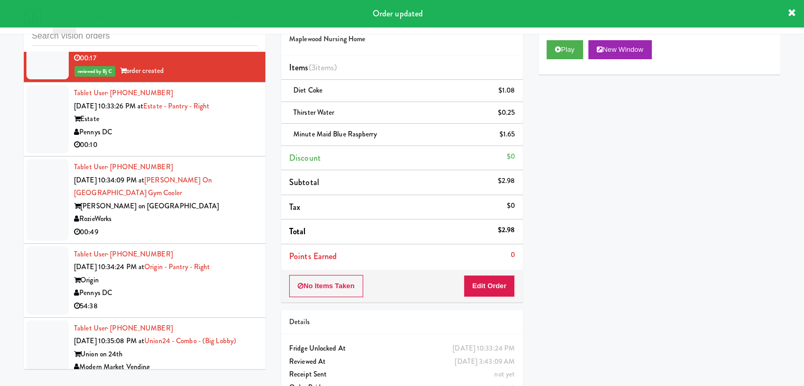
click at [187, 133] on div "Pennys DC" at bounding box center [165, 132] width 183 height 13
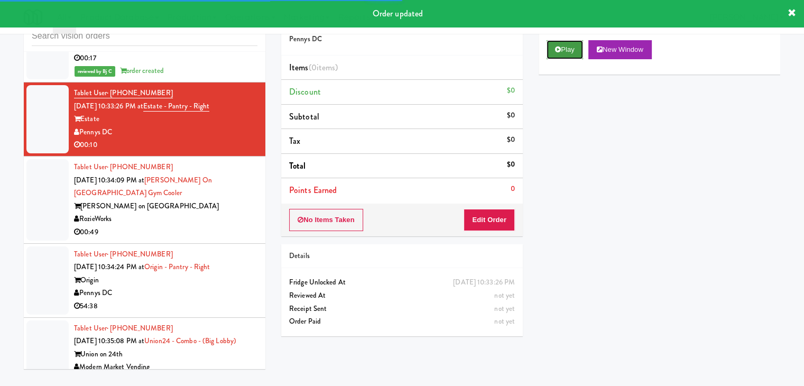
click at [562, 53] on button "Play" at bounding box center [564, 49] width 36 height 19
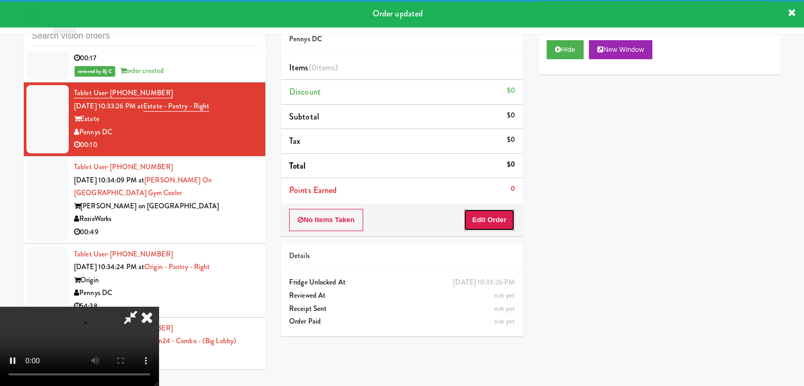
click at [494, 220] on button "Edit Order" at bounding box center [488, 220] width 51 height 22
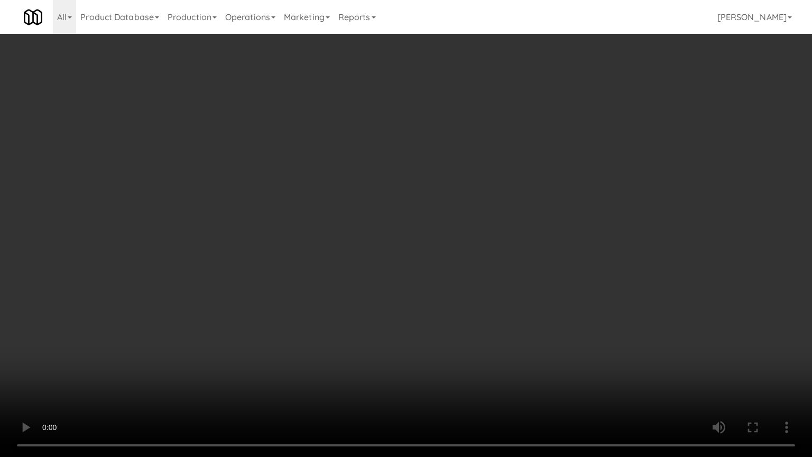
click at [469, 328] on video at bounding box center [406, 228] width 812 height 457
drag, startPoint x: 471, startPoint y: 328, endPoint x: 451, endPoint y: 332, distance: 21.0
click at [471, 328] on video at bounding box center [406, 228] width 812 height 457
click at [473, 296] on video at bounding box center [406, 228] width 812 height 457
drag, startPoint x: 473, startPoint y: 295, endPoint x: 477, endPoint y: 238, distance: 57.7
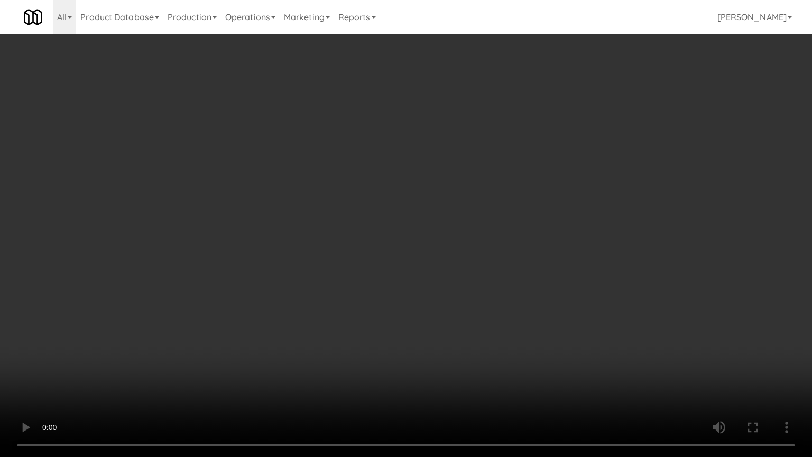
click at [473, 295] on video at bounding box center [406, 228] width 812 height 457
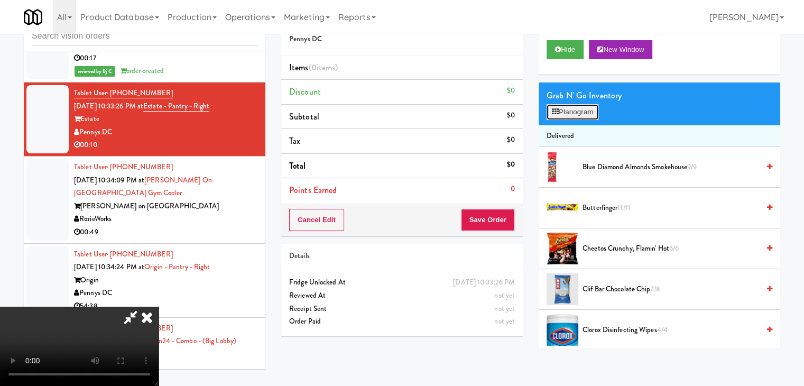
click at [585, 119] on button "Planogram" at bounding box center [572, 112] width 52 height 16
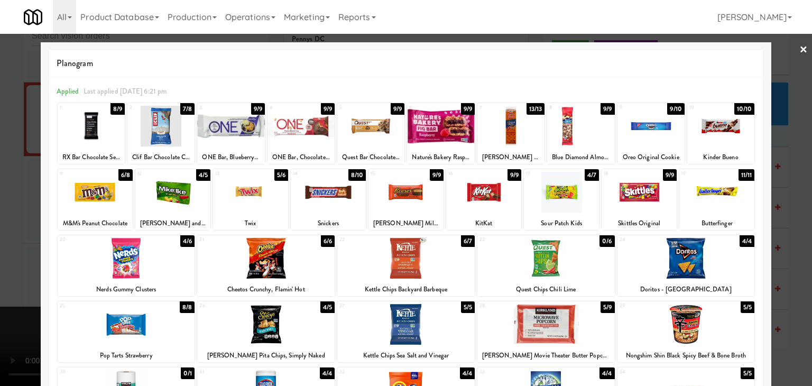
click at [393, 201] on div at bounding box center [405, 192] width 75 height 41
drag, startPoint x: 339, startPoint y: 199, endPoint x: 264, endPoint y: 201, distance: 75.1
click at [264, 201] on div "11 6/8 M&M's Peanut Chocolate 12 4/5 [PERSON_NAME] and [PERSON_NAME] Original 1…" at bounding box center [406, 199] width 696 height 61
click at [263, 201] on div at bounding box center [250, 192] width 75 height 41
click at [0, 221] on div at bounding box center [406, 193] width 812 height 386
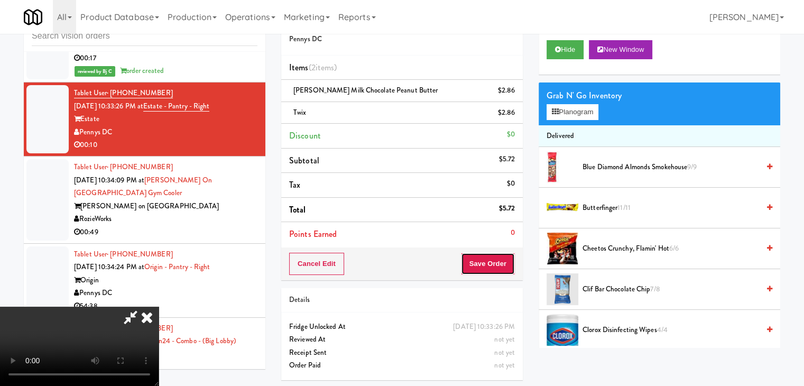
click at [495, 265] on button "Save Order" at bounding box center [488, 264] width 54 height 22
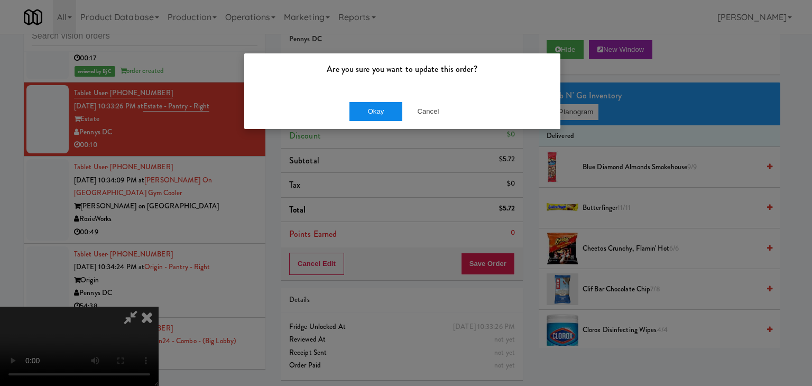
drag, startPoint x: 351, startPoint y: 99, endPoint x: 361, endPoint y: 108, distance: 13.9
click at [351, 99] on div "Okay Cancel" at bounding box center [402, 111] width 316 height 35
click at [364, 109] on button "Okay" at bounding box center [375, 111] width 53 height 19
click at [364, 109] on div "Okay Cancel" at bounding box center [402, 111] width 316 height 35
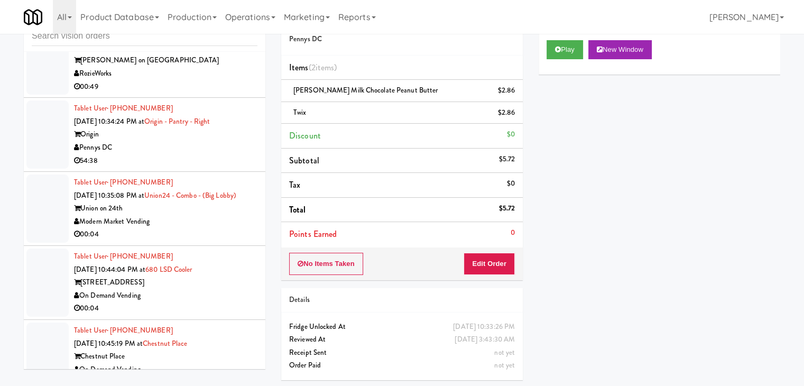
scroll to position [5683, 0]
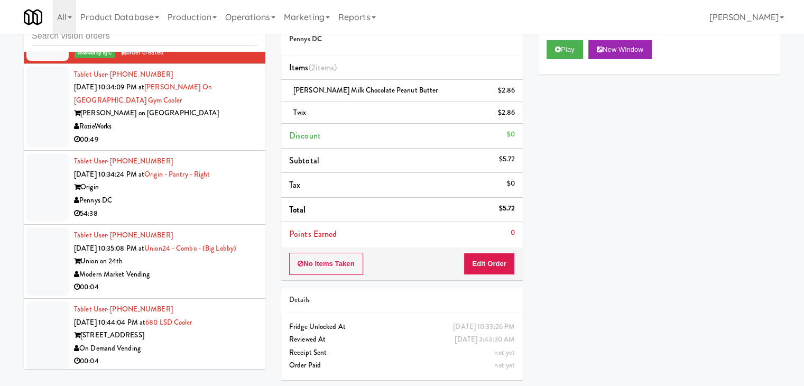
click at [185, 196] on div "Pennys DC" at bounding box center [165, 200] width 183 height 13
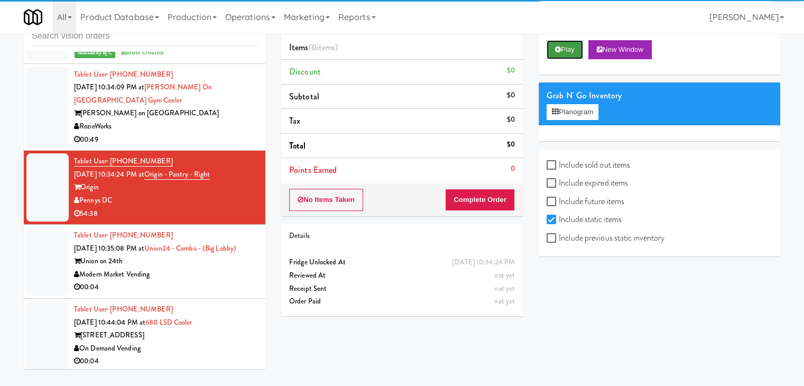
click at [572, 51] on button "Play" at bounding box center [564, 49] width 36 height 19
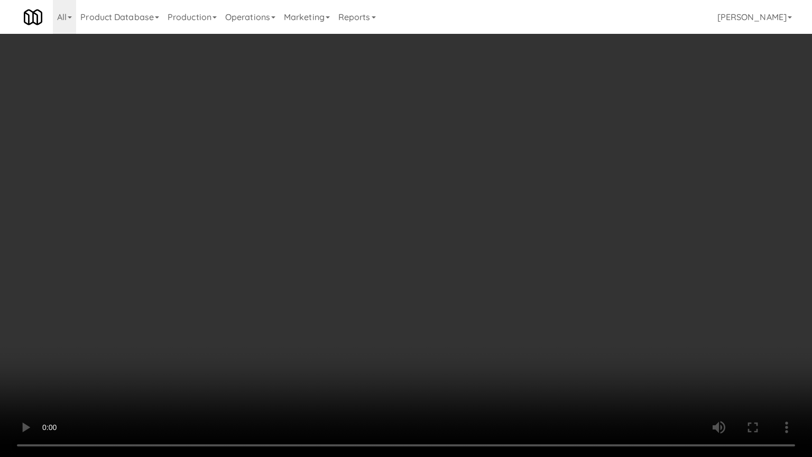
click at [486, 212] on video at bounding box center [406, 228] width 812 height 457
click at [348, 306] on video at bounding box center [406, 228] width 812 height 457
click at [379, 308] on video at bounding box center [406, 228] width 812 height 457
click at [379, 311] on video at bounding box center [406, 228] width 812 height 457
click at [383, 310] on video at bounding box center [406, 228] width 812 height 457
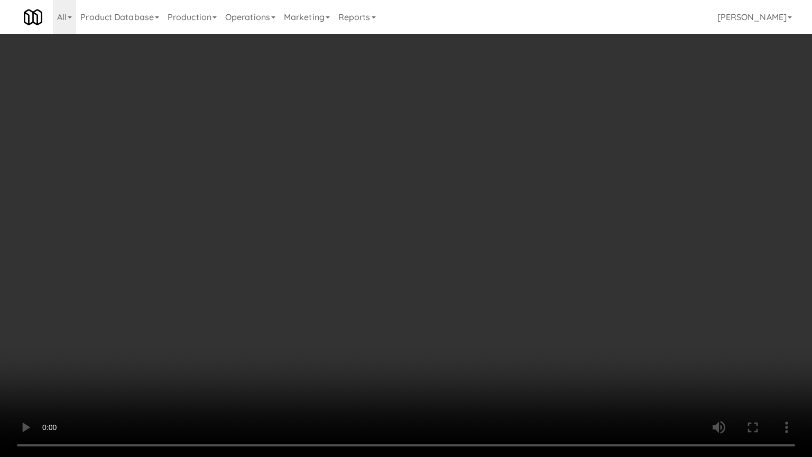
click at [386, 308] on video at bounding box center [406, 228] width 812 height 457
click at [387, 306] on video at bounding box center [406, 228] width 812 height 457
click at [444, 273] on video at bounding box center [406, 228] width 812 height 457
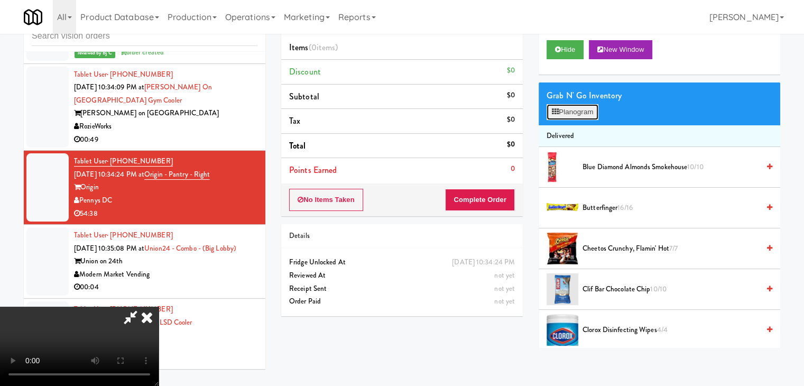
click at [587, 112] on button "Planogram" at bounding box center [572, 112] width 52 height 16
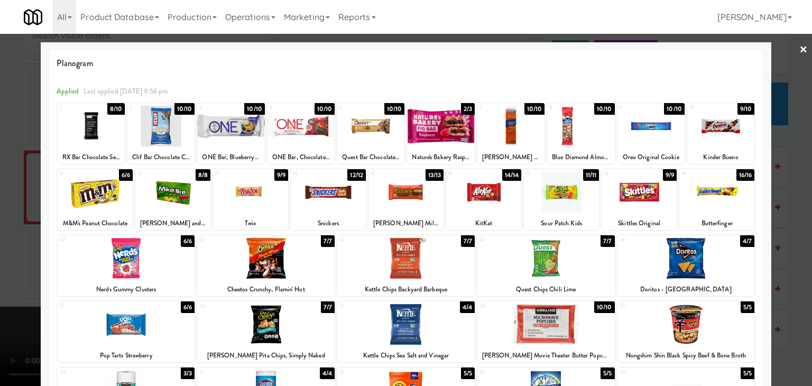
click at [638, 189] on div at bounding box center [638, 192] width 75 height 41
drag, startPoint x: 399, startPoint y: 200, endPoint x: 357, endPoint y: 201, distance: 41.8
click at [397, 200] on div at bounding box center [405, 192] width 75 height 41
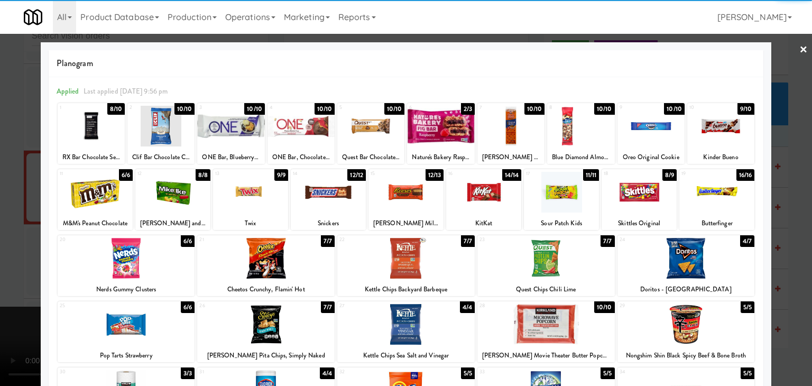
drag, startPoint x: 185, startPoint y: 200, endPoint x: 135, endPoint y: 203, distance: 50.3
click at [184, 200] on div at bounding box center [172, 192] width 75 height 41
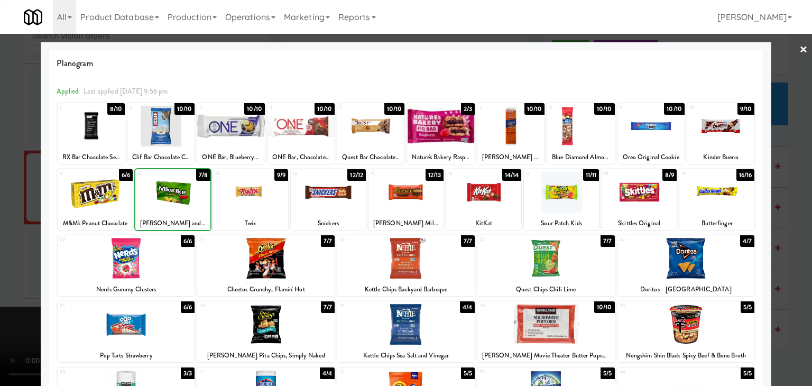
drag, startPoint x: 0, startPoint y: 226, endPoint x: 82, endPoint y: 226, distance: 82.4
click at [0, 226] on div at bounding box center [406, 193] width 812 height 386
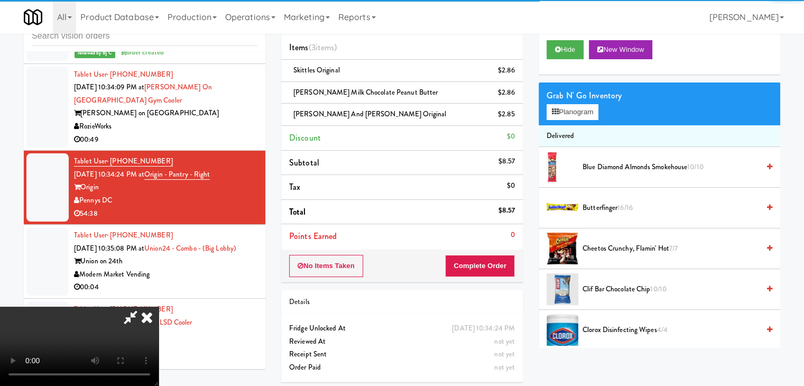
click at [159, 306] on video at bounding box center [79, 345] width 159 height 79
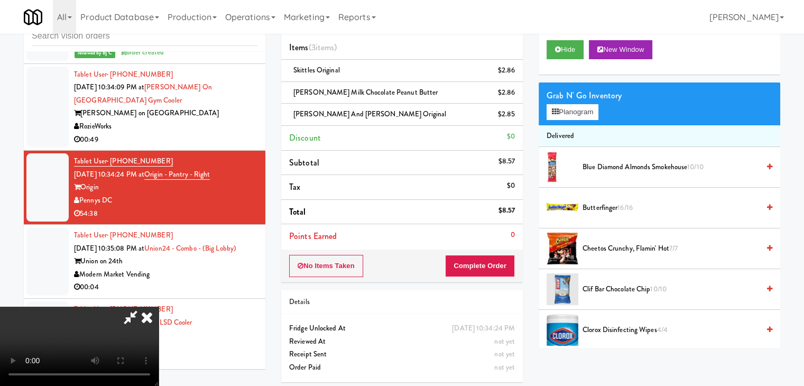
click at [159, 306] on video at bounding box center [79, 345] width 159 height 79
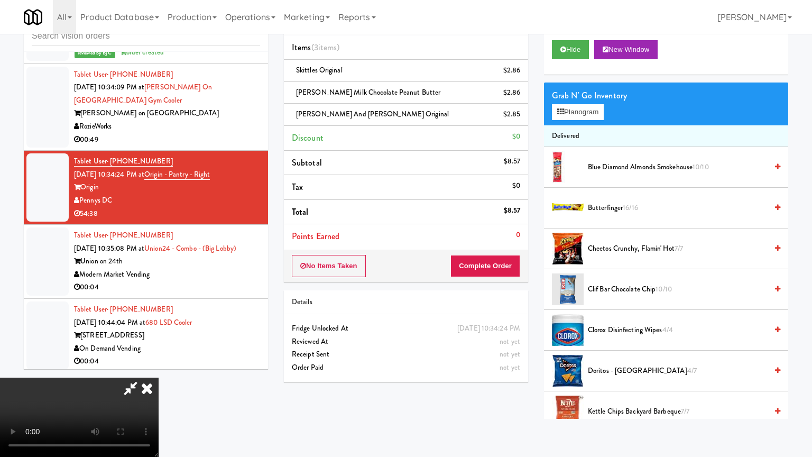
click at [159, 384] on video at bounding box center [79, 416] width 159 height 79
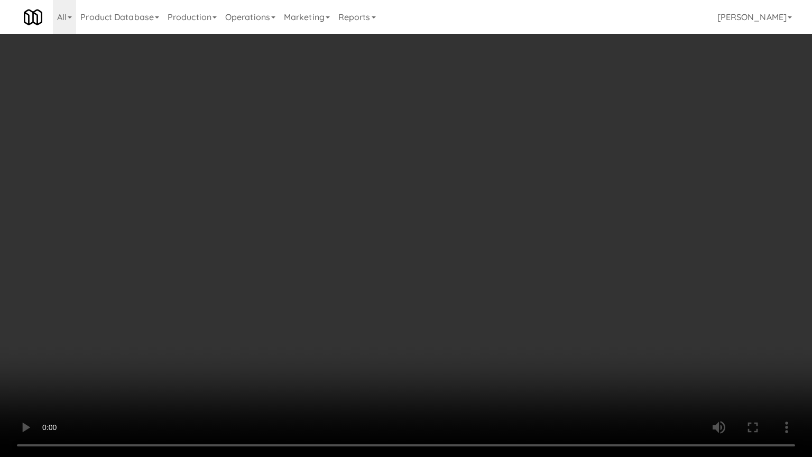
drag, startPoint x: 480, startPoint y: 380, endPoint x: 486, endPoint y: 385, distance: 7.6
click at [482, 381] on video at bounding box center [406, 228] width 812 height 457
click at [585, 346] on video at bounding box center [406, 228] width 812 height 457
click at [649, 385] on video at bounding box center [406, 228] width 812 height 457
click at [598, 282] on video at bounding box center [406, 228] width 812 height 457
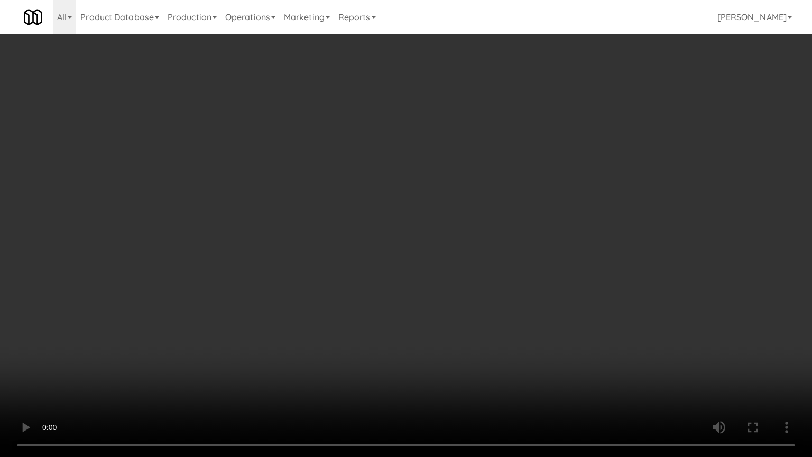
click at [598, 282] on video at bounding box center [406, 228] width 812 height 457
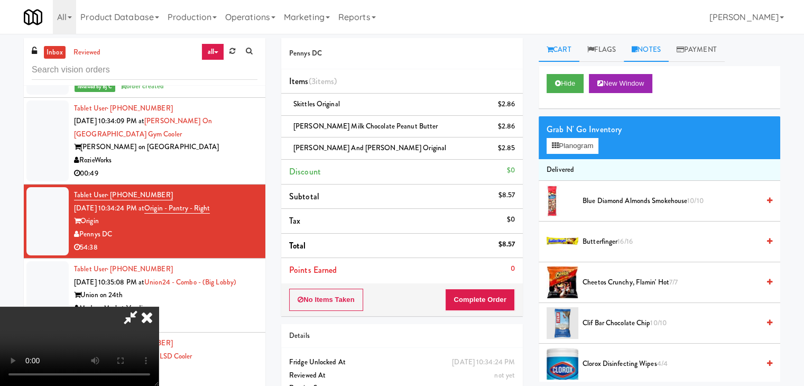
click at [655, 51] on link "Notes" at bounding box center [646, 50] width 45 height 24
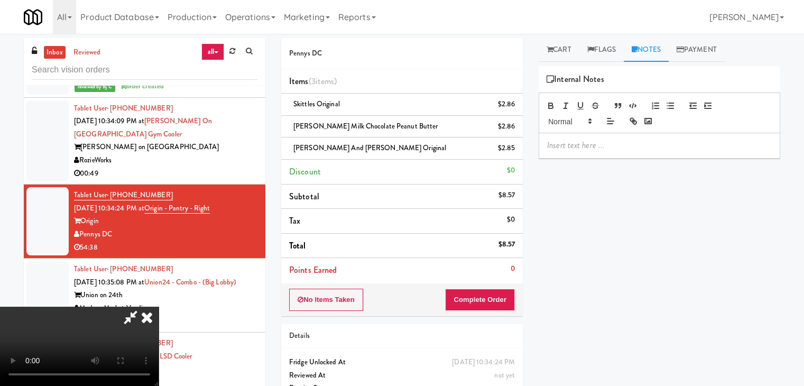
click at [609, 144] on p at bounding box center [659, 146] width 225 height 12
click at [159, 306] on icon at bounding box center [146, 316] width 23 height 21
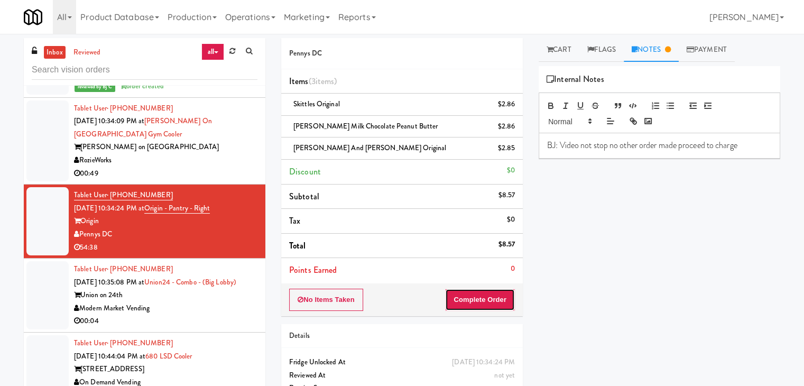
click at [476, 294] on button "Complete Order" at bounding box center [480, 300] width 70 height 22
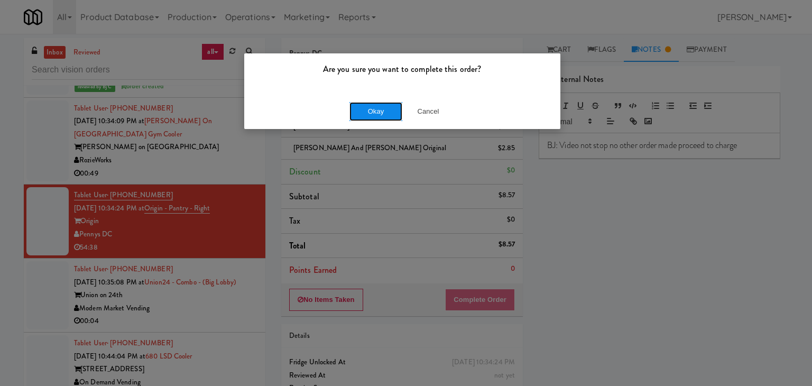
click at [382, 117] on button "Okay" at bounding box center [375, 111] width 53 height 19
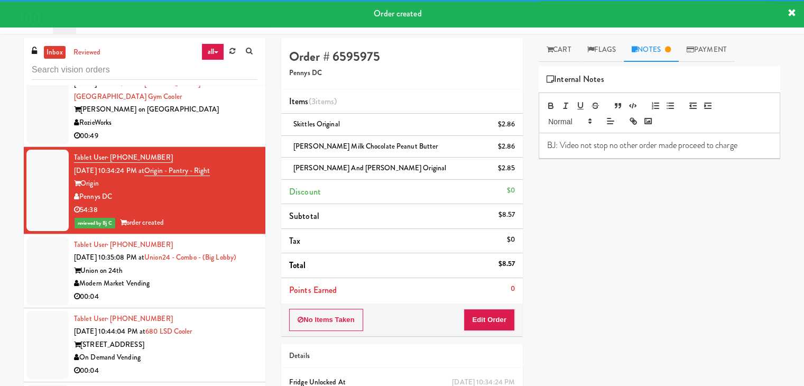
scroll to position [5789, 0]
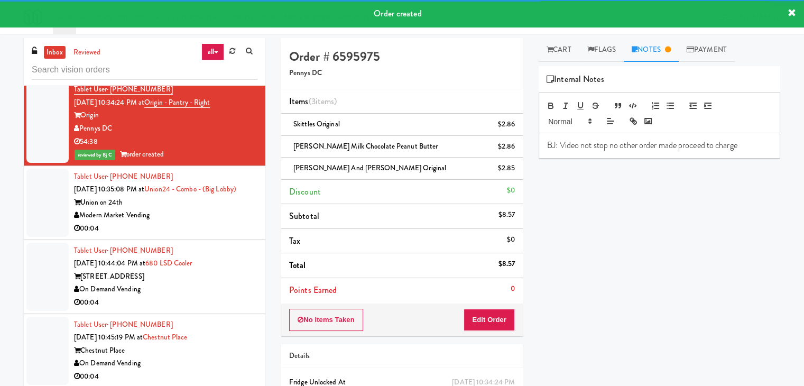
click at [211, 222] on div "Modern Market Vending" at bounding box center [165, 215] width 183 height 13
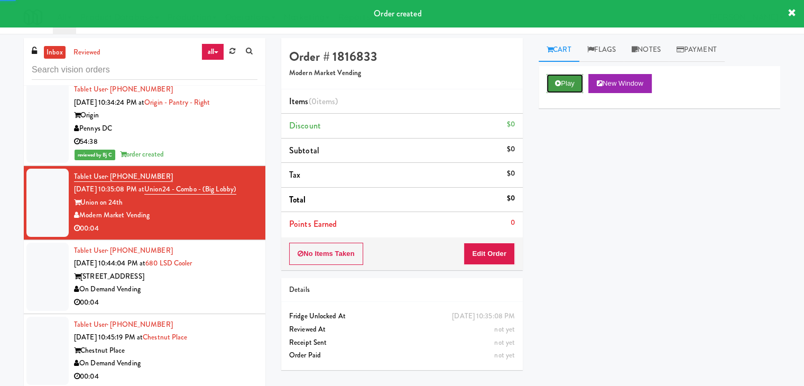
click at [573, 79] on button "Play" at bounding box center [564, 83] width 36 height 19
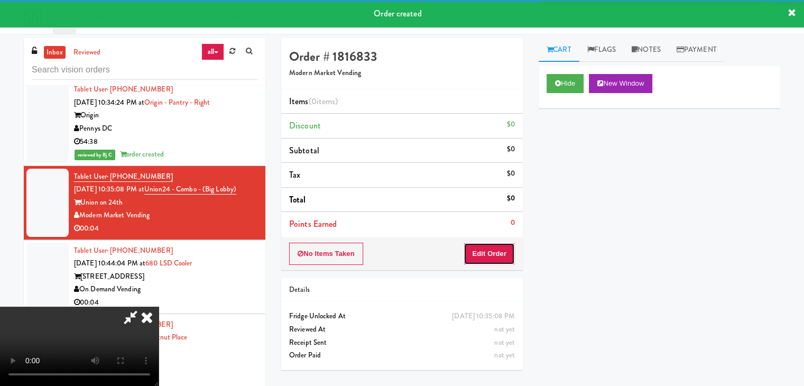
click at [490, 253] on button "Edit Order" at bounding box center [488, 254] width 51 height 22
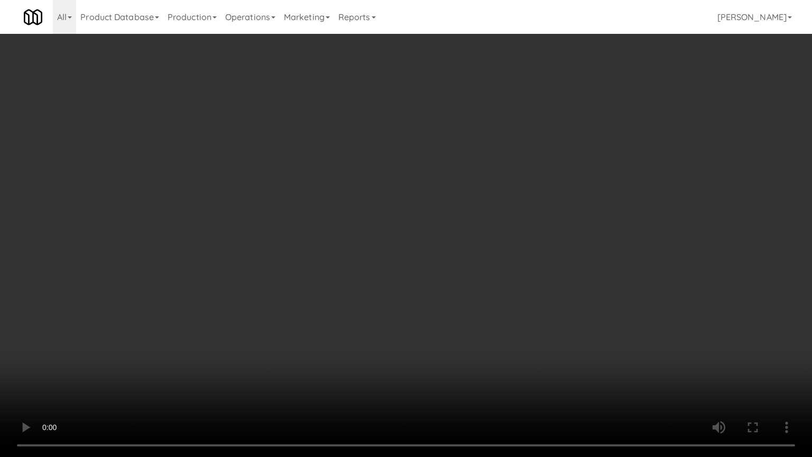
click at [500, 259] on video at bounding box center [406, 228] width 812 height 457
click at [501, 259] on video at bounding box center [406, 228] width 812 height 457
click at [505, 259] on video at bounding box center [406, 228] width 812 height 457
click at [508, 255] on video at bounding box center [406, 228] width 812 height 457
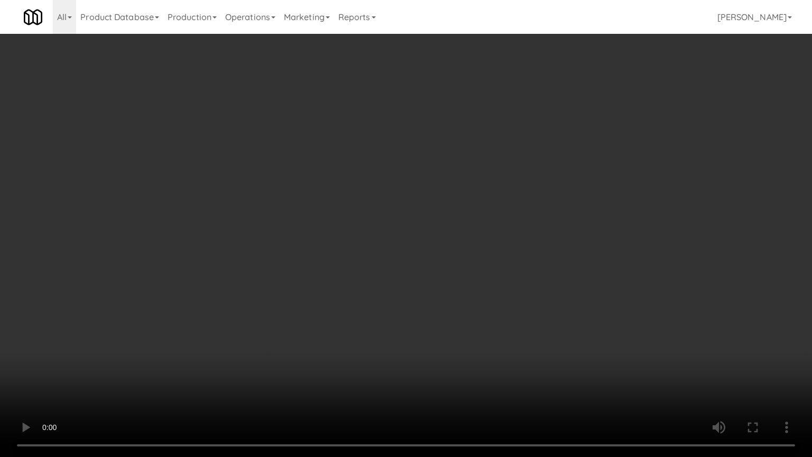
drag, startPoint x: 508, startPoint y: 255, endPoint x: 524, endPoint y: 174, distance: 82.4
click at [509, 252] on video at bounding box center [406, 228] width 812 height 457
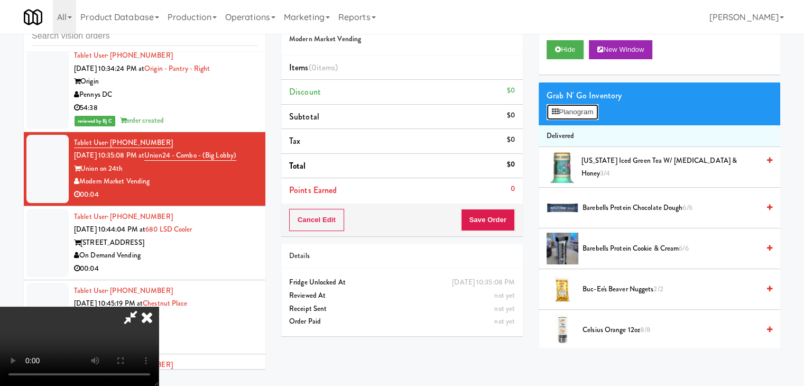
click at [577, 111] on button "Planogram" at bounding box center [572, 112] width 52 height 16
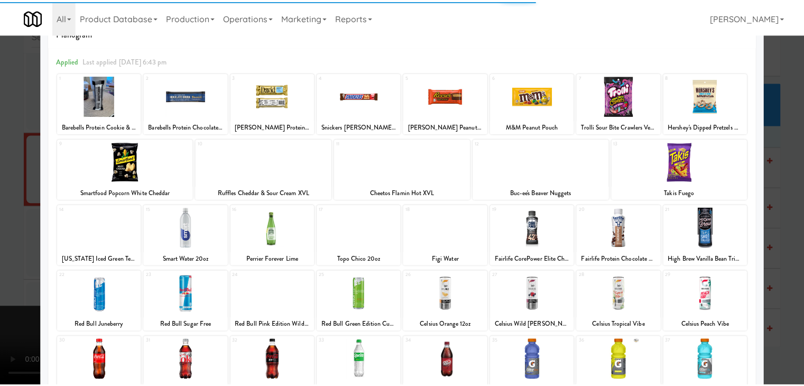
scroll to position [106, 0]
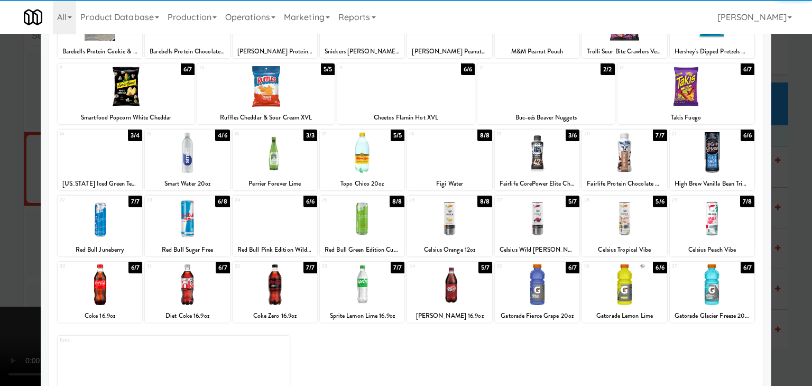
drag, startPoint x: 541, startPoint y: 161, endPoint x: 239, endPoint y: 183, distance: 303.1
click at [540, 161] on div at bounding box center [537, 152] width 85 height 41
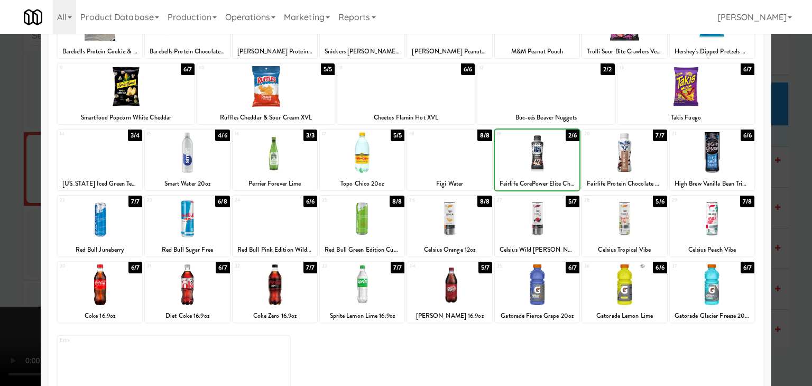
drag, startPoint x: 0, startPoint y: 198, endPoint x: 173, endPoint y: 197, distance: 172.8
click at [3, 197] on div at bounding box center [406, 193] width 812 height 386
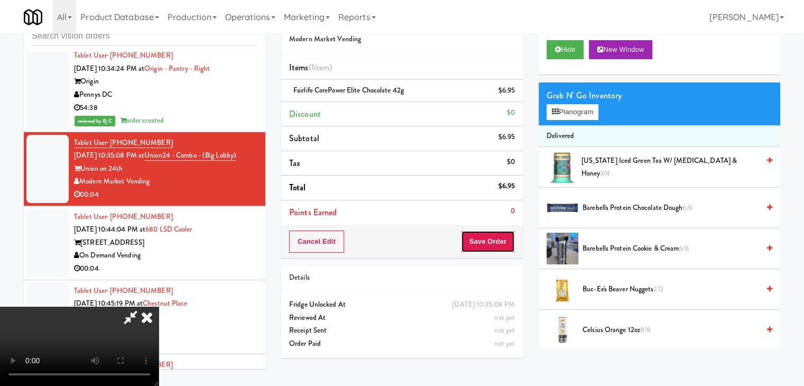
click at [509, 241] on button "Save Order" at bounding box center [488, 241] width 54 height 22
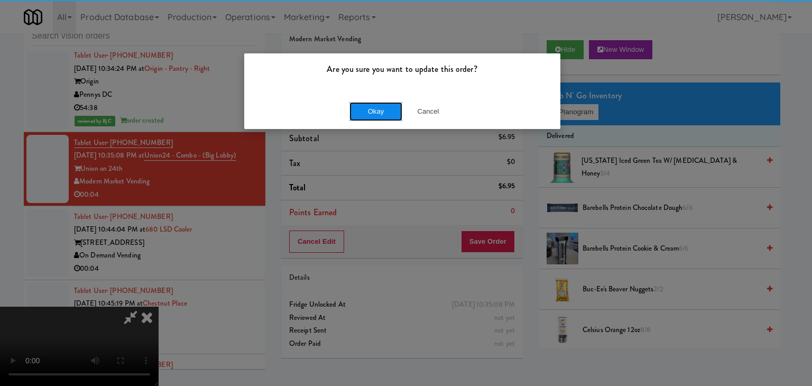
click at [369, 112] on button "Okay" at bounding box center [375, 111] width 53 height 19
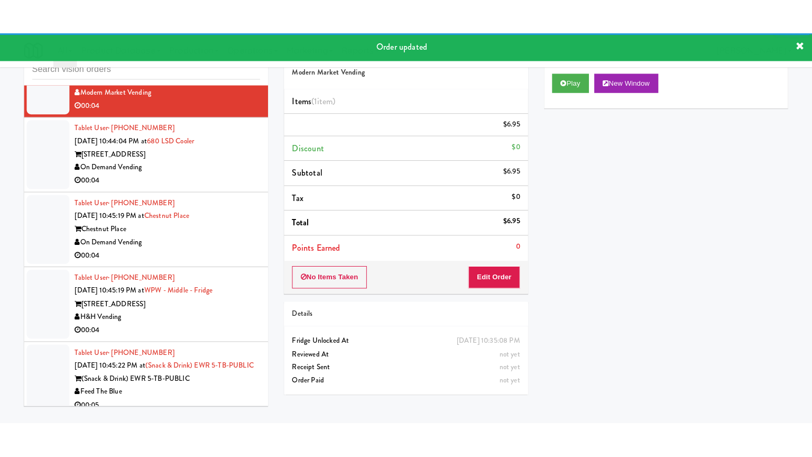
scroll to position [5947, 0]
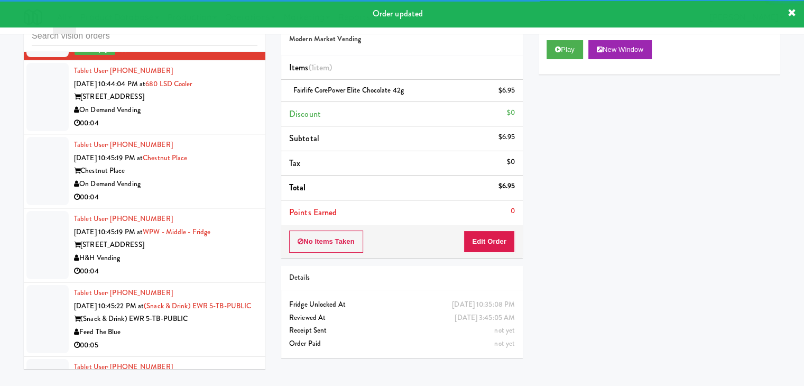
click at [224, 134] on li "Tablet User · (240) 708-6342 [DATE] 10:44:04 PM at 680 LSD Cooler [STREET_ADDRE…" at bounding box center [144, 97] width 241 height 74
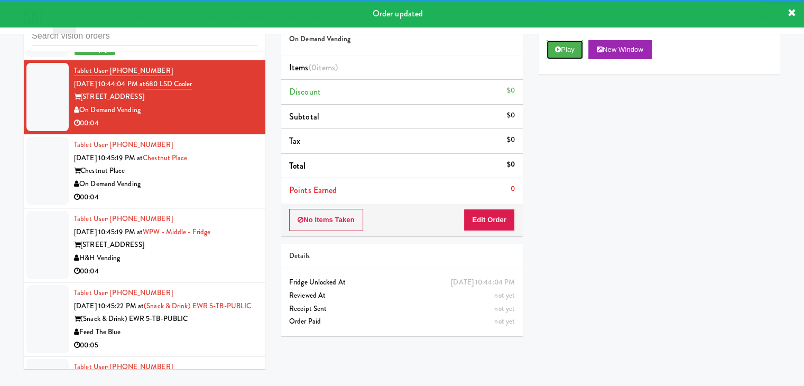
click at [560, 53] on button "Play" at bounding box center [564, 49] width 36 height 19
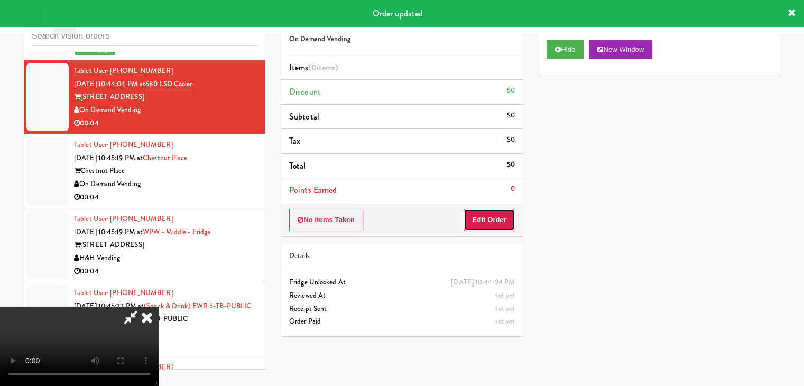
click at [500, 215] on button "Edit Order" at bounding box center [488, 220] width 51 height 22
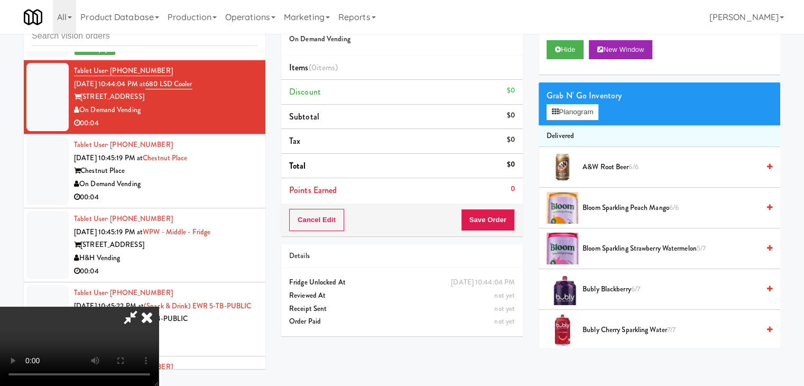
scroll to position [5934, 0]
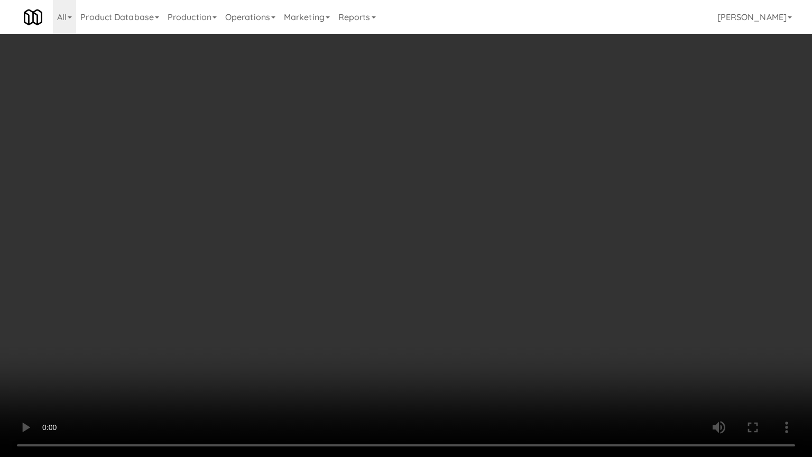
click at [536, 268] on video at bounding box center [406, 228] width 812 height 457
drag, startPoint x: 536, startPoint y: 268, endPoint x: 539, endPoint y: 213, distance: 55.6
click at [536, 268] on video at bounding box center [406, 228] width 812 height 457
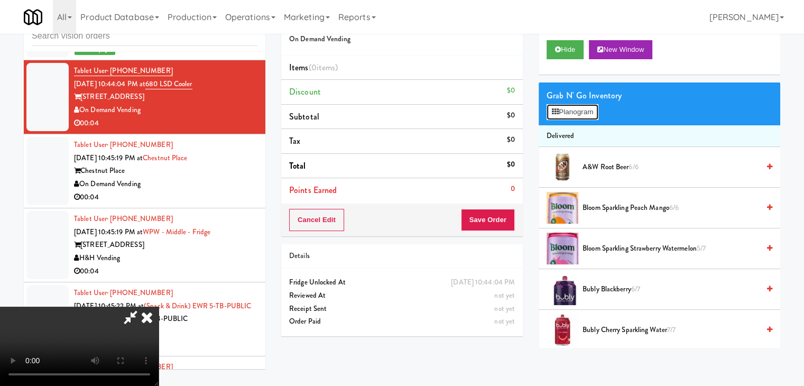
click at [577, 107] on button "Planogram" at bounding box center [572, 112] width 52 height 16
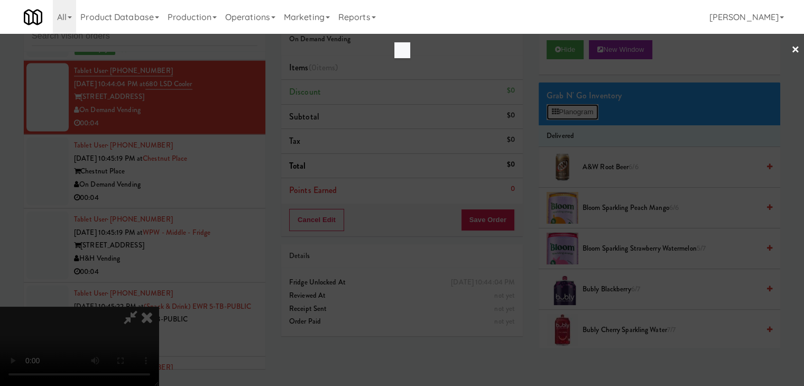
scroll to position [5934, 0]
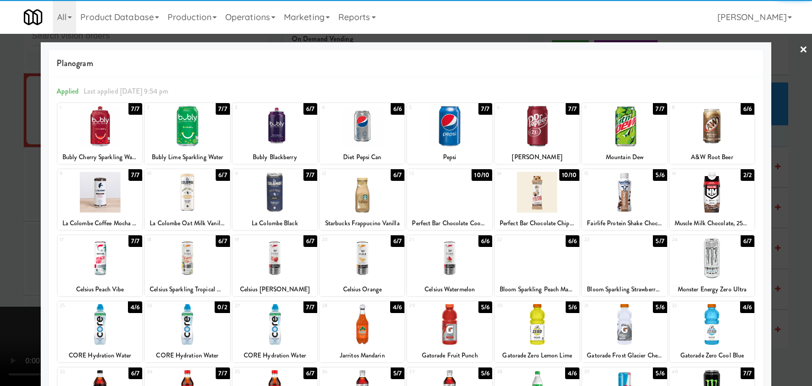
click at [620, 196] on div at bounding box center [624, 192] width 85 height 41
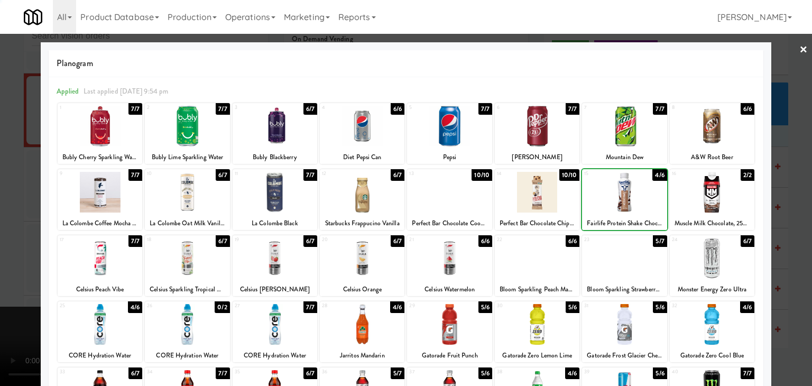
drag, startPoint x: 0, startPoint y: 280, endPoint x: 168, endPoint y: 275, distance: 167.6
click at [5, 278] on div at bounding box center [406, 193] width 812 height 386
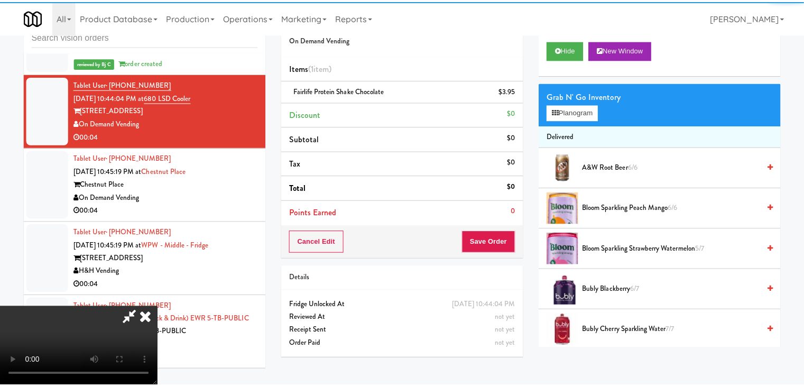
scroll to position [5947, 0]
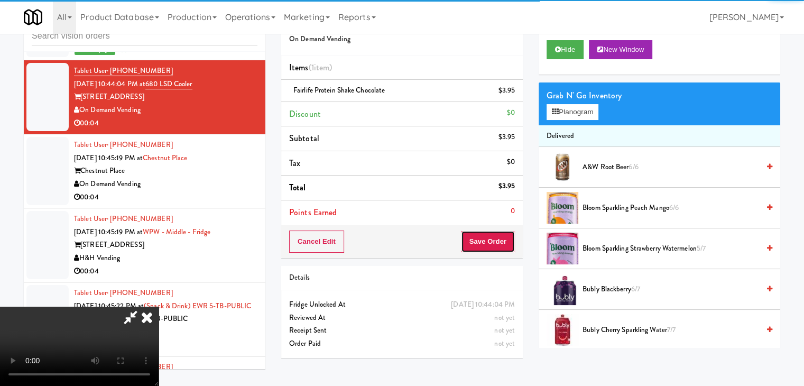
drag, startPoint x: 500, startPoint y: 241, endPoint x: 507, endPoint y: 241, distance: 7.4
click at [500, 241] on button "Save Order" at bounding box center [488, 241] width 54 height 22
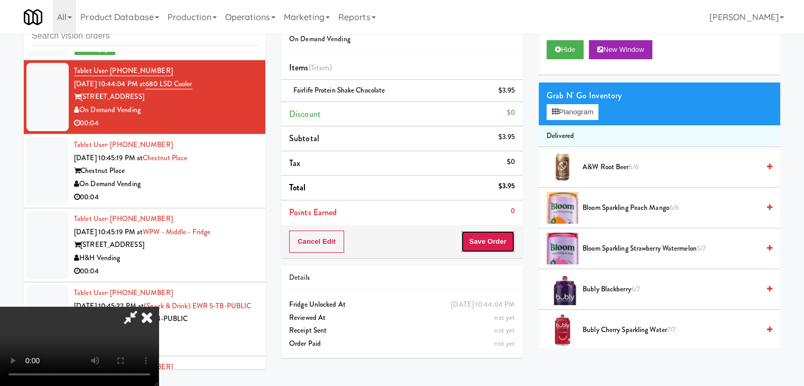
click at [507, 241] on button "Save Order" at bounding box center [488, 241] width 54 height 22
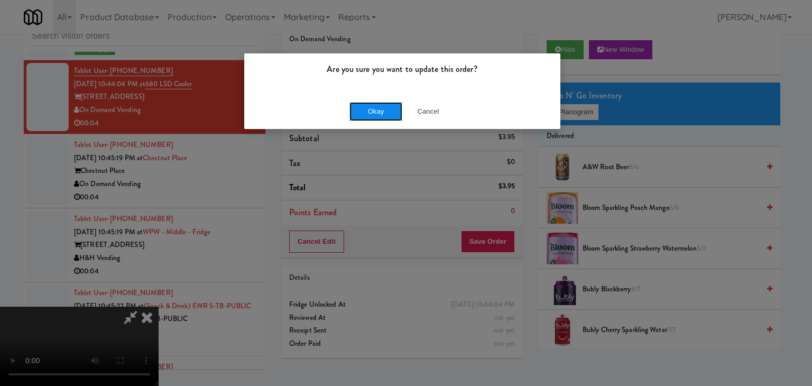
click at [370, 113] on button "Okay" at bounding box center [375, 111] width 53 height 19
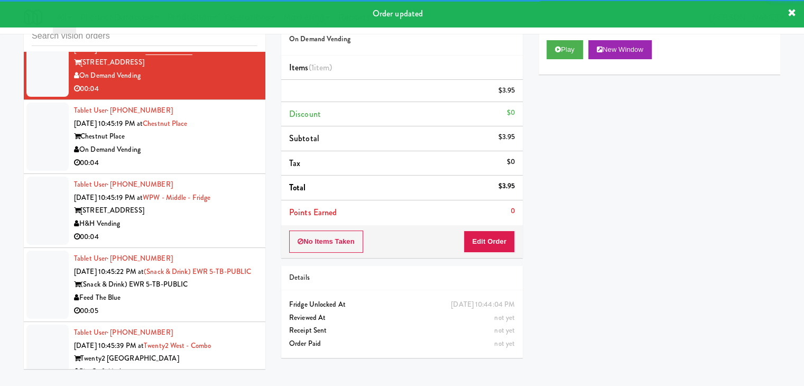
scroll to position [6000, 0]
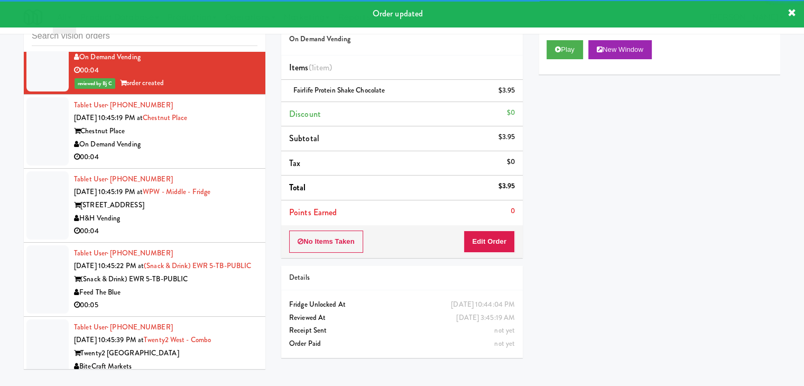
click at [206, 160] on div "00:04" at bounding box center [165, 157] width 183 height 13
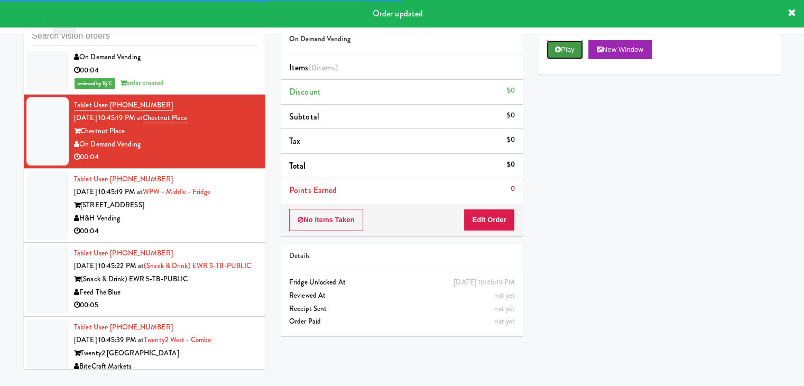
click at [561, 43] on button "Play" at bounding box center [564, 49] width 36 height 19
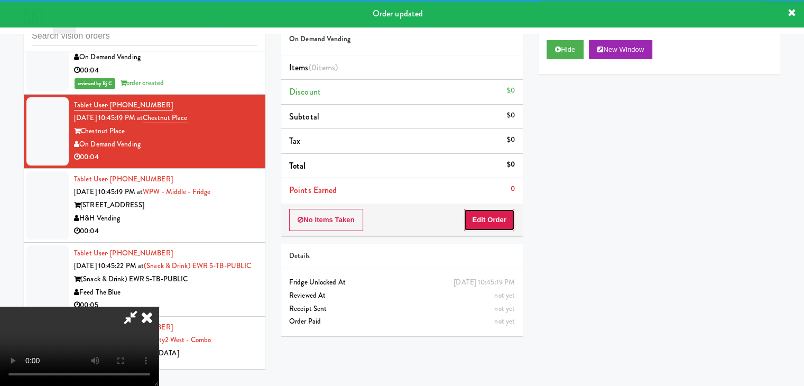
click at [496, 215] on button "Edit Order" at bounding box center [488, 220] width 51 height 22
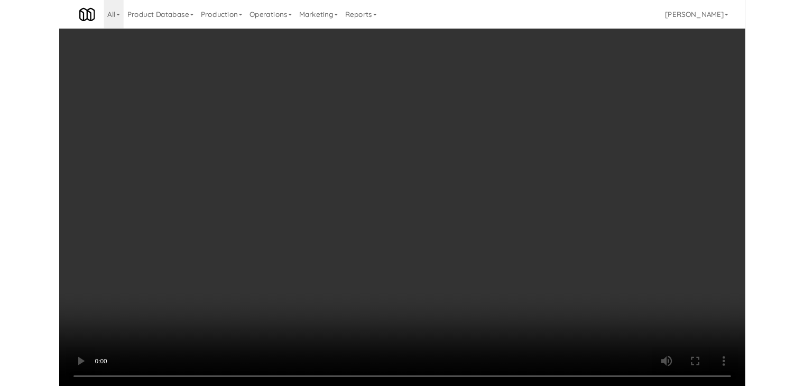
scroll to position [5987, 0]
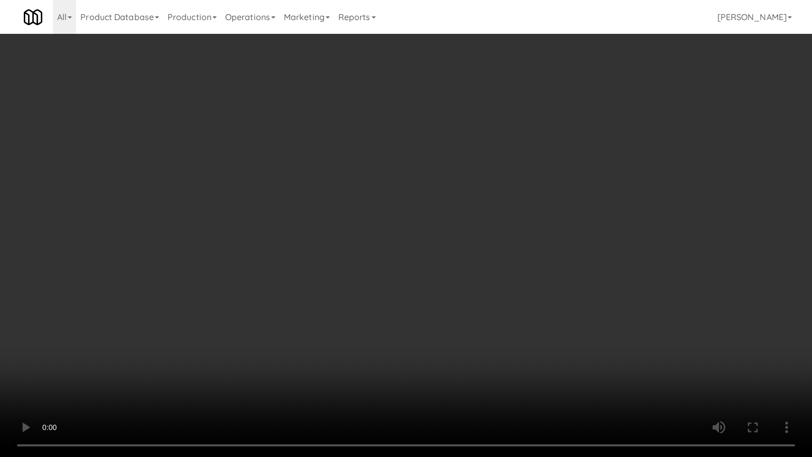
click at [442, 255] on video at bounding box center [406, 228] width 812 height 457
click at [440, 251] on video at bounding box center [406, 228] width 812 height 457
click at [431, 254] on video at bounding box center [406, 228] width 812 height 457
drag, startPoint x: 455, startPoint y: 237, endPoint x: 458, endPoint y: 231, distance: 6.4
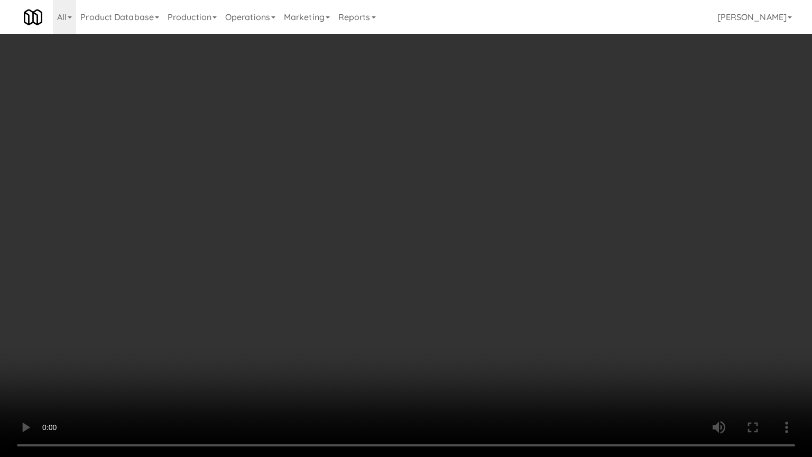
click at [456, 237] on video at bounding box center [406, 228] width 812 height 457
click at [458, 231] on video at bounding box center [406, 228] width 812 height 457
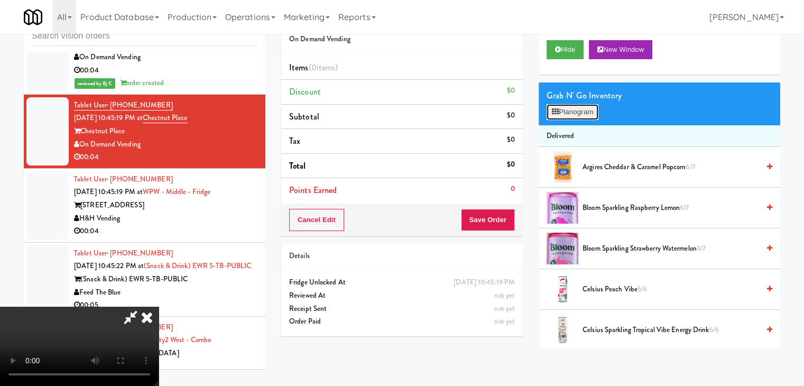
click at [564, 111] on button "Planogram" at bounding box center [572, 112] width 52 height 16
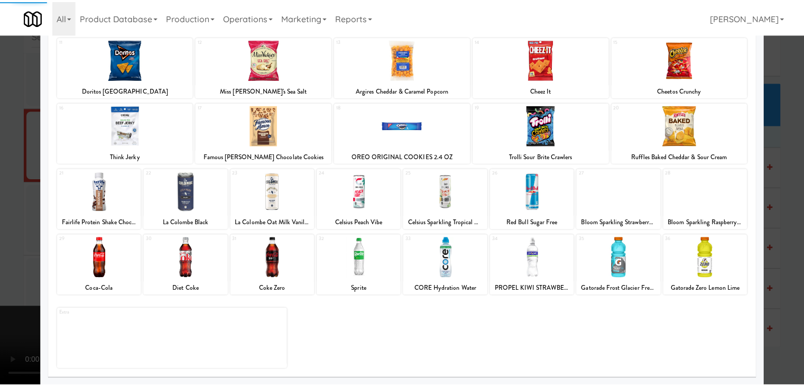
scroll to position [133, 0]
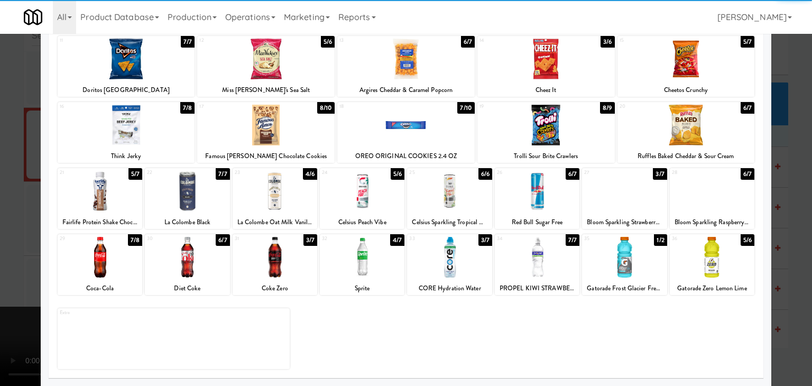
click at [371, 264] on div at bounding box center [362, 257] width 85 height 41
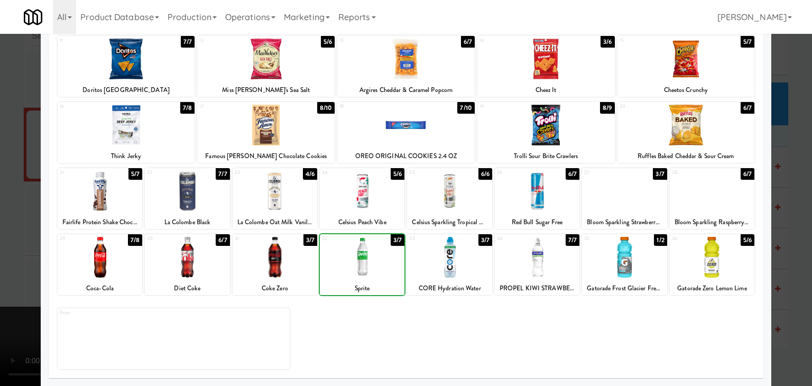
drag, startPoint x: 0, startPoint y: 255, endPoint x: 317, endPoint y: 235, distance: 317.7
click at [35, 248] on div at bounding box center [406, 193] width 812 height 386
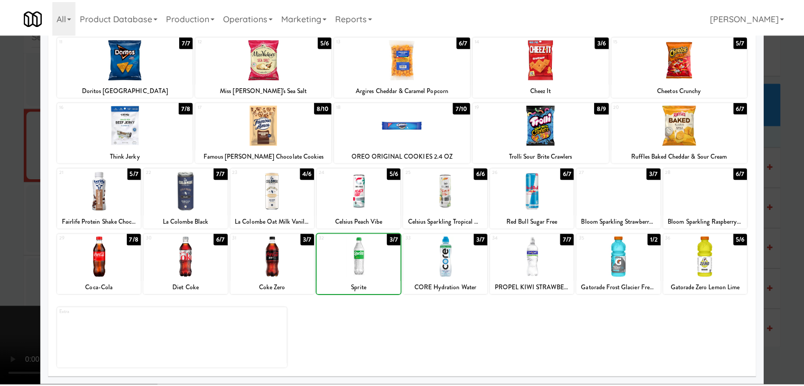
scroll to position [6000, 0]
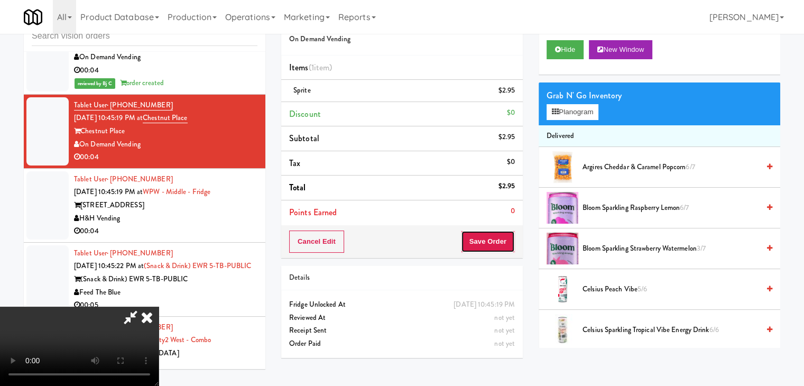
click at [489, 241] on button "Save Order" at bounding box center [488, 241] width 54 height 22
click at [491, 241] on button "Save Order" at bounding box center [488, 241] width 54 height 22
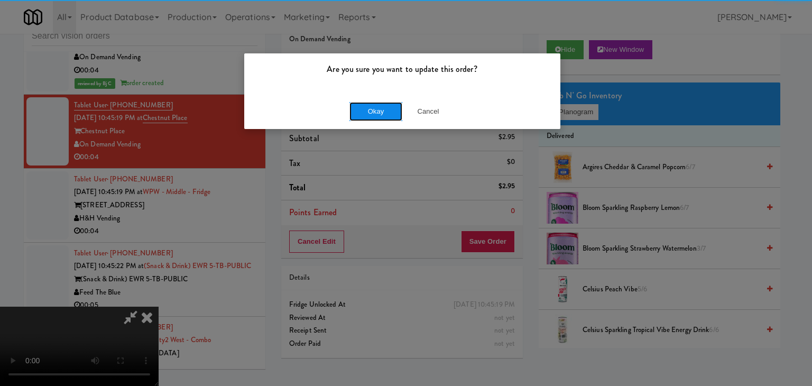
click at [368, 116] on button "Okay" at bounding box center [375, 111] width 53 height 19
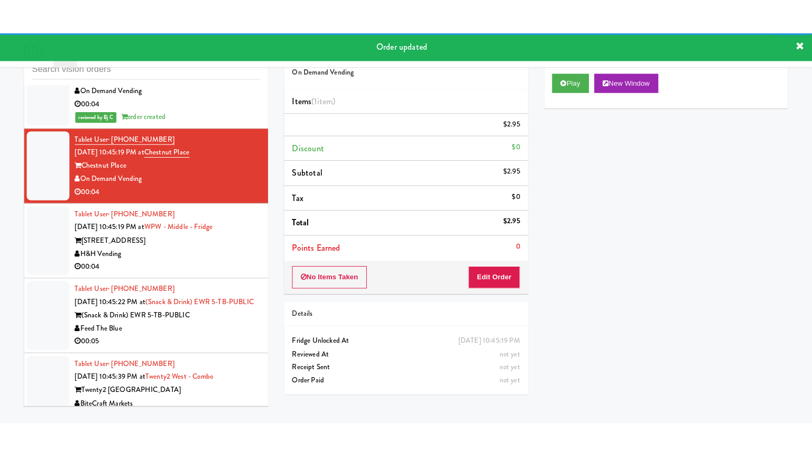
scroll to position [6053, 0]
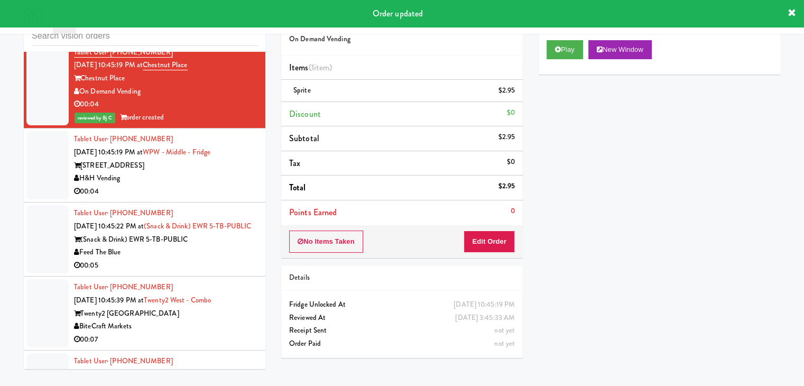
drag, startPoint x: 185, startPoint y: 189, endPoint x: 184, endPoint y: 195, distance: 6.5
click at [185, 185] on div "H&H Vending" at bounding box center [165, 178] width 183 height 13
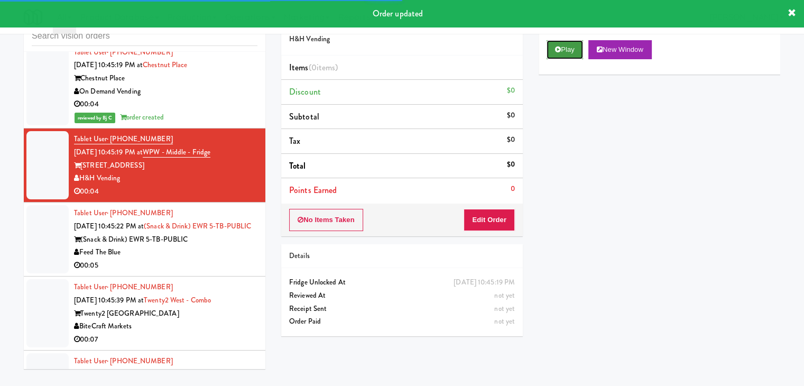
click at [567, 49] on button "Play" at bounding box center [564, 49] width 36 height 19
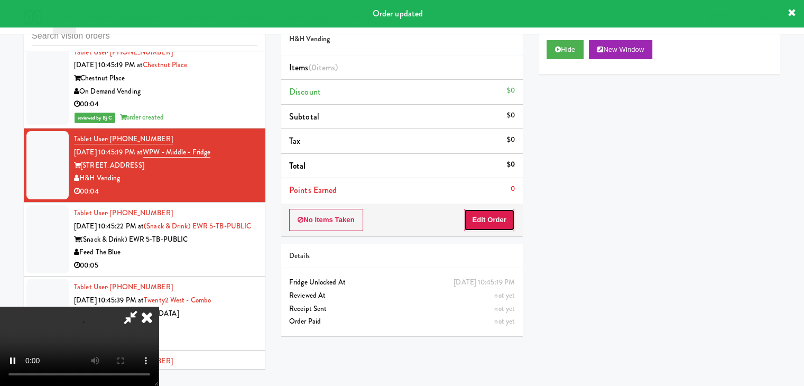
click at [479, 228] on button "Edit Order" at bounding box center [488, 220] width 51 height 22
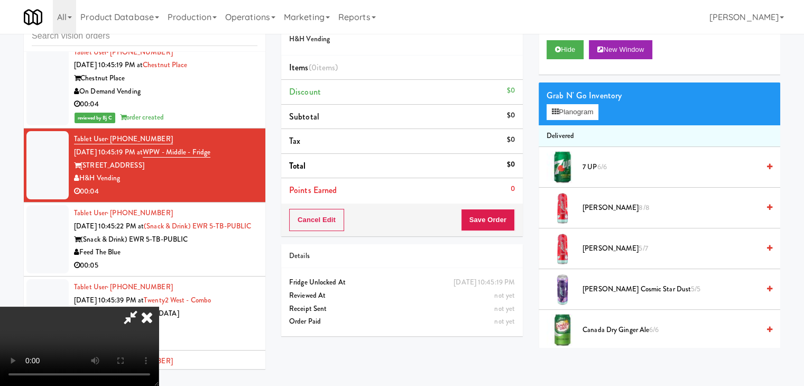
scroll to position [6040, 0]
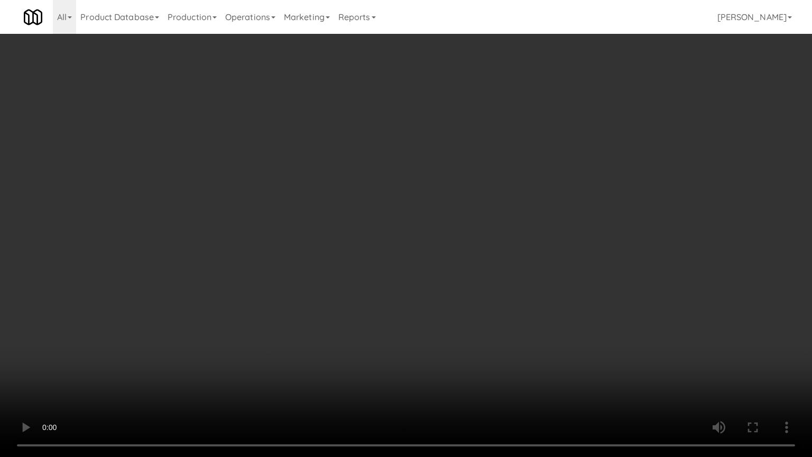
click at [505, 255] on video at bounding box center [406, 228] width 812 height 457
click at [497, 250] on video at bounding box center [406, 228] width 812 height 457
drag, startPoint x: 499, startPoint y: 249, endPoint x: 489, endPoint y: 256, distance: 11.4
click at [499, 250] on video at bounding box center [406, 228] width 812 height 457
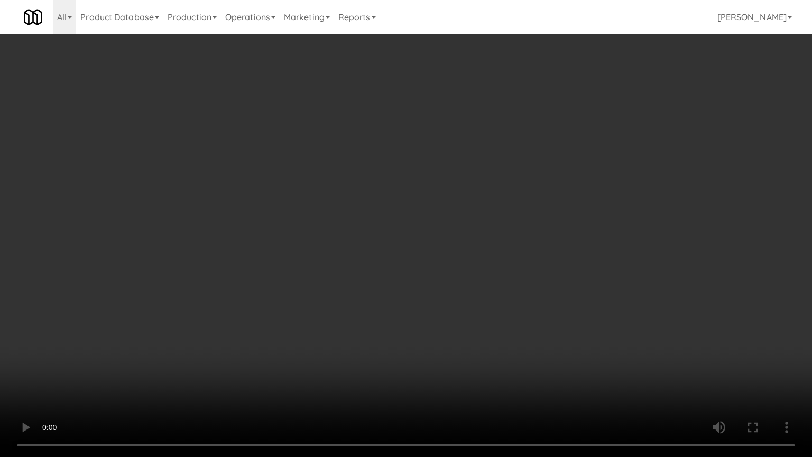
click at [492, 251] on video at bounding box center [406, 228] width 812 height 457
drag, startPoint x: 492, startPoint y: 251, endPoint x: 549, endPoint y: 153, distance: 112.9
click at [493, 249] on video at bounding box center [406, 228] width 812 height 457
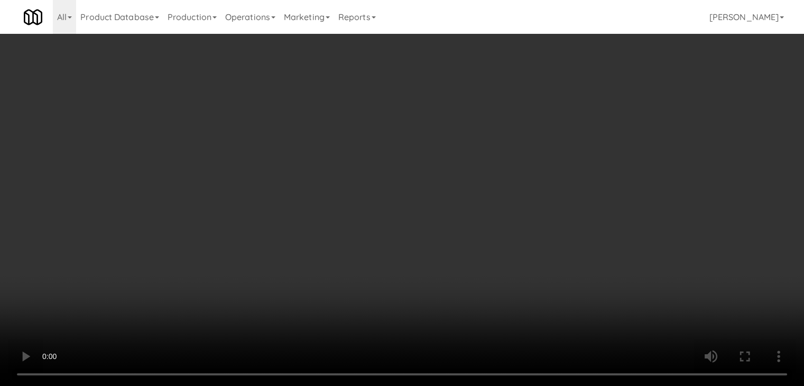
click at [583, 111] on button "Planogram" at bounding box center [572, 112] width 52 height 16
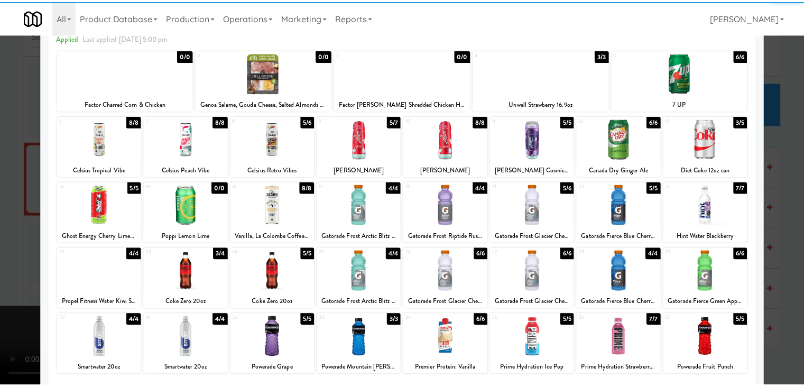
scroll to position [106, 0]
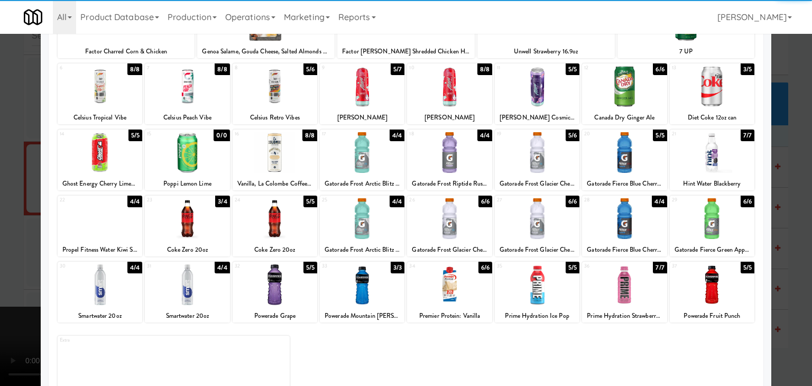
click at [268, 224] on div at bounding box center [275, 218] width 85 height 41
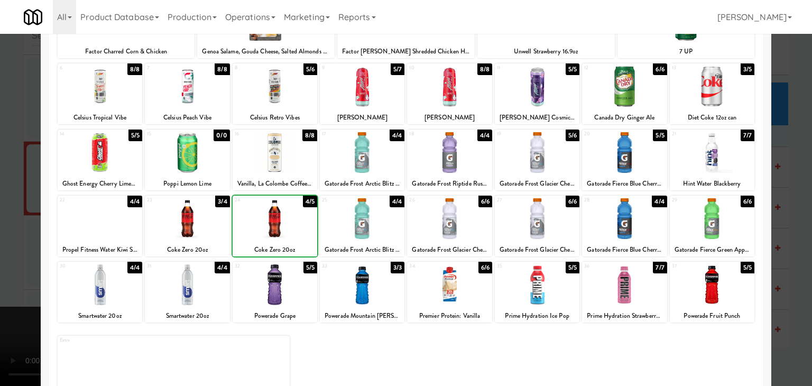
click at [11, 229] on div at bounding box center [406, 193] width 812 height 386
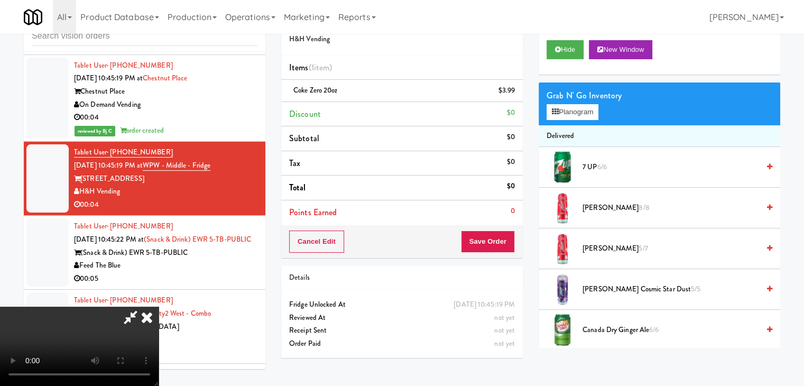
scroll to position [6053, 0]
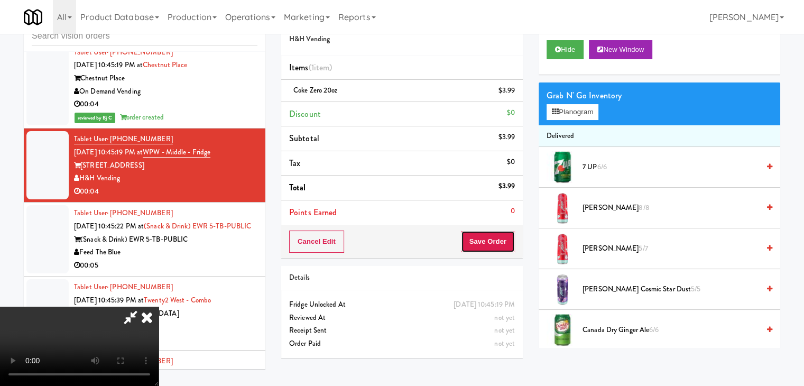
click at [505, 237] on button "Save Order" at bounding box center [488, 241] width 54 height 22
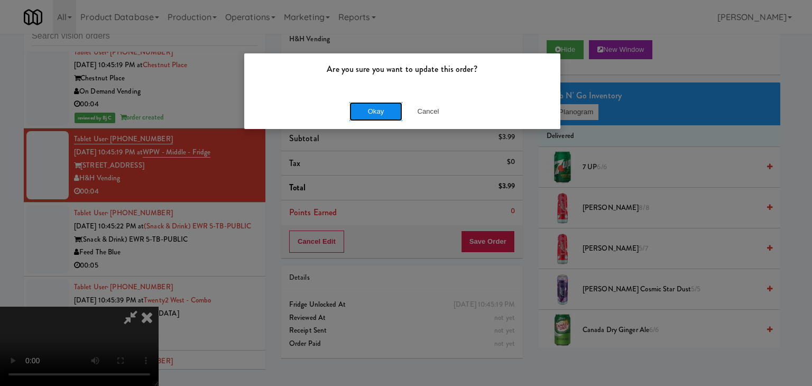
click at [369, 113] on button "Okay" at bounding box center [375, 111] width 53 height 19
click at [369, 113] on div "Okay Cancel" at bounding box center [402, 111] width 316 height 35
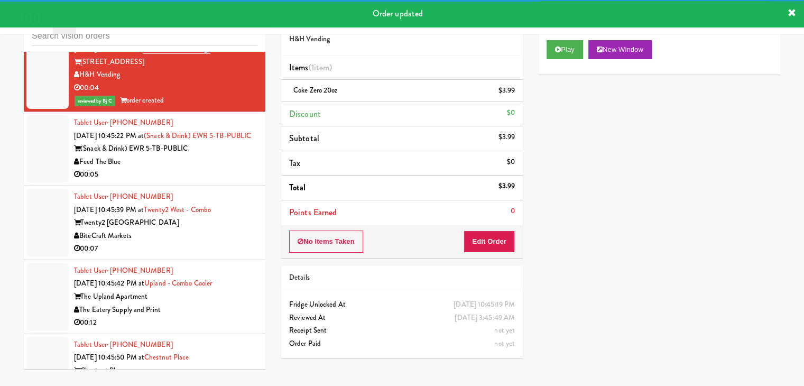
scroll to position [6159, 0]
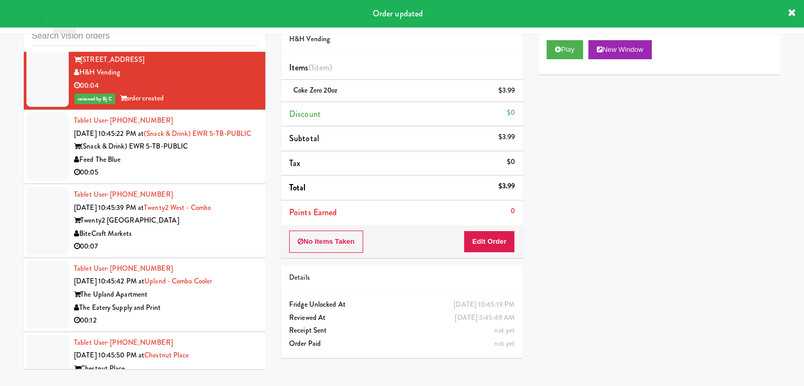
click at [217, 179] on div "00:05" at bounding box center [165, 172] width 183 height 13
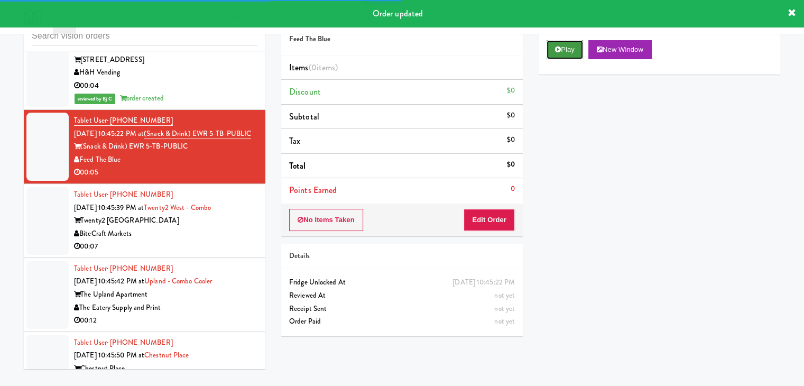
click at [566, 50] on button "Play" at bounding box center [564, 49] width 36 height 19
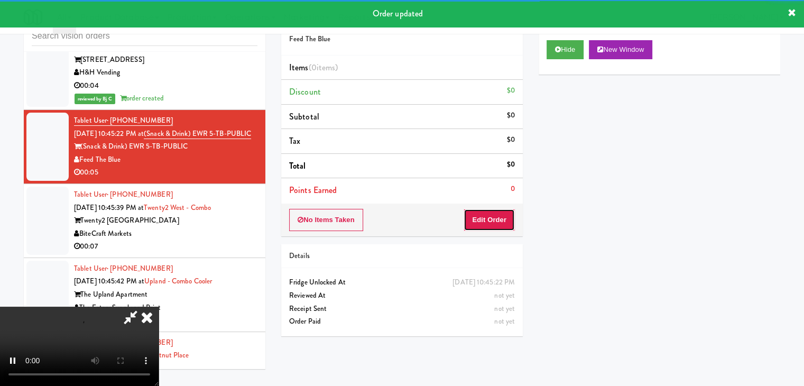
click at [509, 216] on button "Edit Order" at bounding box center [488, 220] width 51 height 22
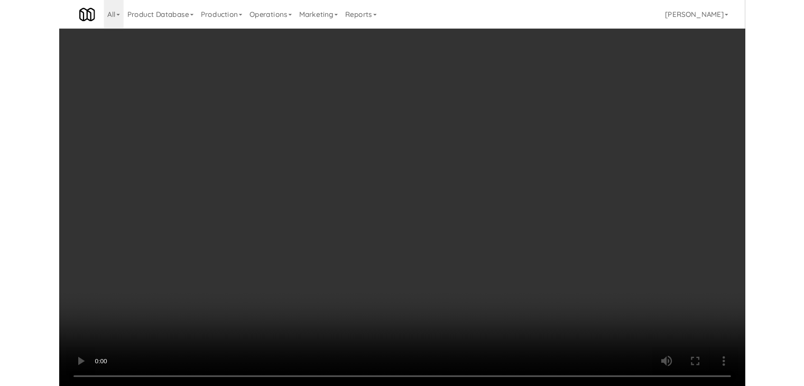
scroll to position [6146, 0]
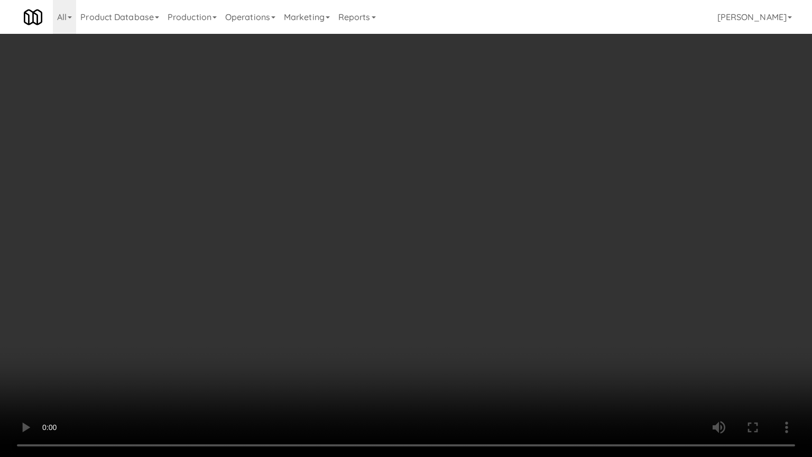
click at [462, 267] on video at bounding box center [406, 228] width 812 height 457
drag, startPoint x: 459, startPoint y: 270, endPoint x: 455, endPoint y: 289, distance: 18.9
click at [459, 273] on video at bounding box center [406, 228] width 812 height 457
click at [461, 271] on video at bounding box center [406, 228] width 812 height 457
drag, startPoint x: 462, startPoint y: 266, endPoint x: 525, endPoint y: 133, distance: 147.3
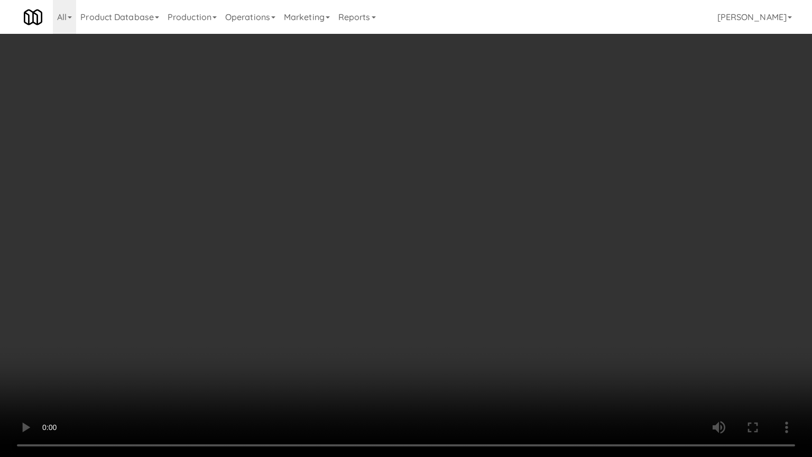
click at [465, 259] on video at bounding box center [406, 228] width 812 height 457
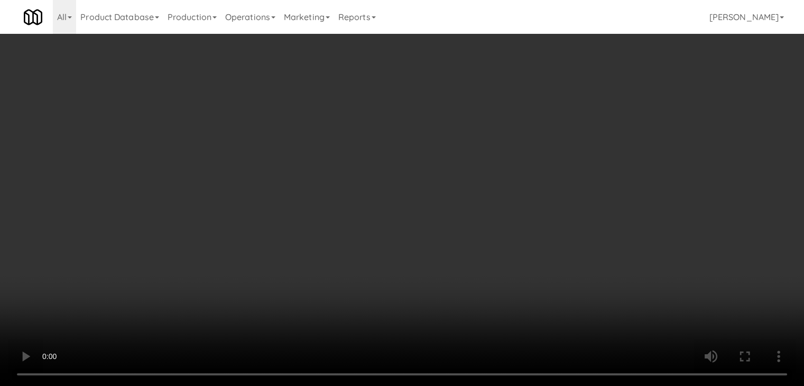
click at [575, 110] on button "Planogram" at bounding box center [572, 112] width 52 height 16
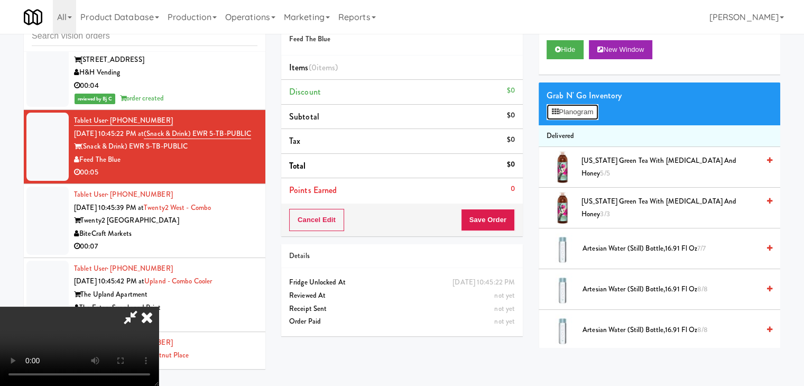
scroll to position [6146, 0]
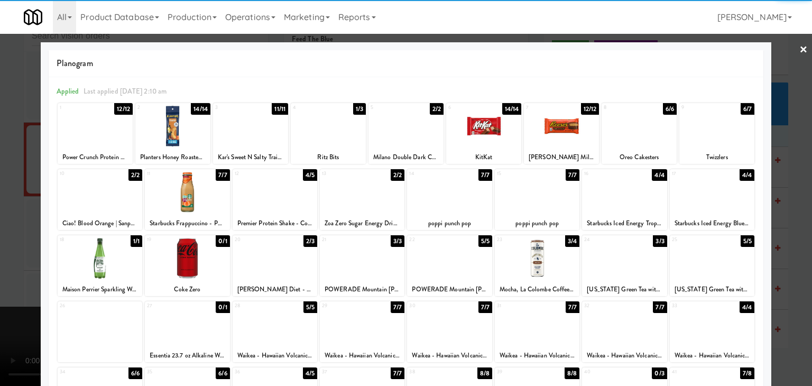
click at [611, 194] on div at bounding box center [624, 192] width 85 height 41
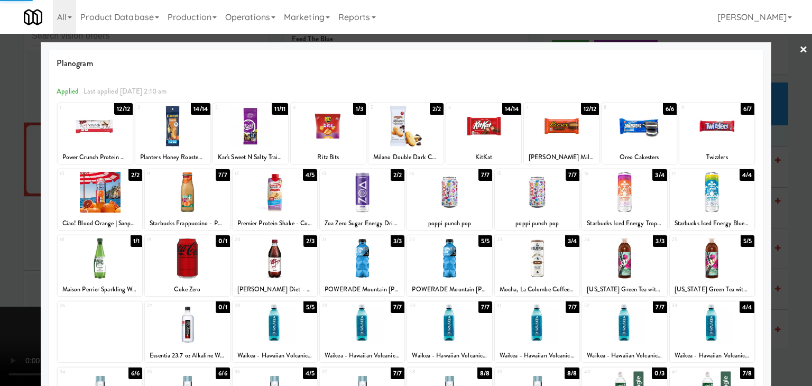
drag, startPoint x: 0, startPoint y: 238, endPoint x: 222, endPoint y: 235, distance: 222.0
click at [8, 235] on div at bounding box center [406, 193] width 812 height 386
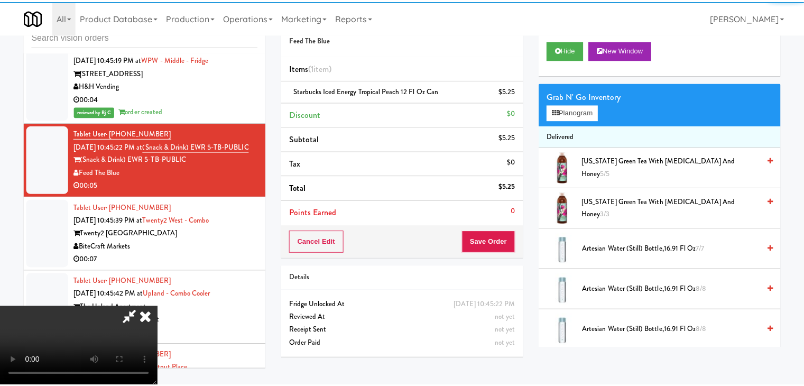
scroll to position [6159, 0]
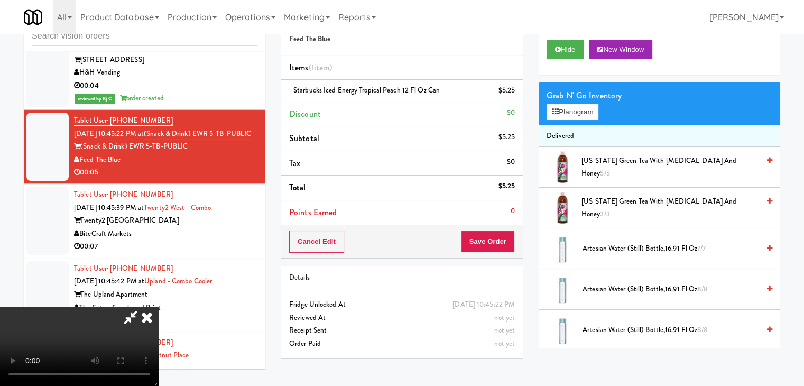
click at [514, 241] on div "Cancel Edit Save Order" at bounding box center [401, 241] width 241 height 33
click at [513, 240] on button "Save Order" at bounding box center [488, 241] width 54 height 22
click at [504, 240] on button "Save Order" at bounding box center [488, 241] width 54 height 22
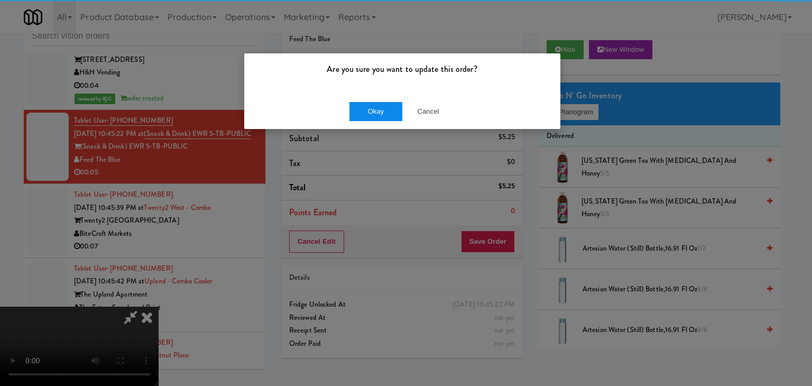
click at [359, 101] on div "Okay Cancel" at bounding box center [402, 111] width 316 height 35
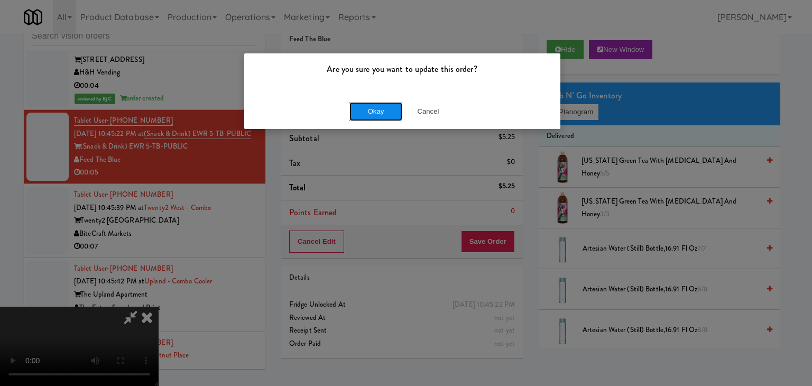
click at [359, 113] on button "Okay" at bounding box center [375, 111] width 53 height 19
click at [359, 113] on div "Okay Cancel" at bounding box center [402, 111] width 316 height 35
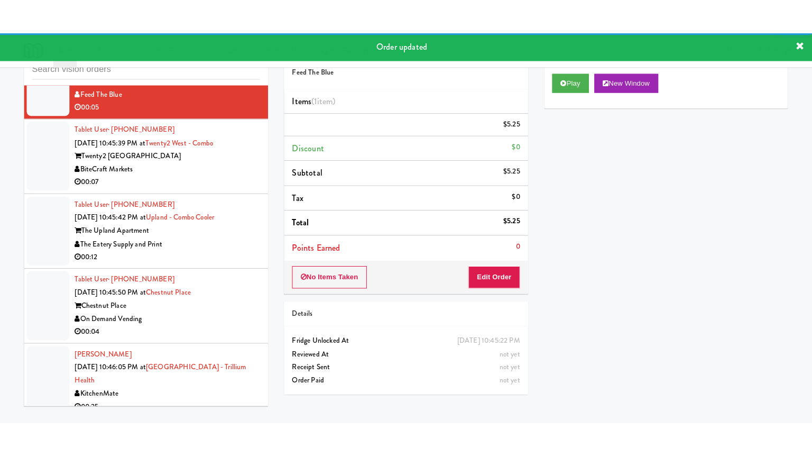
scroll to position [6264, 0]
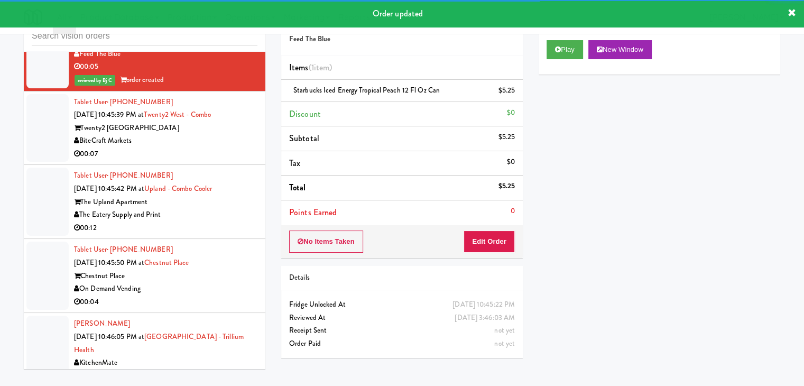
click at [201, 147] on div "BiteCraft Markets" at bounding box center [165, 140] width 183 height 13
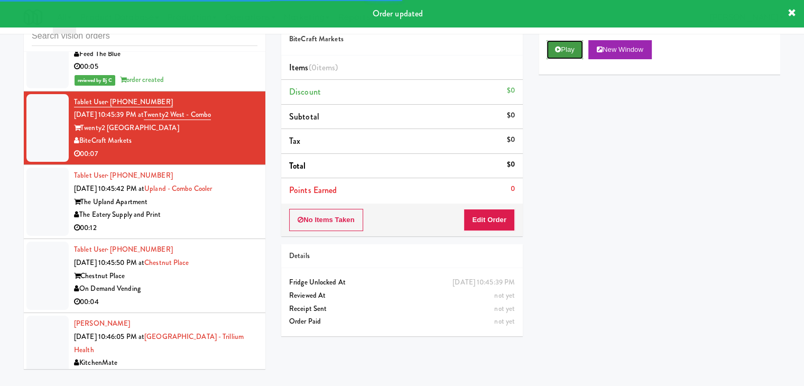
click at [573, 54] on button "Play" at bounding box center [564, 49] width 36 height 19
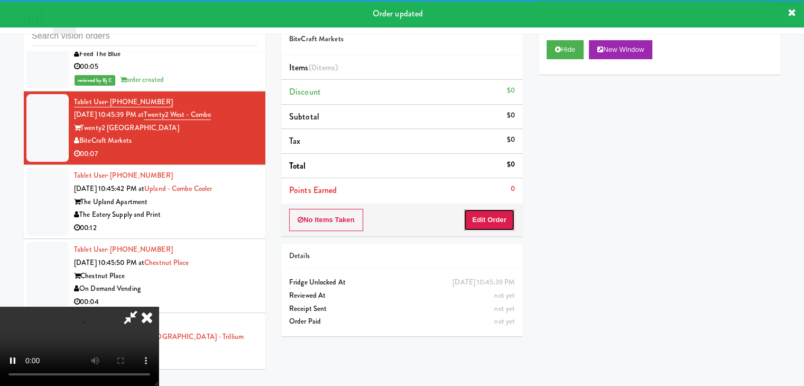
click at [492, 214] on button "Edit Order" at bounding box center [488, 220] width 51 height 22
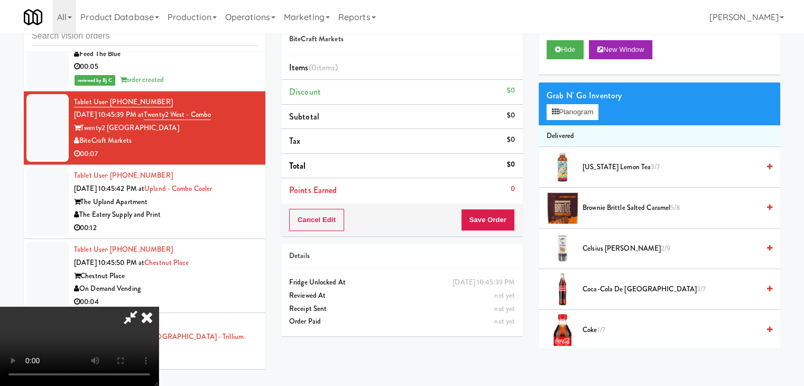
scroll to position [6251, 0]
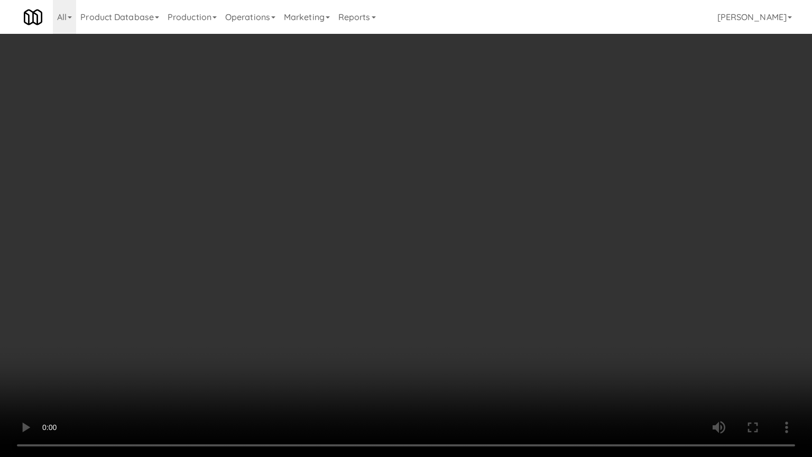
click at [497, 252] on video at bounding box center [406, 228] width 812 height 457
drag, startPoint x: 486, startPoint y: 253, endPoint x: 472, endPoint y: 256, distance: 14.2
click at [486, 254] on video at bounding box center [406, 228] width 812 height 457
click at [475, 249] on video at bounding box center [406, 228] width 812 height 457
click at [475, 247] on video at bounding box center [406, 228] width 812 height 457
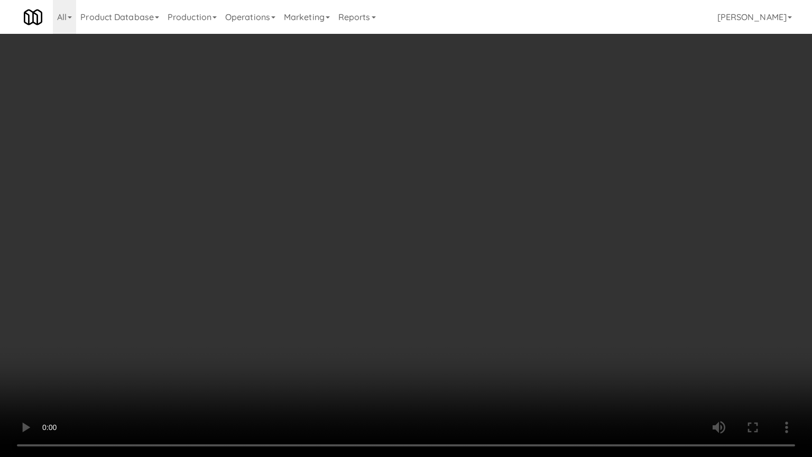
click at [451, 244] on video at bounding box center [406, 228] width 812 height 457
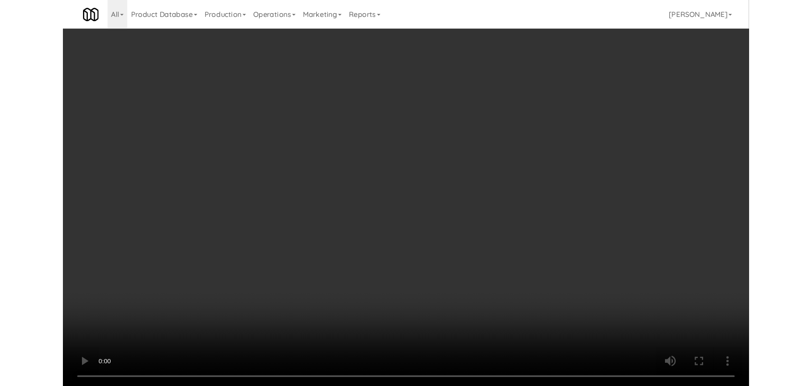
scroll to position [6264, 0]
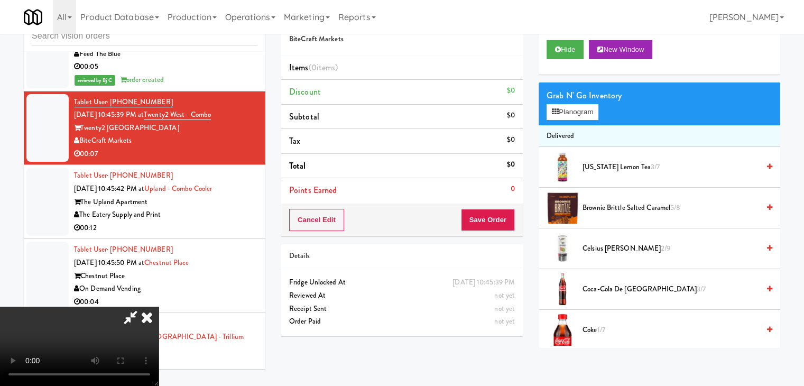
click at [159, 306] on video at bounding box center [79, 345] width 159 height 79
click at [589, 113] on button "Planogram" at bounding box center [572, 112] width 52 height 16
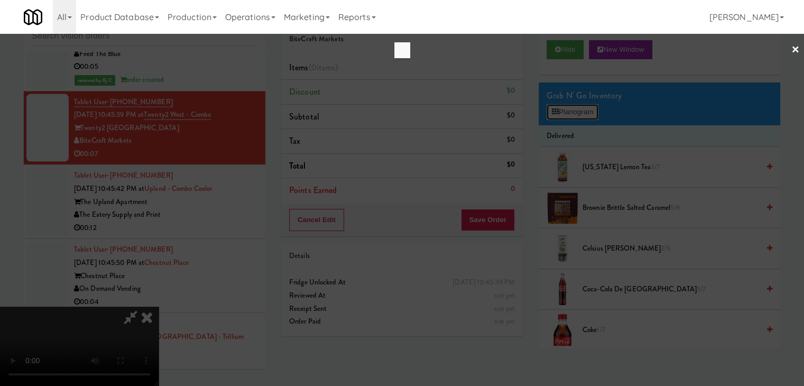
scroll to position [6251, 0]
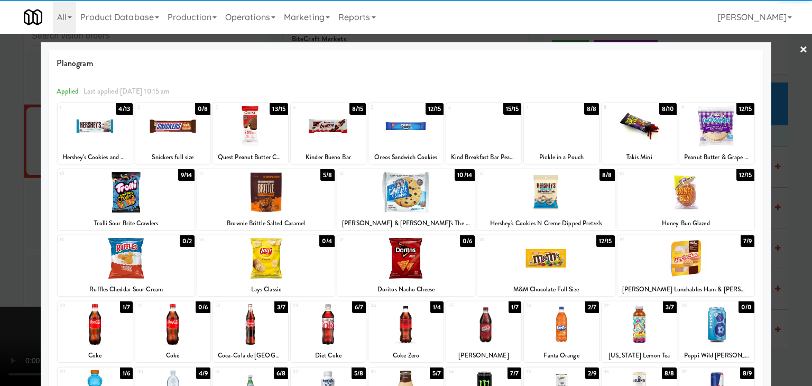
click at [151, 198] on div at bounding box center [126, 192] width 137 height 41
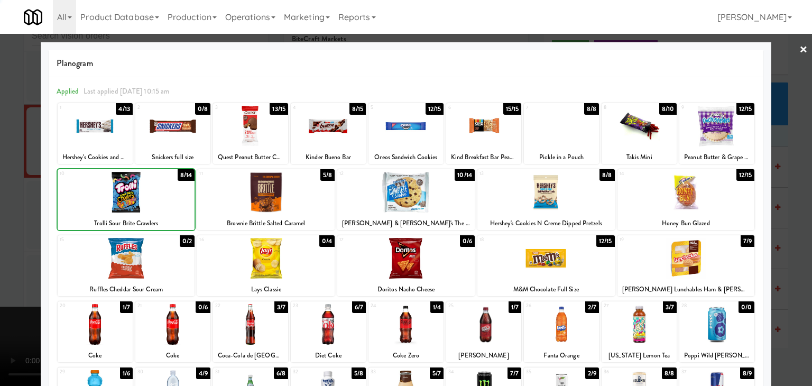
click at [4, 241] on div at bounding box center [406, 193] width 812 height 386
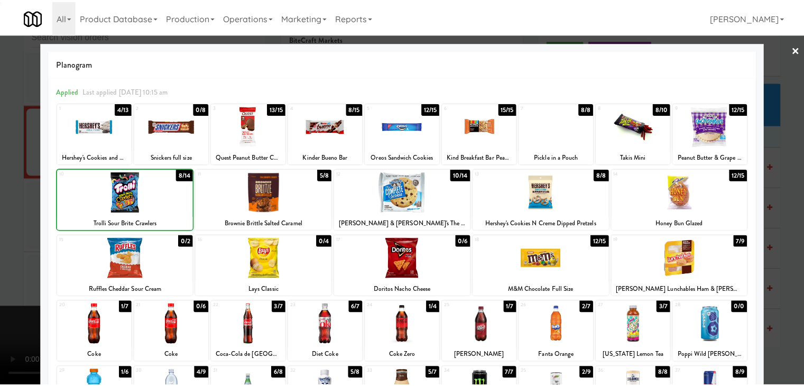
scroll to position [6264, 0]
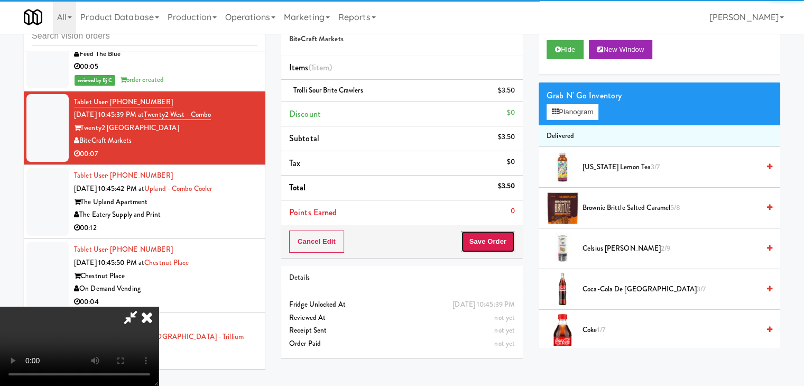
click at [489, 239] on button "Save Order" at bounding box center [488, 241] width 54 height 22
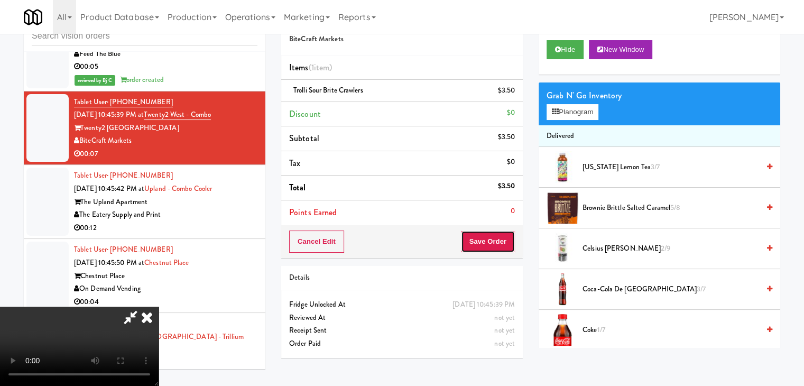
click at [489, 239] on button "Save Order" at bounding box center [488, 241] width 54 height 22
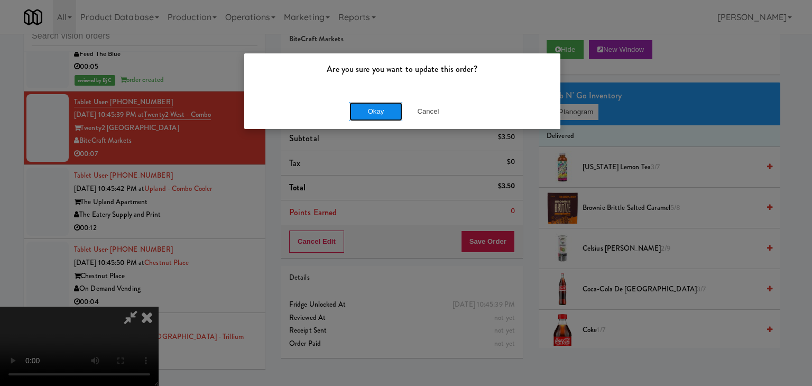
click at [383, 110] on button "Okay" at bounding box center [375, 111] width 53 height 19
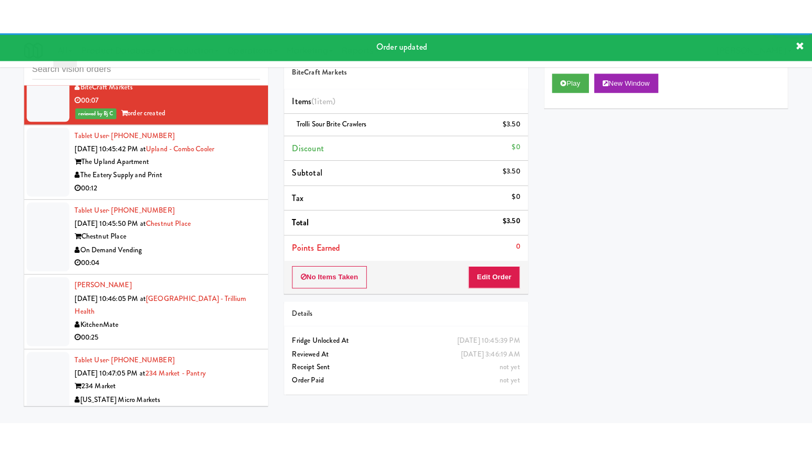
scroll to position [6370, 0]
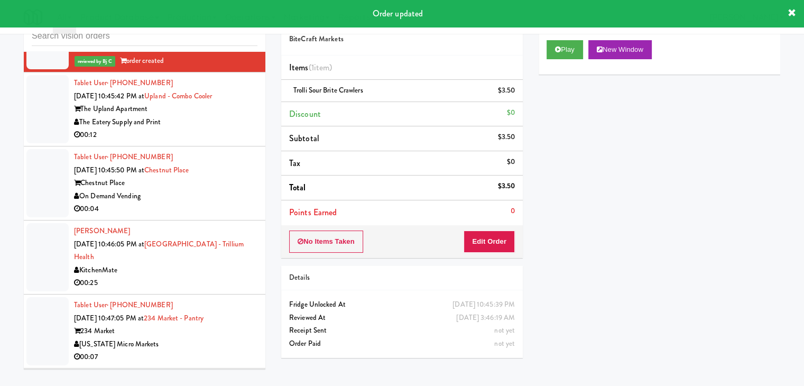
click at [203, 142] on div "00:12" at bounding box center [165, 134] width 183 height 13
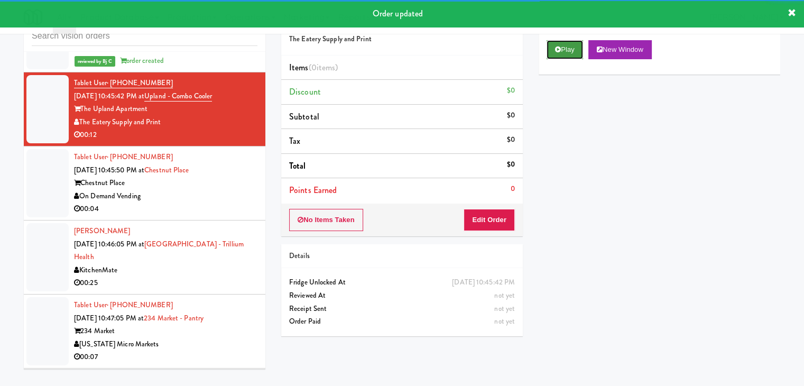
click at [564, 53] on button "Play" at bounding box center [564, 49] width 36 height 19
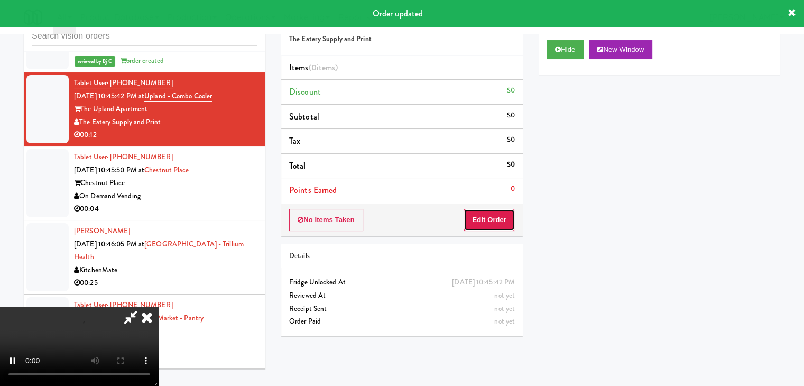
click at [479, 216] on button "Edit Order" at bounding box center [488, 220] width 51 height 22
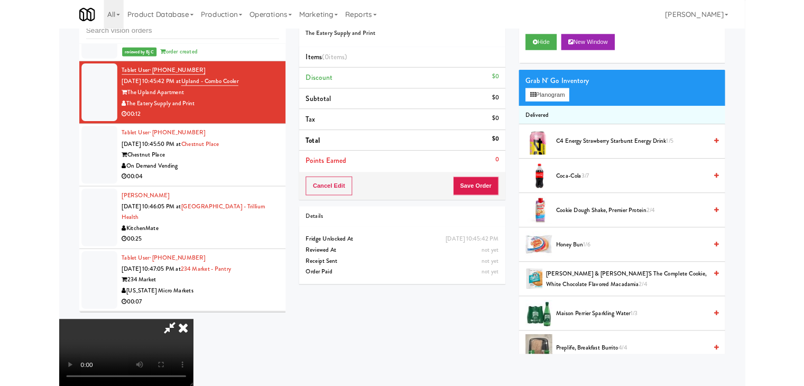
scroll to position [6357, 0]
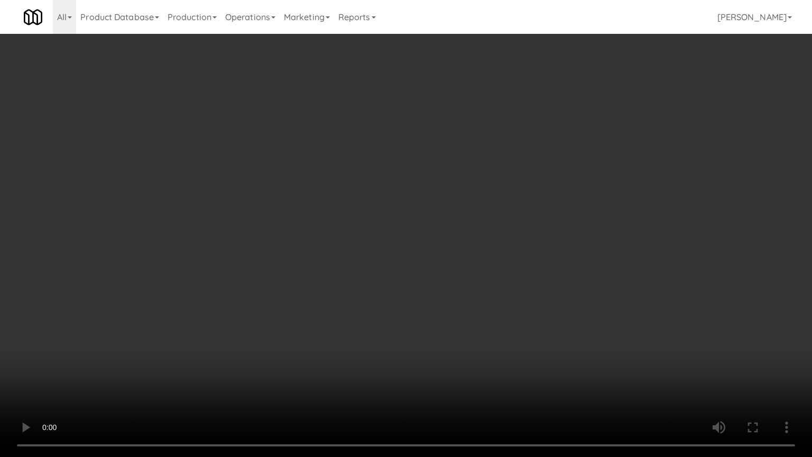
click at [445, 252] on video at bounding box center [406, 228] width 812 height 457
click at [445, 251] on video at bounding box center [406, 228] width 812 height 457
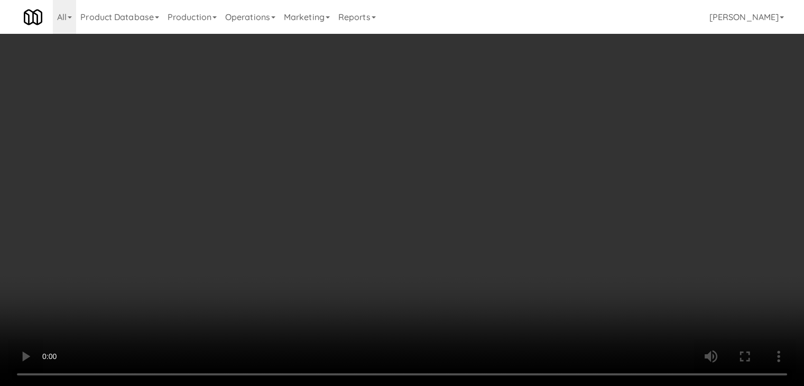
click at [382, 193] on video at bounding box center [402, 193] width 804 height 386
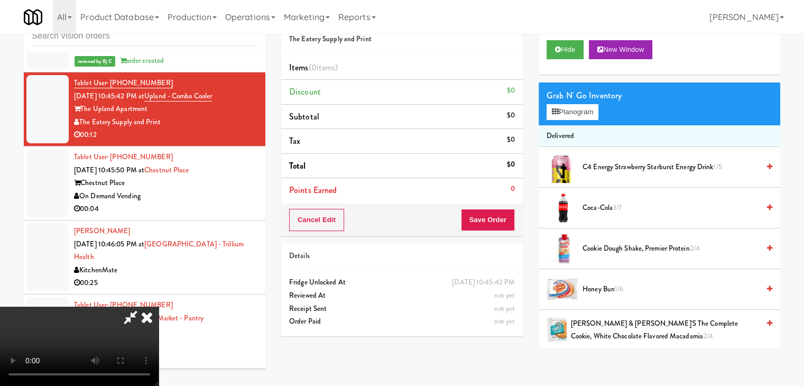
click at [159, 306] on video at bounding box center [79, 345] width 159 height 79
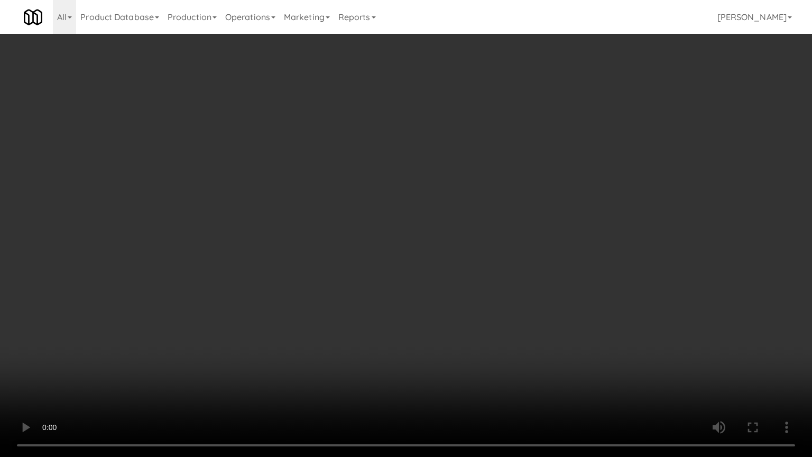
click at [449, 244] on video at bounding box center [406, 228] width 812 height 457
click at [452, 247] on video at bounding box center [406, 228] width 812 height 457
click at [460, 241] on video at bounding box center [406, 228] width 812 height 457
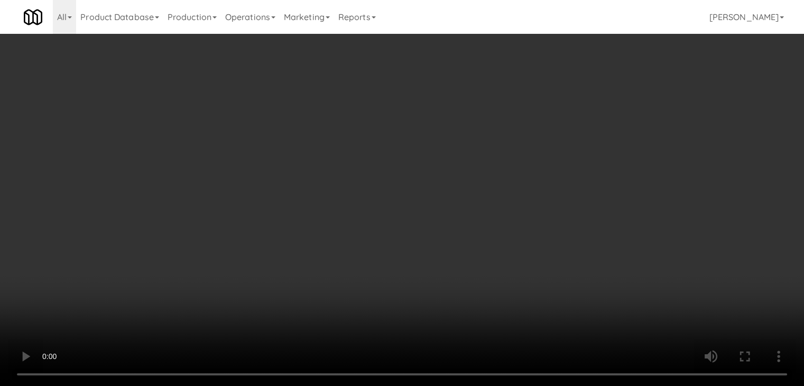
click at [582, 104] on button "Planogram" at bounding box center [572, 112] width 52 height 16
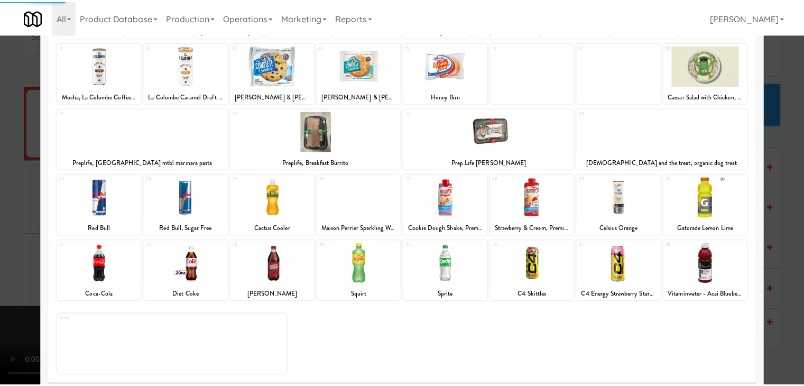
scroll to position [133, 0]
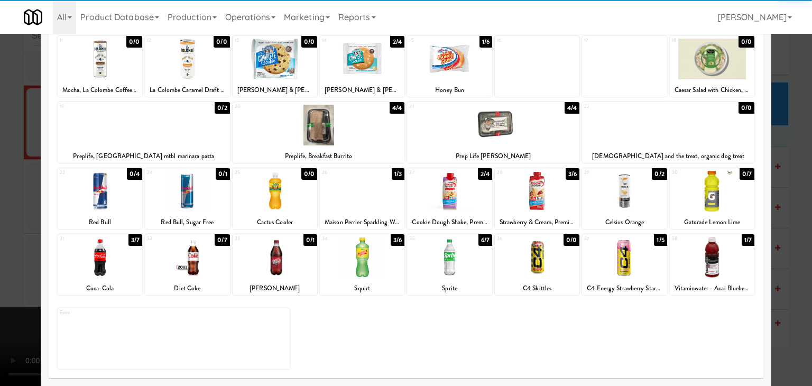
click at [374, 250] on div at bounding box center [362, 257] width 85 height 41
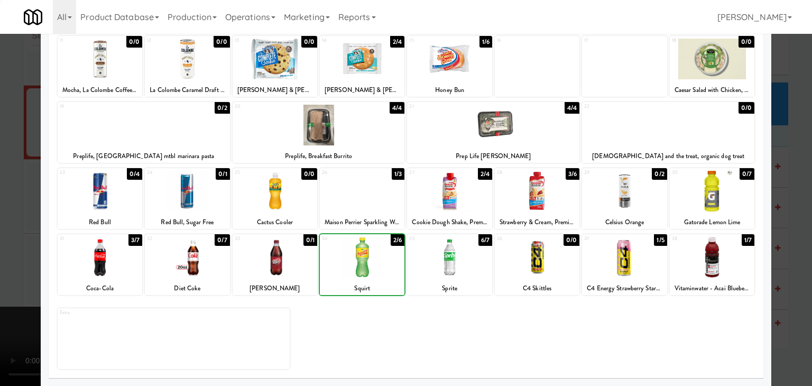
drag, startPoint x: 0, startPoint y: 250, endPoint x: 109, endPoint y: 246, distance: 109.5
click at [2, 248] on div at bounding box center [406, 193] width 812 height 386
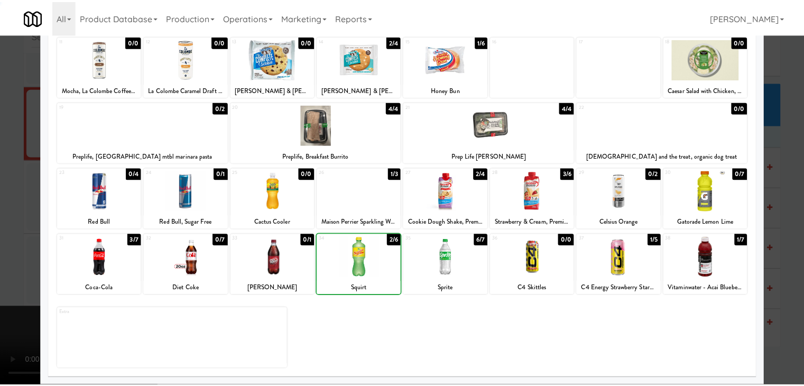
scroll to position [6370, 0]
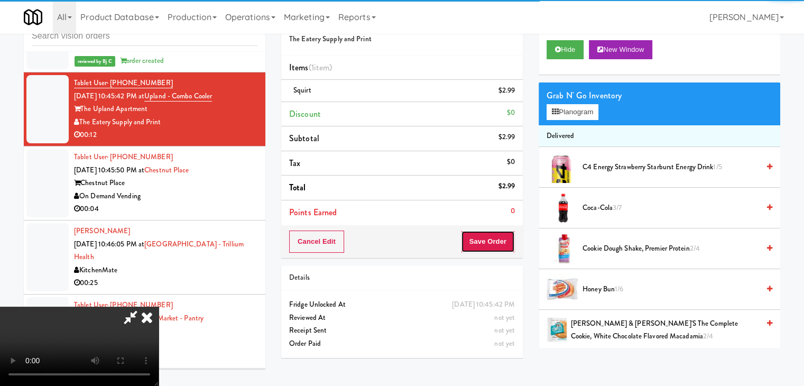
click at [507, 246] on button "Save Order" at bounding box center [488, 241] width 54 height 22
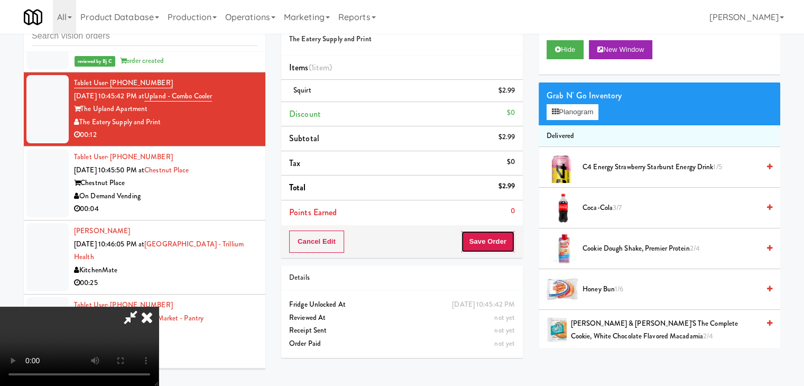
click at [507, 246] on button "Save Order" at bounding box center [488, 241] width 54 height 22
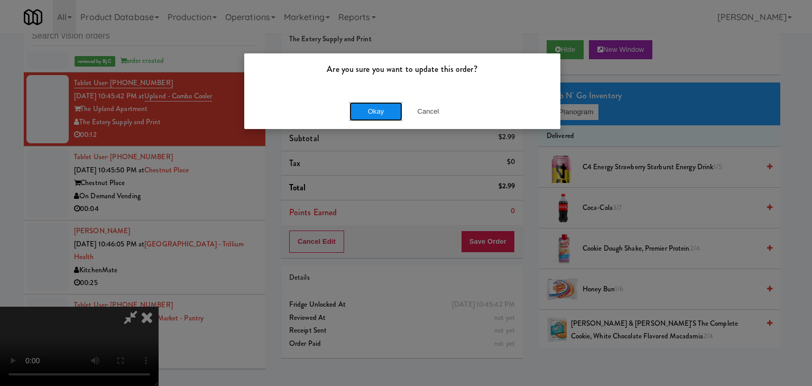
click at [389, 103] on button "Okay" at bounding box center [375, 111] width 53 height 19
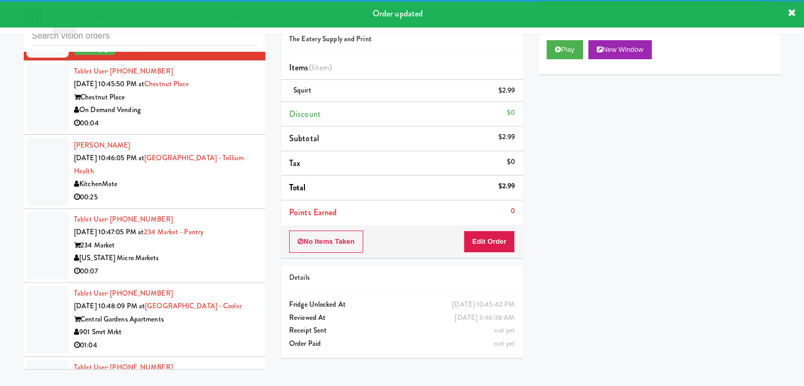
scroll to position [6476, 0]
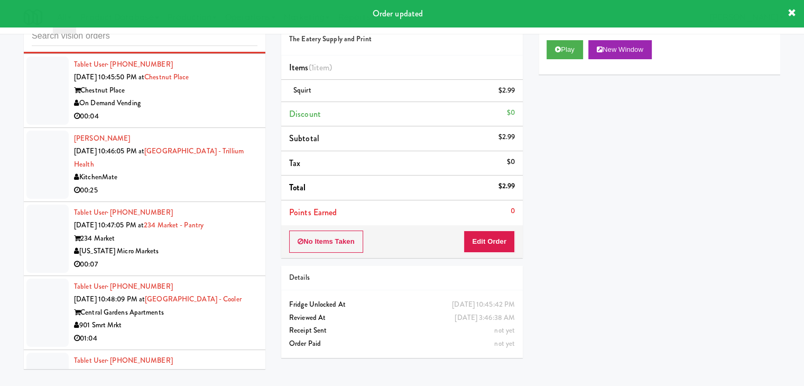
click at [221, 123] on div "00:04" at bounding box center [165, 116] width 183 height 13
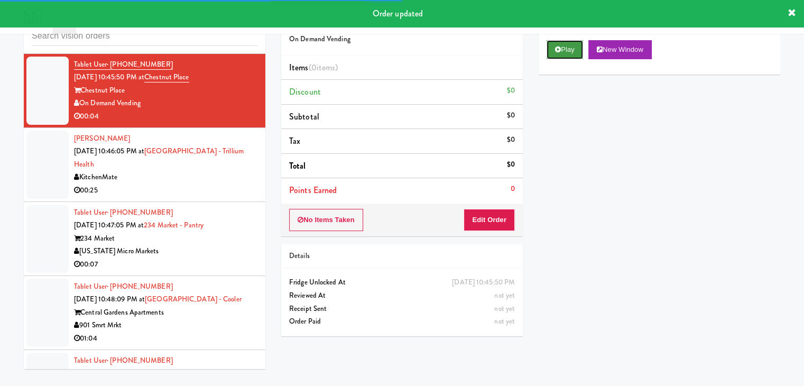
click at [568, 45] on button "Play" at bounding box center [564, 49] width 36 height 19
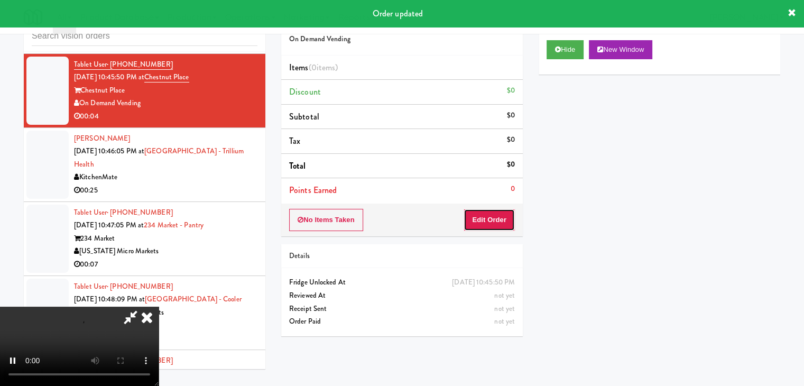
click at [492, 219] on button "Edit Order" at bounding box center [488, 220] width 51 height 22
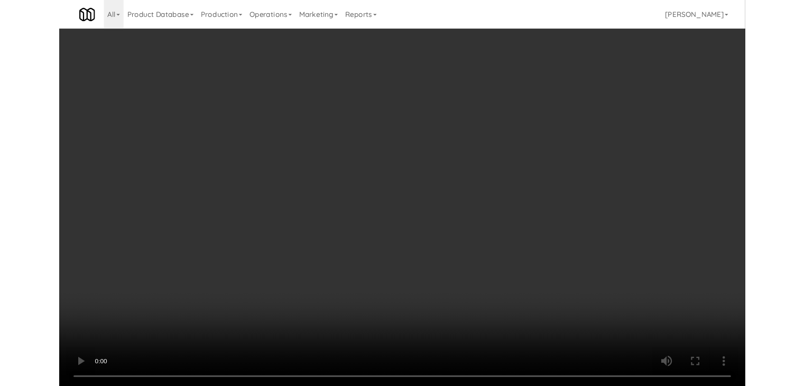
scroll to position [6463, 0]
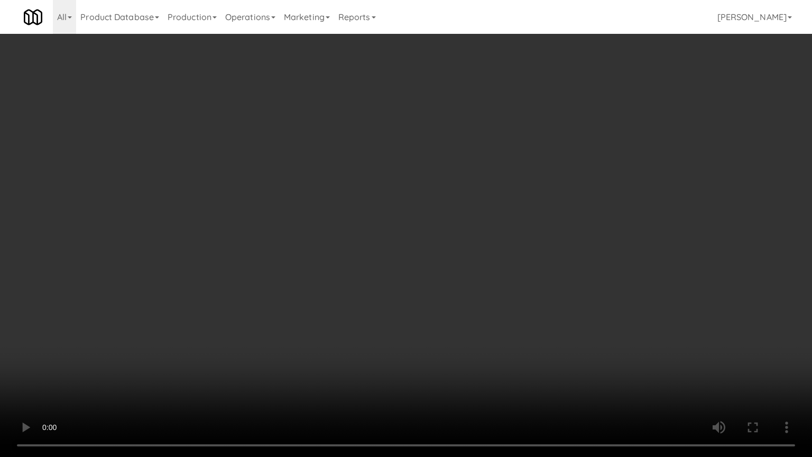
click at [498, 262] on video at bounding box center [406, 228] width 812 height 457
click at [495, 261] on video at bounding box center [406, 228] width 812 height 457
click at [501, 245] on video at bounding box center [406, 228] width 812 height 457
drag, startPoint x: 501, startPoint y: 245, endPoint x: 534, endPoint y: 150, distance: 101.1
click at [501, 244] on video at bounding box center [406, 228] width 812 height 457
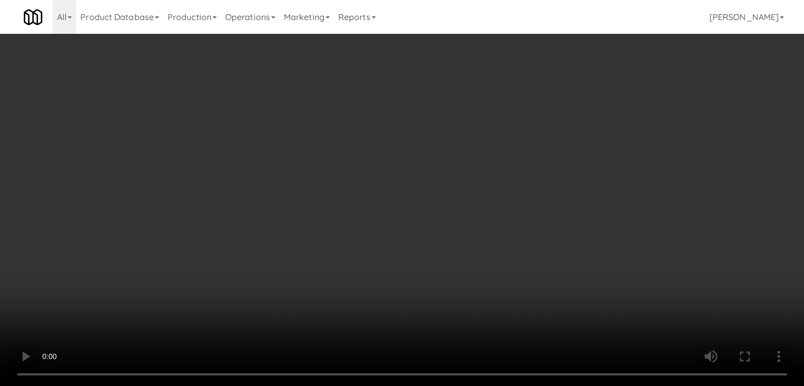
click at [577, 112] on button "Planogram" at bounding box center [572, 112] width 52 height 16
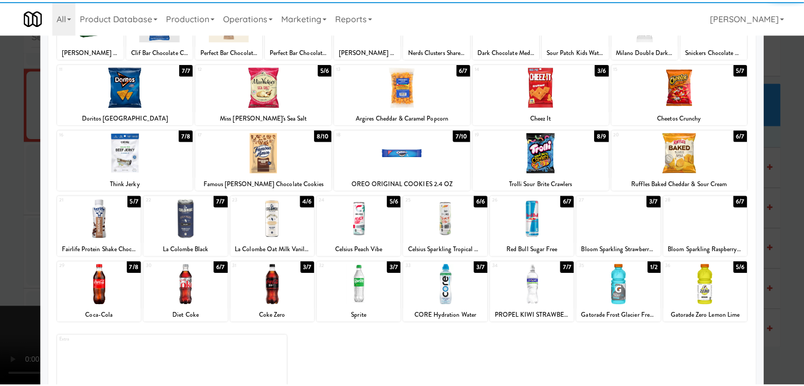
scroll to position [133, 0]
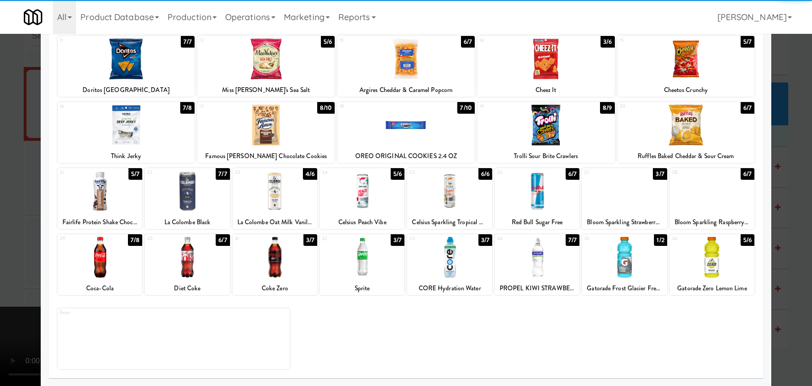
click at [619, 248] on div at bounding box center [624, 257] width 85 height 41
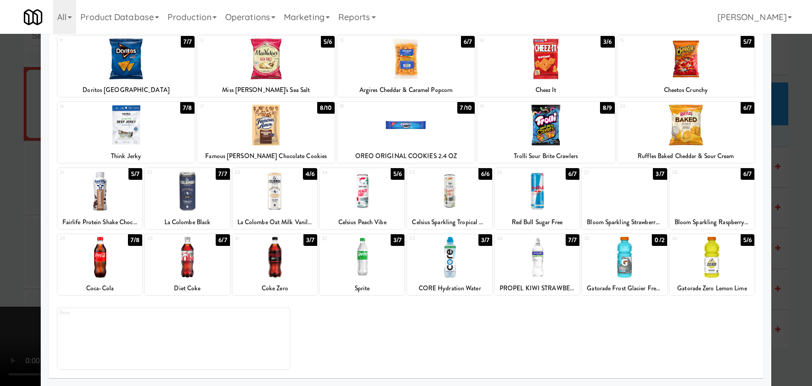
click at [0, 227] on div at bounding box center [406, 193] width 812 height 386
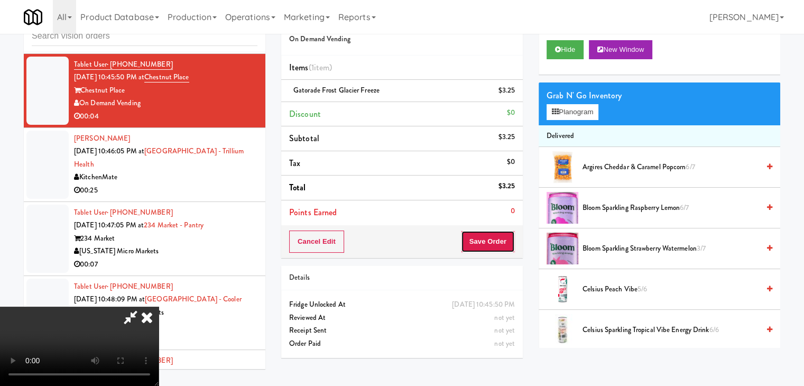
click at [499, 244] on button "Save Order" at bounding box center [488, 241] width 54 height 22
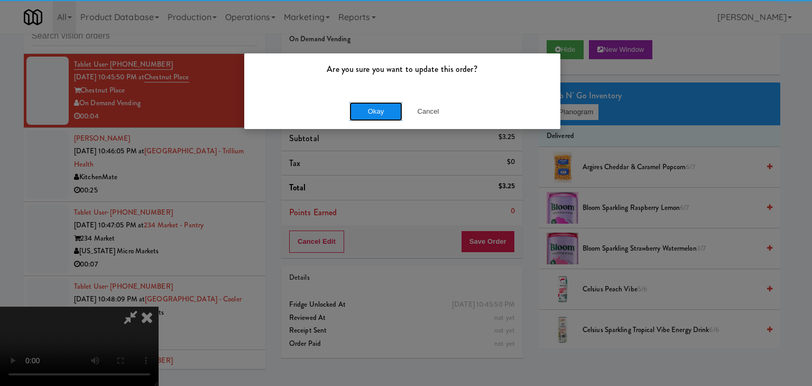
click at [375, 117] on button "Okay" at bounding box center [375, 111] width 53 height 19
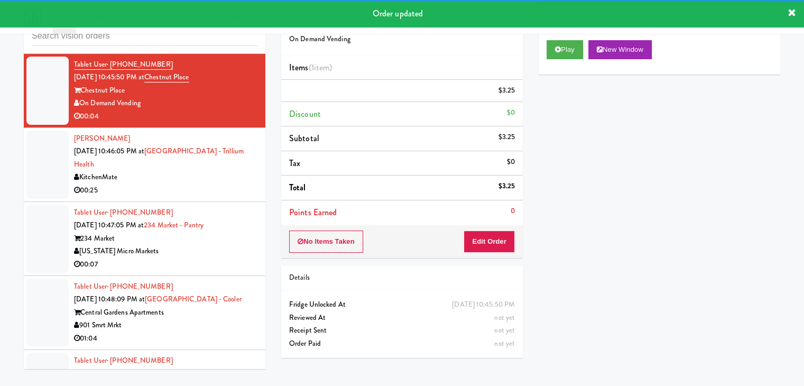
scroll to position [6529, 0]
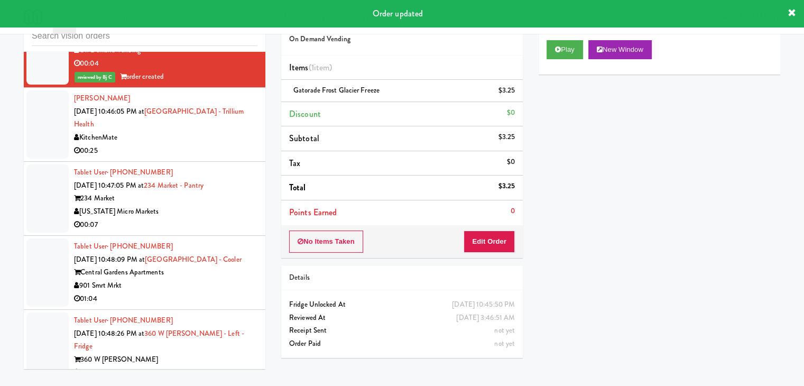
drag, startPoint x: 185, startPoint y: 163, endPoint x: 190, endPoint y: 169, distance: 7.1
click
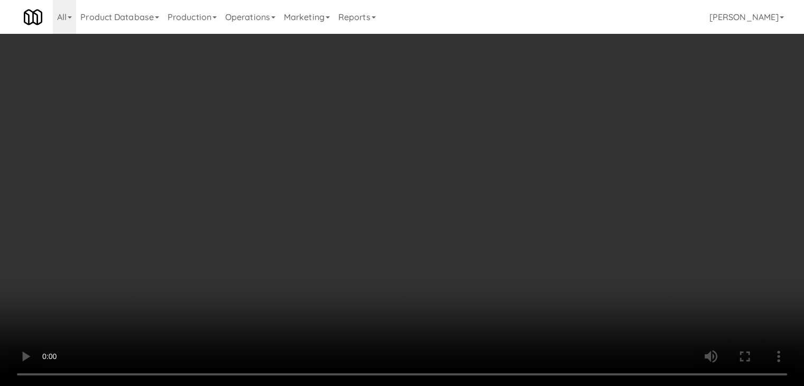
scroll to position [6621, 0]
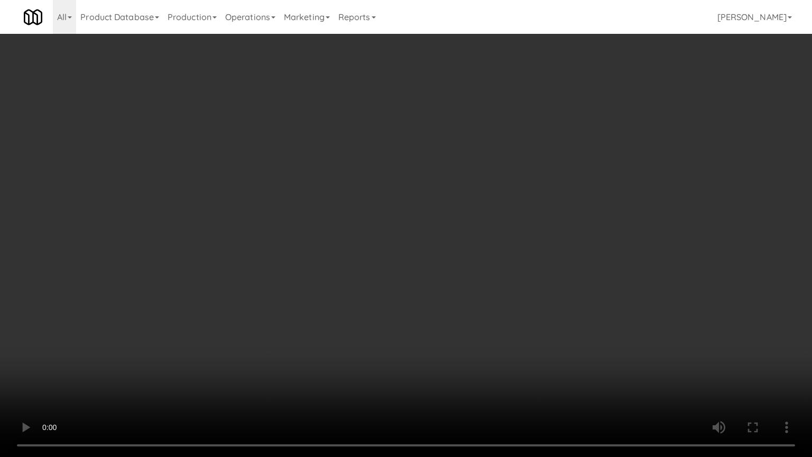
drag, startPoint x: 467, startPoint y: 286, endPoint x: 461, endPoint y: 289, distance: 6.7
drag, startPoint x: 464, startPoint y: 275, endPoint x: 480, endPoint y: 211, distance: 66.4
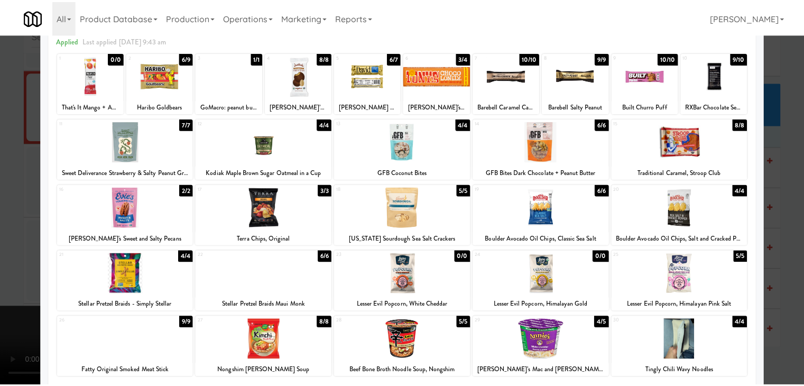
scroll to position [106, 0]
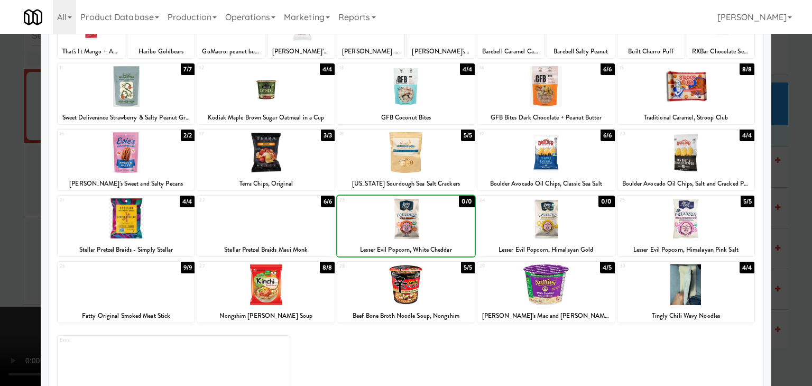
drag, startPoint x: 0, startPoint y: 220, endPoint x: 182, endPoint y: 222, distance: 182.3
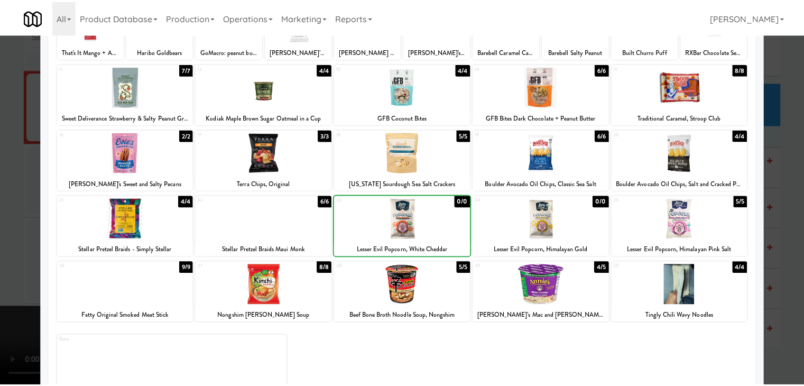
scroll to position [6634, 0]
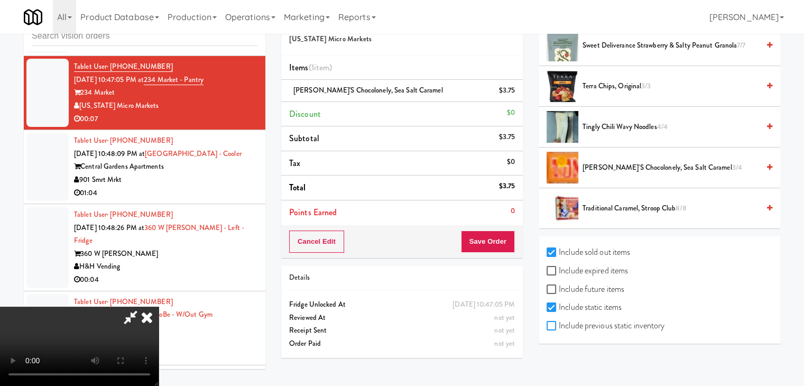
checkbox input "true"
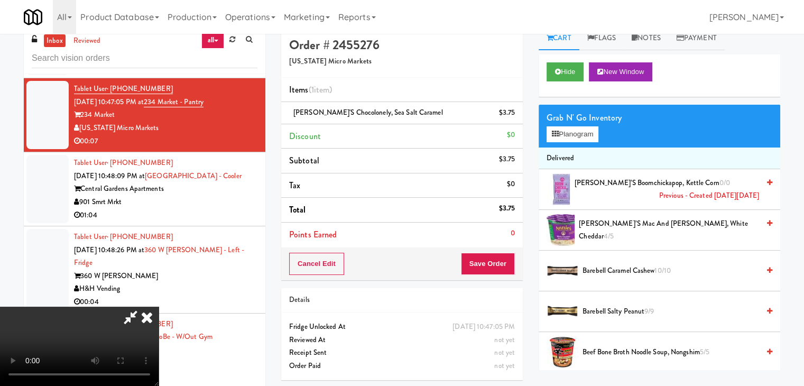
scroll to position [0, 0]
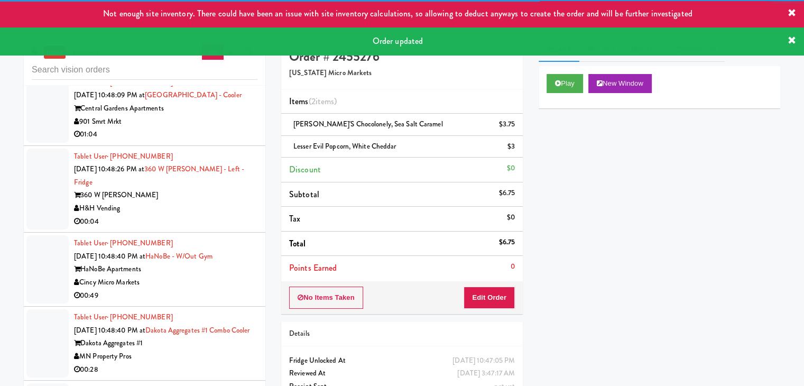
scroll to position [6740, 0]
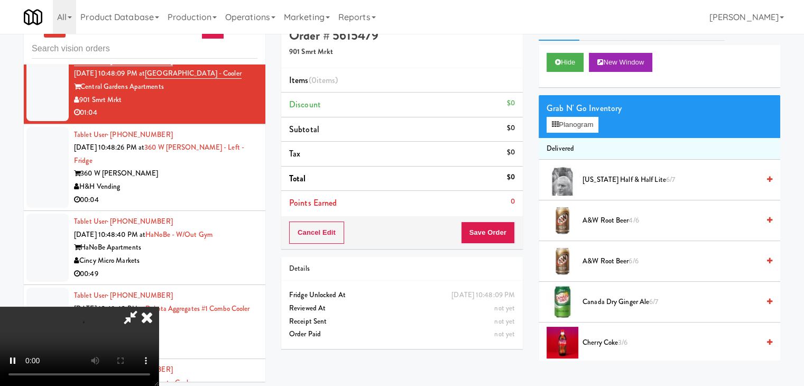
scroll to position [34, 0]
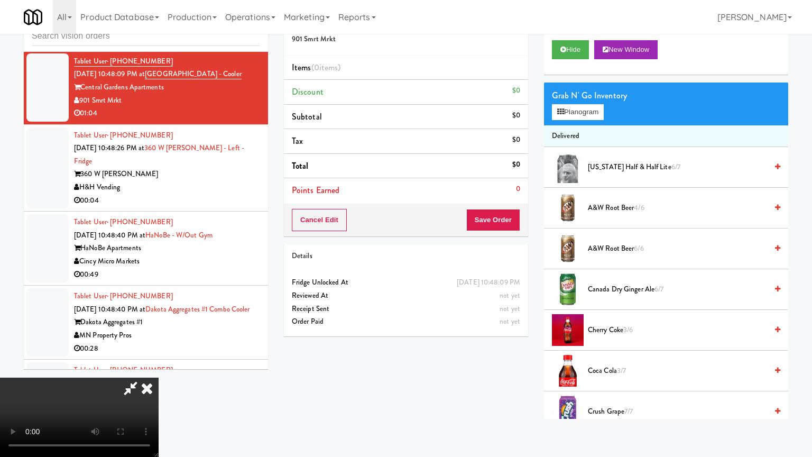
drag, startPoint x: 484, startPoint y: 194, endPoint x: 486, endPoint y: 150, distance: 43.9
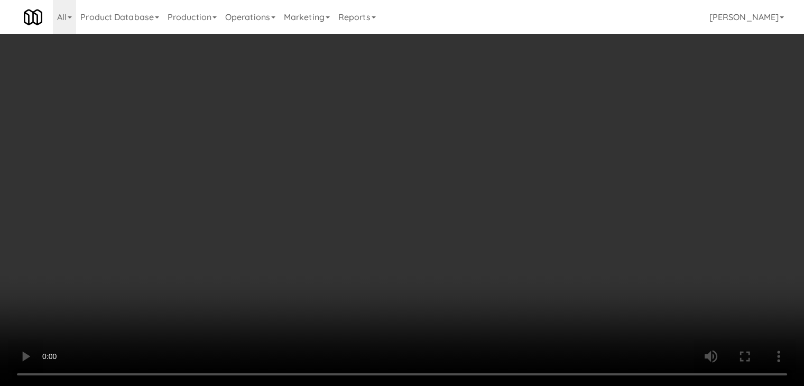
drag, startPoint x: 396, startPoint y: 140, endPoint x: 403, endPoint y: 184, distance: 44.3
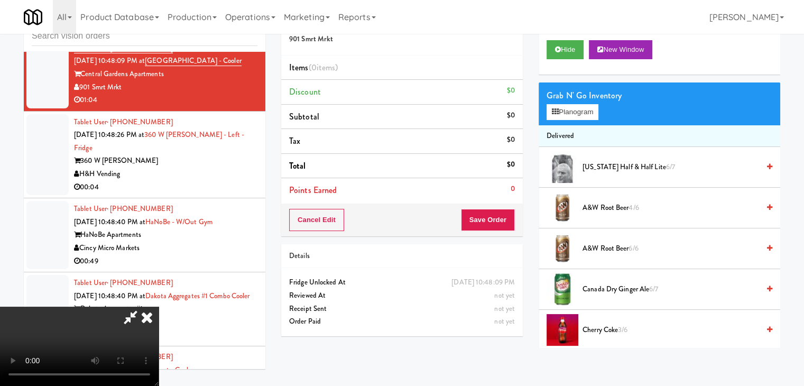
scroll to position [6727, 0]
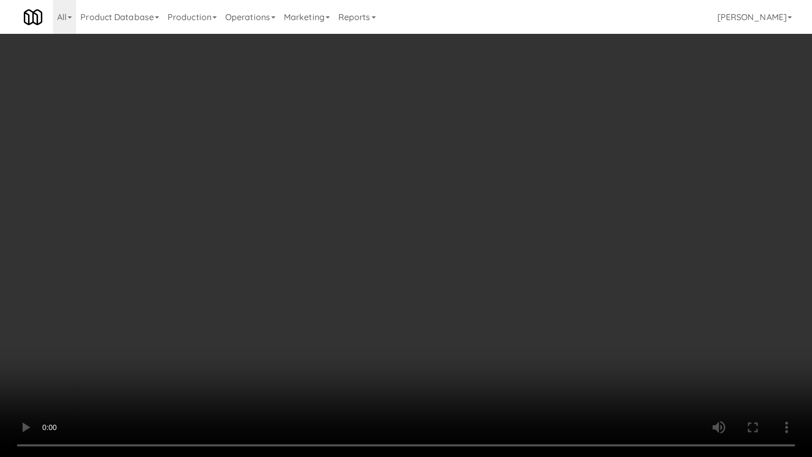
drag, startPoint x: 456, startPoint y: 178, endPoint x: 452, endPoint y: 187, distance: 10.0
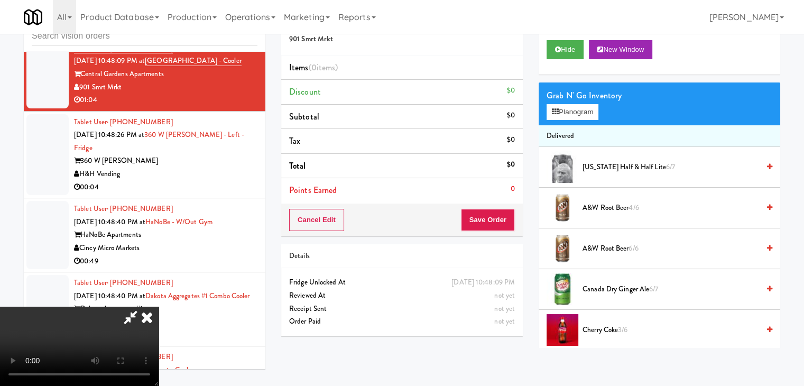
scroll to position [148, 0]
drag, startPoint x: 346, startPoint y: 138, endPoint x: 350, endPoint y: 146, distance: 9.5
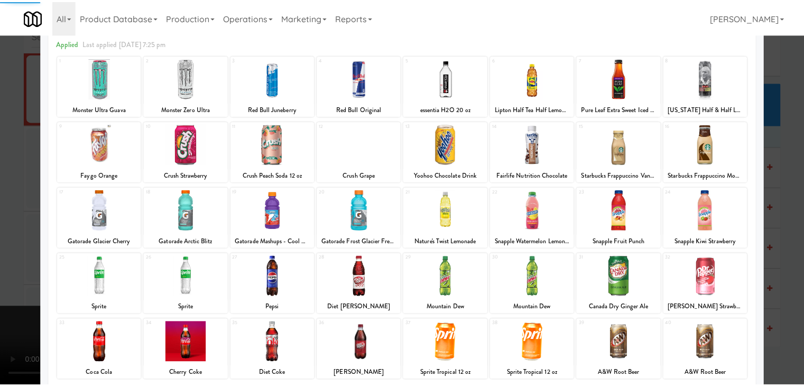
scroll to position [106, 0]
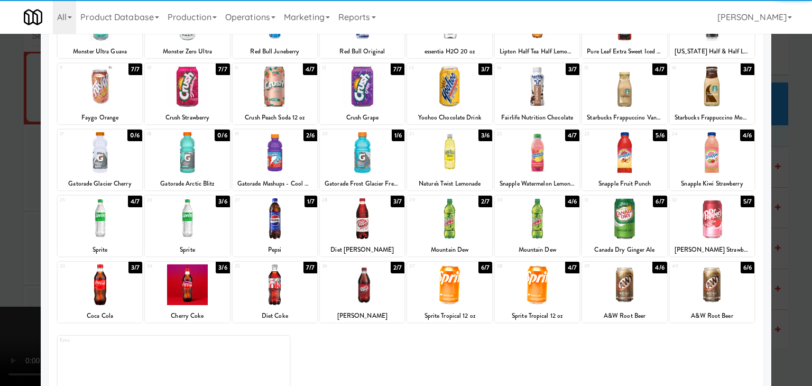
drag, startPoint x: 0, startPoint y: 238, endPoint x: 159, endPoint y: 241, distance: 158.6
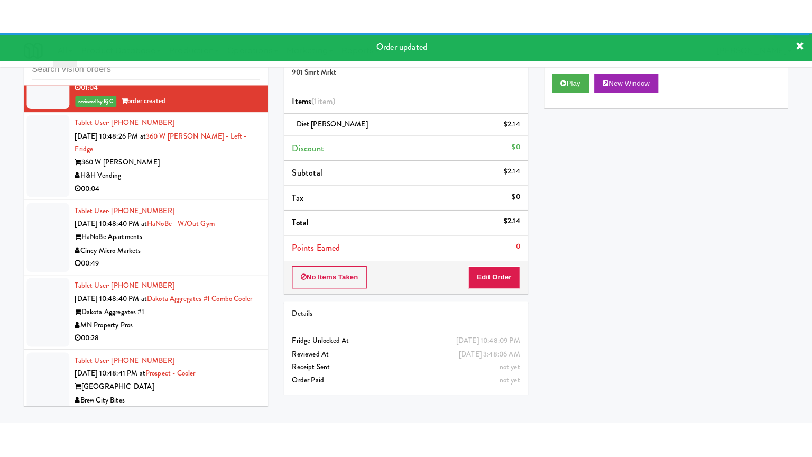
scroll to position [6846, 0]
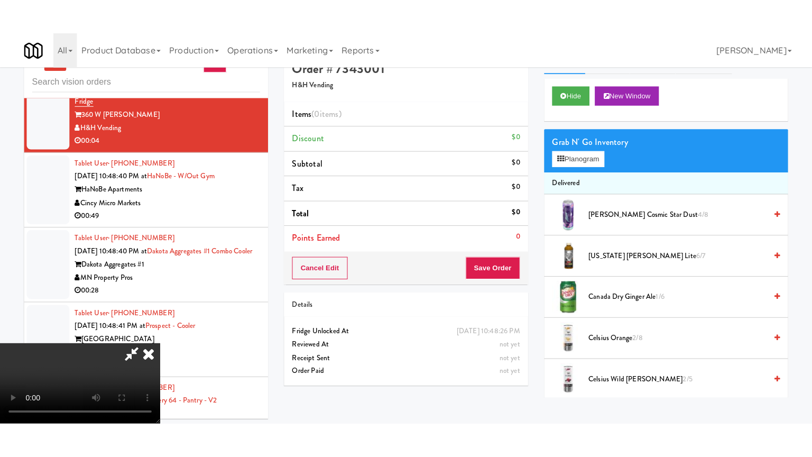
scroll to position [34, 0]
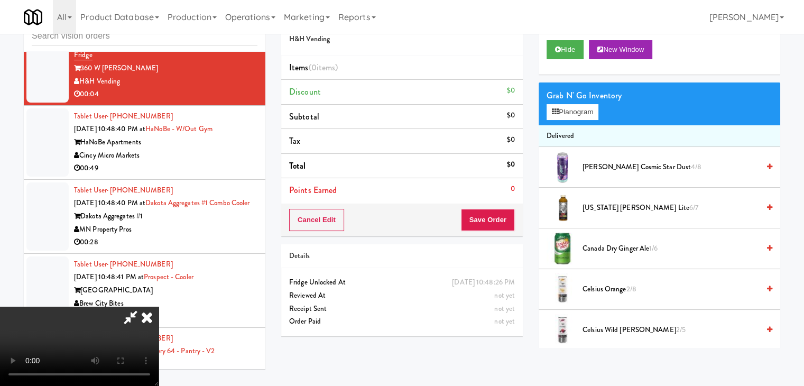
scroll to position [6833, 0]
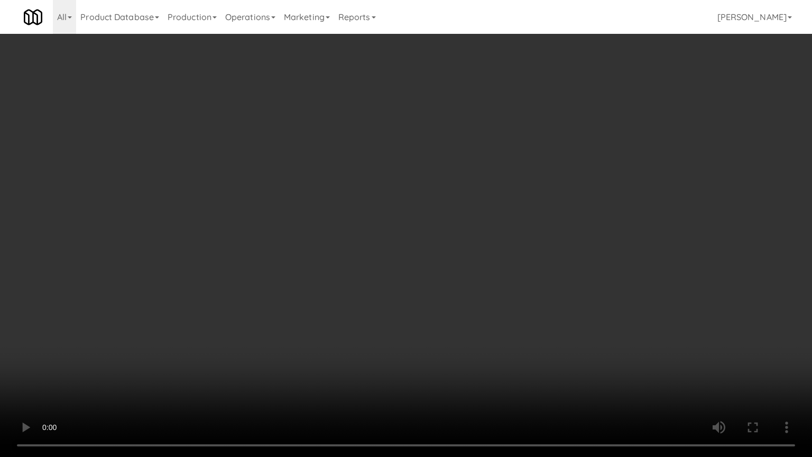
drag, startPoint x: 477, startPoint y: 292, endPoint x: 531, endPoint y: 180, distance: 123.6
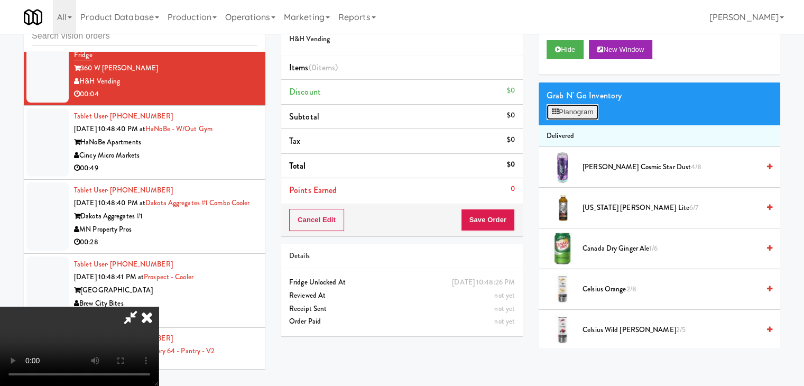
scroll to position [6833, 0]
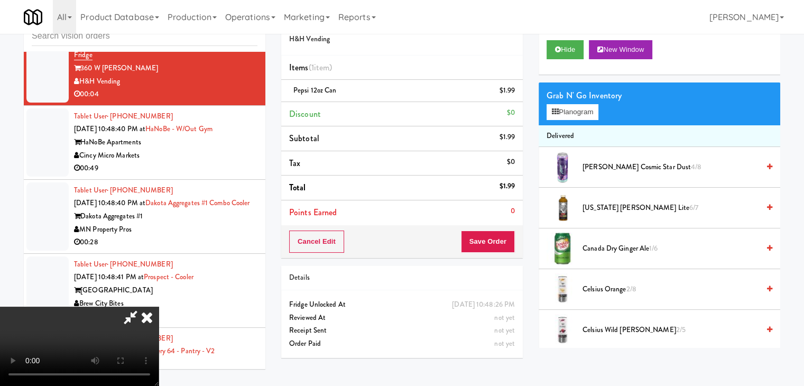
scroll to position [6833, 0]
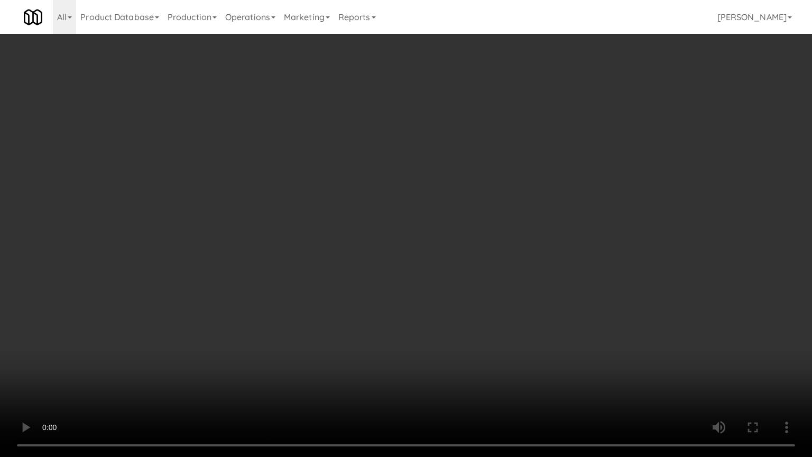
drag, startPoint x: 421, startPoint y: 246, endPoint x: 440, endPoint y: 220, distance: 32.1
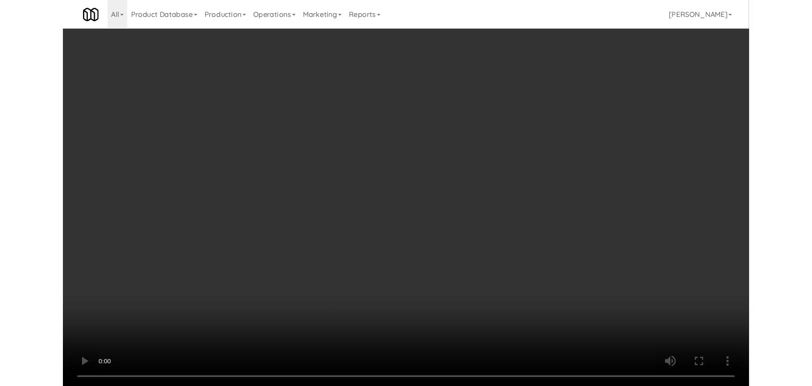
scroll to position [6846, 0]
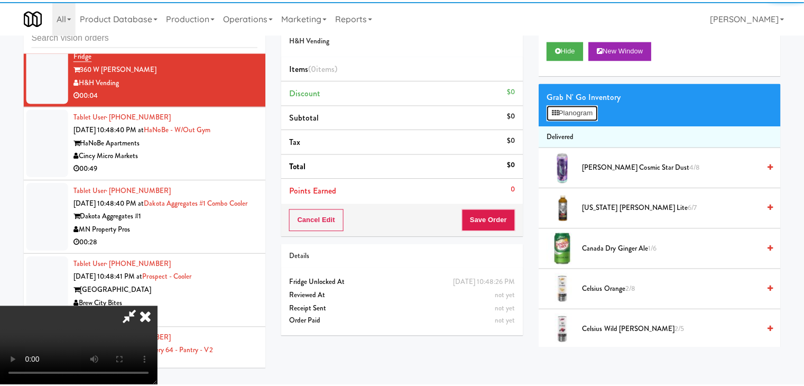
scroll to position [6833, 0]
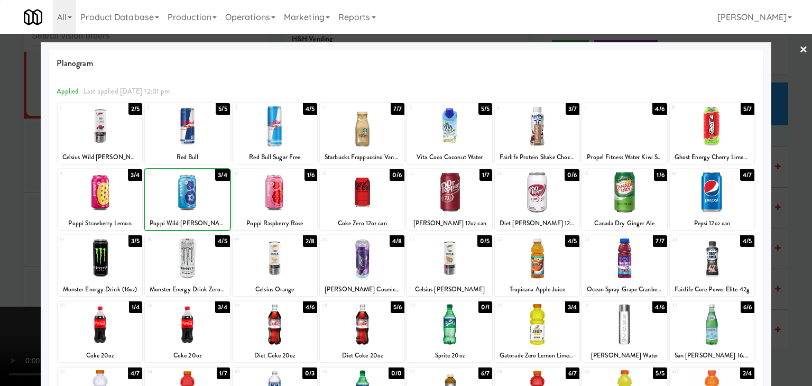
drag, startPoint x: 0, startPoint y: 219, endPoint x: 154, endPoint y: 212, distance: 154.5
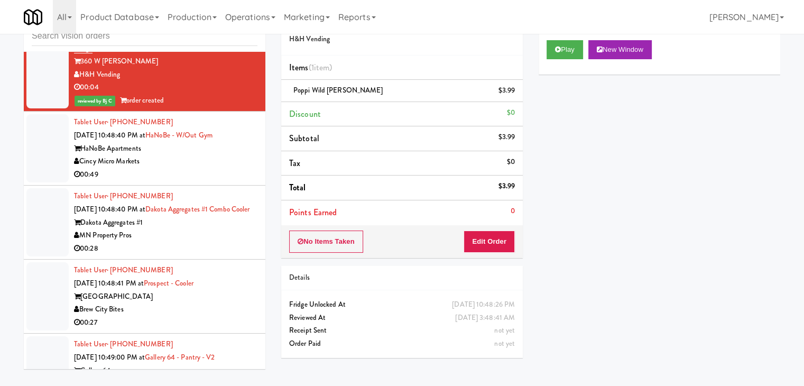
scroll to position [6814, 0]
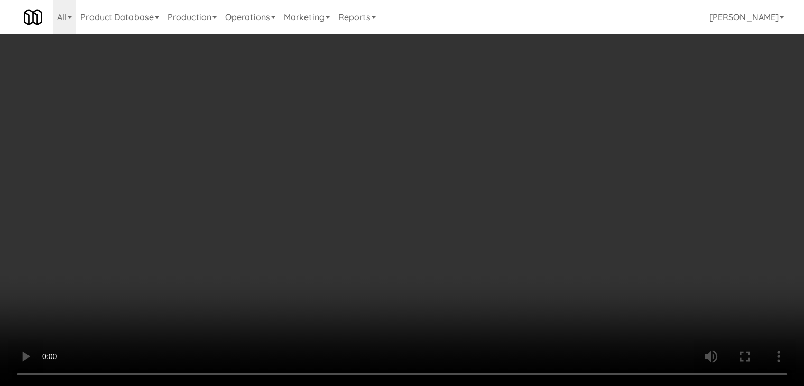
scroll to position [6800, 0]
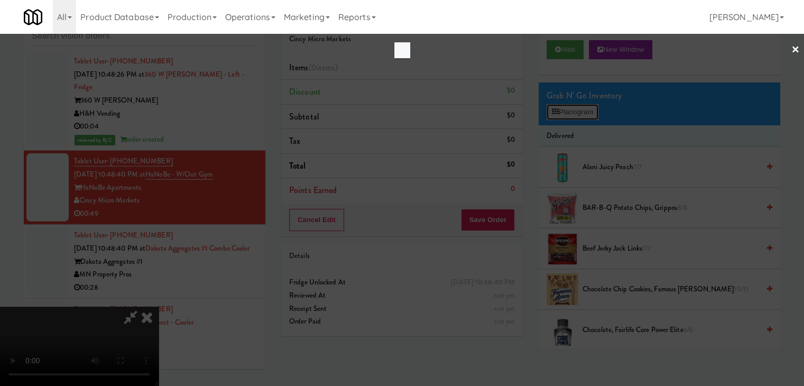
scroll to position [6800, 0]
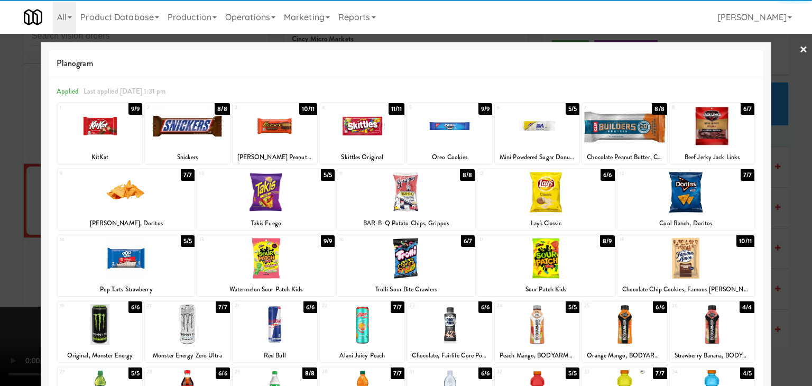
drag, startPoint x: 0, startPoint y: 303, endPoint x: 49, endPoint y: 286, distance: 51.3
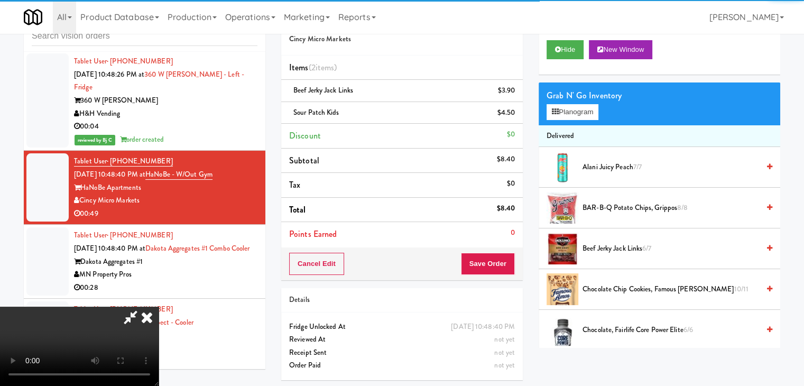
drag, startPoint x: 237, startPoint y: 265, endPoint x: 304, endPoint y: 272, distance: 68.0
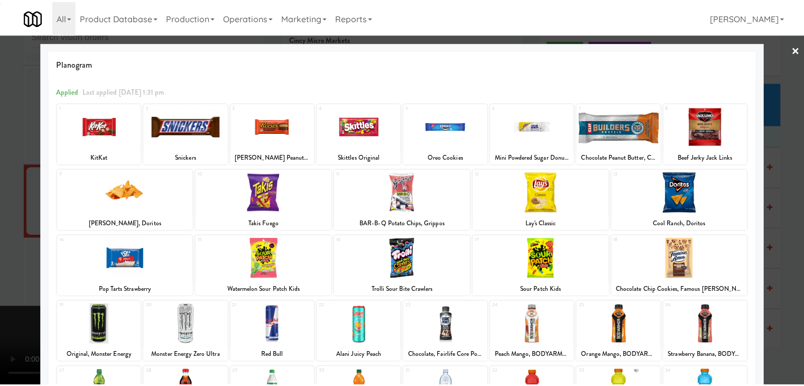
scroll to position [133, 0]
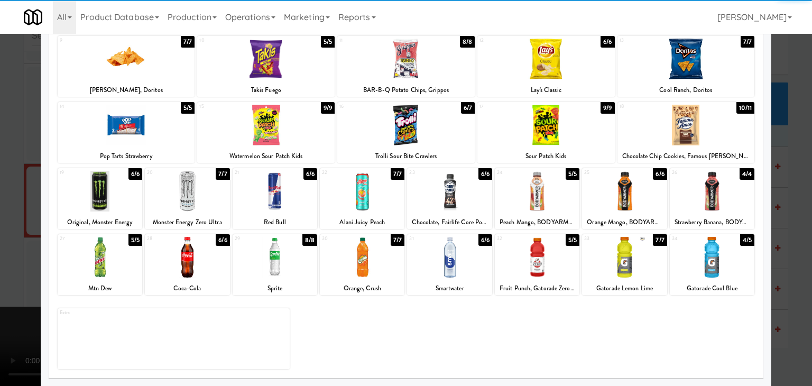
drag, startPoint x: 714, startPoint y: 261, endPoint x: 763, endPoint y: 264, distance: 48.7
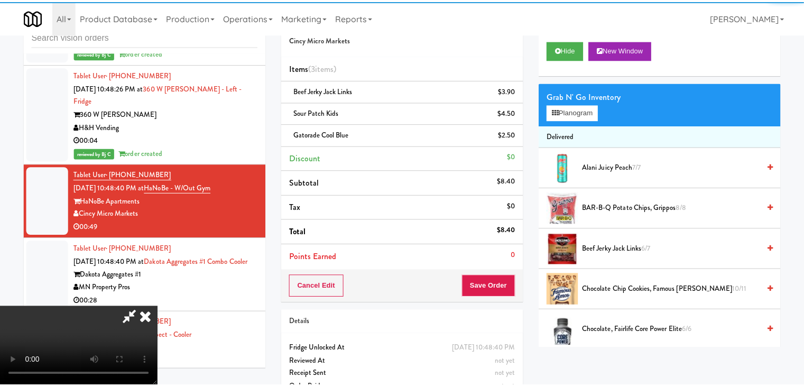
scroll to position [6814, 0]
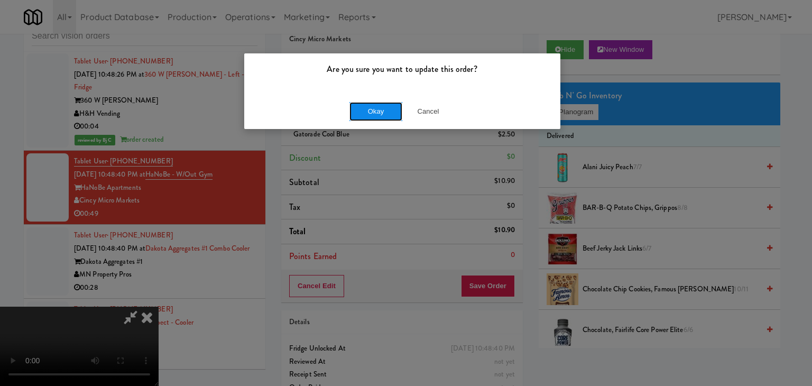
drag, startPoint x: 378, startPoint y: 117, endPoint x: 378, endPoint y: 111, distance: 5.3
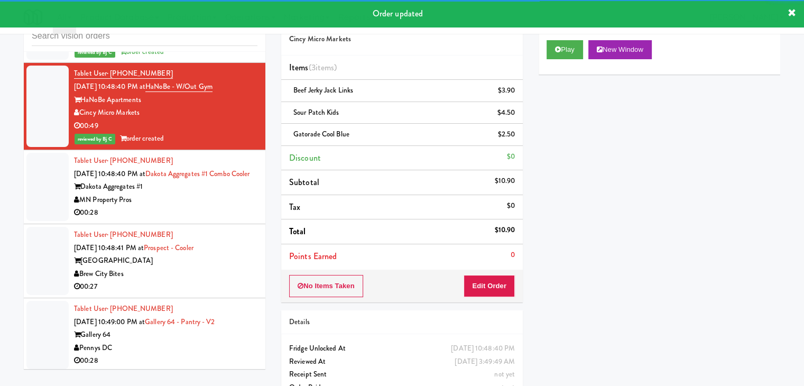
scroll to position [6919, 0]
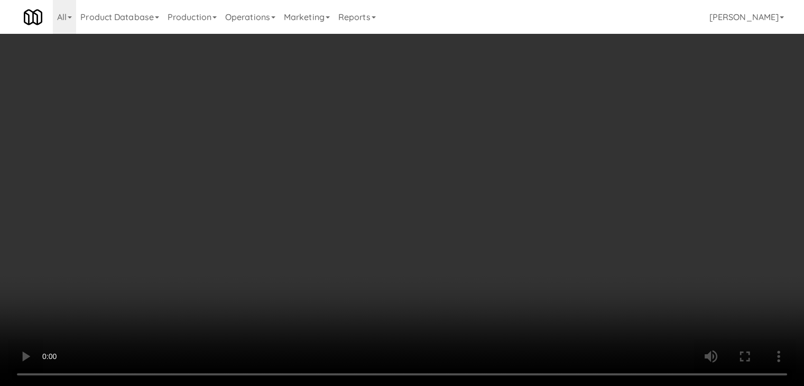
scroll to position [6906, 0]
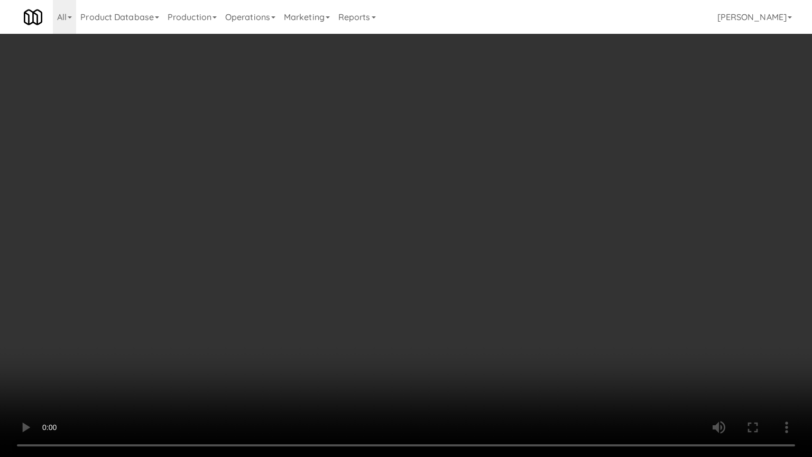
drag, startPoint x: 417, startPoint y: 319, endPoint x: 416, endPoint y: 324, distance: 5.9
drag, startPoint x: 514, startPoint y: 333, endPoint x: 514, endPoint y: 315, distance: 17.4
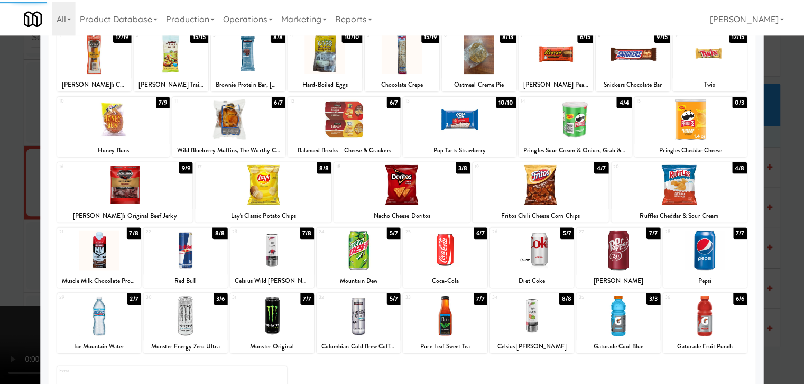
scroll to position [133, 0]
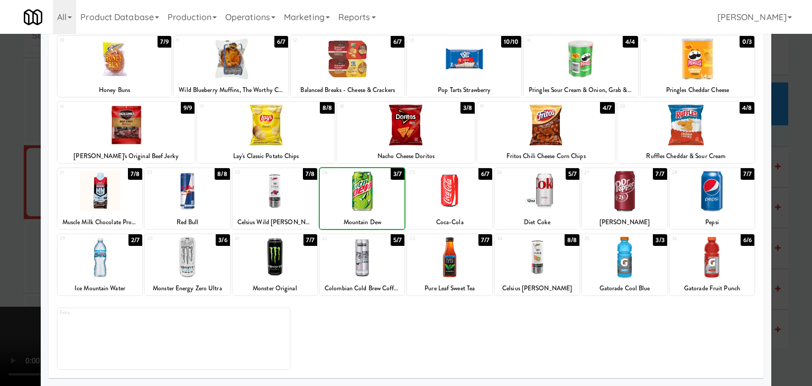
drag, startPoint x: 0, startPoint y: 218, endPoint x: 78, endPoint y: 222, distance: 78.3
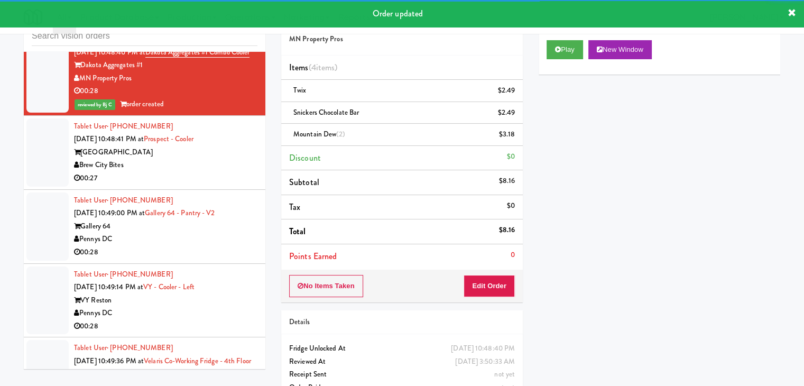
scroll to position [7025, 0]
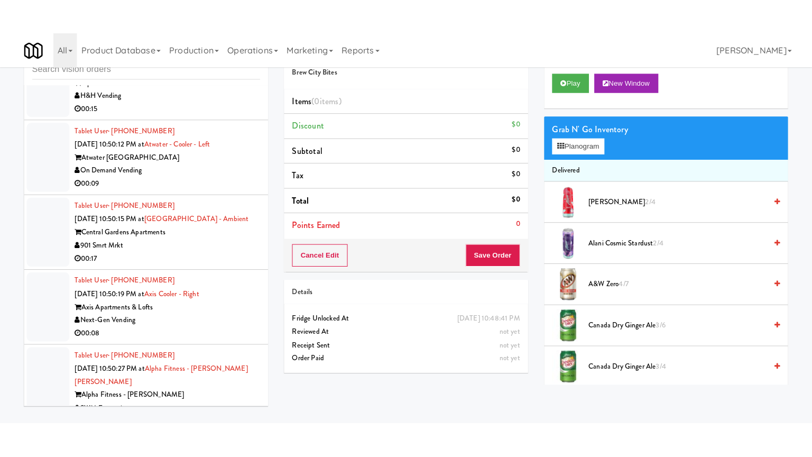
scroll to position [7448, 0]
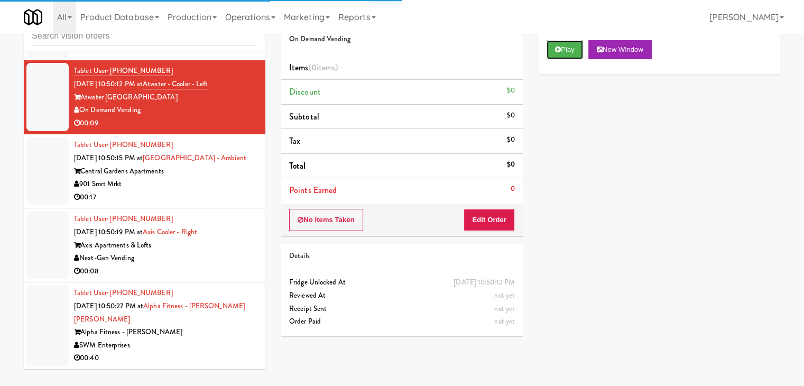
drag, startPoint x: 566, startPoint y: 52, endPoint x: 561, endPoint y: 59, distance: 8.6
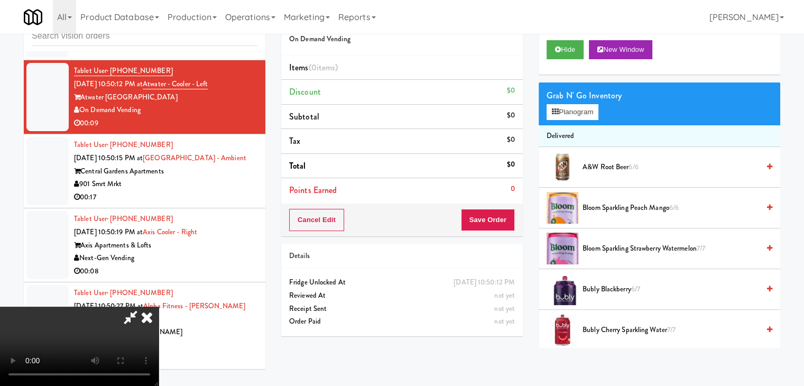
scroll to position [7435, 0]
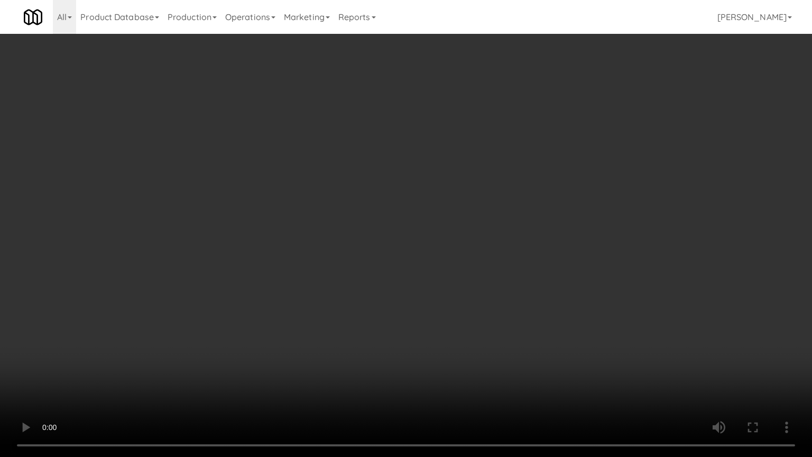
drag, startPoint x: 447, startPoint y: 339, endPoint x: 445, endPoint y: 345, distance: 6.0
drag, startPoint x: 458, startPoint y: 329, endPoint x: 543, endPoint y: 227, distance: 132.5
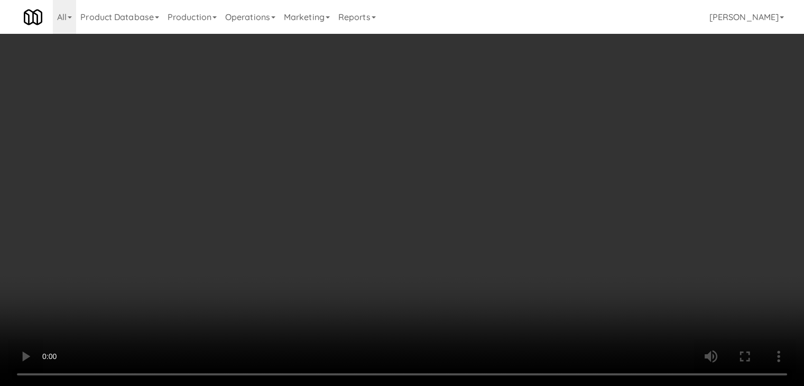
scroll to position [7448, 0]
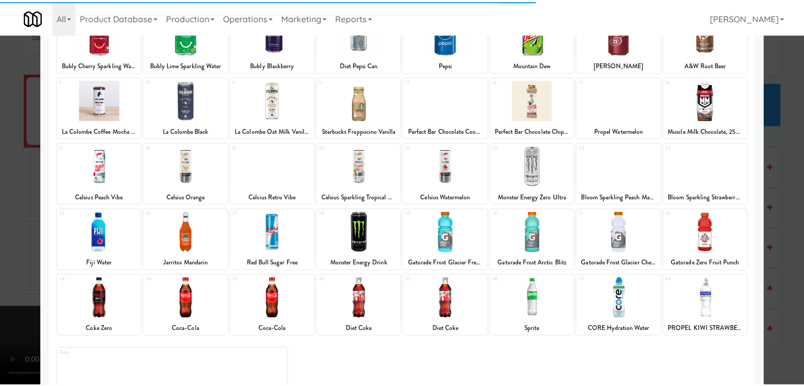
scroll to position [133, 0]
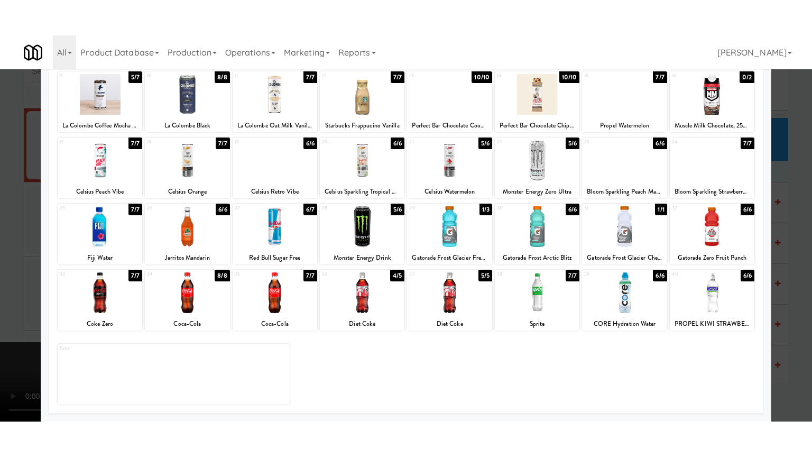
scroll to position [7448, 0]
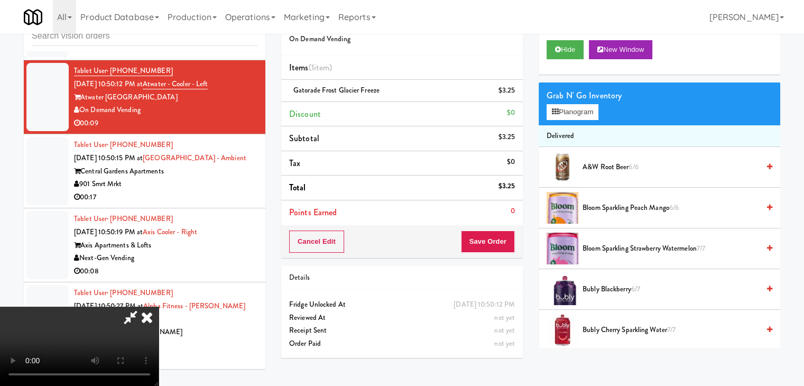
drag, startPoint x: 431, startPoint y: 203, endPoint x: 457, endPoint y: 292, distance: 92.0
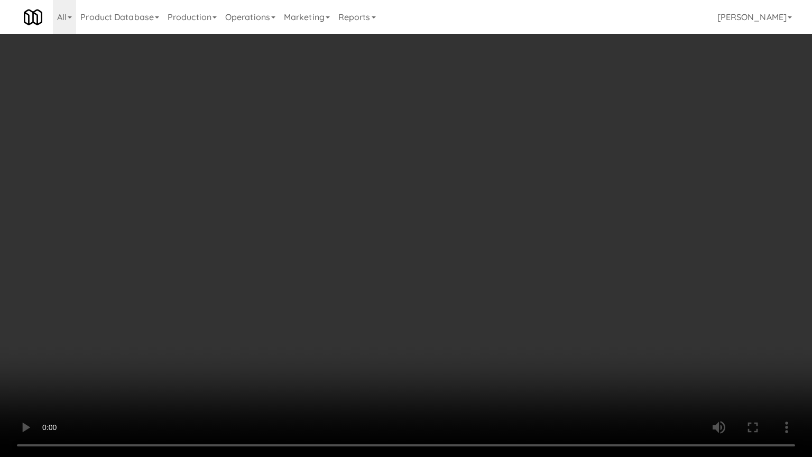
drag, startPoint x: 617, startPoint y: 292, endPoint x: 626, endPoint y: 159, distance: 133.4
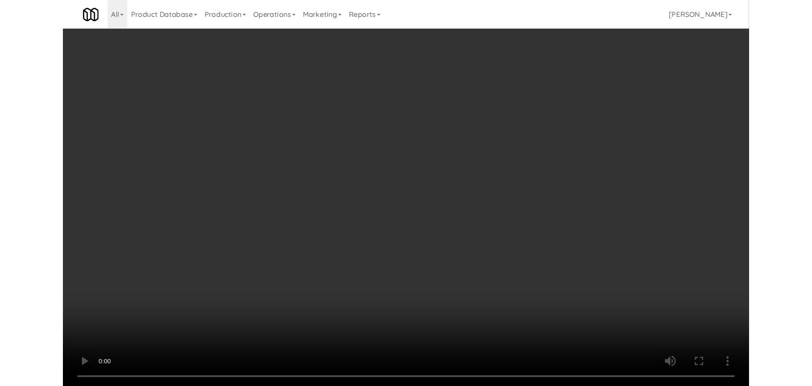
scroll to position [7448, 0]
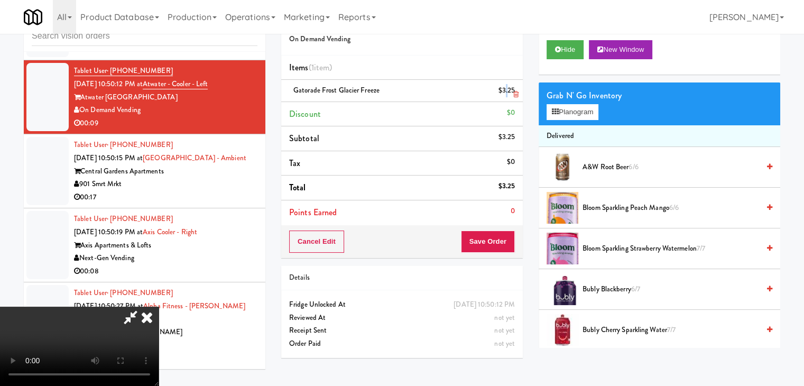
drag, startPoint x: 504, startPoint y: 88, endPoint x: 510, endPoint y: 89, distance: 5.8
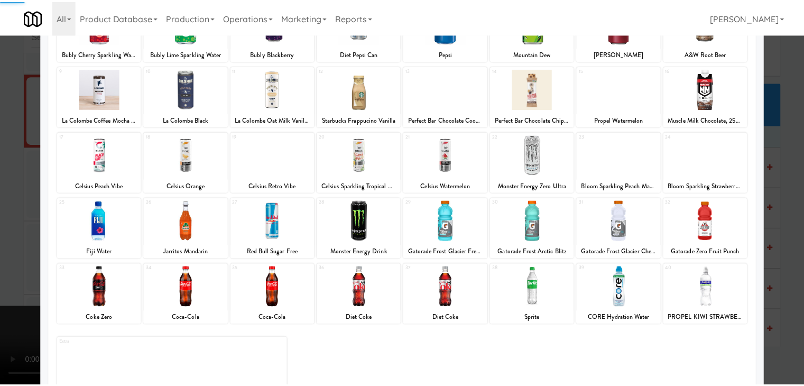
scroll to position [106, 0]
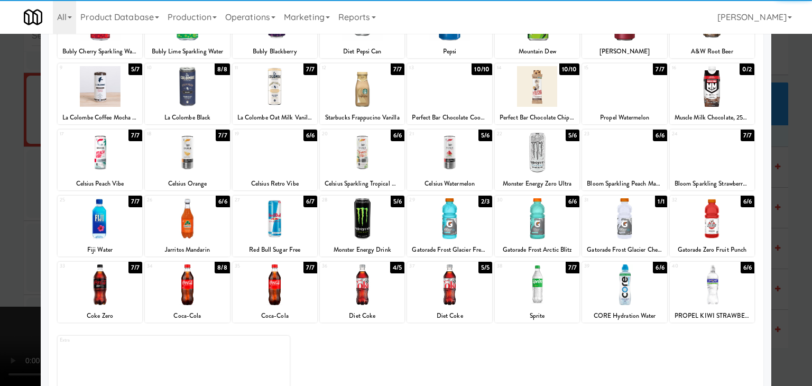
drag, startPoint x: 540, startPoint y: 219, endPoint x: 508, endPoint y: 226, distance: 32.3
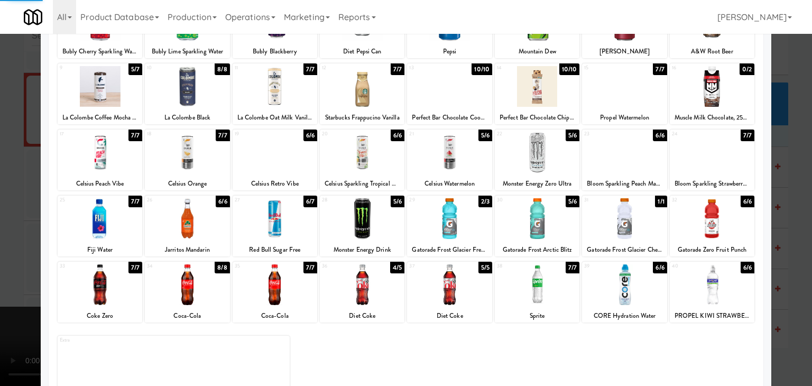
drag, startPoint x: 0, startPoint y: 252, endPoint x: 15, endPoint y: 250, distance: 14.9
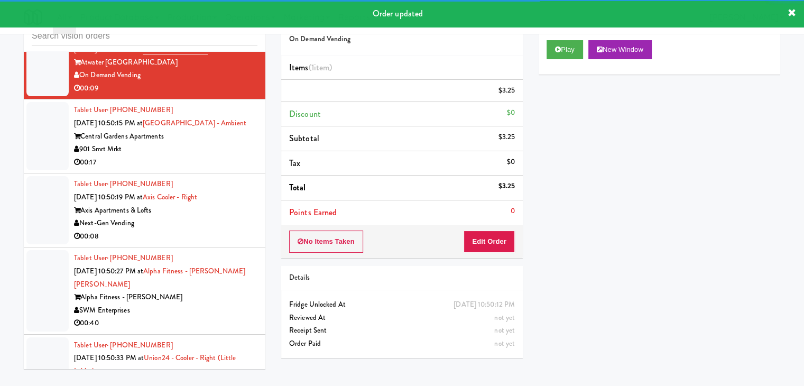
scroll to position [7553, 0]
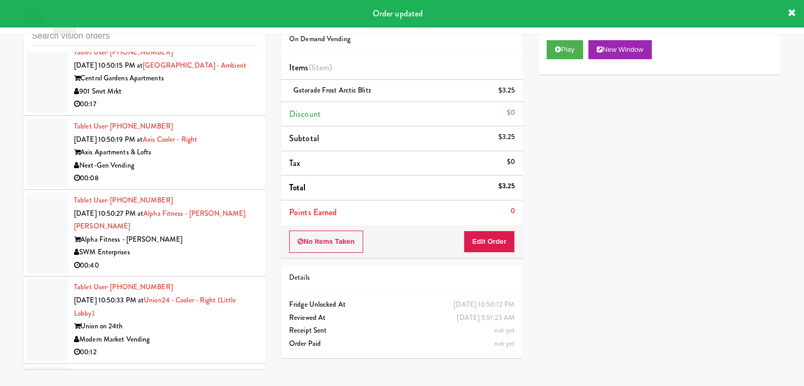
drag, startPoint x: 217, startPoint y: 195, endPoint x: 218, endPoint y: 200, distance: 5.3
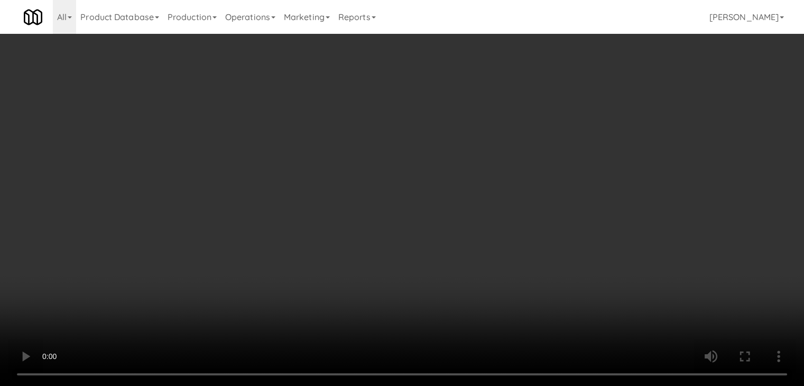
scroll to position [7540, 0]
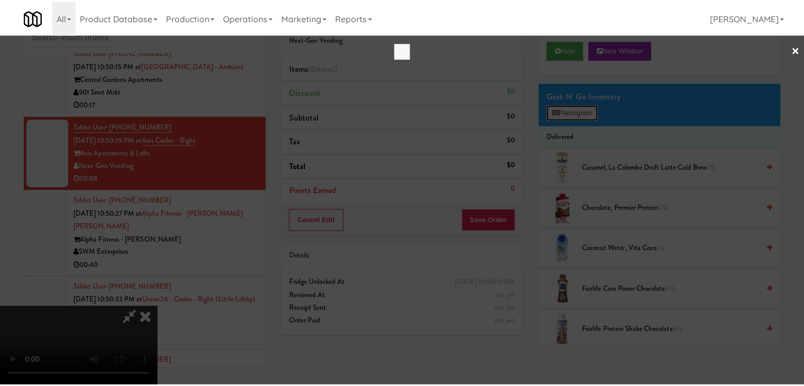
scroll to position [7540, 0]
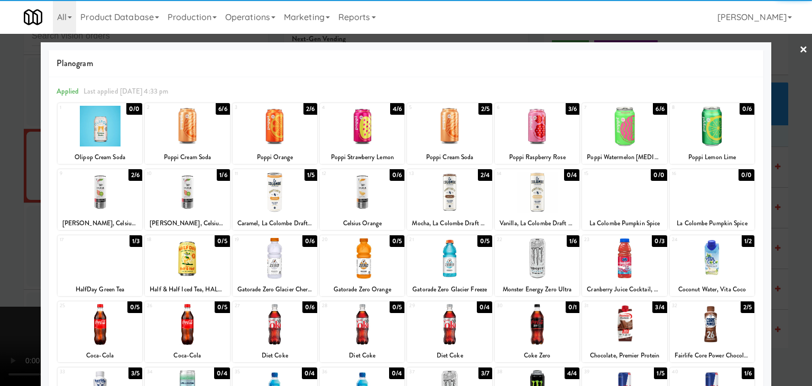
drag, startPoint x: 107, startPoint y: 318, endPoint x: 150, endPoint y: 305, distance: 44.5
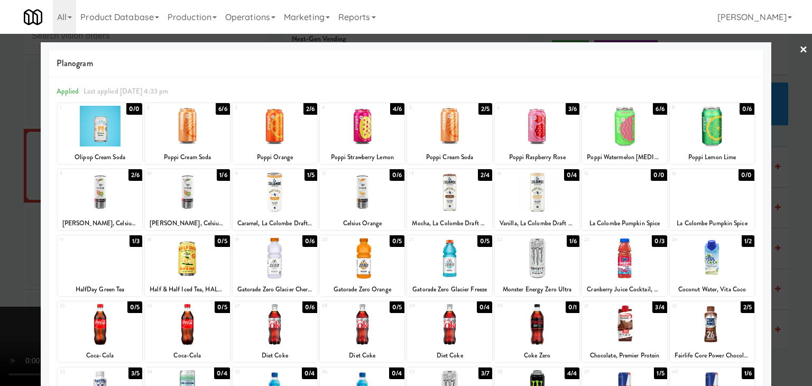
drag, startPoint x: 619, startPoint y: 192, endPoint x: 235, endPoint y: 231, distance: 386.2
drag, startPoint x: 0, startPoint y: 246, endPoint x: 66, endPoint y: 241, distance: 65.7
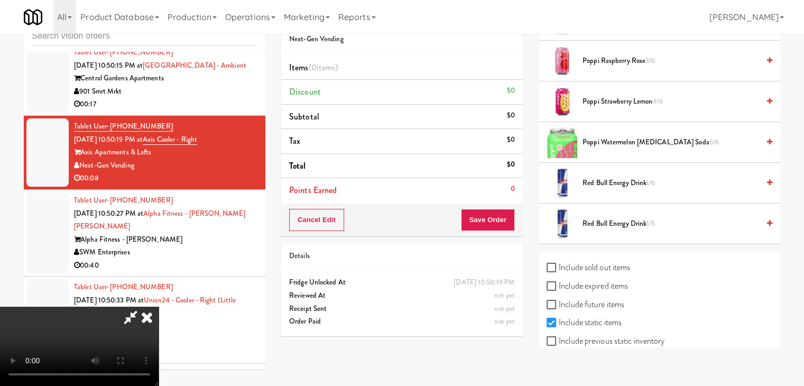
scroll to position [733, 0]
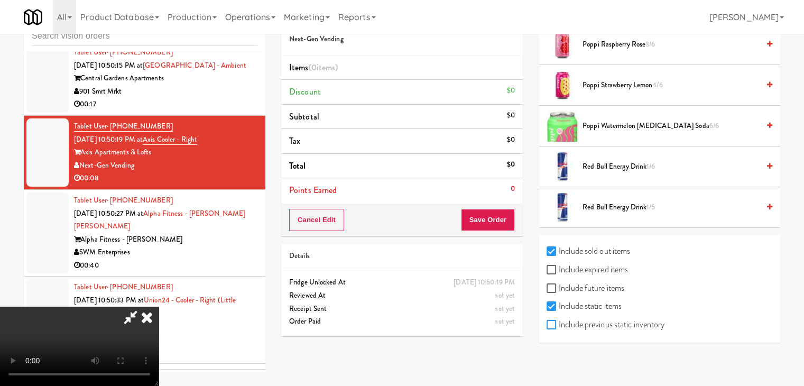
checkbox input "true"
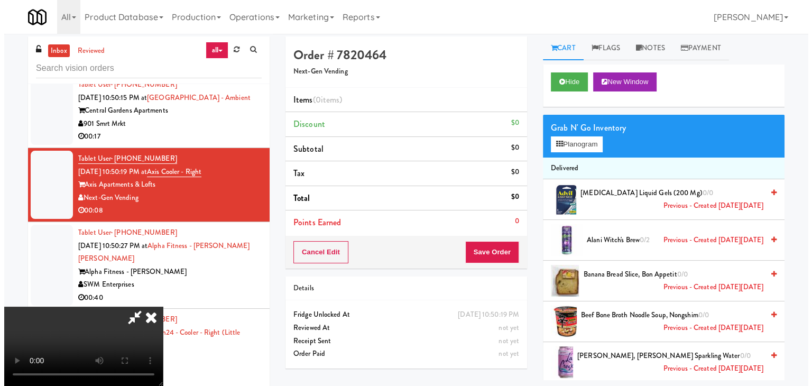
scroll to position [0, 0]
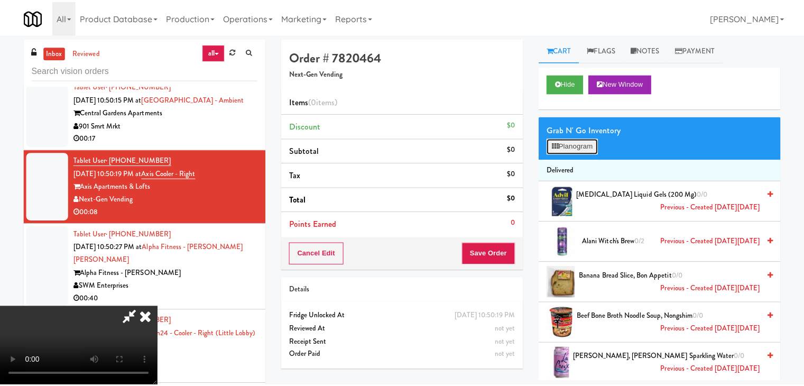
scroll to position [7540, 0]
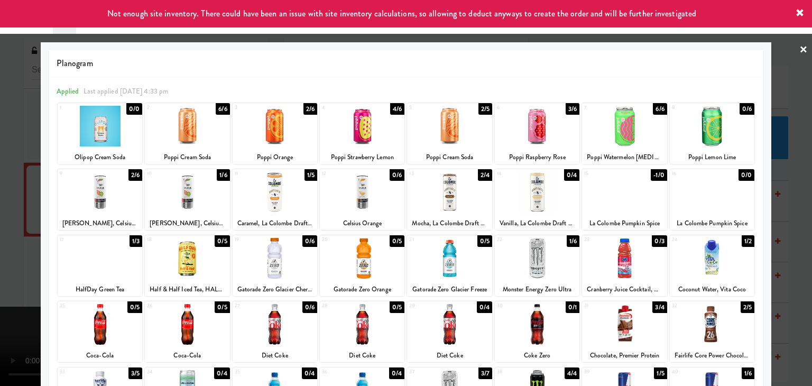
drag, startPoint x: 0, startPoint y: 235, endPoint x: 191, endPoint y: 231, distance: 191.3
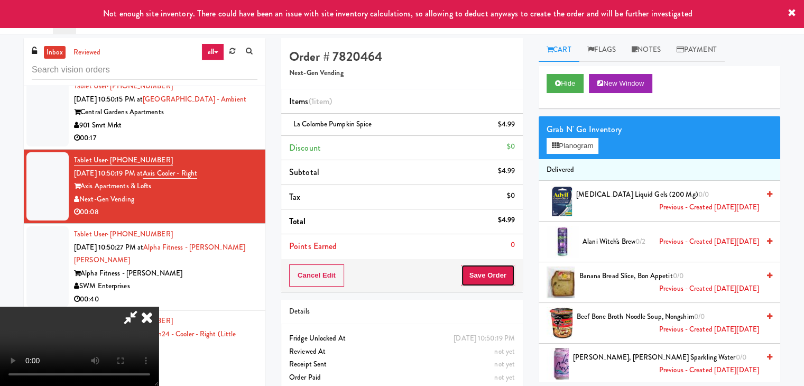
drag, startPoint x: 505, startPoint y: 267, endPoint x: 499, endPoint y: 269, distance: 5.9
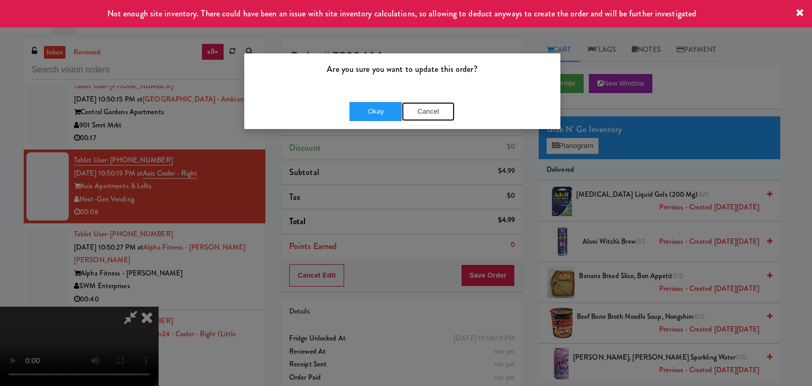
drag, startPoint x: 425, startPoint y: 113, endPoint x: 461, endPoint y: 118, distance: 36.9
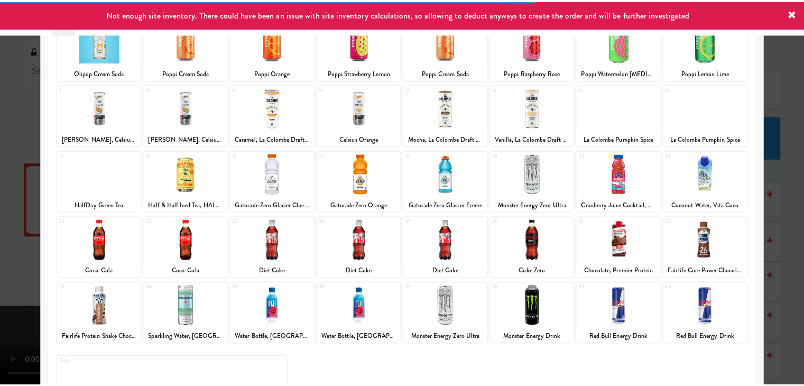
scroll to position [106, 0]
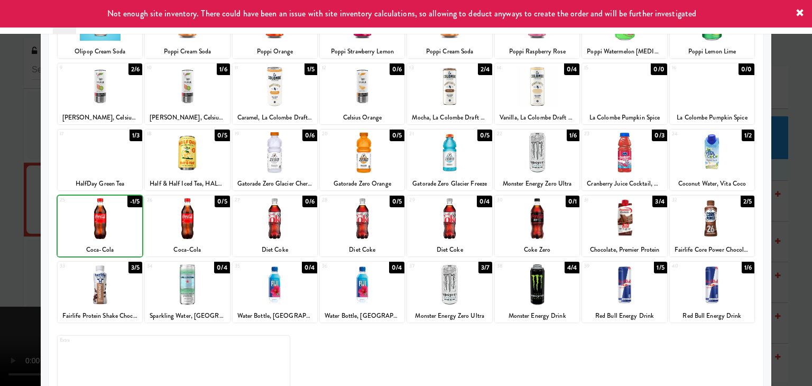
drag, startPoint x: 0, startPoint y: 224, endPoint x: 401, endPoint y: 218, distance: 400.6
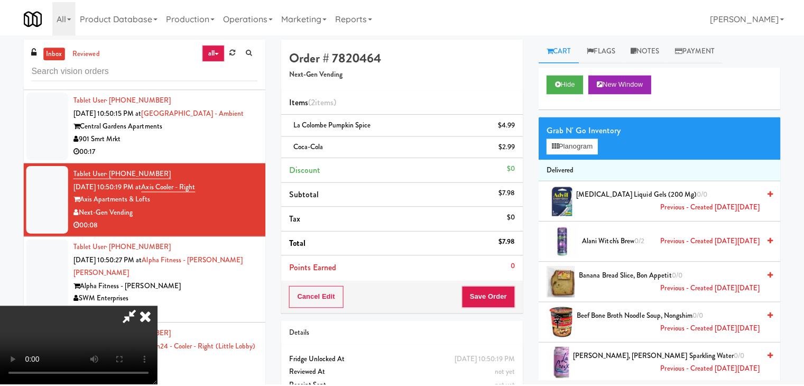
scroll to position [7553, 0]
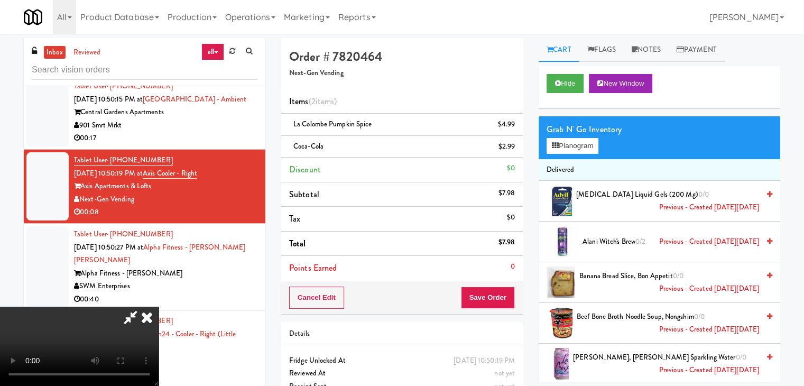
drag, startPoint x: 506, startPoint y: 308, endPoint x: 501, endPoint y: 302, distance: 6.8
